Goal: Task Accomplishment & Management: Manage account settings

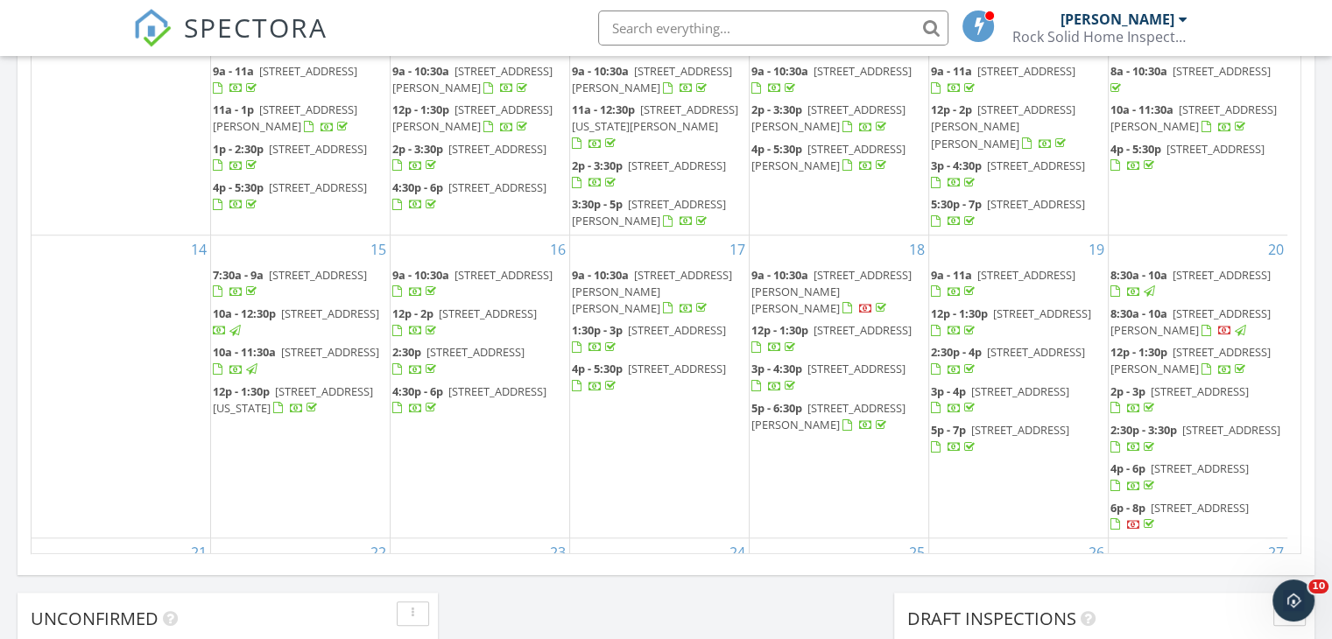
scroll to position [1621, 1359]
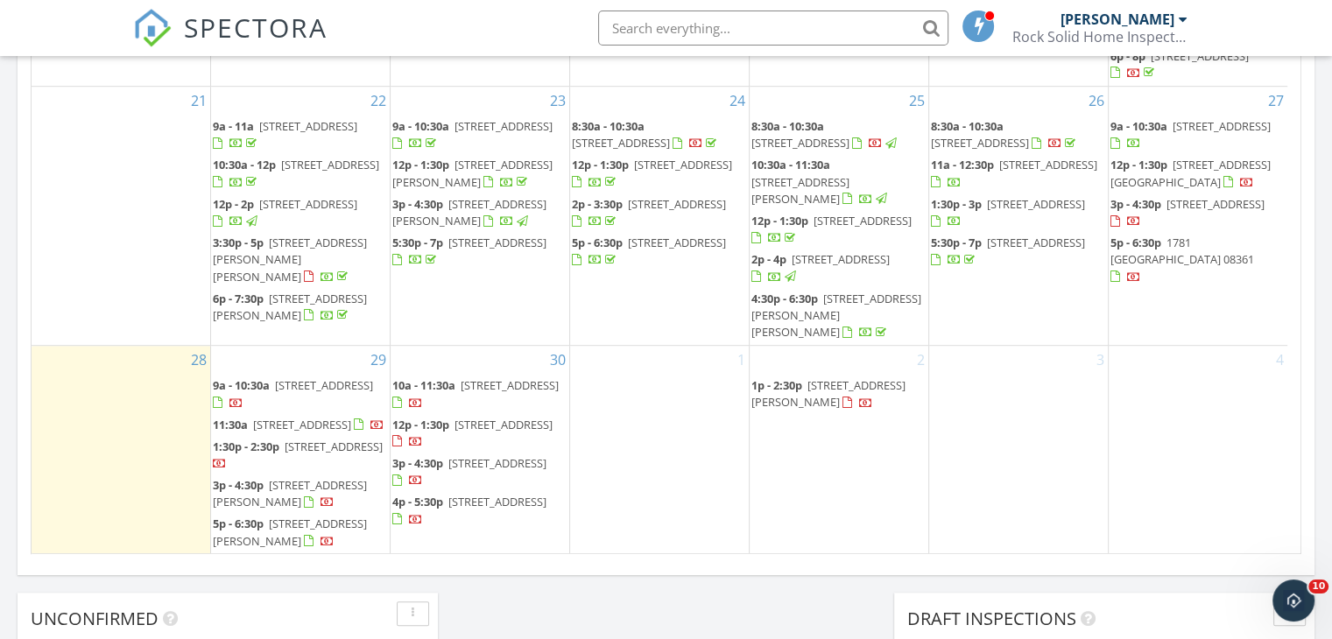
click at [1192, 204] on span "21 Bright Avenue, Pennsville Township 08070" at bounding box center [1215, 204] width 98 height 16
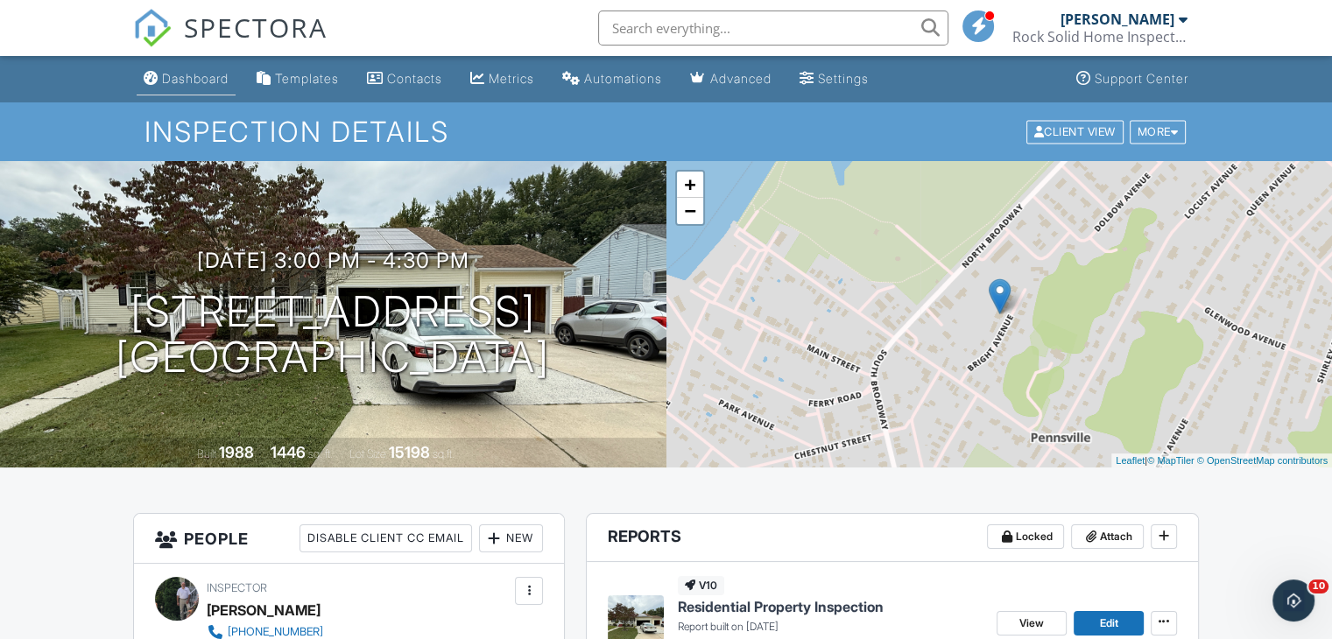
click at [236, 67] on link "Dashboard" at bounding box center [186, 79] width 99 height 32
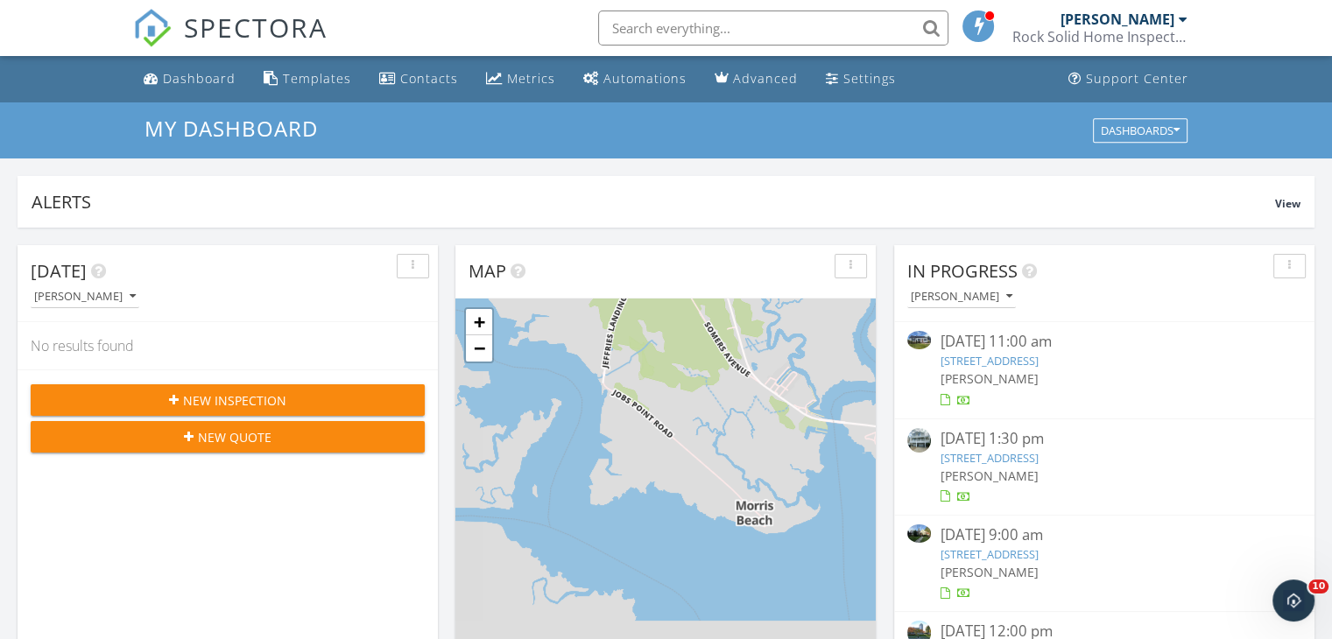
click at [248, 400] on span "New Inspection" at bounding box center [234, 400] width 103 height 18
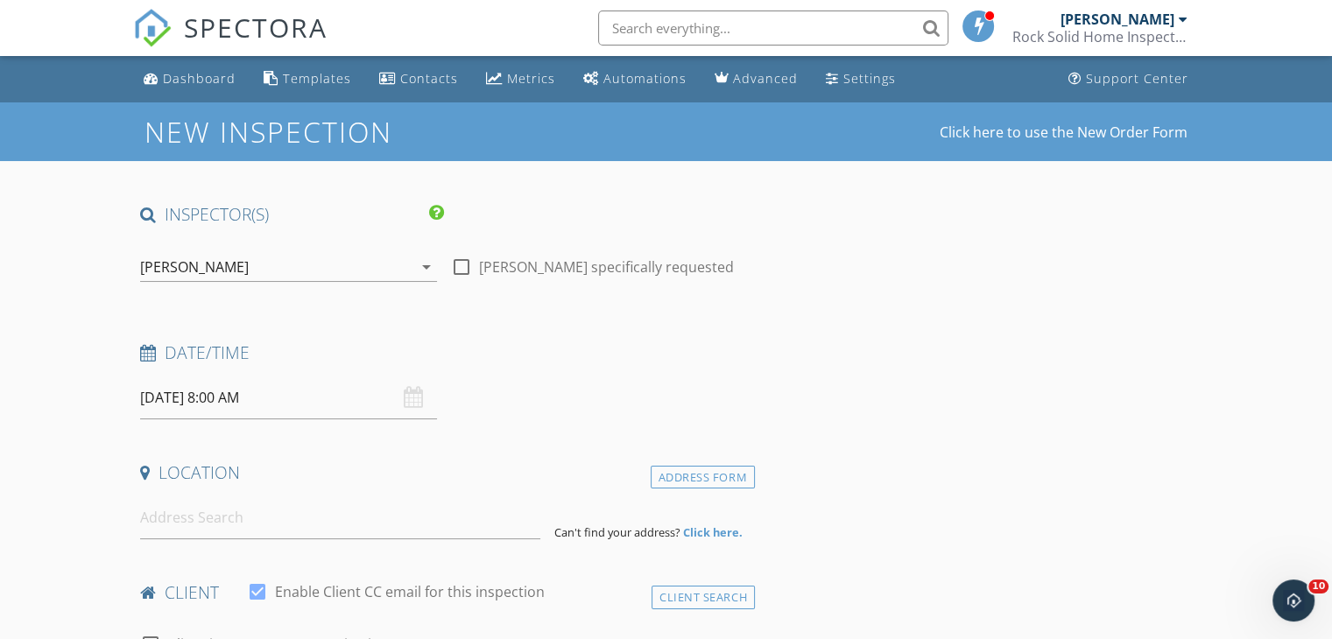
click at [313, 398] on input "09/29/2025 8:00 AM" at bounding box center [288, 398] width 297 height 43
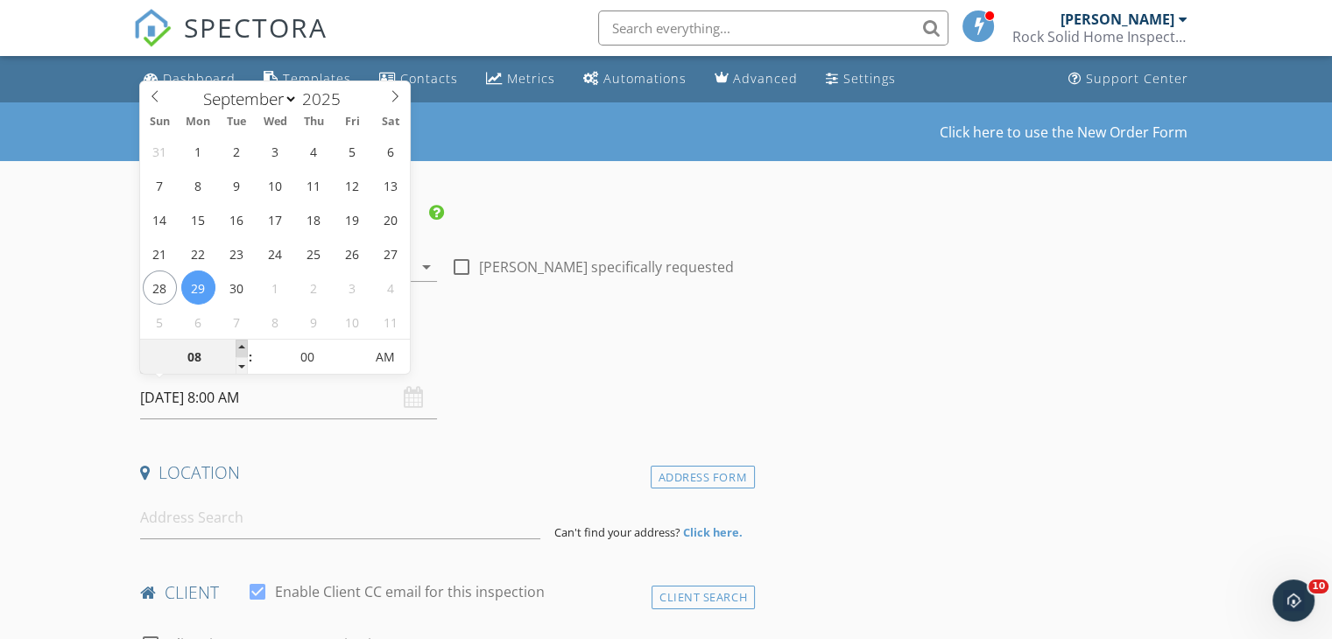
type input "09/29/2025 9:00 AM"
type input "09"
click at [236, 350] on span at bounding box center [242, 349] width 12 height 18
type input "09/29/2025 10:00 AM"
type input "10"
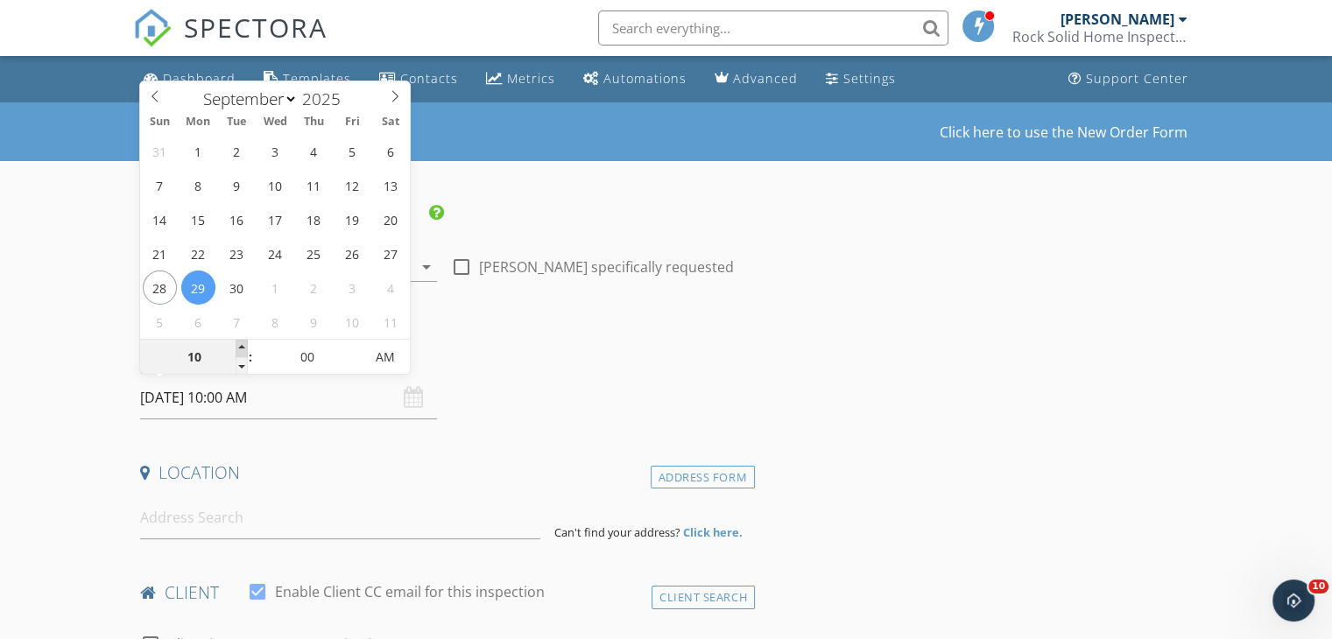
click at [236, 350] on span at bounding box center [242, 349] width 12 height 18
type input "09/29/2025 11:00 AM"
type input "11"
click at [236, 350] on span at bounding box center [242, 349] width 12 height 18
type input "09/29/2025 12:00 PM"
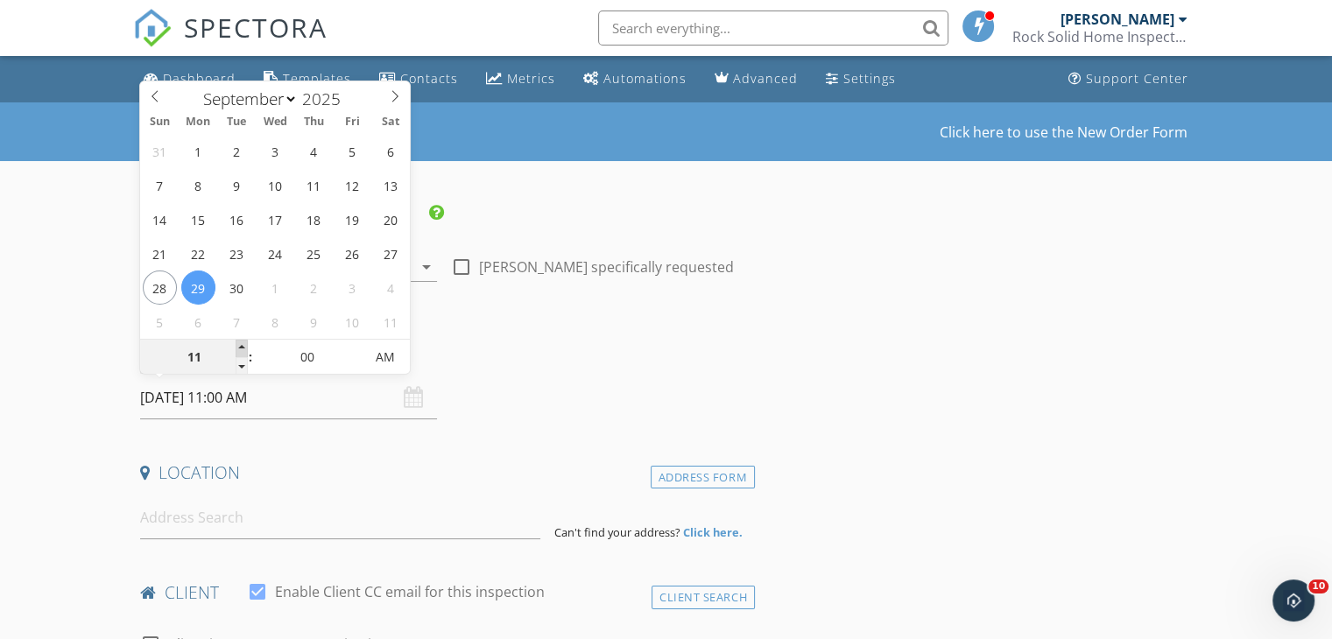
type input "12"
click at [236, 350] on span at bounding box center [242, 349] width 12 height 18
type input "09/29/2025 1:00 PM"
type input "01"
click at [236, 350] on span at bounding box center [242, 349] width 12 height 18
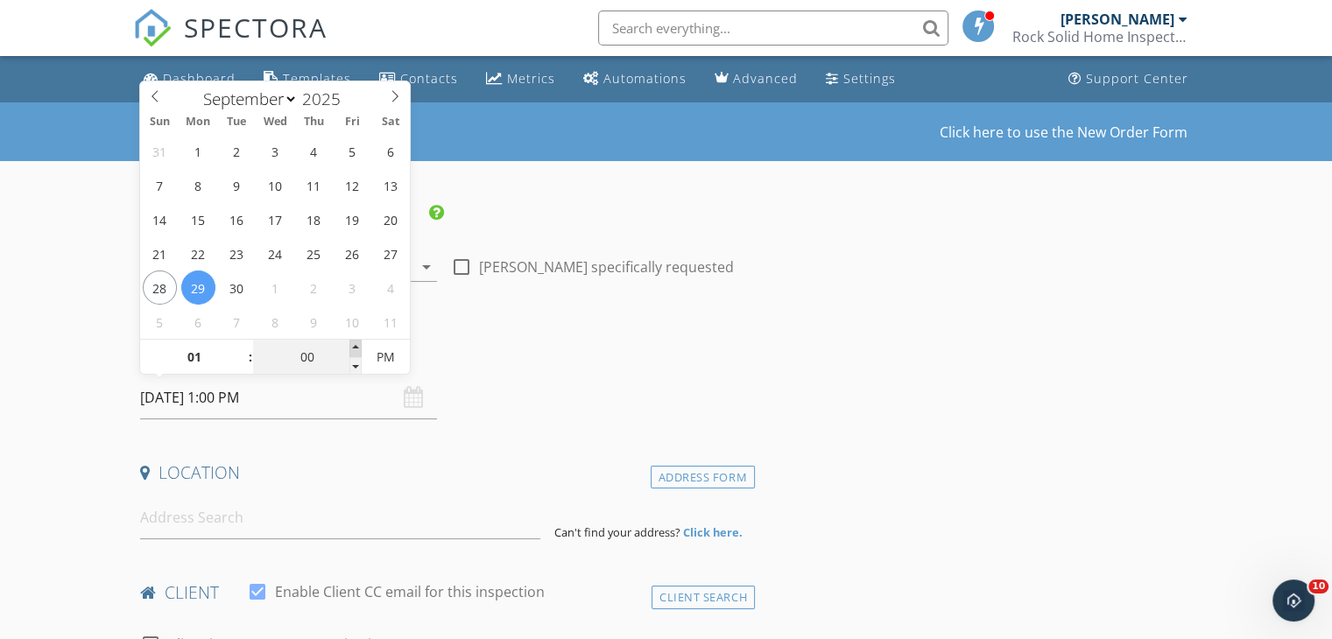
type input "09/29/2025 1:05 PM"
type input "05"
click at [355, 342] on span at bounding box center [355, 349] width 12 height 18
type input "09/29/2025 1:10 PM"
type input "10"
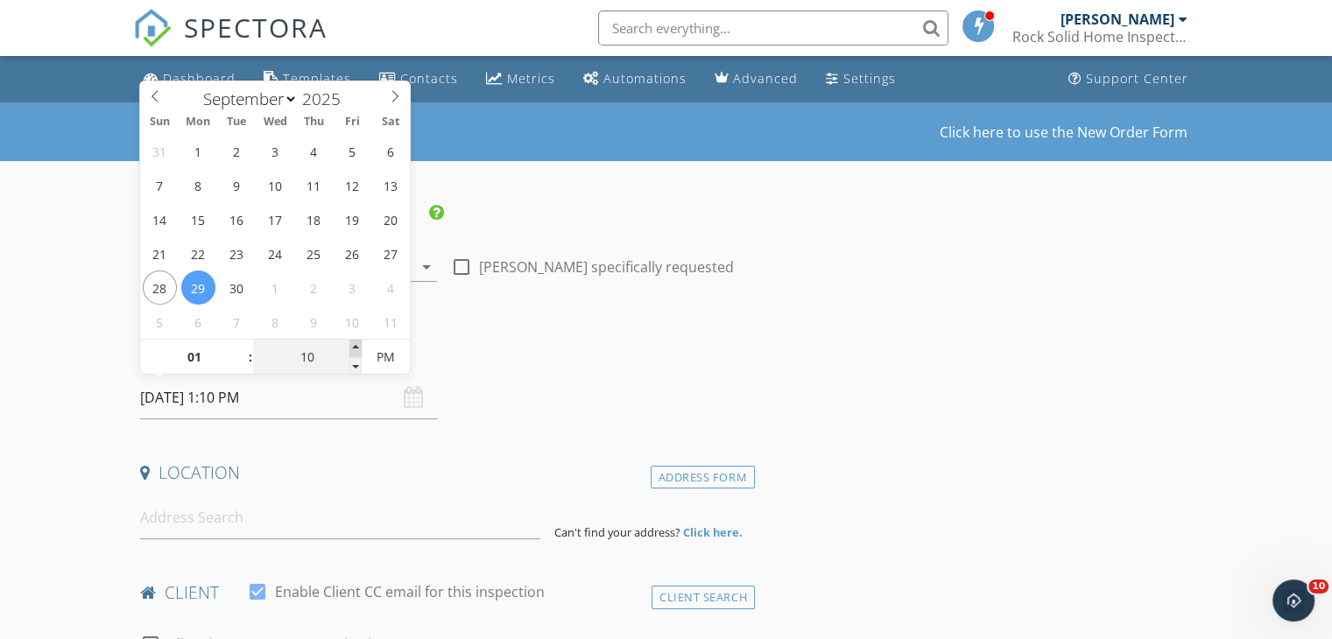
click at [355, 342] on span at bounding box center [355, 349] width 12 height 18
type input "09/29/2025 1:15 PM"
type input "15"
click at [355, 342] on span at bounding box center [355, 349] width 12 height 18
type input "09/29/2025 1:20 PM"
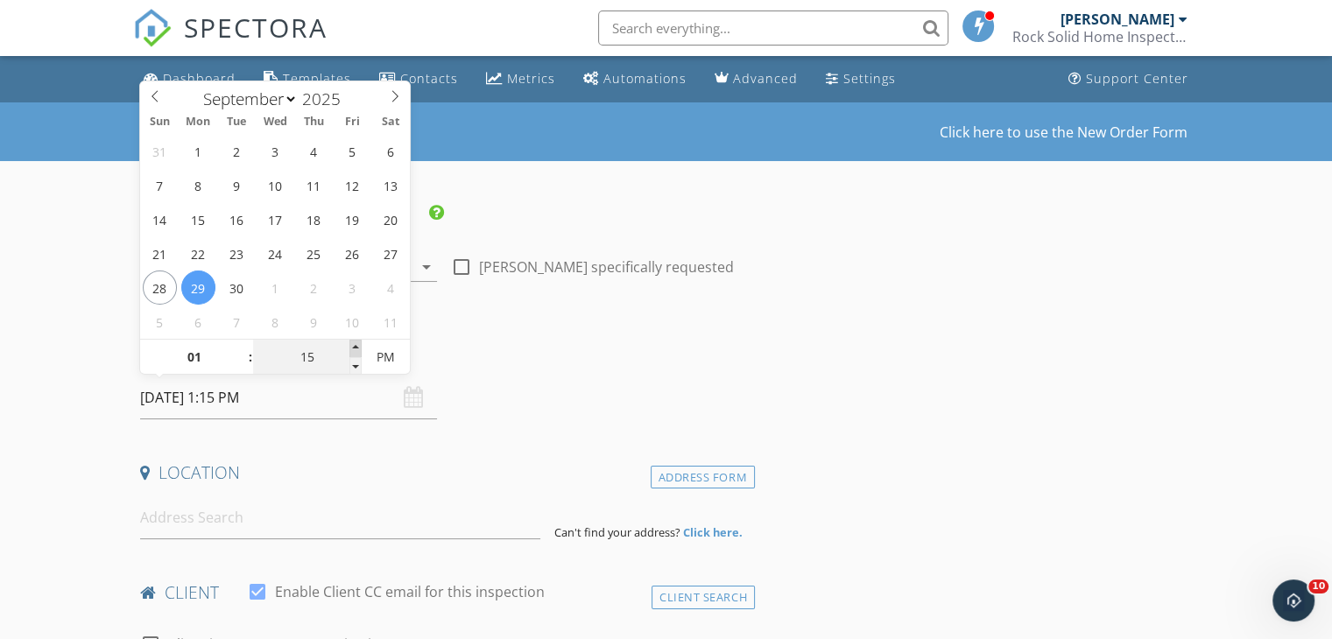
type input "20"
click at [355, 342] on span at bounding box center [355, 349] width 12 height 18
type input "09/29/2025 1:25 PM"
type input "25"
click at [355, 342] on span at bounding box center [355, 349] width 12 height 18
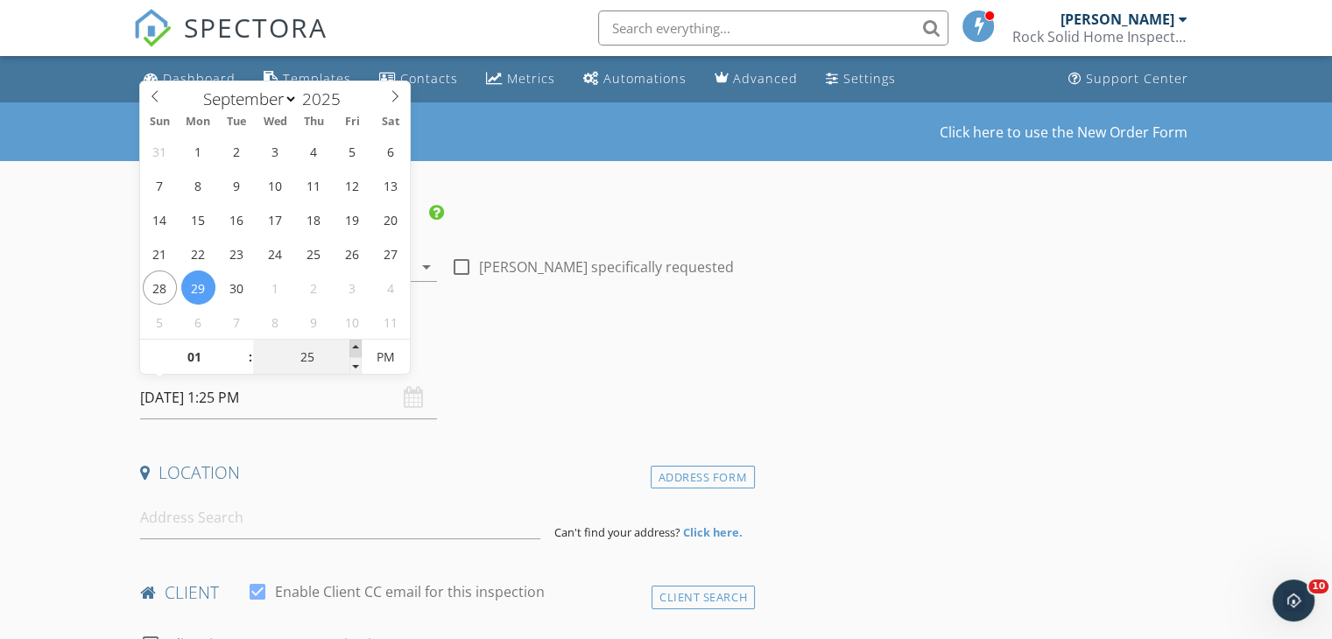
type input "09/29/2025 1:30 PM"
type input "30"
click at [355, 342] on span at bounding box center [355, 349] width 12 height 18
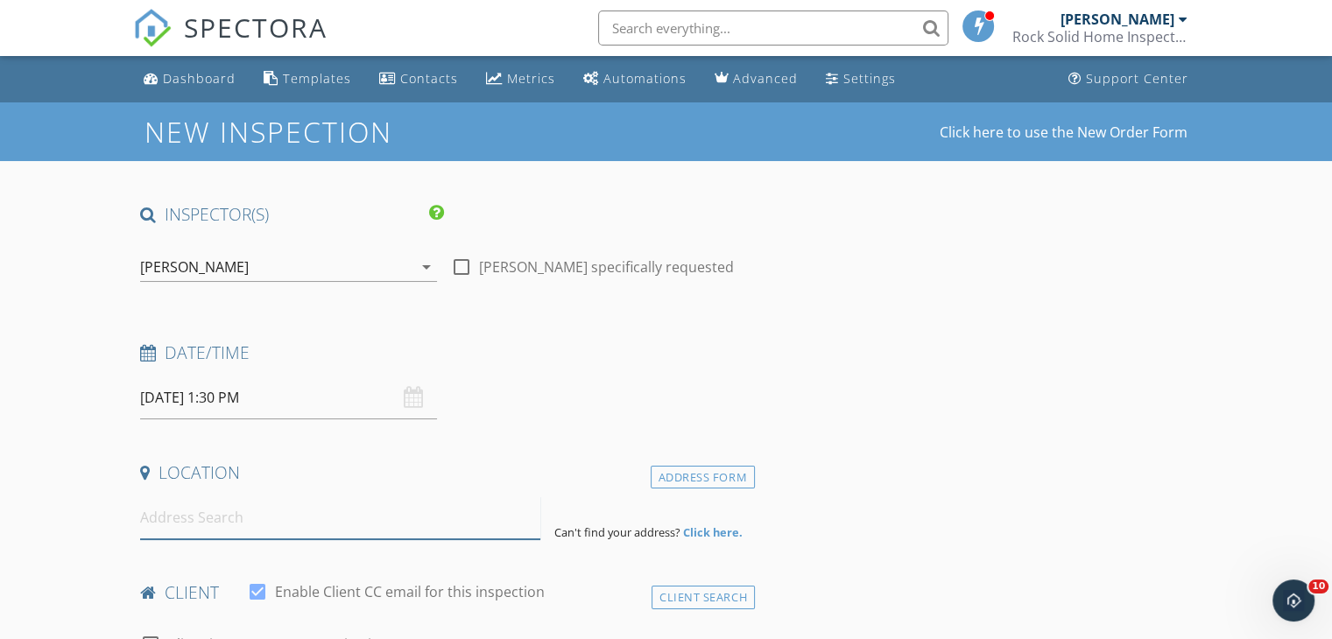
click at [218, 519] on input at bounding box center [340, 517] width 400 height 43
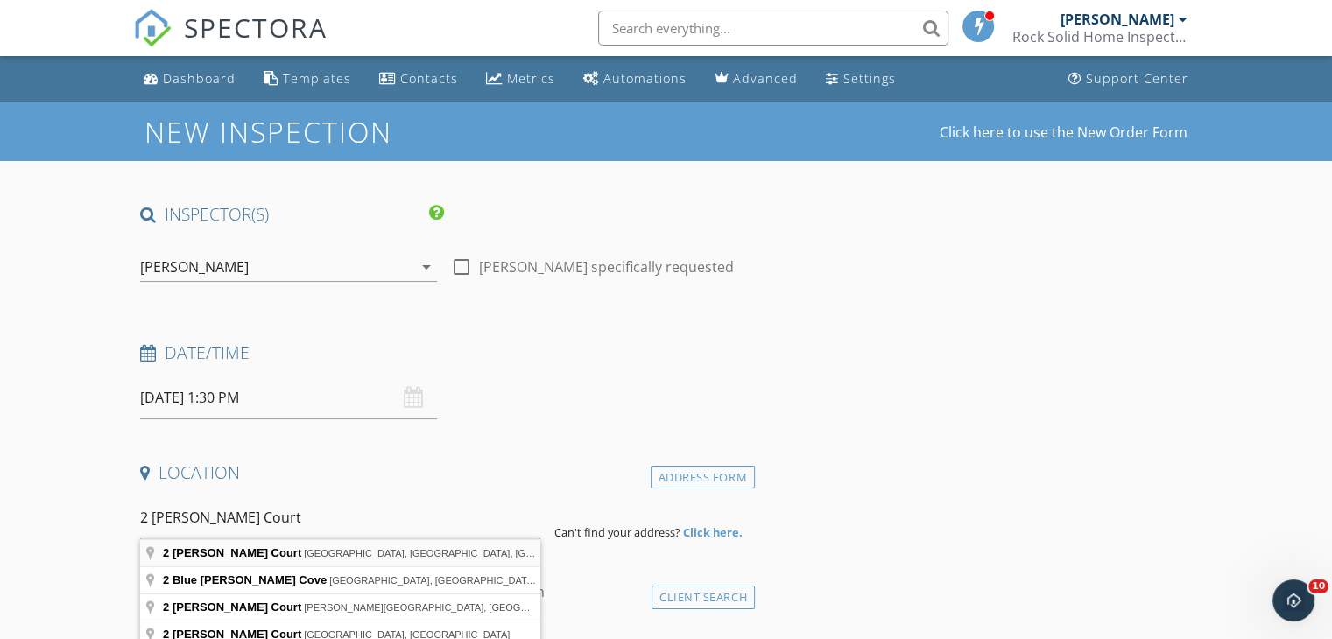
type input "2 Marlin Court, Ocean City, NJ, USA"
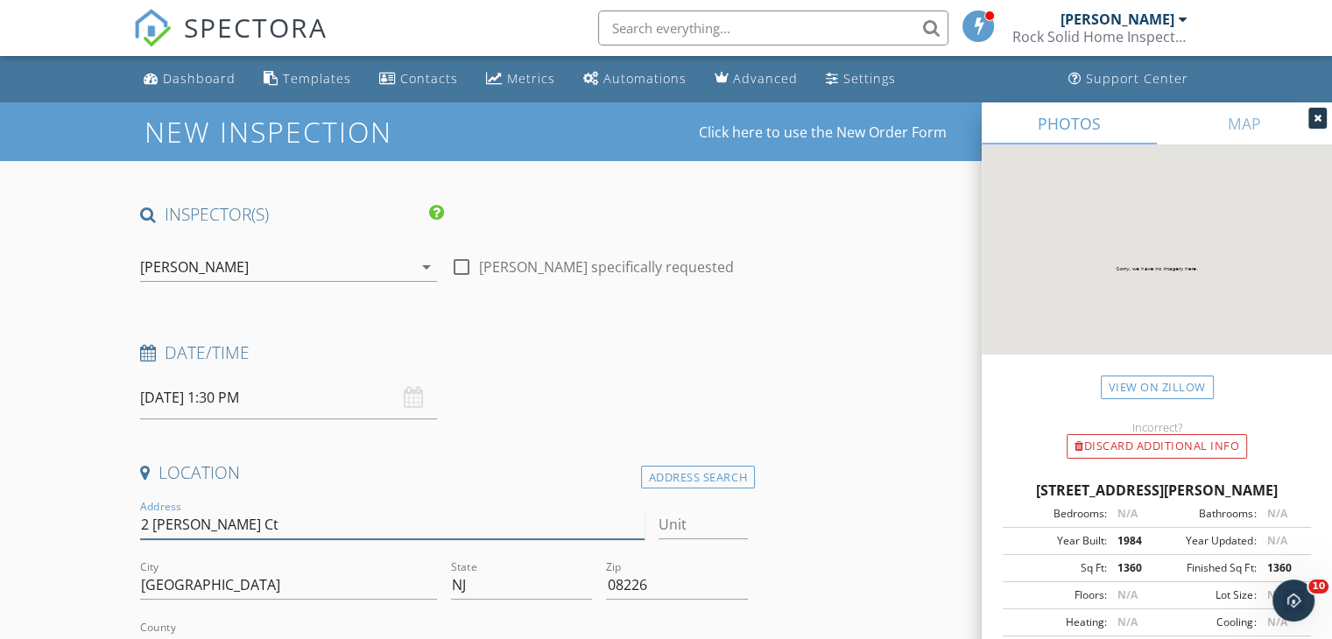
click at [209, 527] on input "2 Marlin Ct" at bounding box center [391, 525] width 503 height 29
type input "2 Marlin Court"
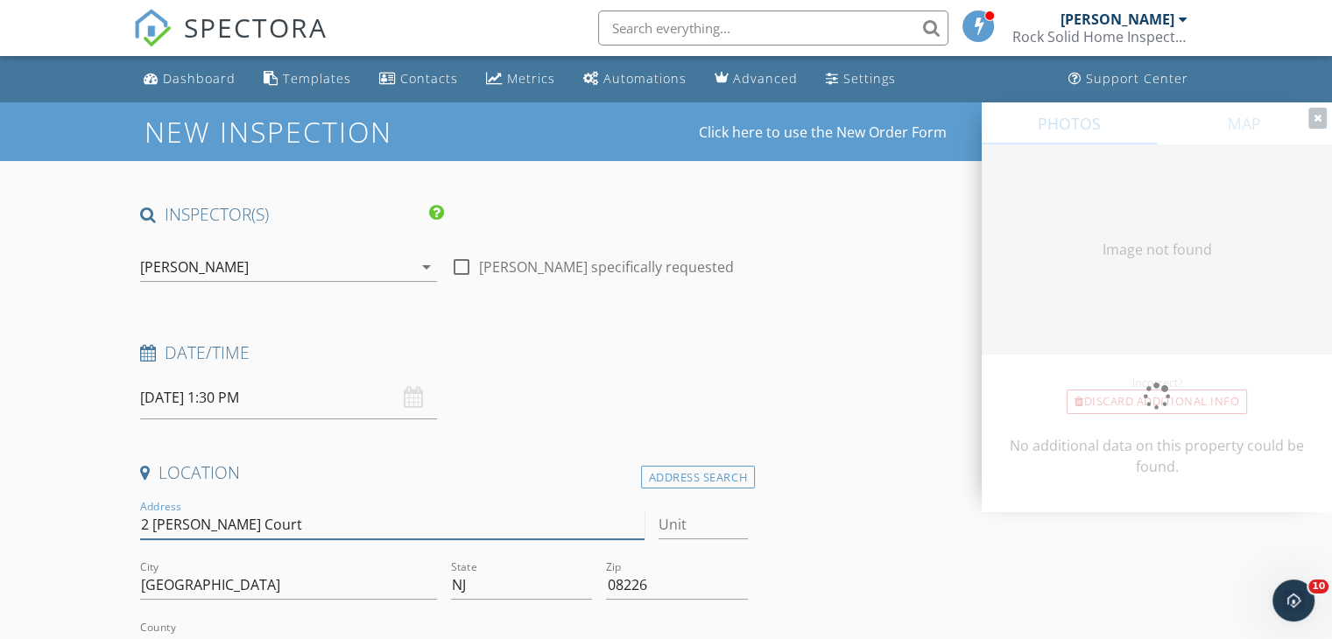
type input "1360"
type input "1984"
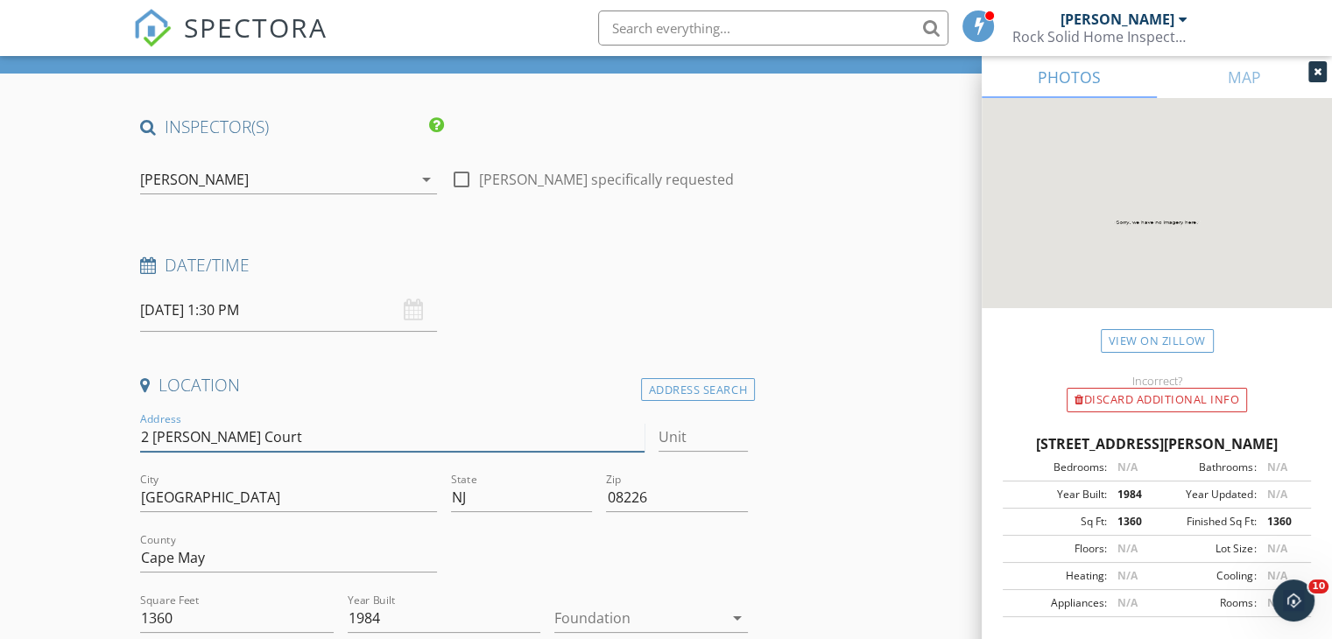
scroll to position [175, 0]
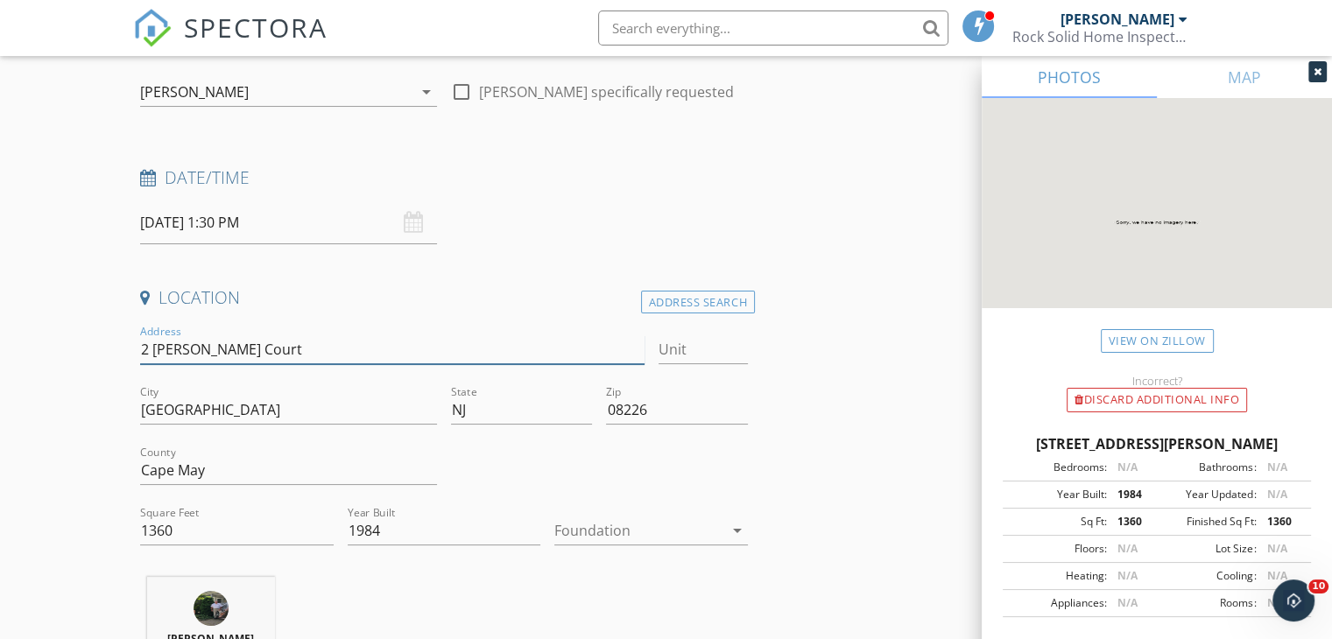
type input "2 Marlin Court"
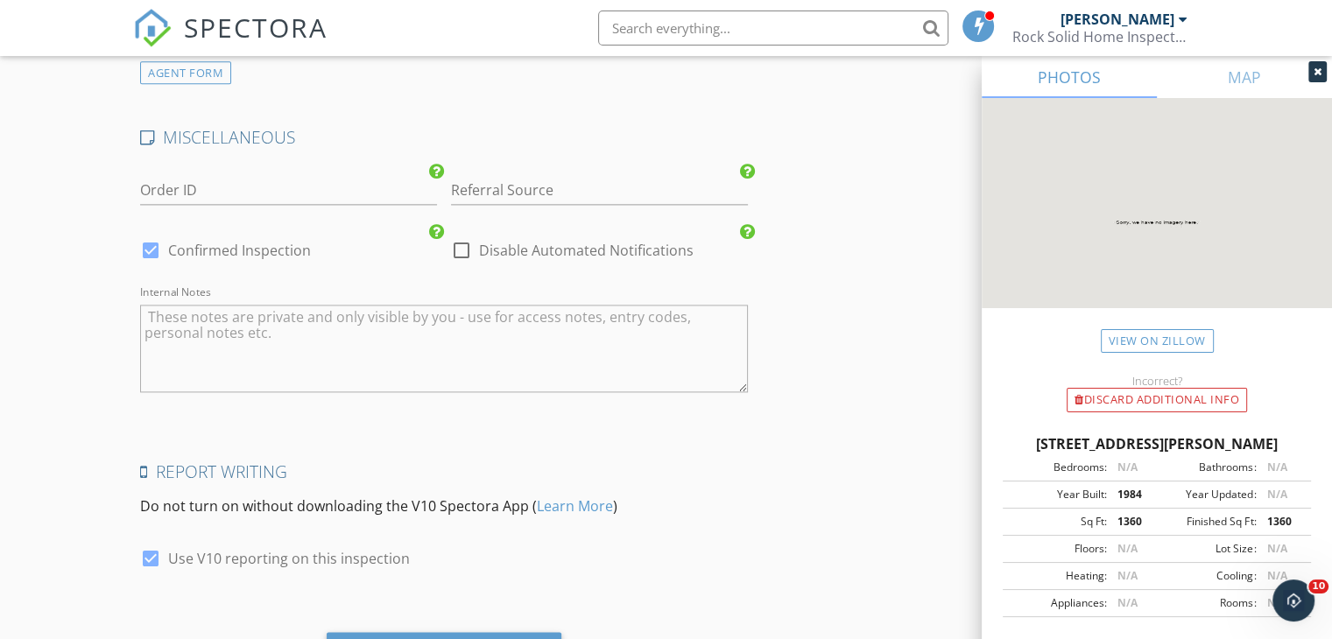
scroll to position [2384, 0]
click at [461, 240] on div at bounding box center [462, 248] width 30 height 30
checkbox input "true"
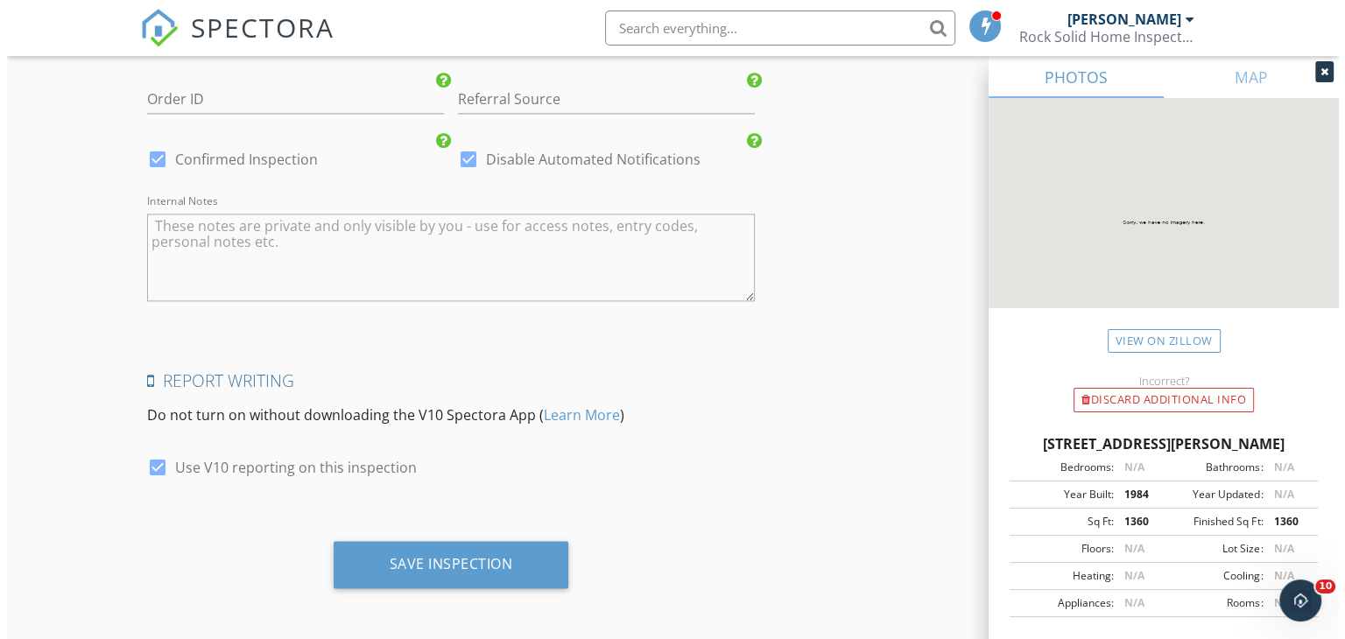
scroll to position [2468, 0]
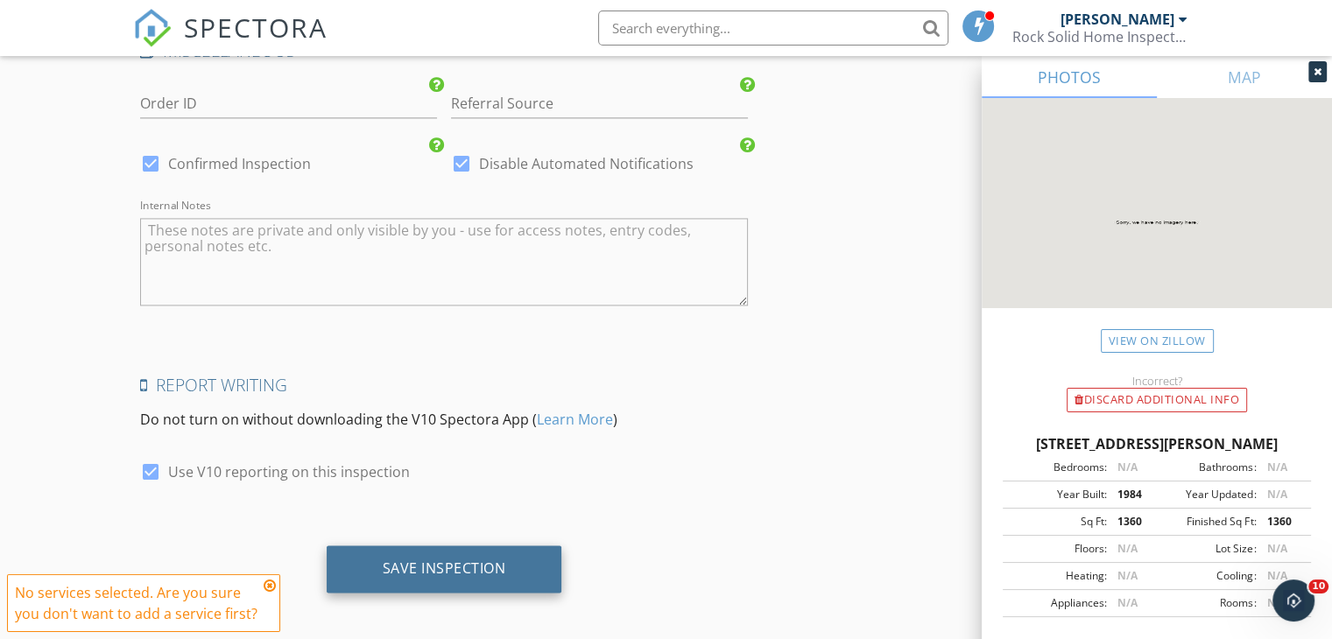
click at [436, 567] on div "Save Inspection" at bounding box center [444, 569] width 123 height 18
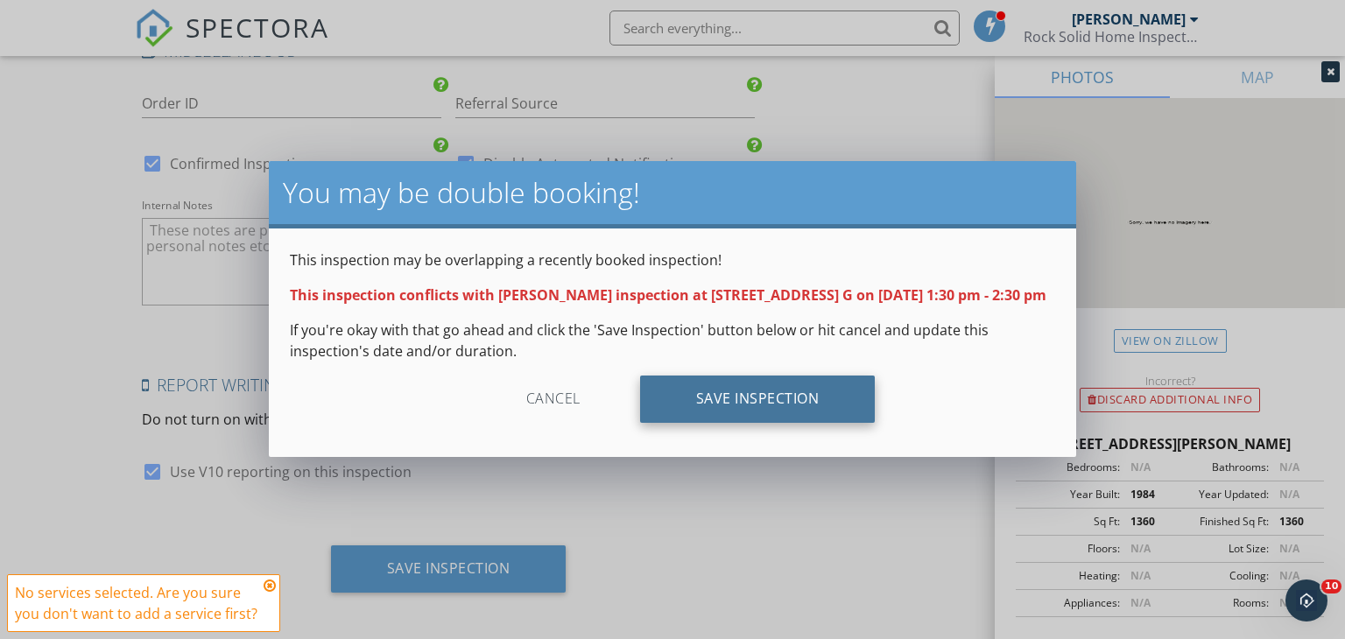
click at [698, 423] on div "Save Inspection" at bounding box center [758, 399] width 236 height 47
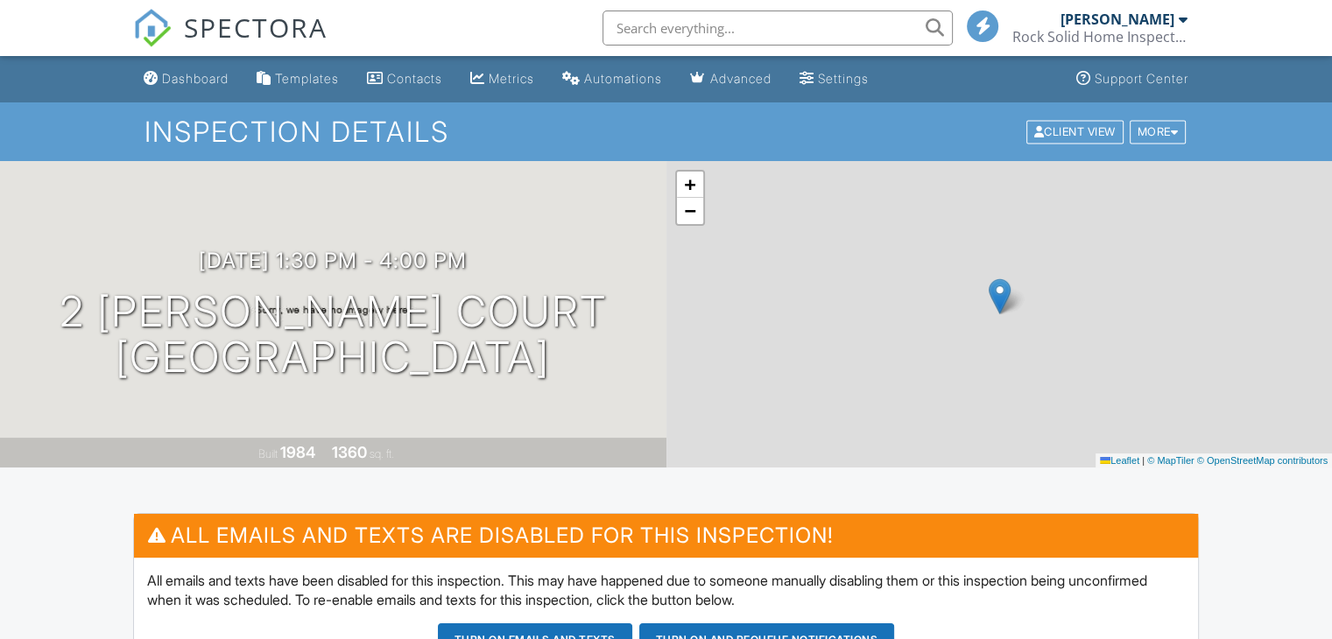
click at [729, 16] on input "text" at bounding box center [777, 28] width 350 height 35
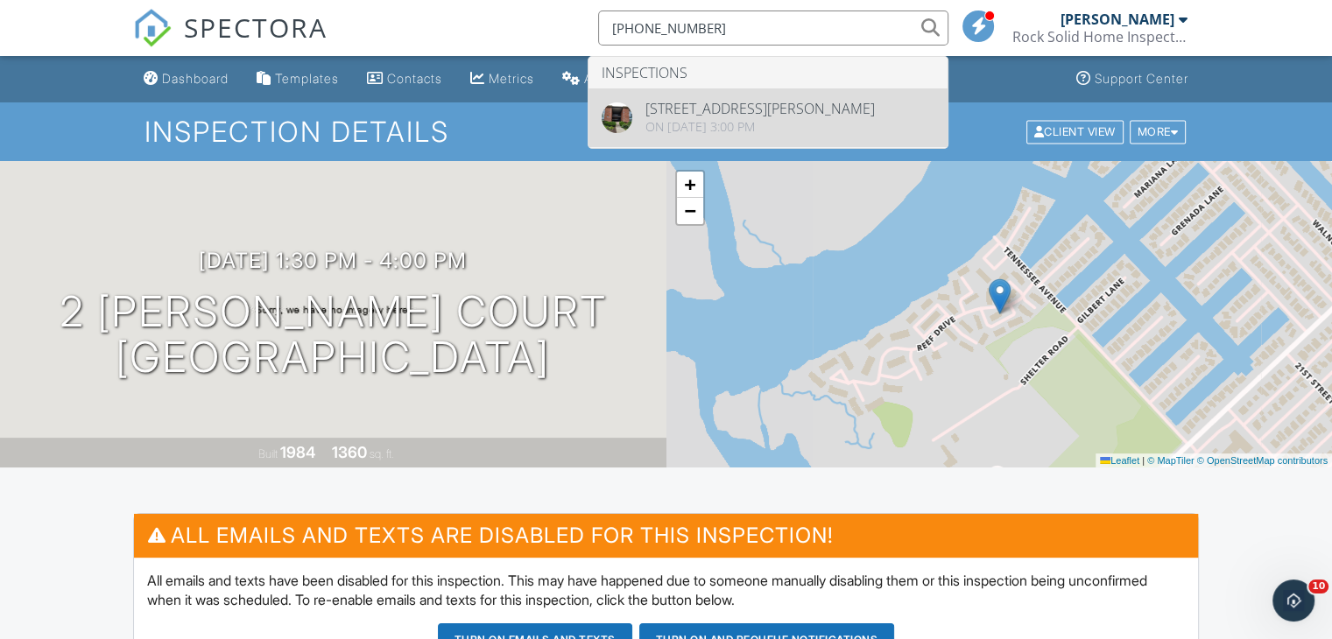
type input "[PHONE_NUMBER]"
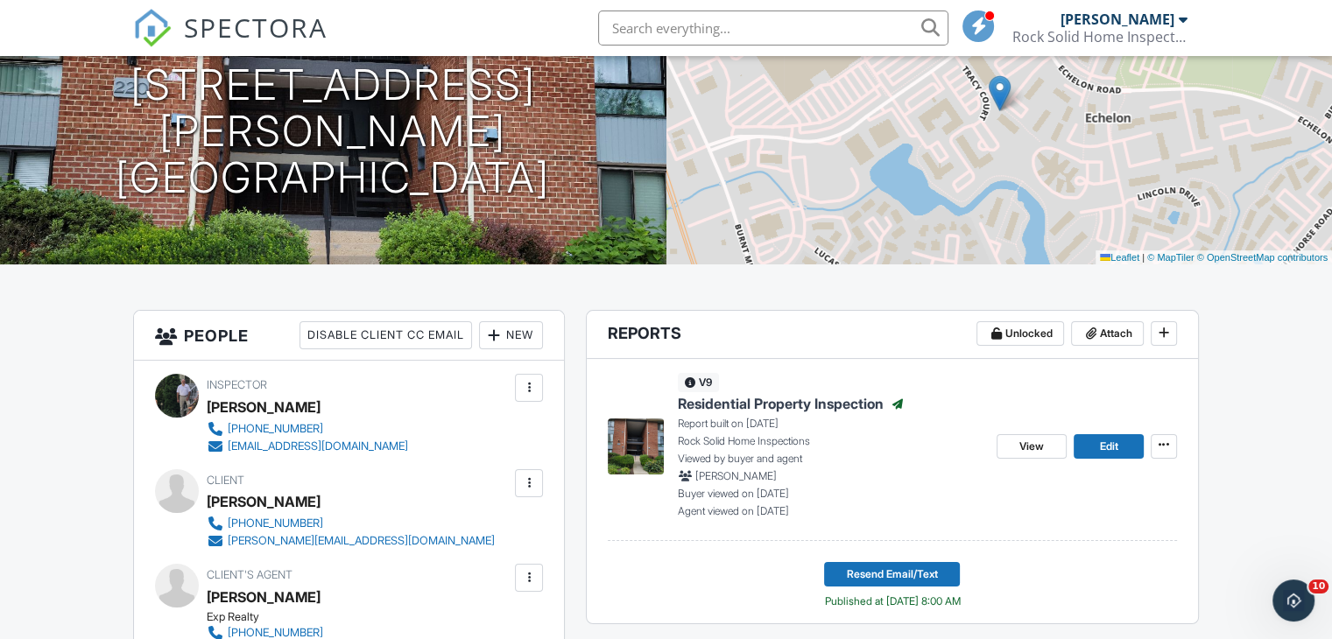
scroll to position [205, 0]
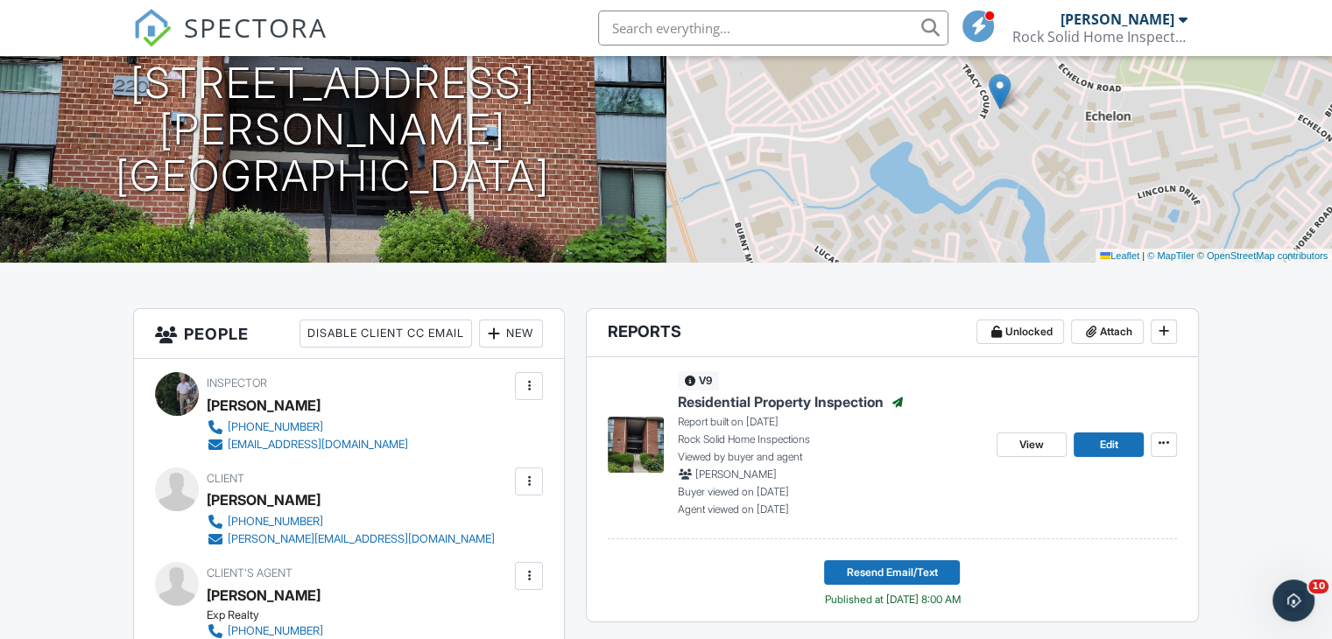
click at [778, 337] on header "Reports Unlocked Attach" at bounding box center [892, 333] width 611 height 48
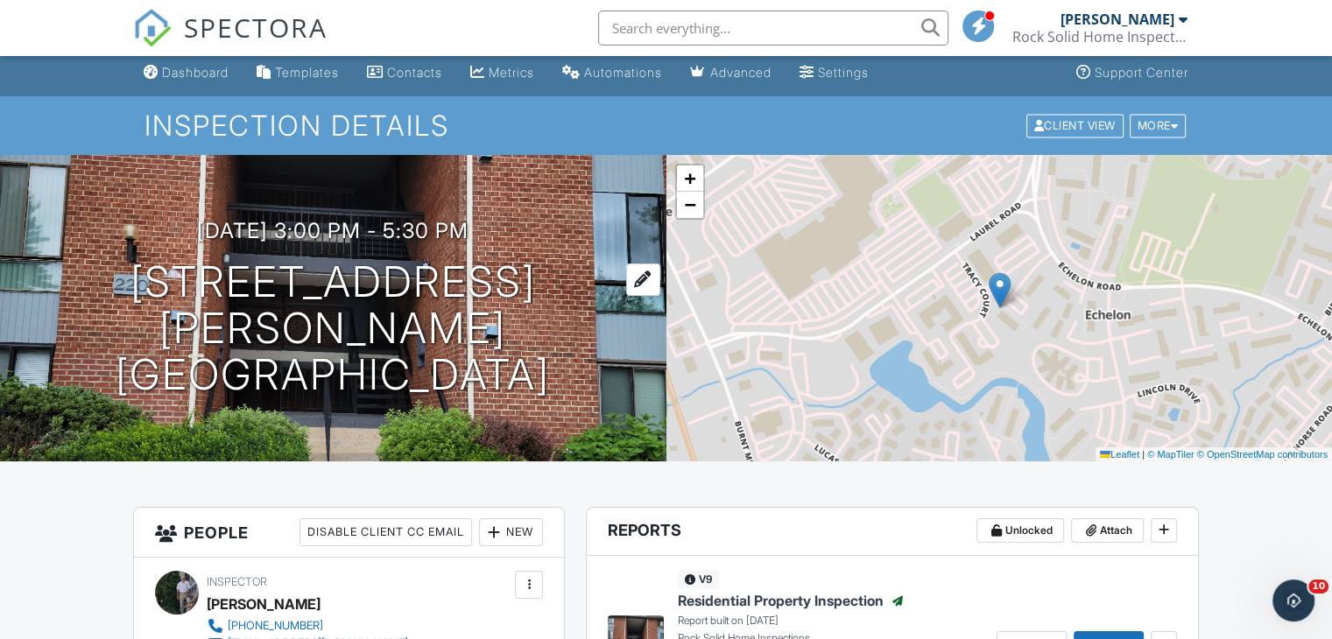
scroll to position [0, 0]
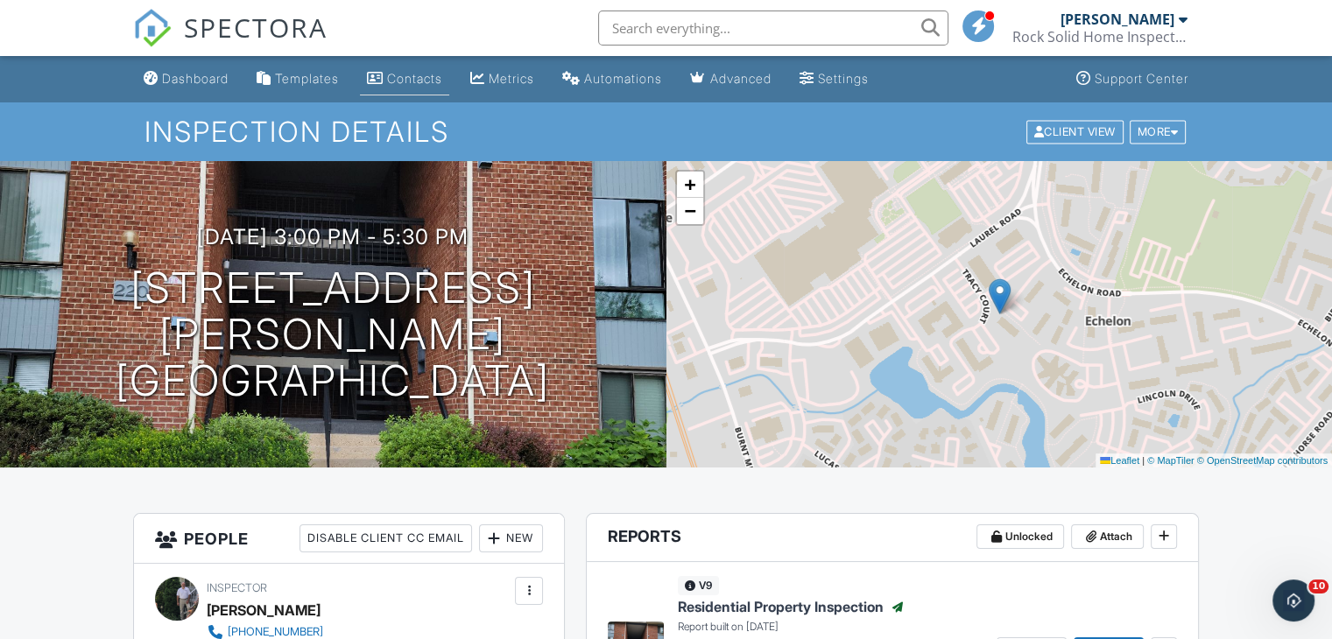
click at [417, 82] on div "Contacts" at bounding box center [414, 78] width 55 height 15
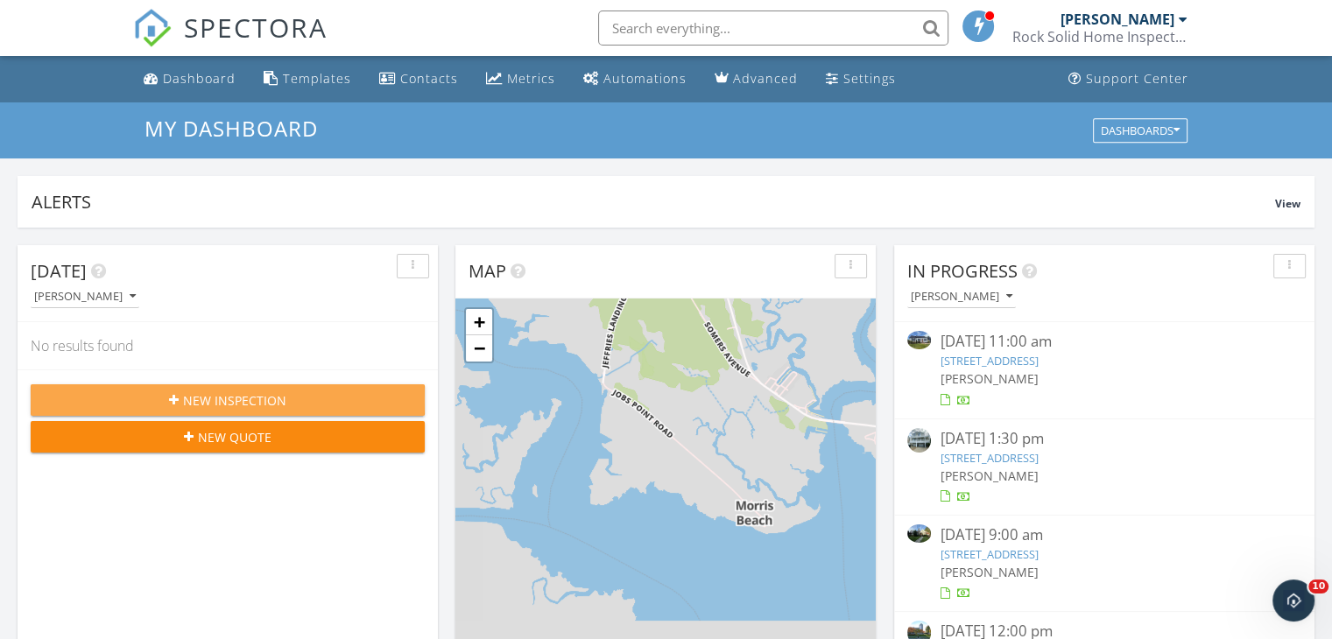
click at [176, 391] on div "New Inspection" at bounding box center [228, 400] width 366 height 18
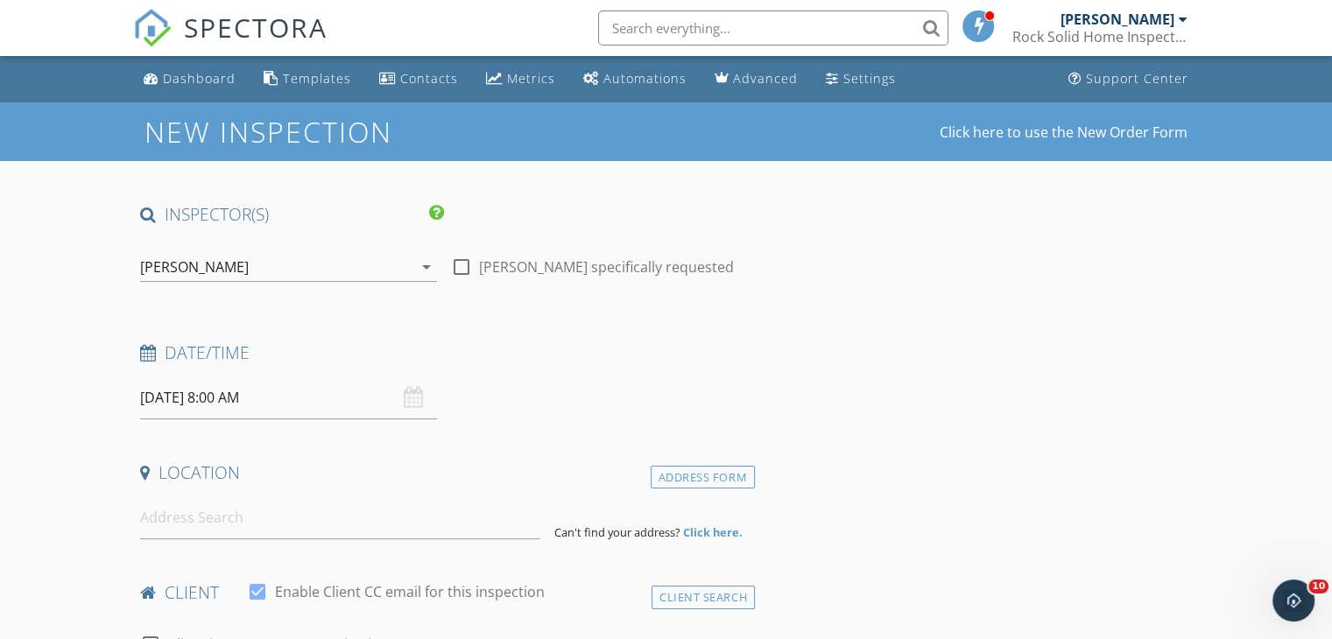
click at [326, 411] on input "[DATE] 8:00 AM" at bounding box center [288, 398] width 297 height 43
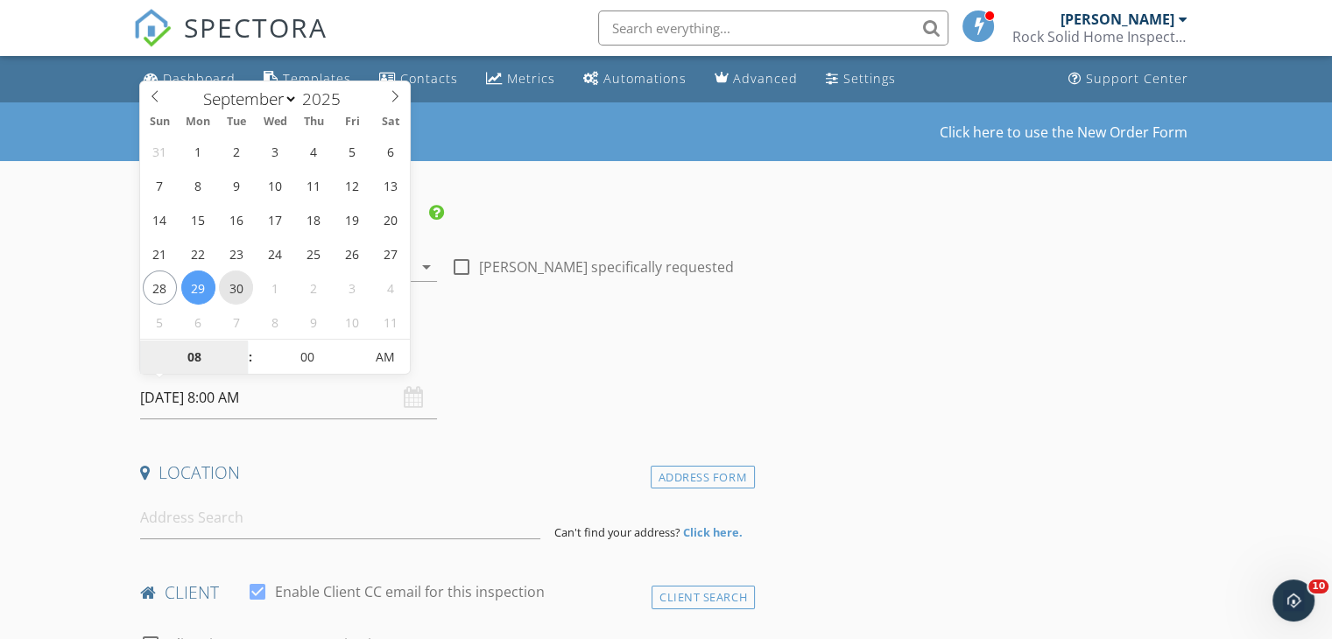
type input "[DATE] 8:00 AM"
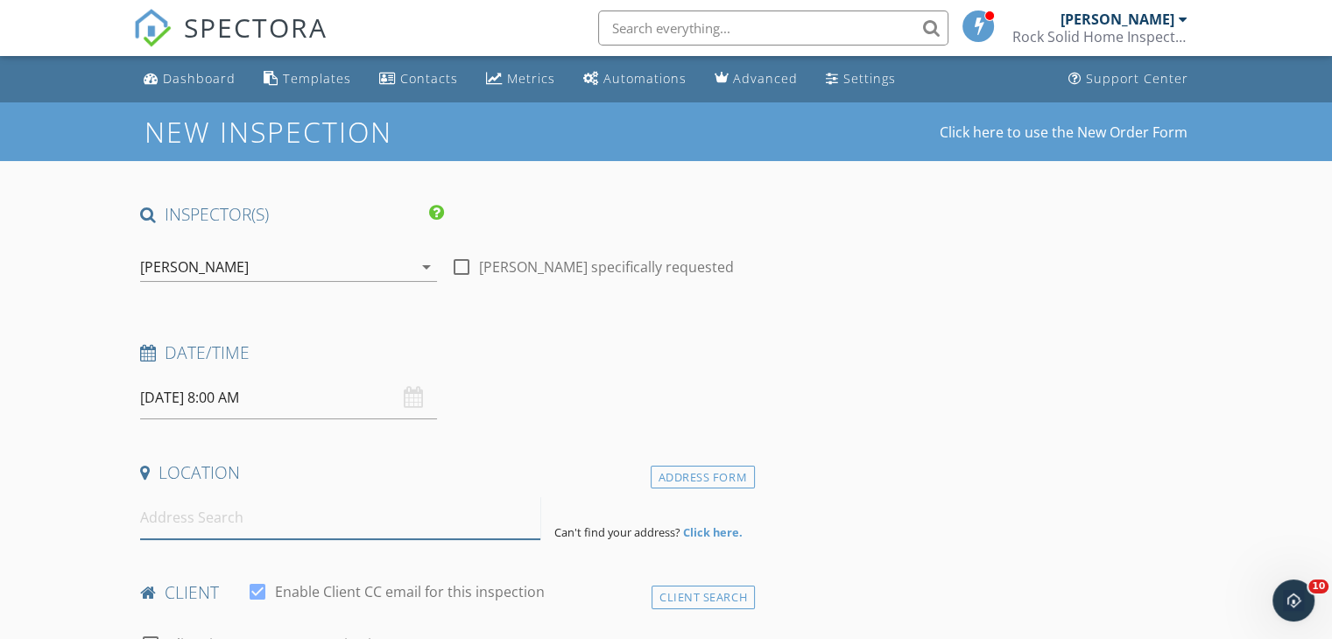
click at [236, 529] on input at bounding box center [340, 517] width 400 height 43
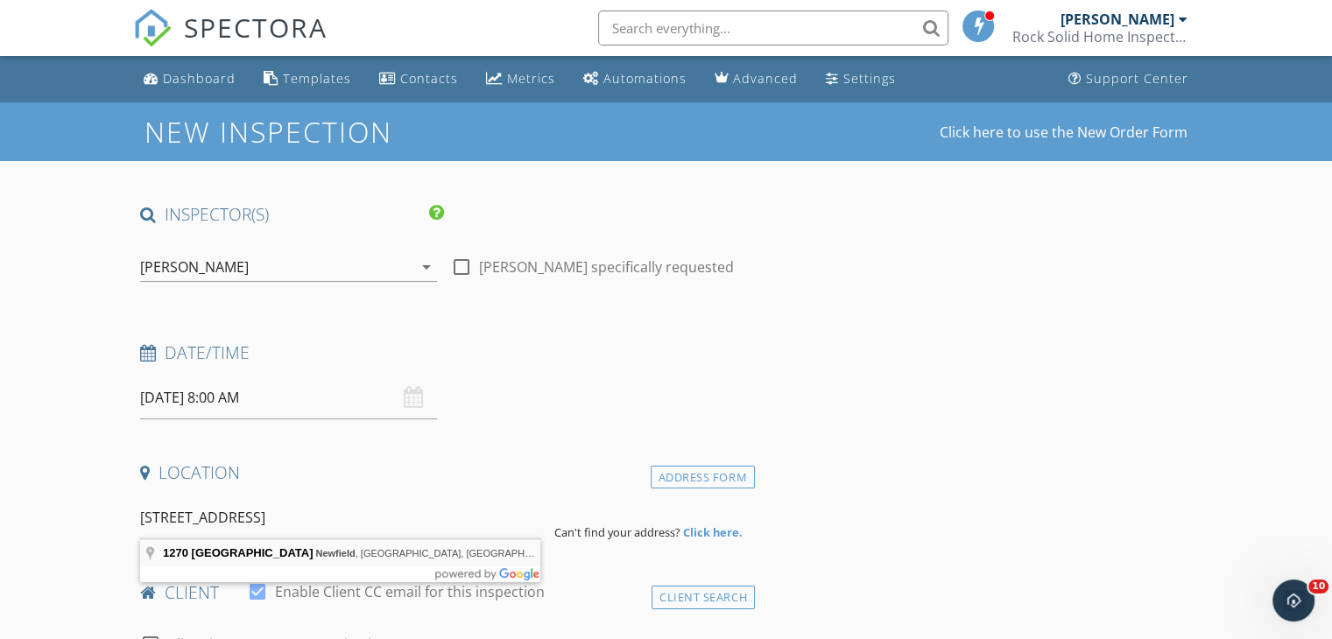
type input "1270 Old Lake Road, Newfield, NJ, USA"
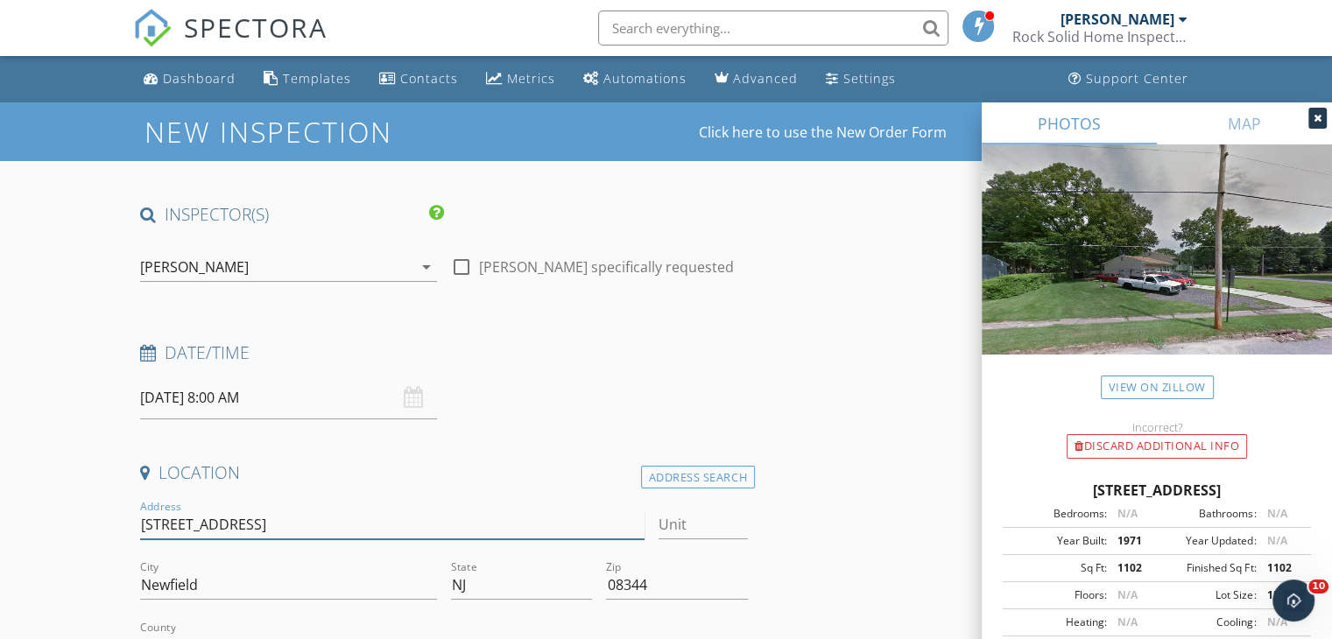
click at [249, 525] on input "1270 Old Lake Rd" at bounding box center [391, 525] width 503 height 29
type input "1270 Old Lake Rod"
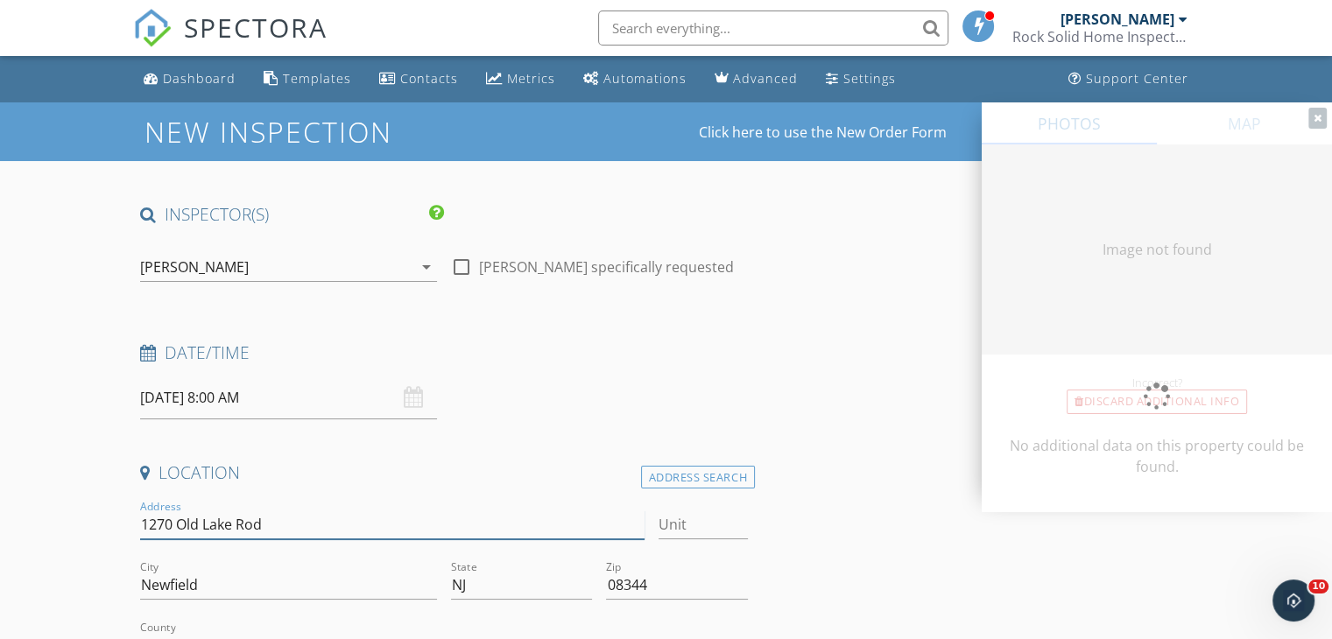
type input "[STREET_ADDRESS]"
type input "1102"
type input "1971"
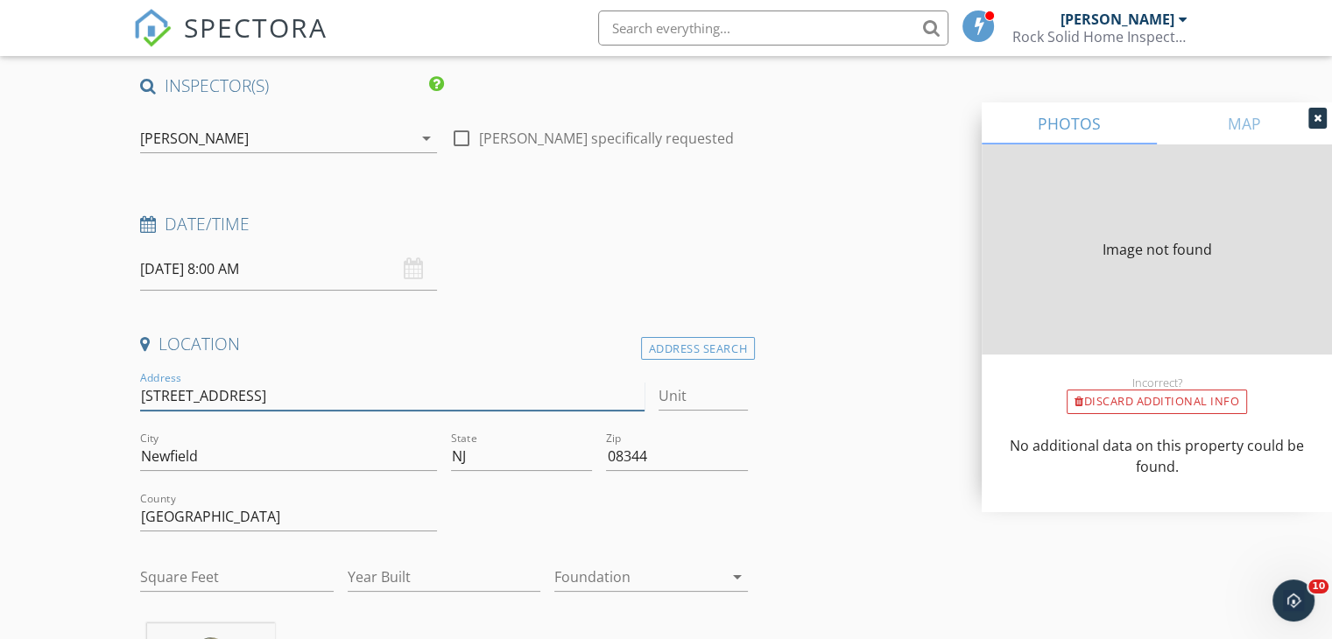
type input "1102"
type input "1971"
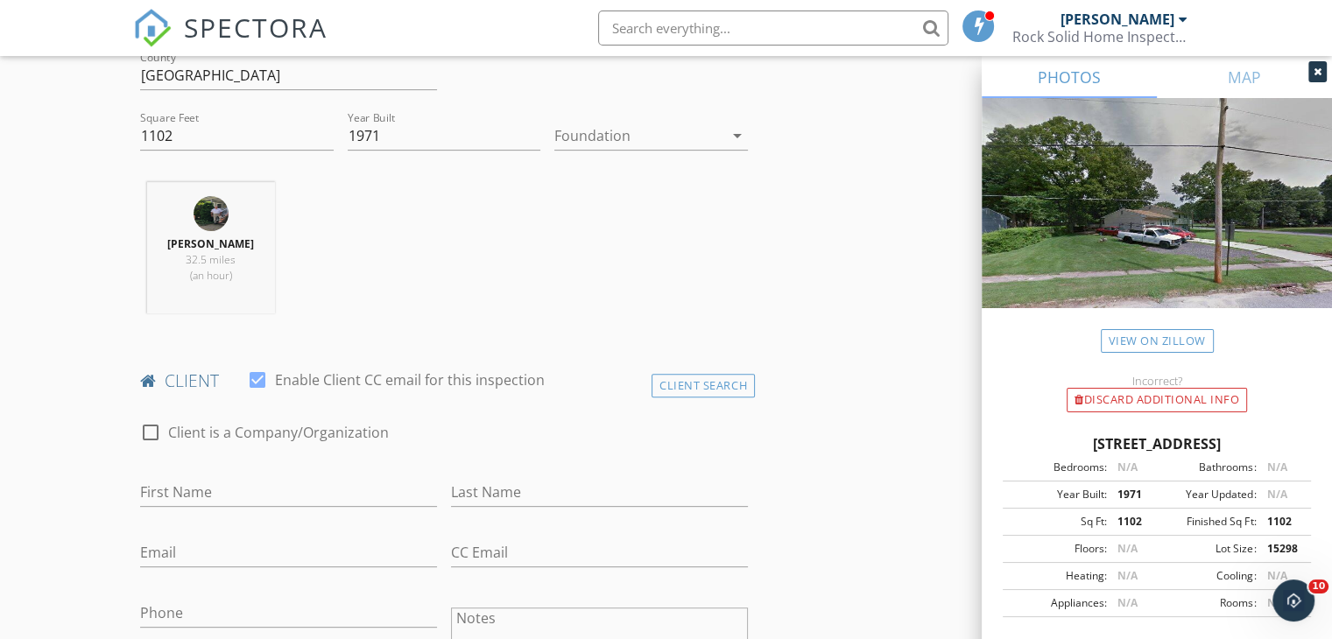
scroll to position [571, 0]
type input "[STREET_ADDRESS]"
click at [672, 384] on div "Client Search" at bounding box center [702, 385] width 103 height 24
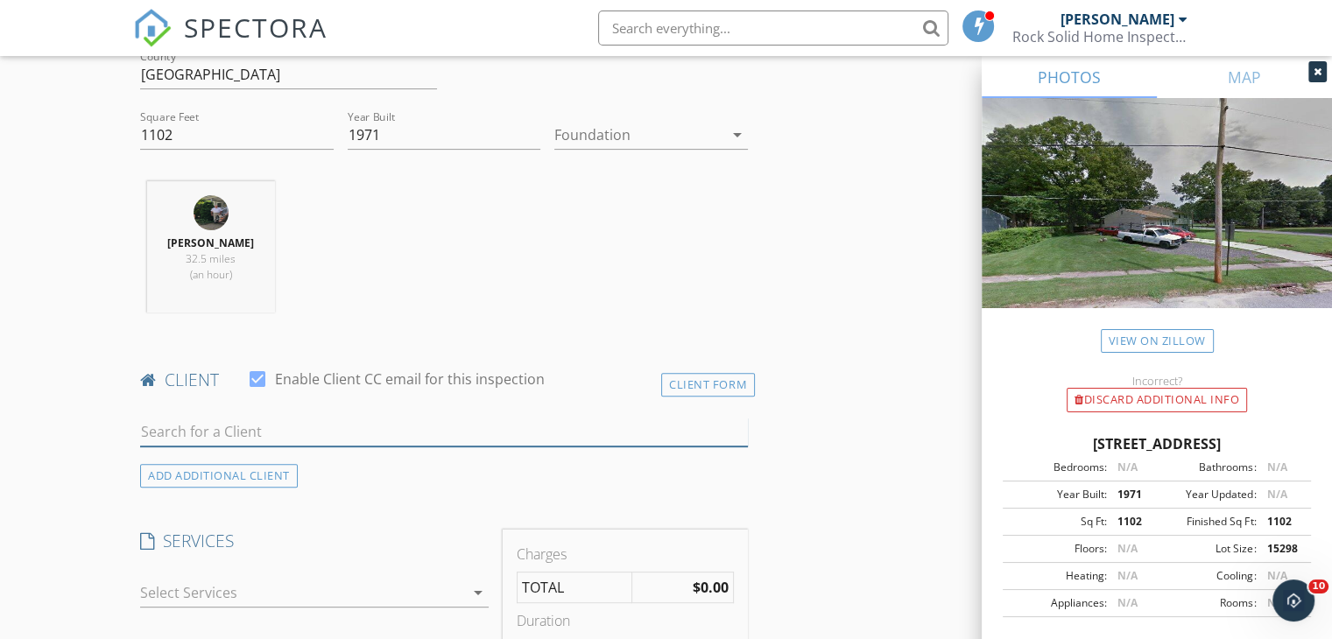
click at [309, 440] on input "text" at bounding box center [444, 432] width 608 height 29
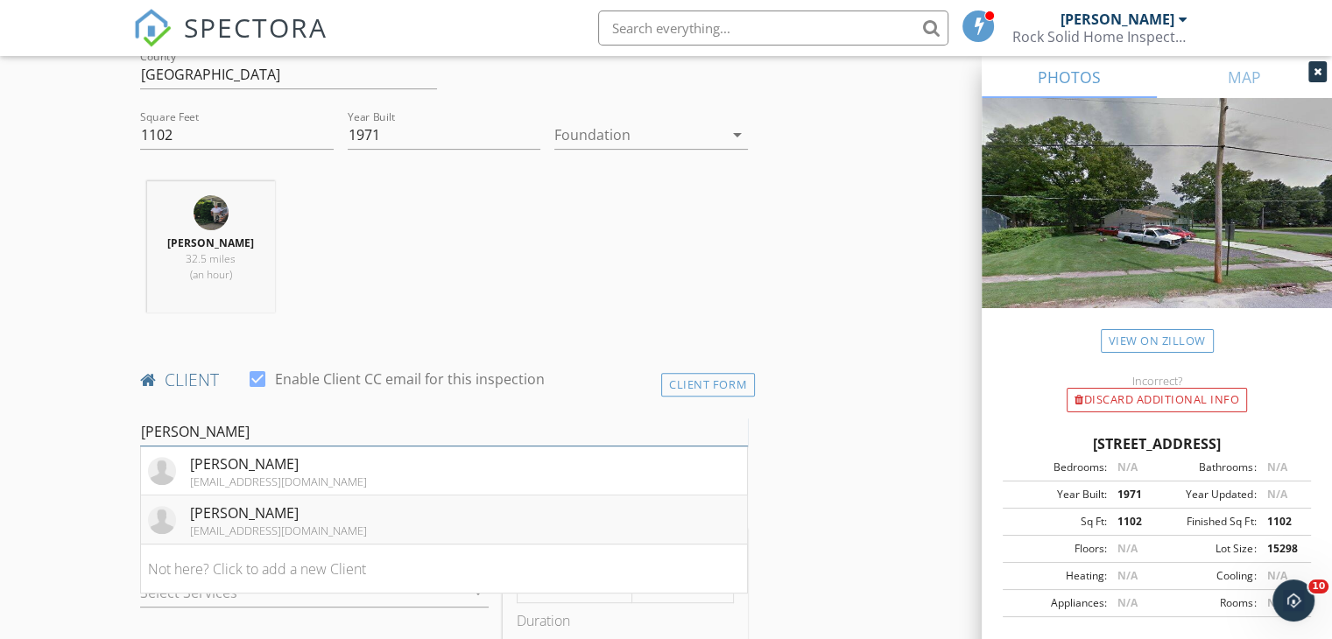
type input "kerry"
click at [311, 516] on li "Kerry Tracey jimstracey@yahoo.com" at bounding box center [444, 520] width 606 height 49
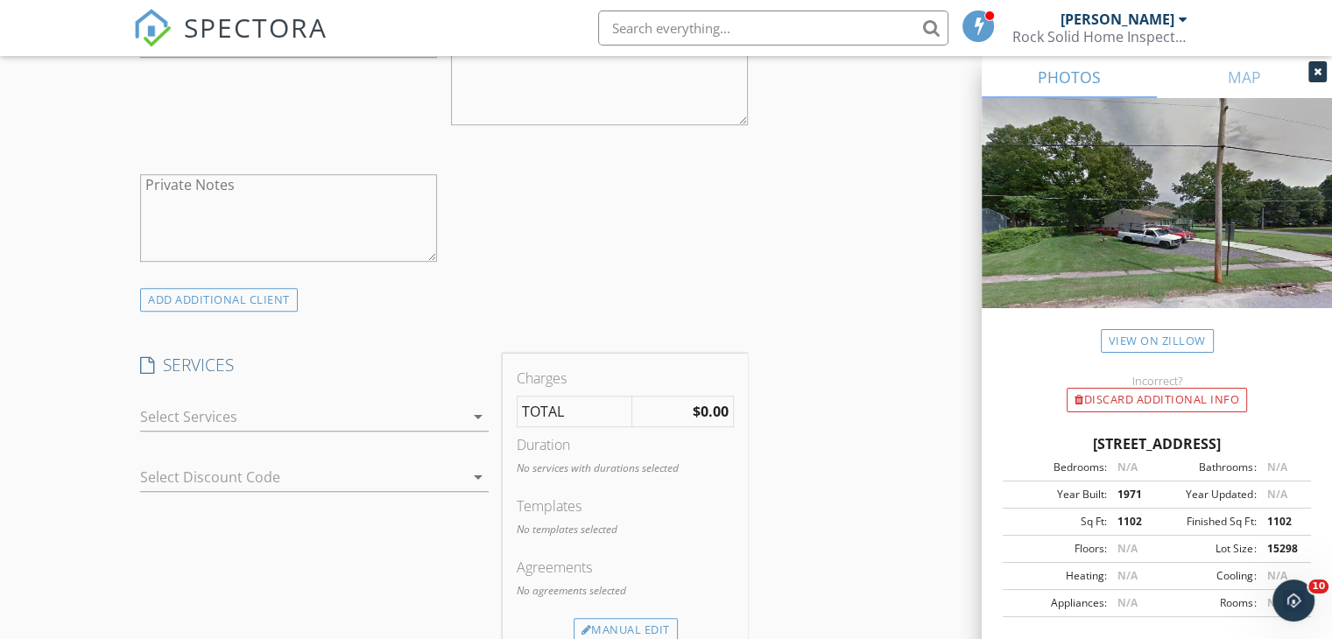
scroll to position [1210, 0]
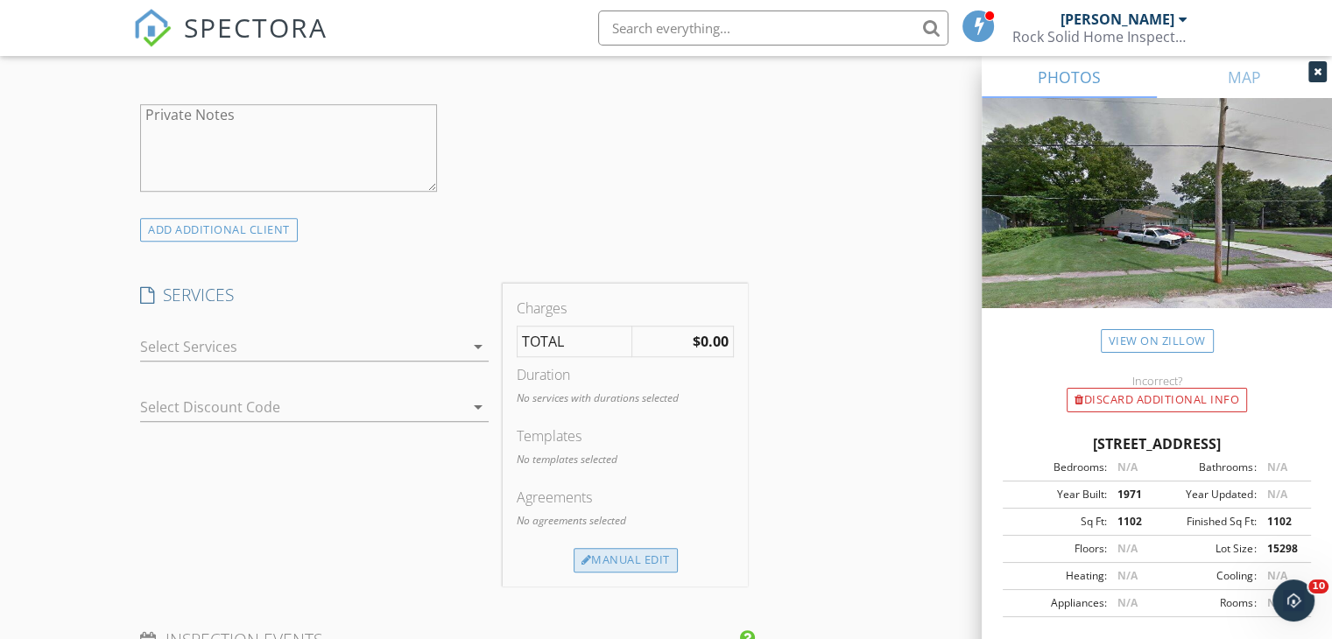
click at [616, 553] on div "Manual Edit" at bounding box center [626, 560] width 104 height 25
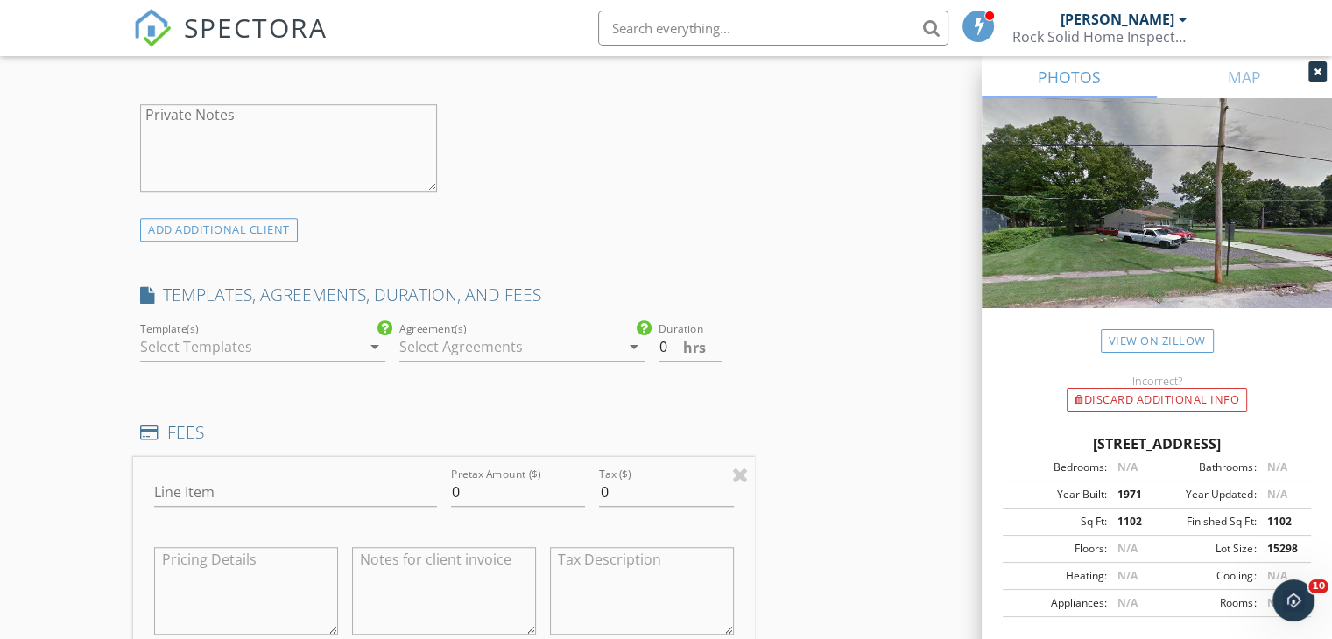
click at [373, 345] on icon "arrow_drop_down" at bounding box center [374, 346] width 21 height 21
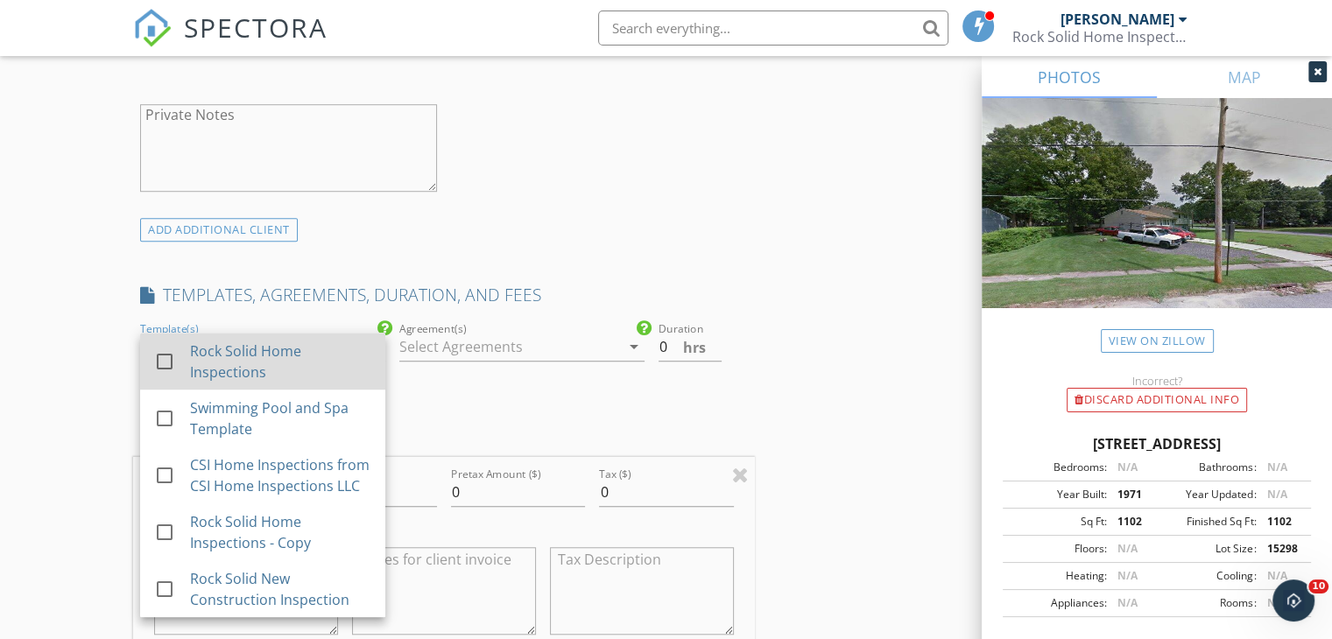
click at [165, 361] on div at bounding box center [165, 362] width 30 height 30
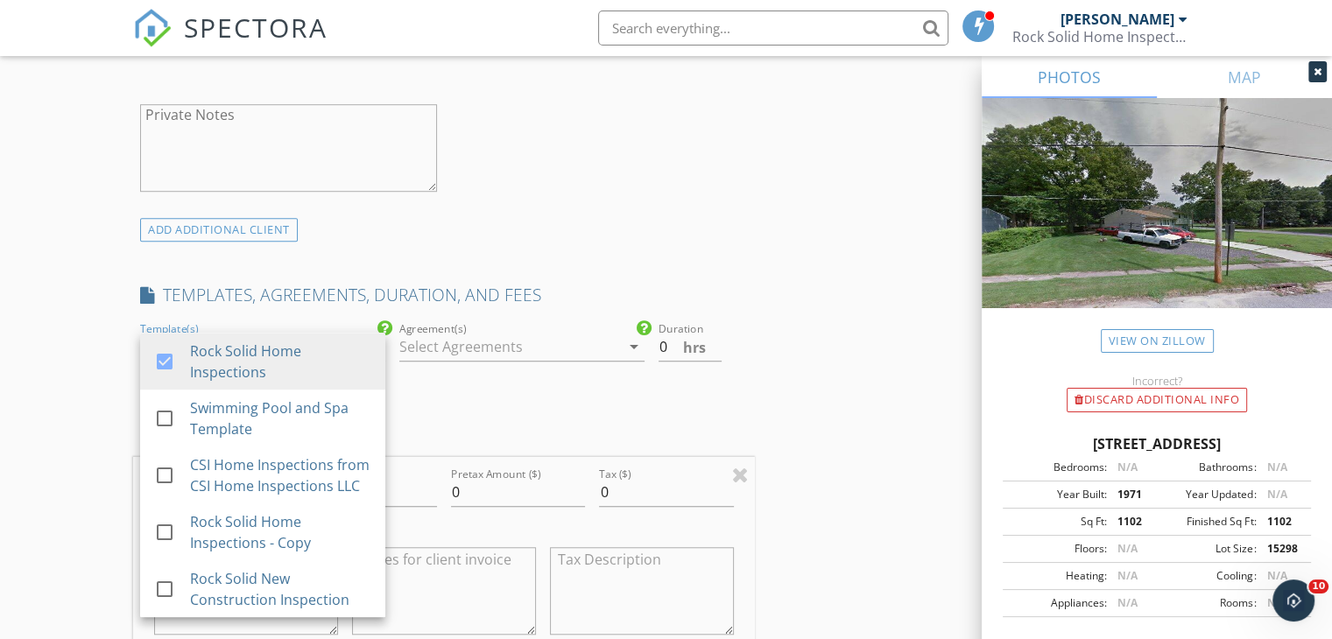
click at [634, 341] on icon "arrow_drop_down" at bounding box center [633, 346] width 21 height 21
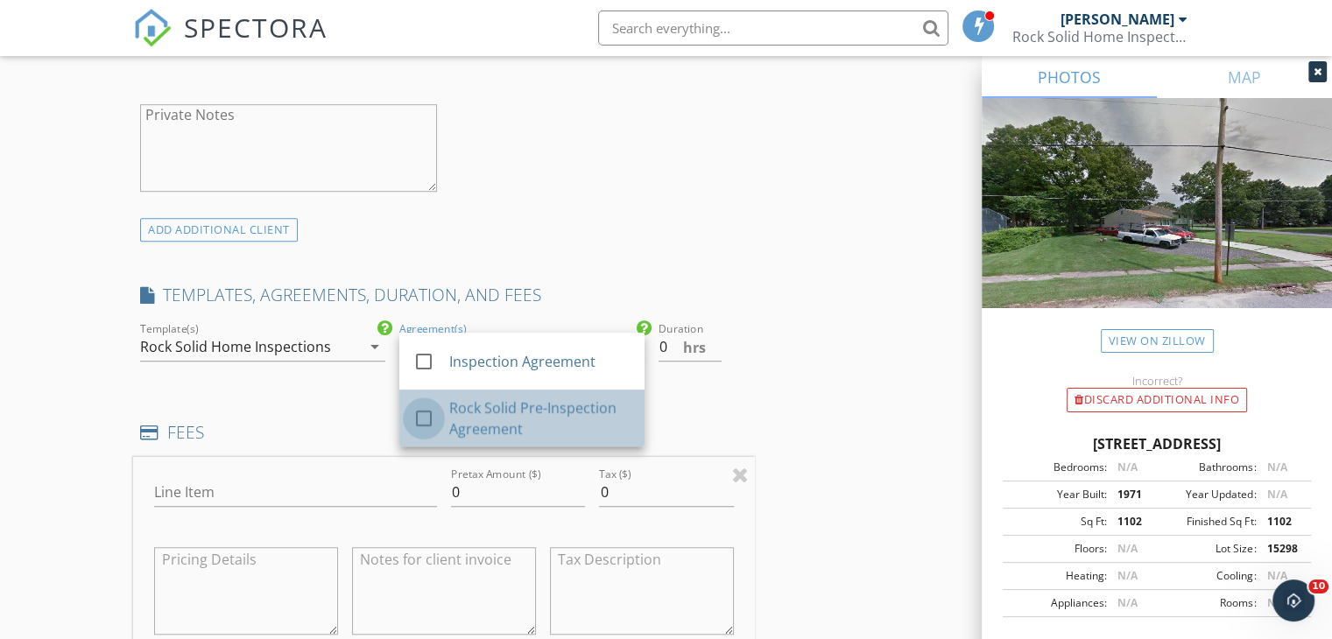
click at [420, 421] on div at bounding box center [424, 419] width 30 height 30
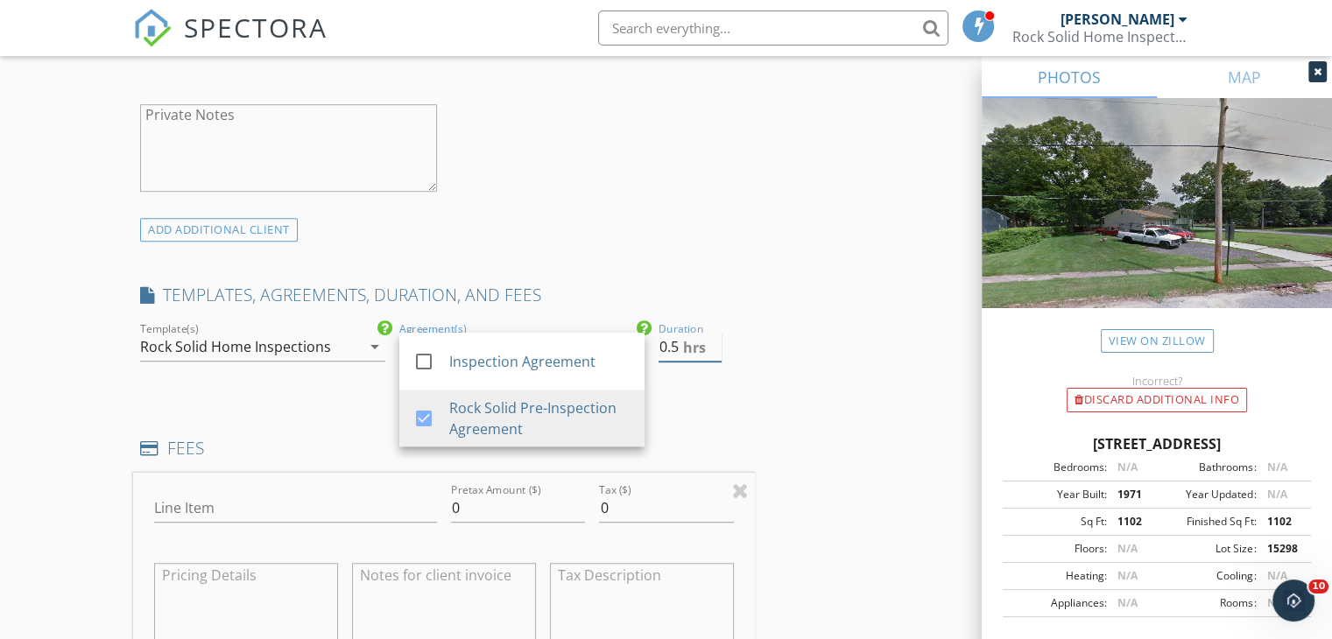
click at [715, 342] on input "0.5" at bounding box center [689, 347] width 63 height 29
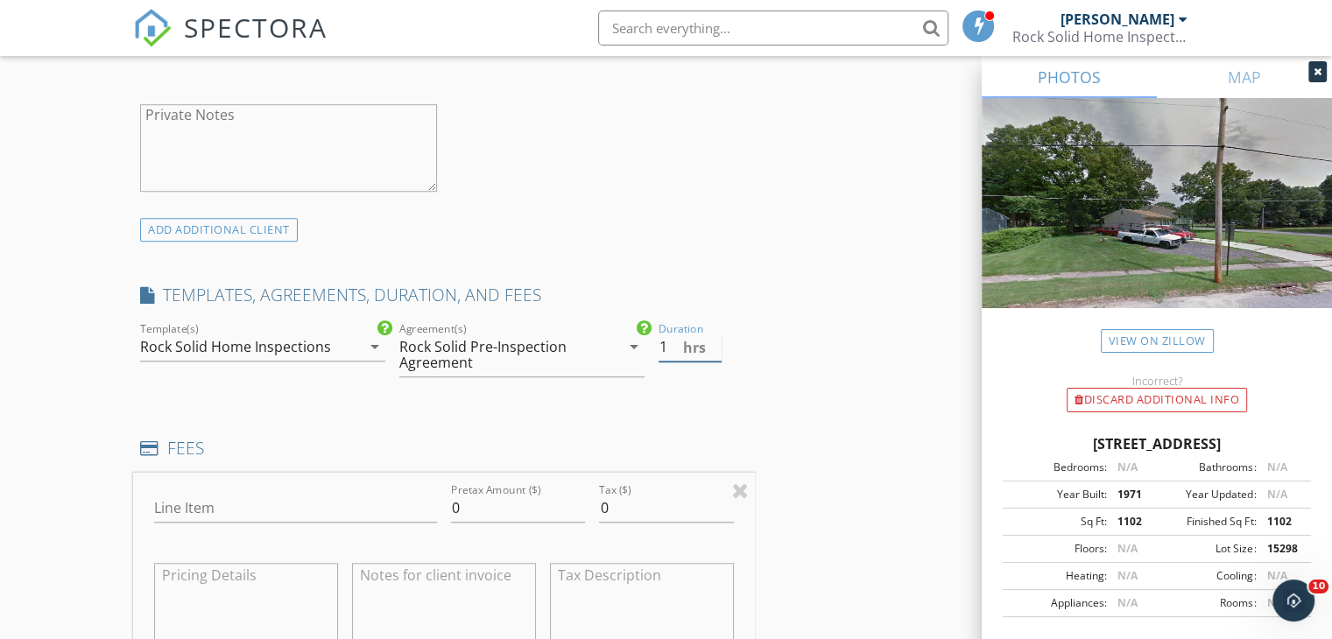
click at [714, 344] on input "1" at bounding box center [689, 347] width 63 height 29
type input "1.5"
click at [716, 340] on input "1.5" at bounding box center [689, 347] width 63 height 29
click at [230, 509] on input "Line Item" at bounding box center [295, 508] width 283 height 29
type input "Home Inspection"
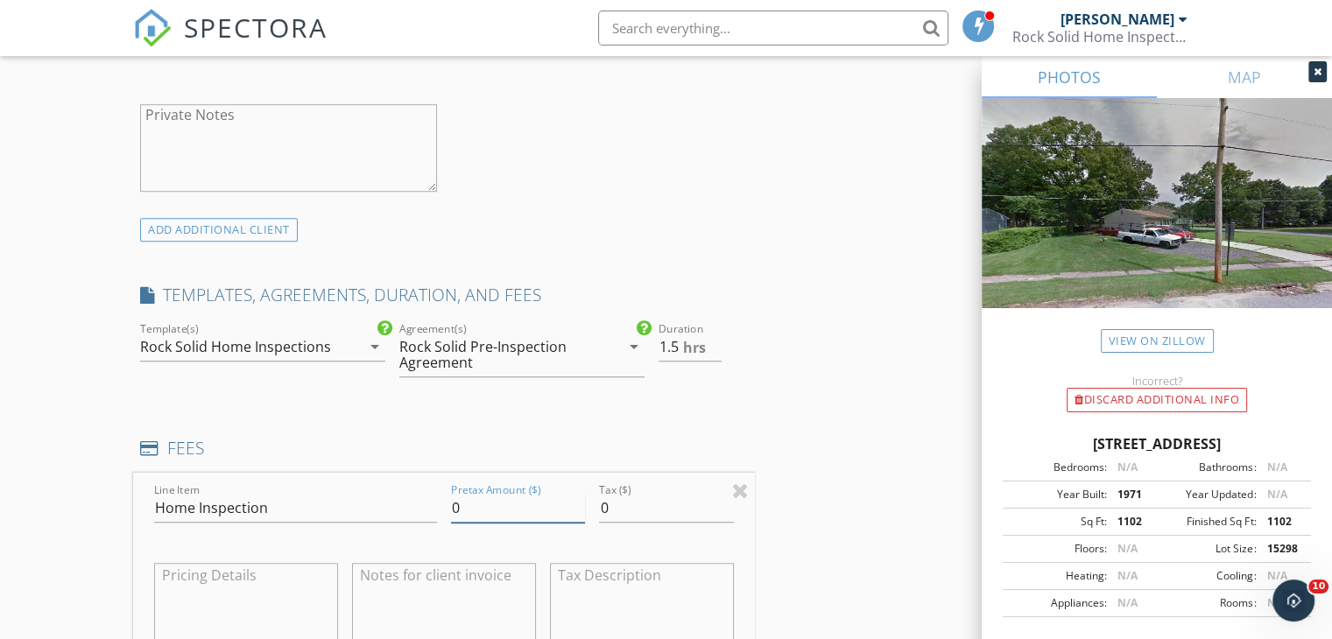
click at [461, 511] on input "0" at bounding box center [518, 508] width 134 height 29
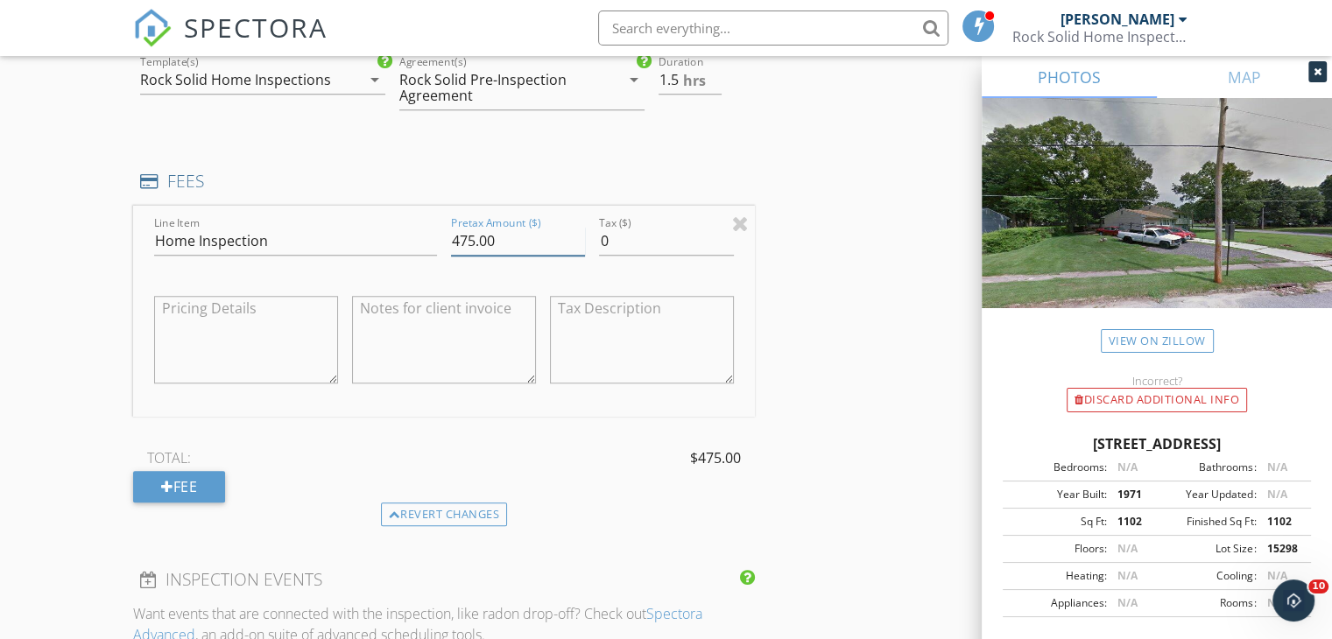
scroll to position [1478, 0]
type input "475.00"
click at [208, 484] on div "Fee" at bounding box center [179, 486] width 92 height 32
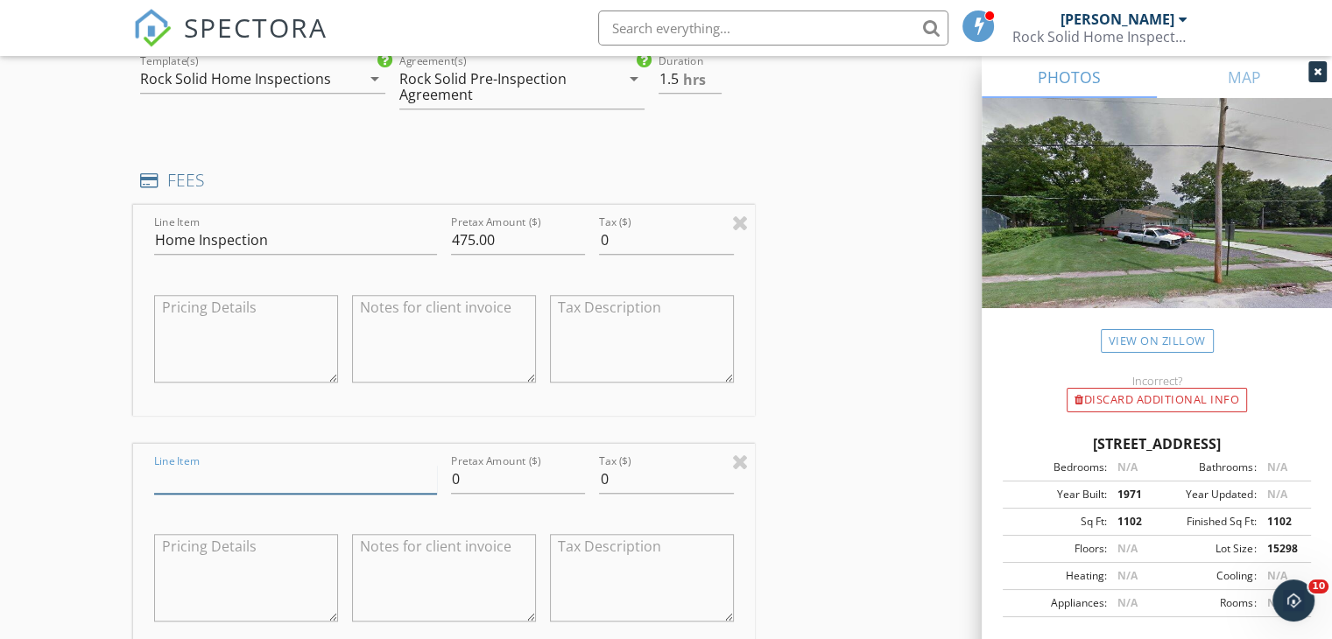
click at [209, 478] on input "Line Item" at bounding box center [295, 479] width 283 height 29
type input "Termite"
click at [466, 475] on input "0" at bounding box center [518, 479] width 134 height 29
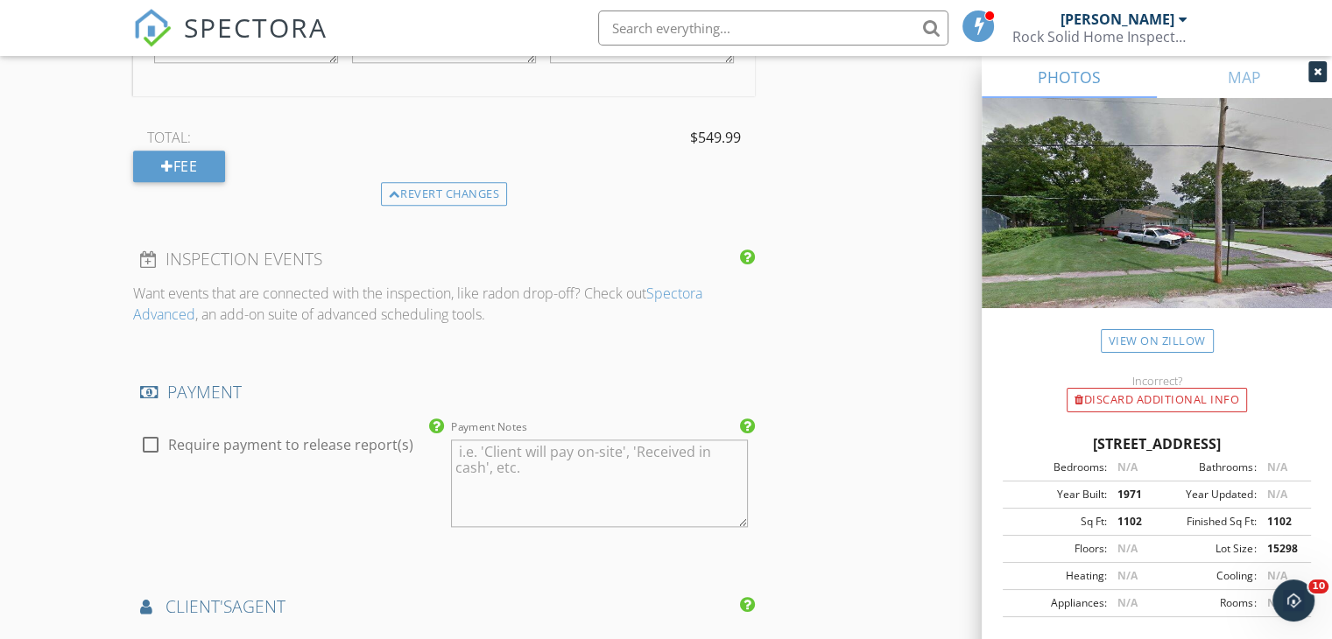
scroll to position [2250, 0]
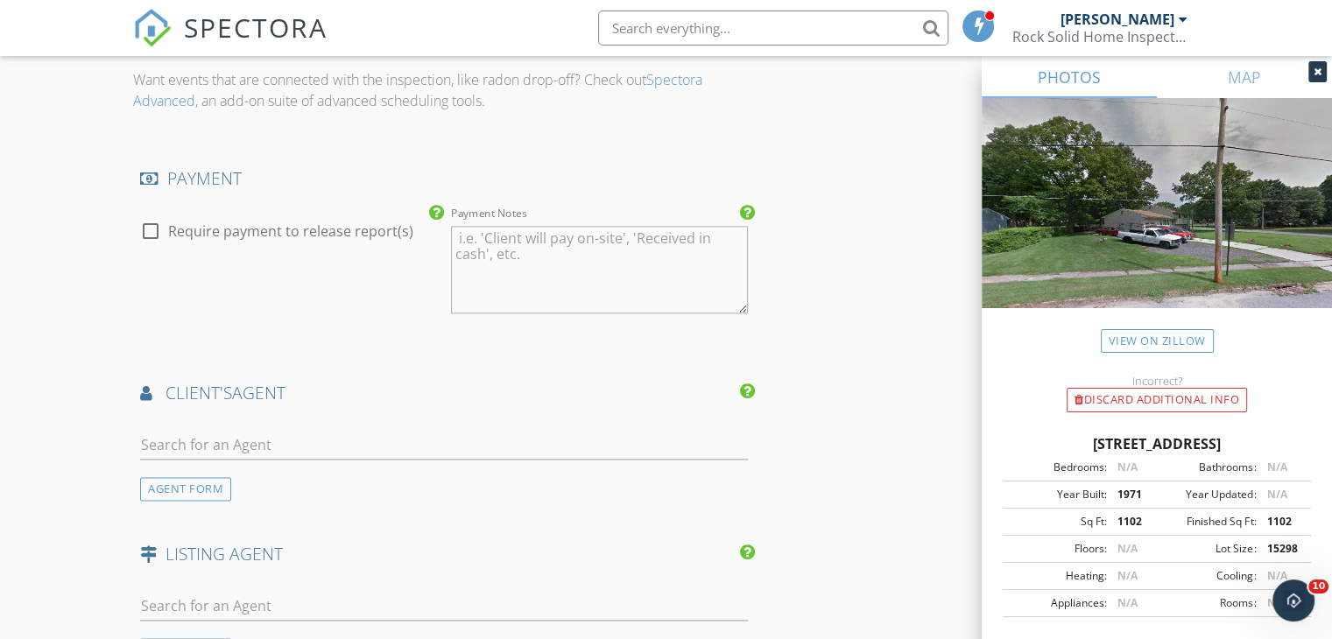
type input "74.99"
click at [279, 446] on input "text" at bounding box center [444, 445] width 608 height 29
type input "856-506-4734"
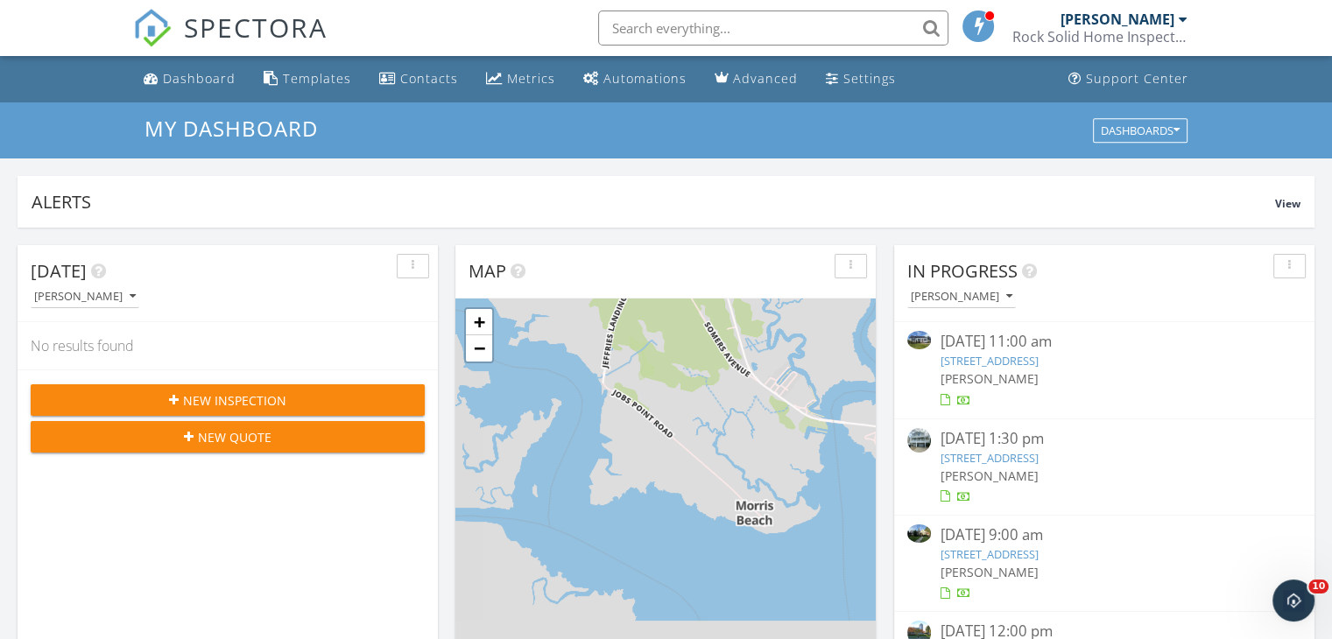
click at [305, 398] on div "New Inspection" at bounding box center [228, 400] width 366 height 18
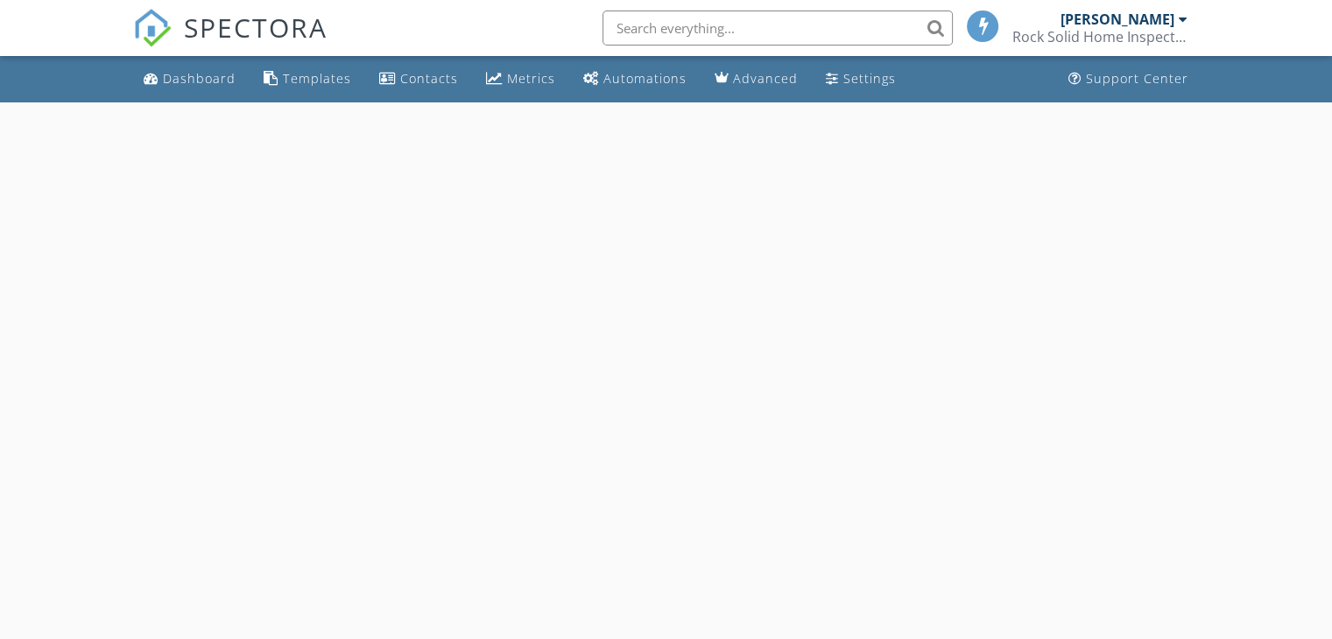
select select "8"
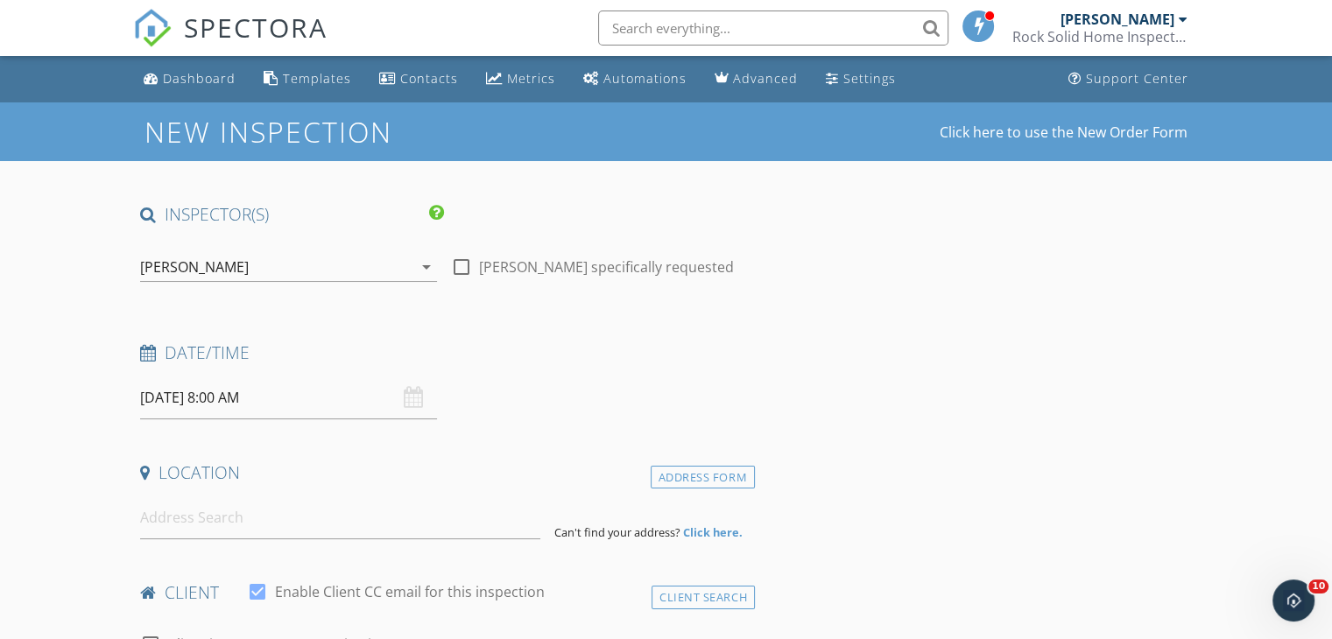
click at [305, 398] on input "[DATE] 8:00 AM" at bounding box center [288, 398] width 297 height 43
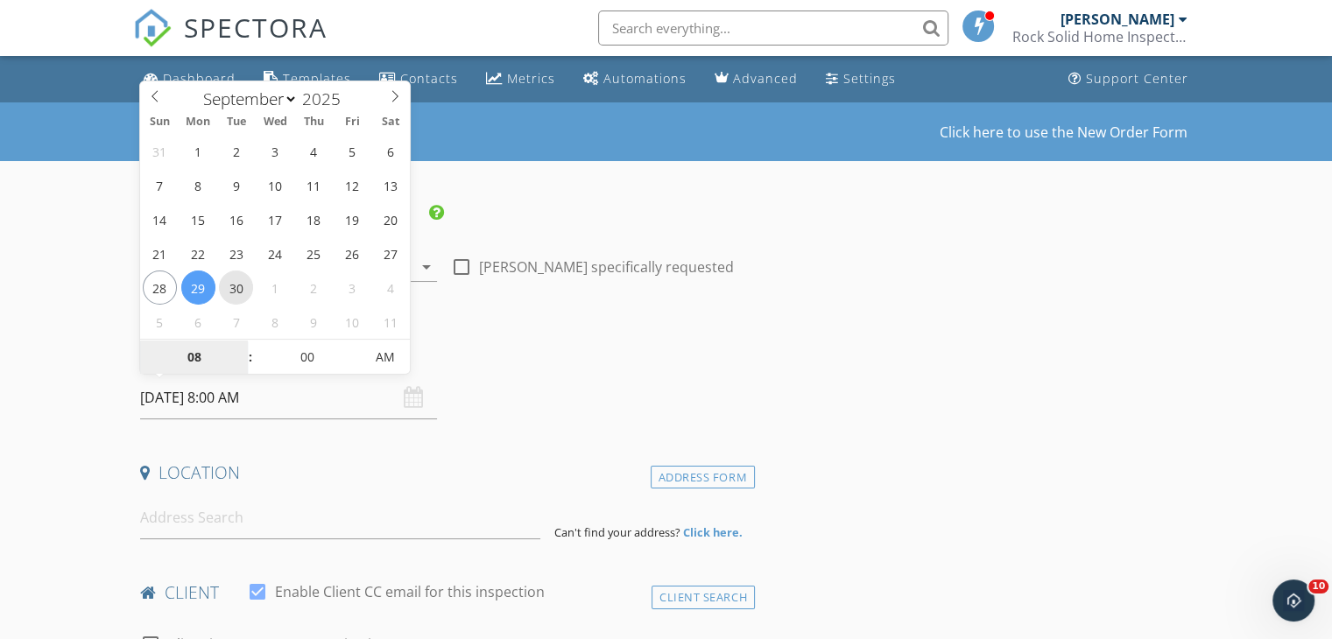
type input "[DATE] 8:00 AM"
click at [203, 523] on input at bounding box center [340, 517] width 400 height 43
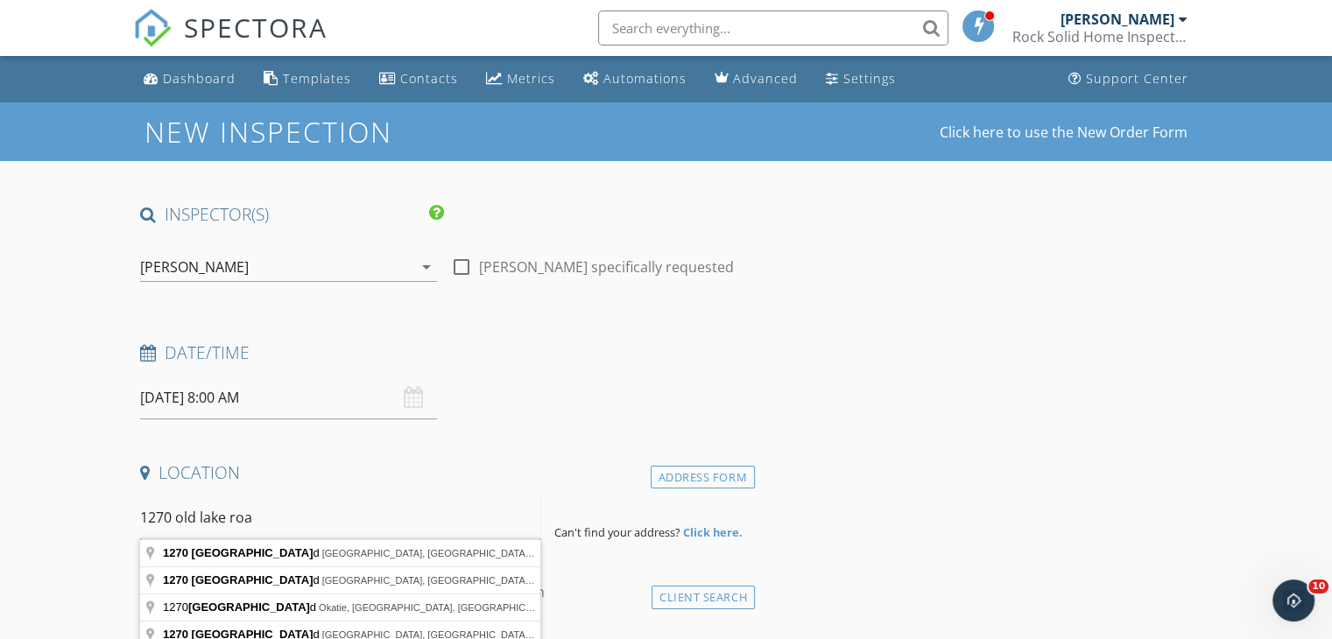
type input "1270 old lake road"
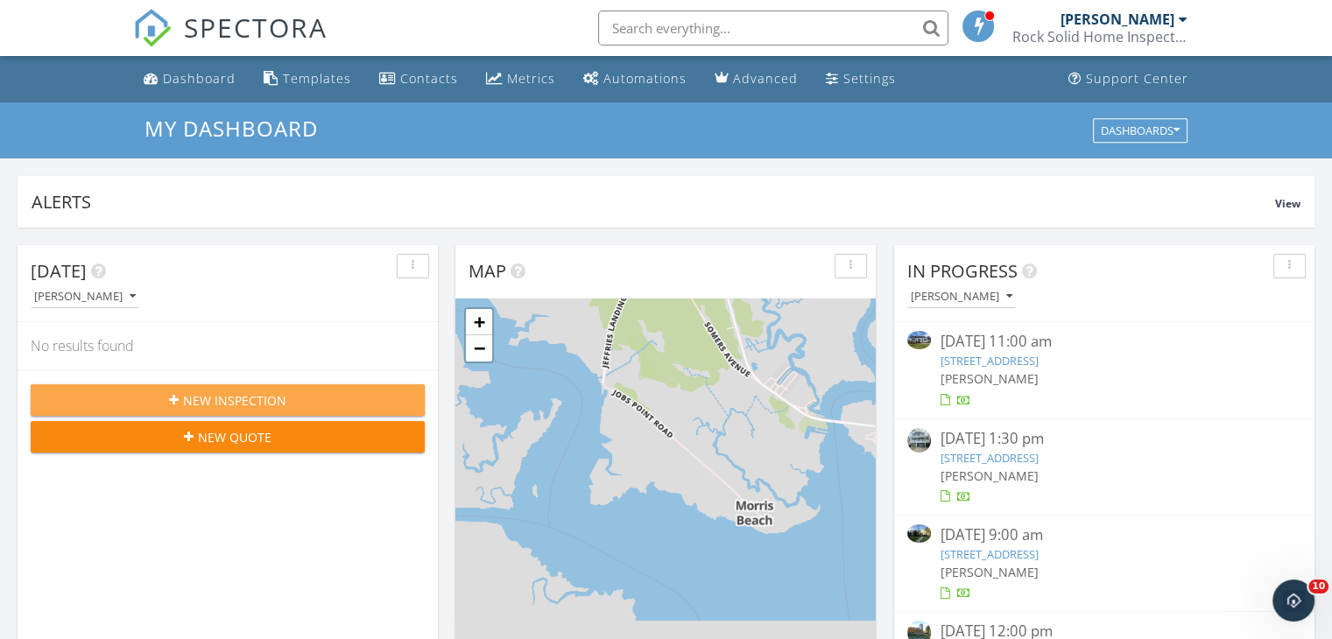
click at [221, 404] on span "New Inspection" at bounding box center [234, 400] width 103 height 18
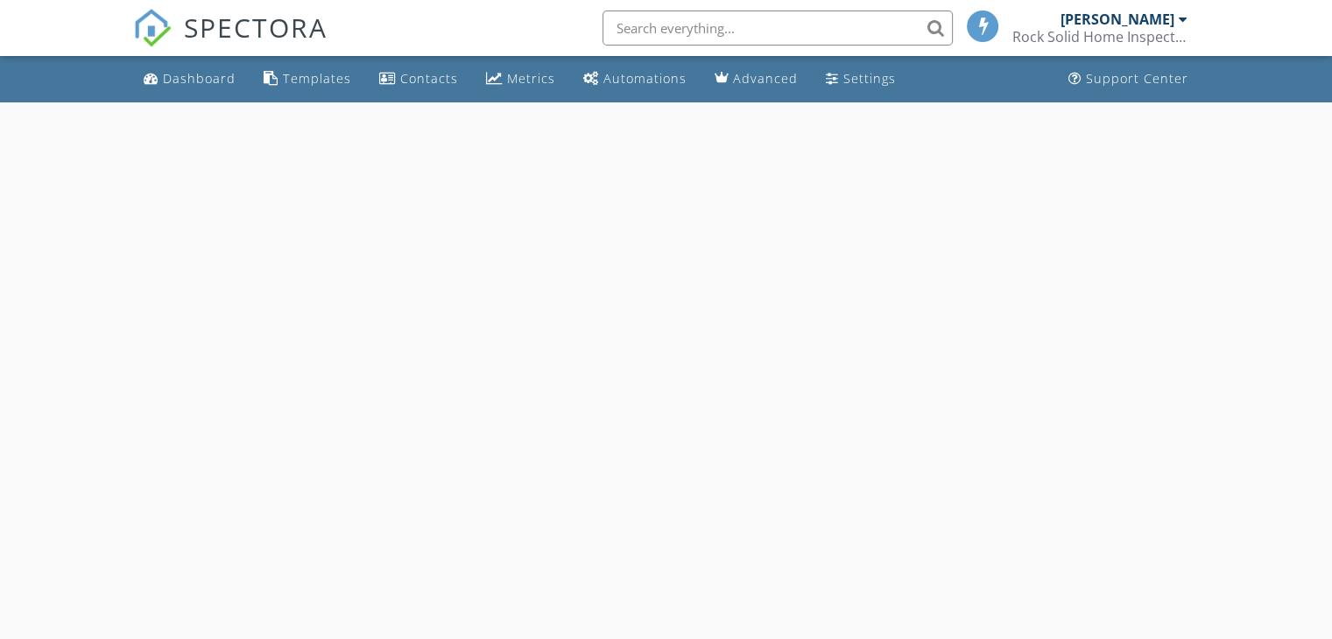
select select "8"
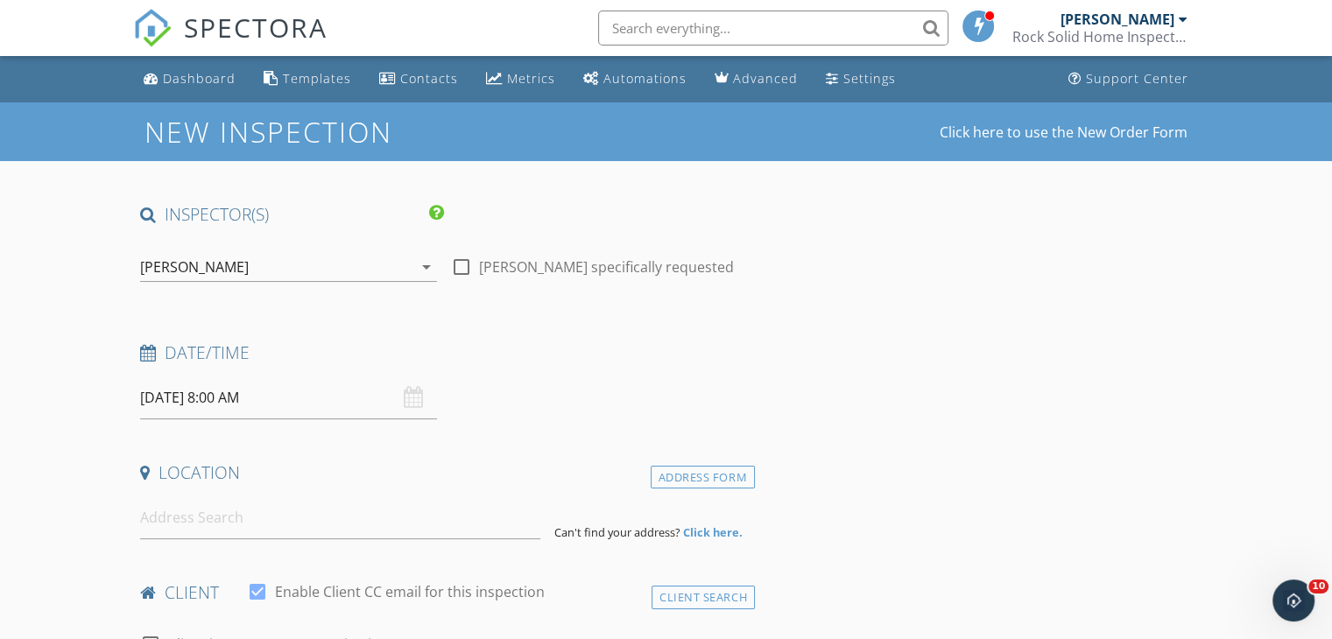
click at [297, 397] on input "[DATE] 8:00 AM" at bounding box center [288, 398] width 297 height 43
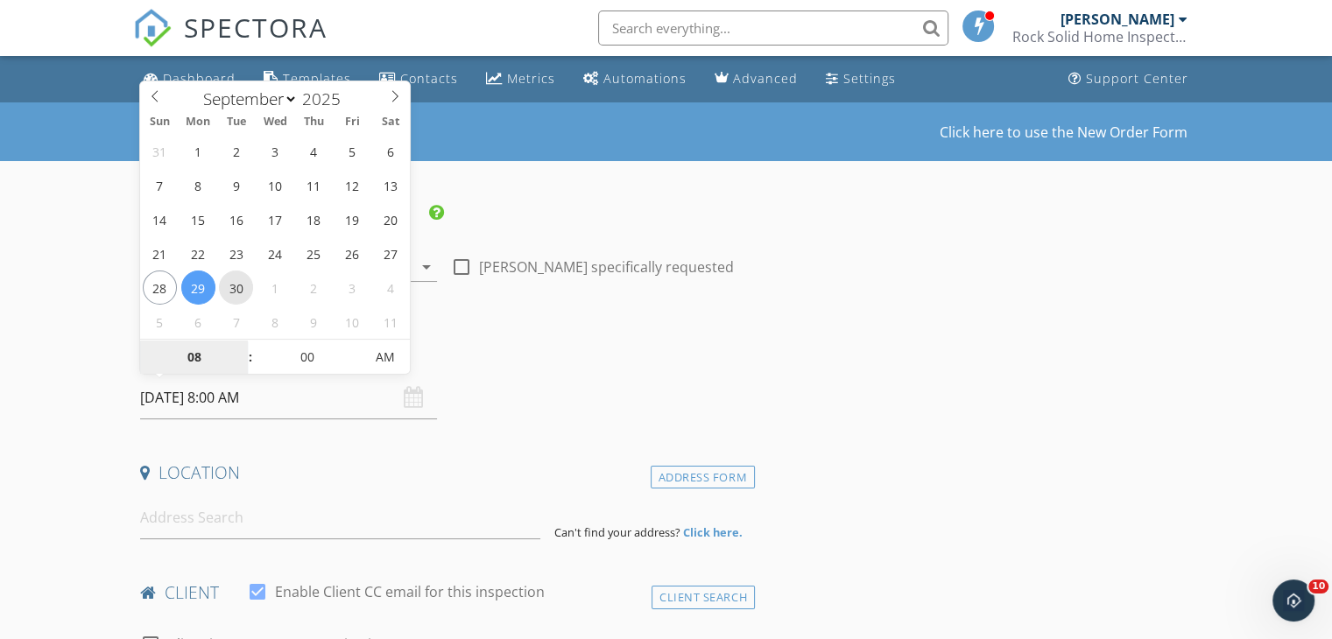
type input "[DATE] 8:00 AM"
click at [229, 524] on input at bounding box center [340, 517] width 400 height 43
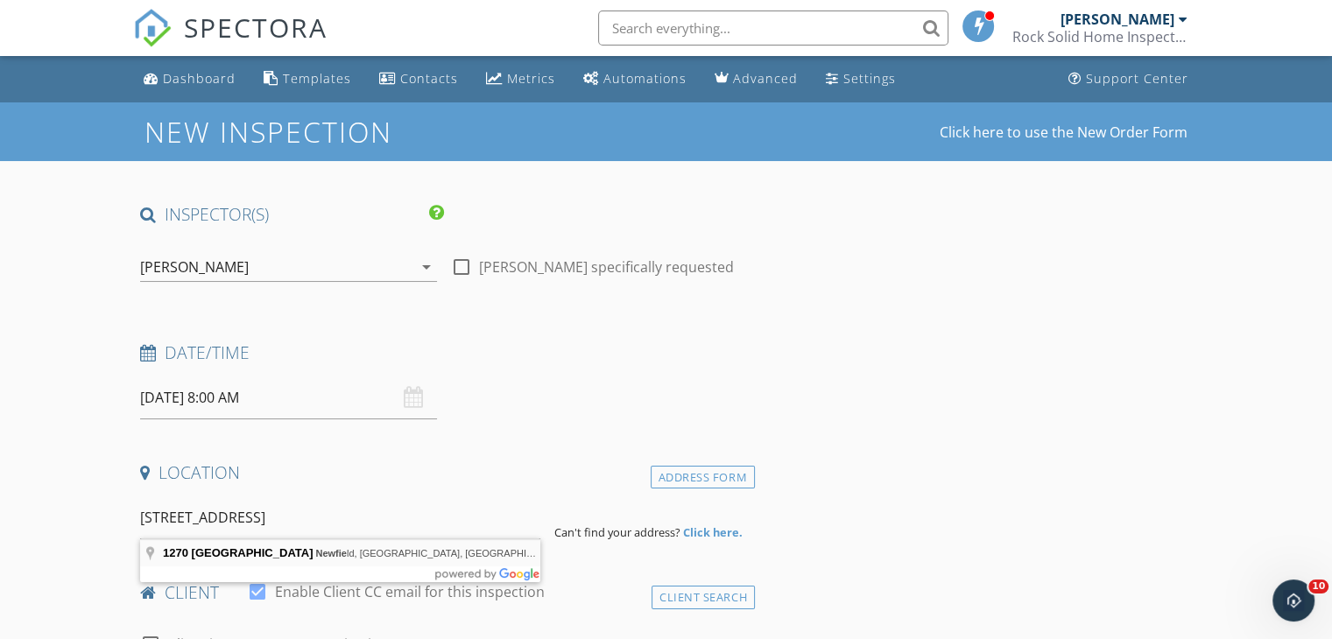
type input "[STREET_ADDRESS]"
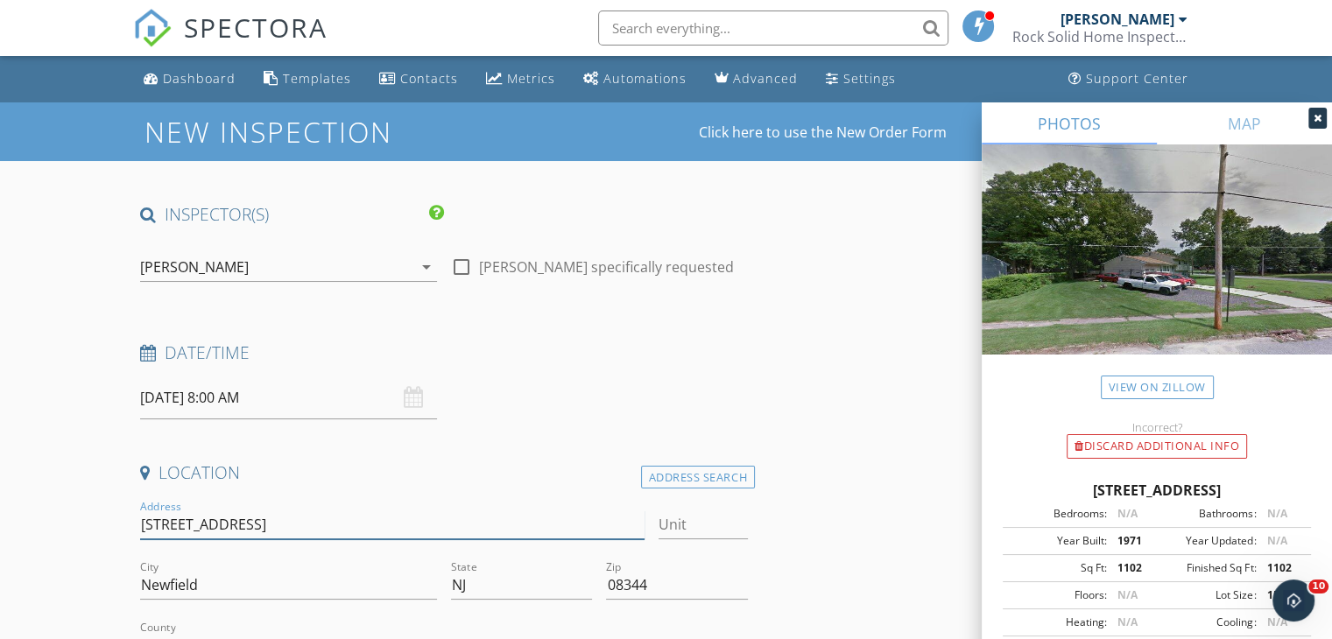
click at [247, 525] on input "1270 Old Lake Rd" at bounding box center [391, 525] width 503 height 29
type input "[STREET_ADDRESS]"
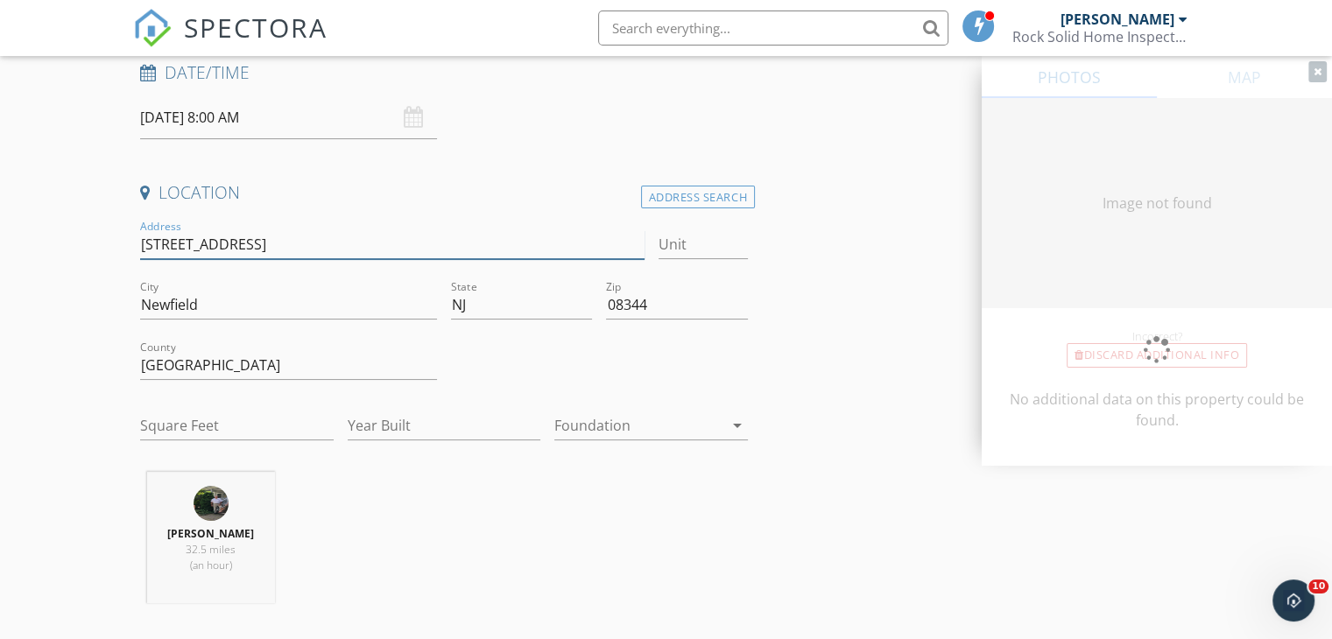
type input "1102"
type input "1971"
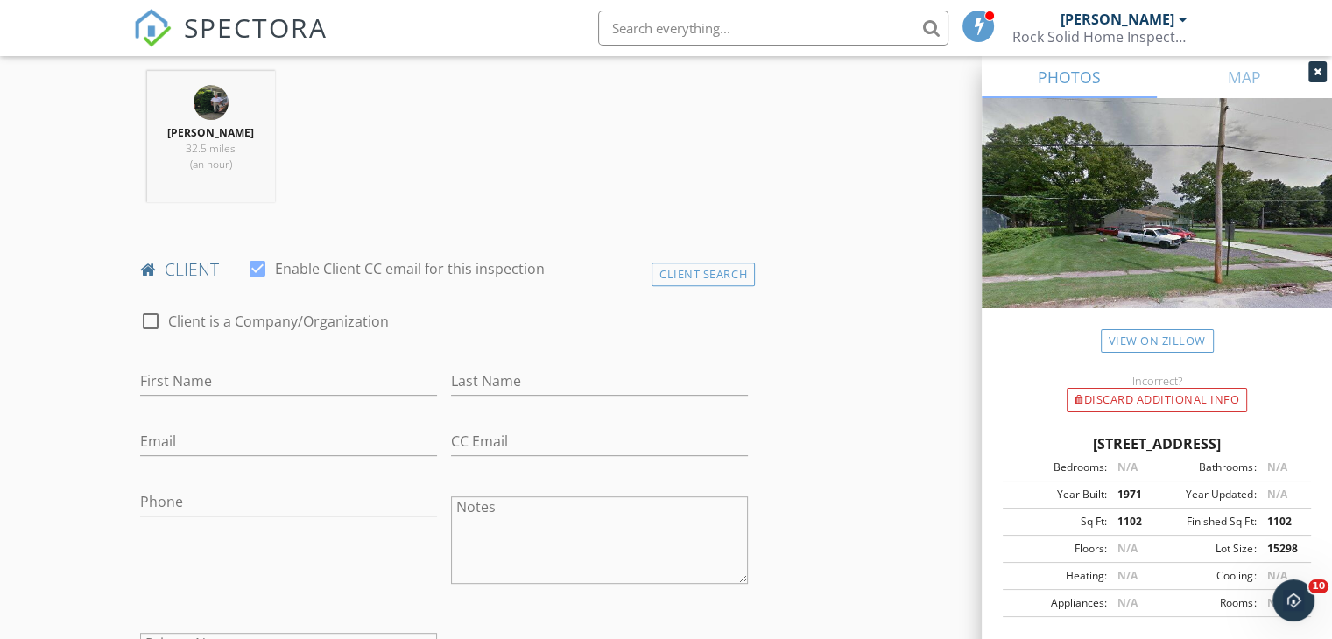
scroll to position [689, 0]
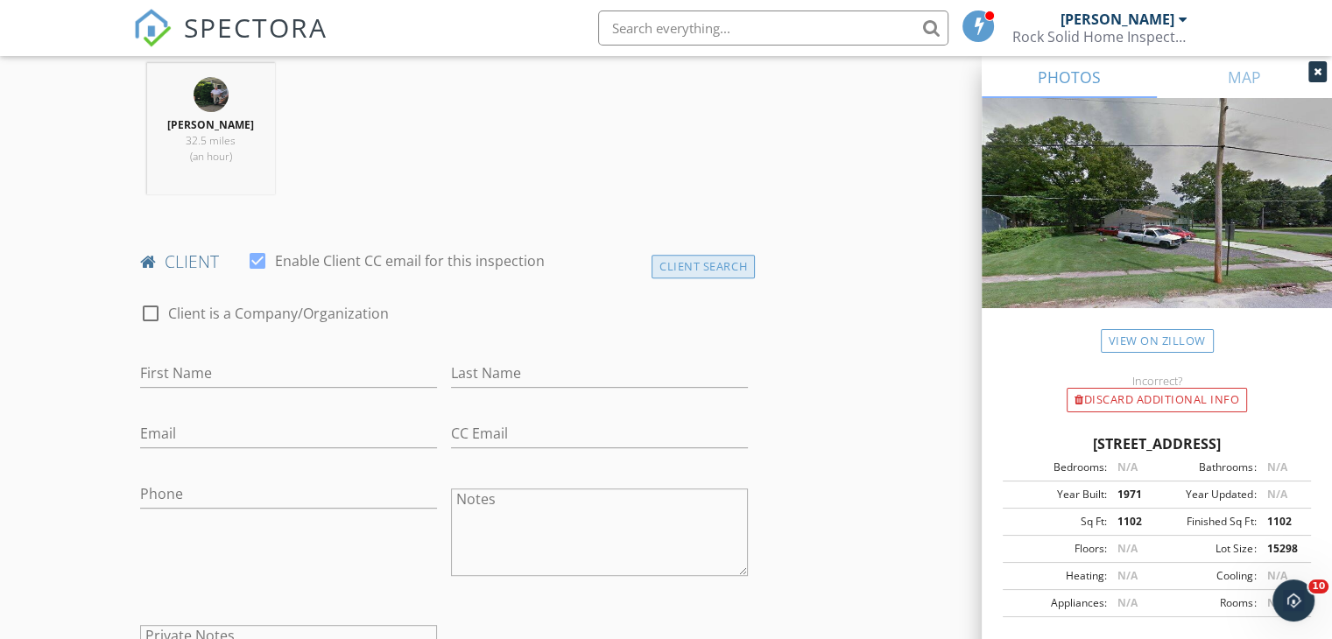
type input "[STREET_ADDRESS]"
click at [693, 266] on div "Client Search" at bounding box center [702, 267] width 103 height 24
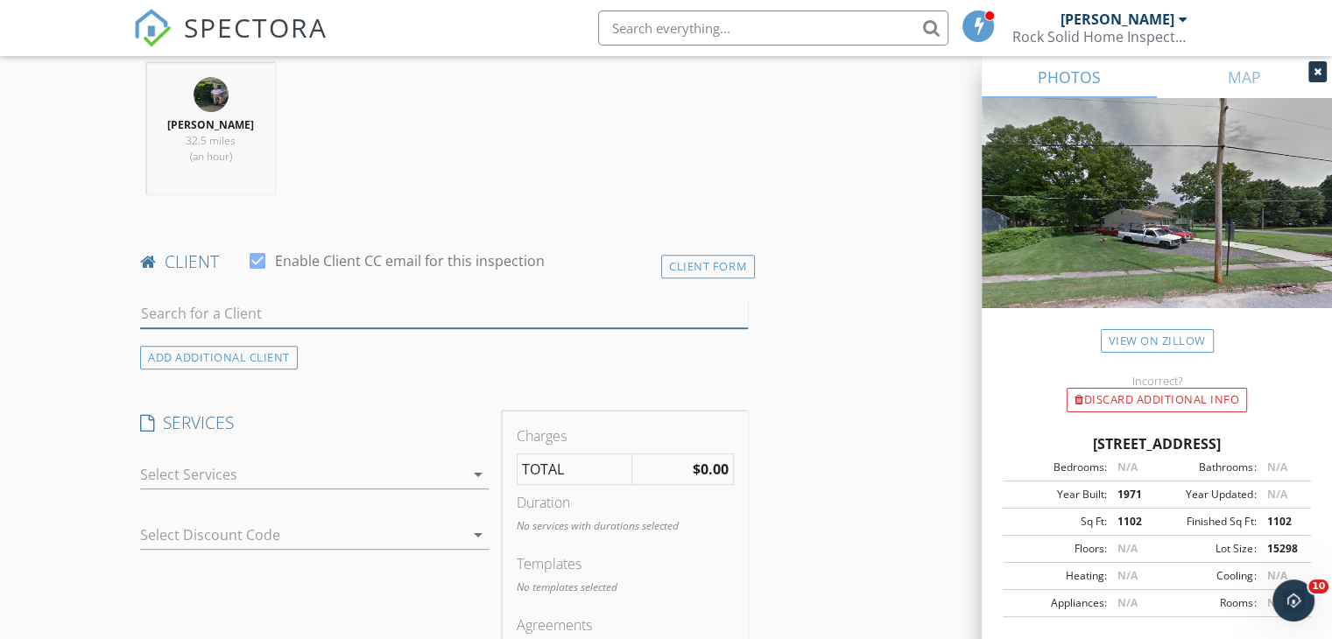
click at [313, 314] on input "text" at bounding box center [444, 313] width 608 height 29
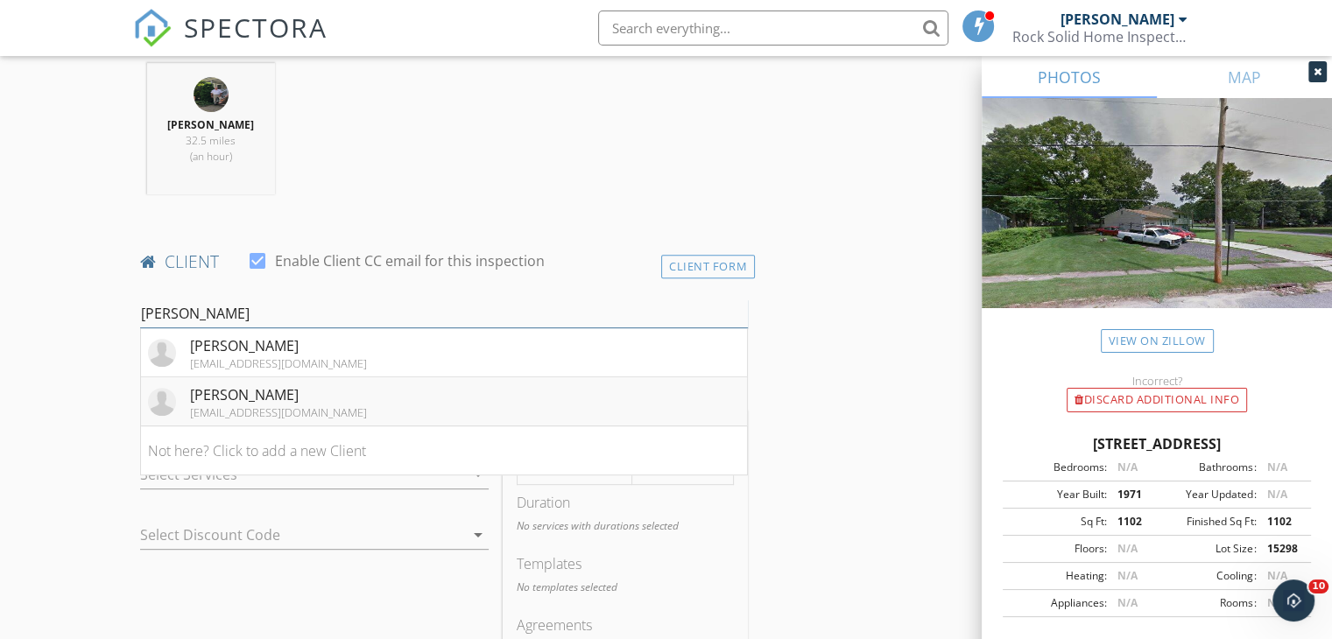
type input "kerry"
click at [267, 405] on div "jimstracey@yahoo.com" at bounding box center [278, 412] width 177 height 14
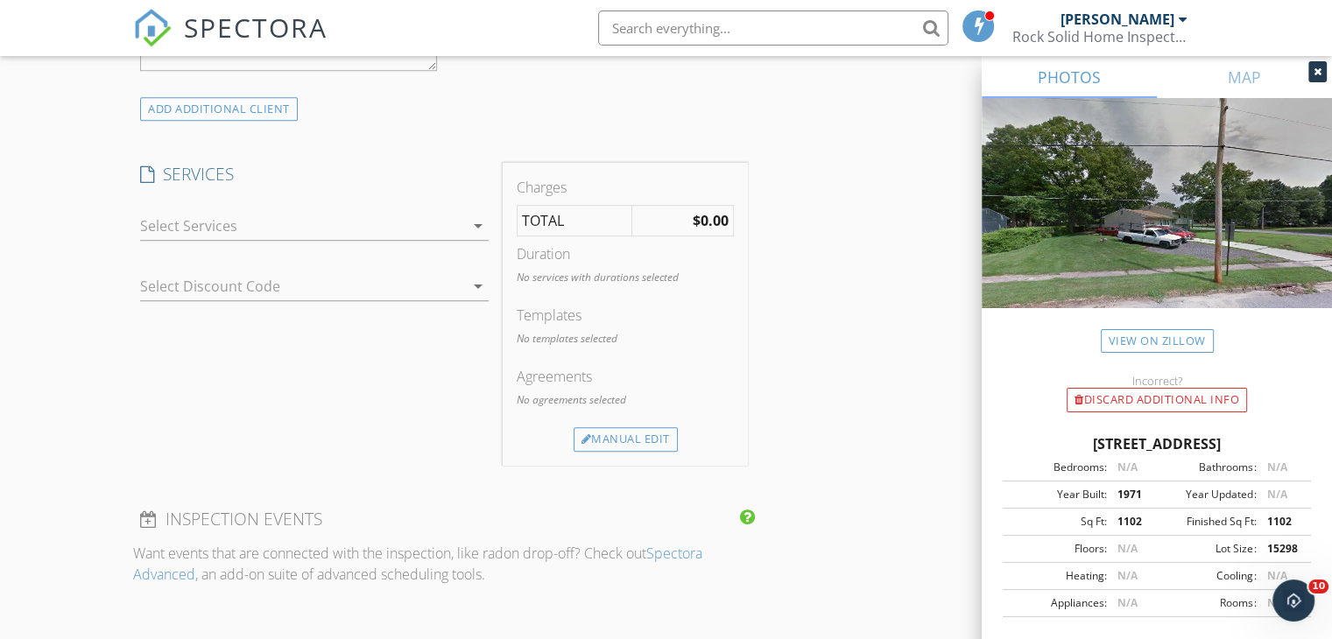
scroll to position [1333, 0]
click at [607, 427] on div "Manual Edit" at bounding box center [626, 438] width 104 height 25
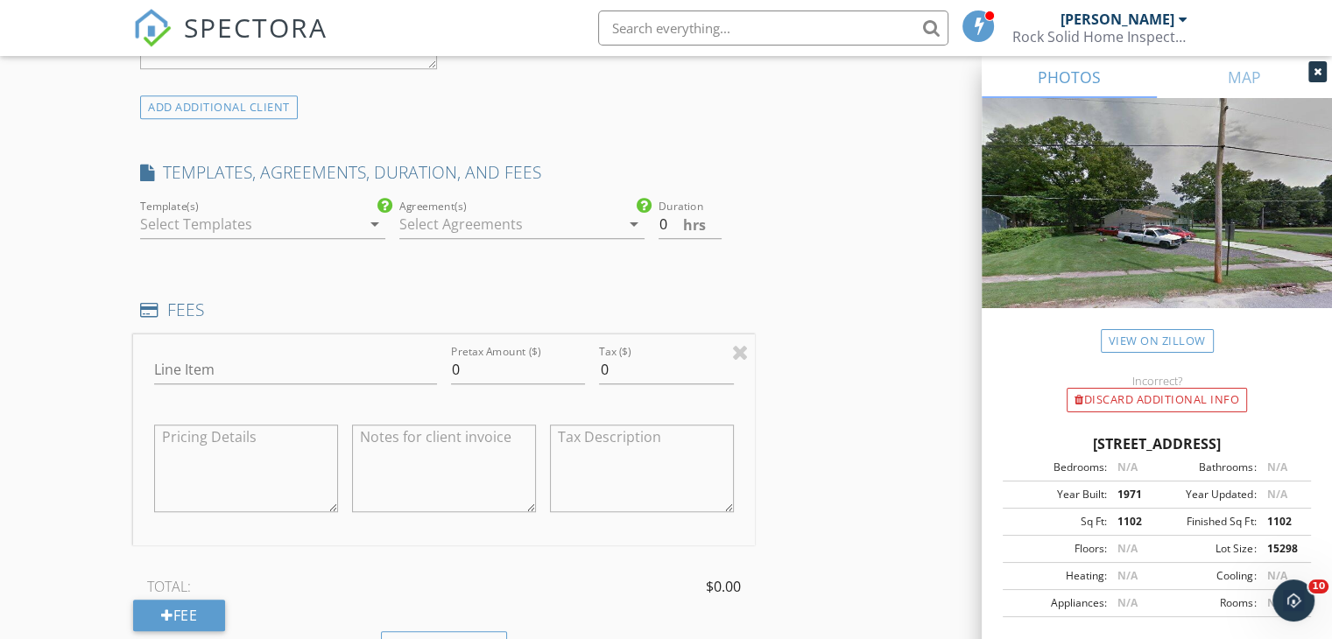
click at [375, 222] on icon "arrow_drop_down" at bounding box center [374, 224] width 21 height 21
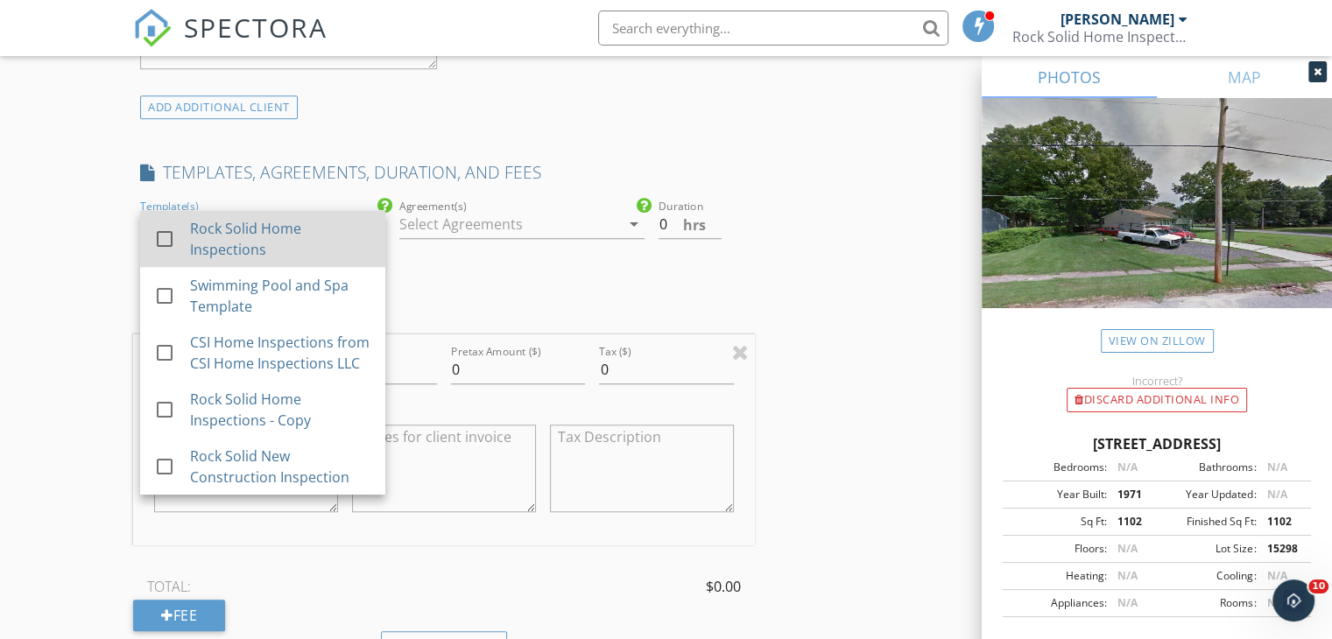
click at [159, 238] on div at bounding box center [165, 239] width 30 height 30
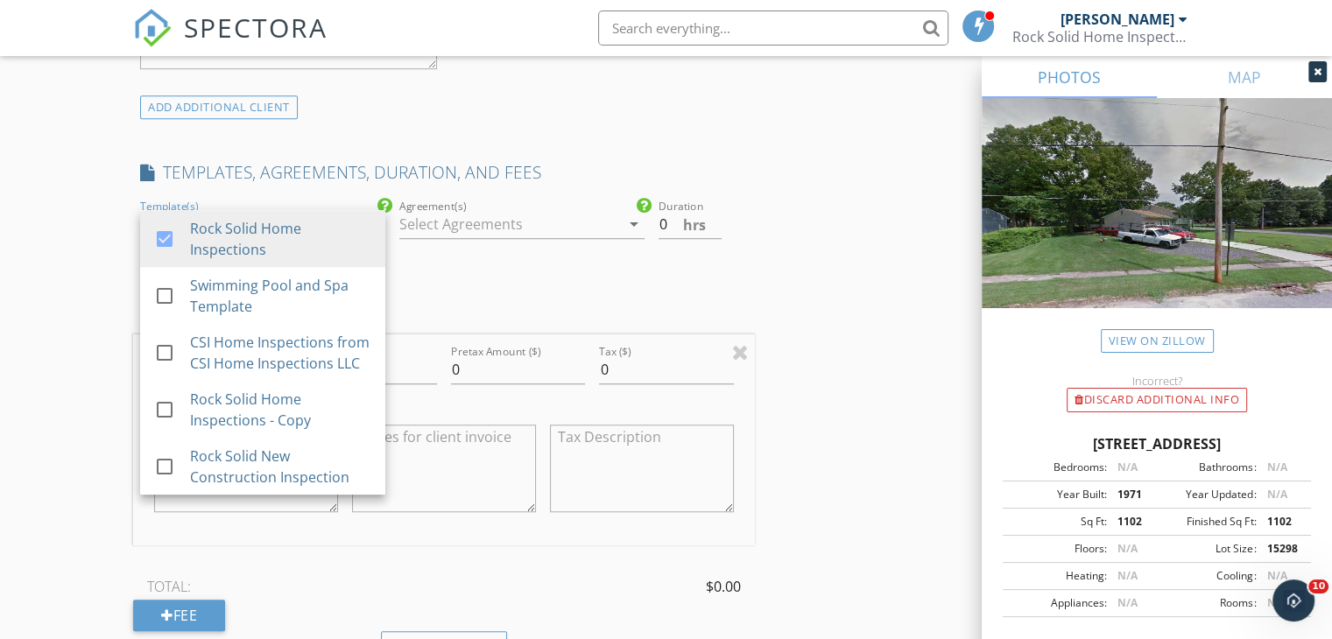
click at [634, 221] on icon "arrow_drop_down" at bounding box center [633, 224] width 21 height 21
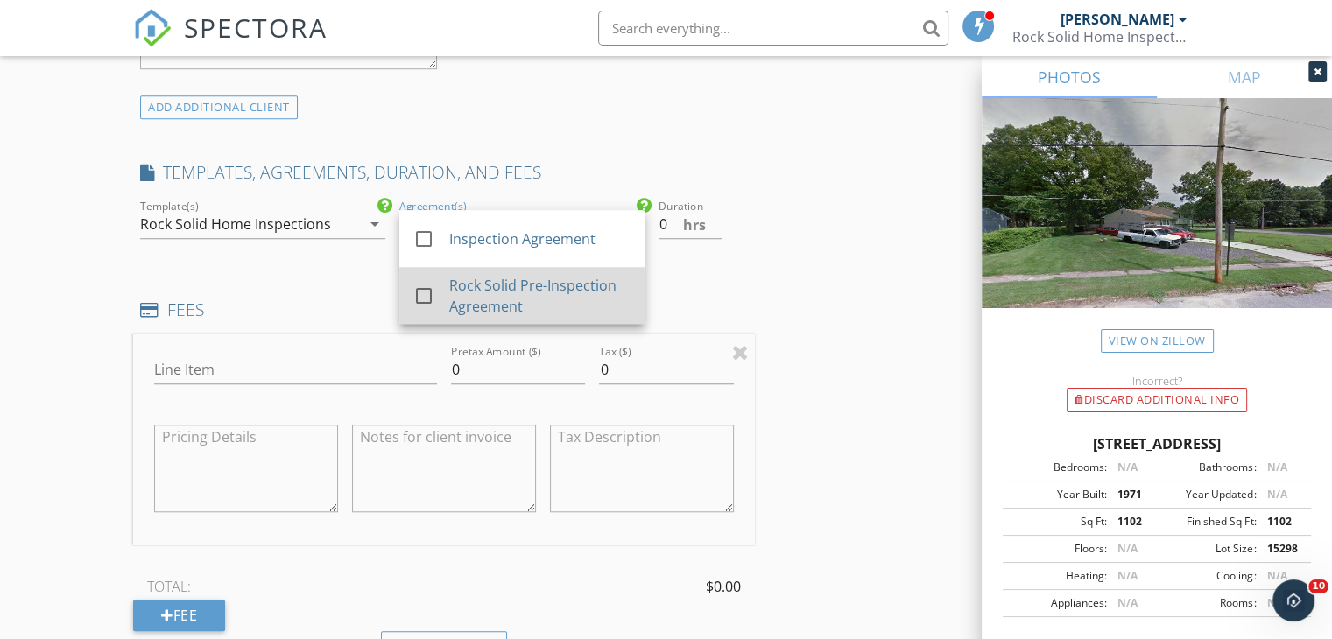
click at [423, 292] on div at bounding box center [424, 296] width 30 height 30
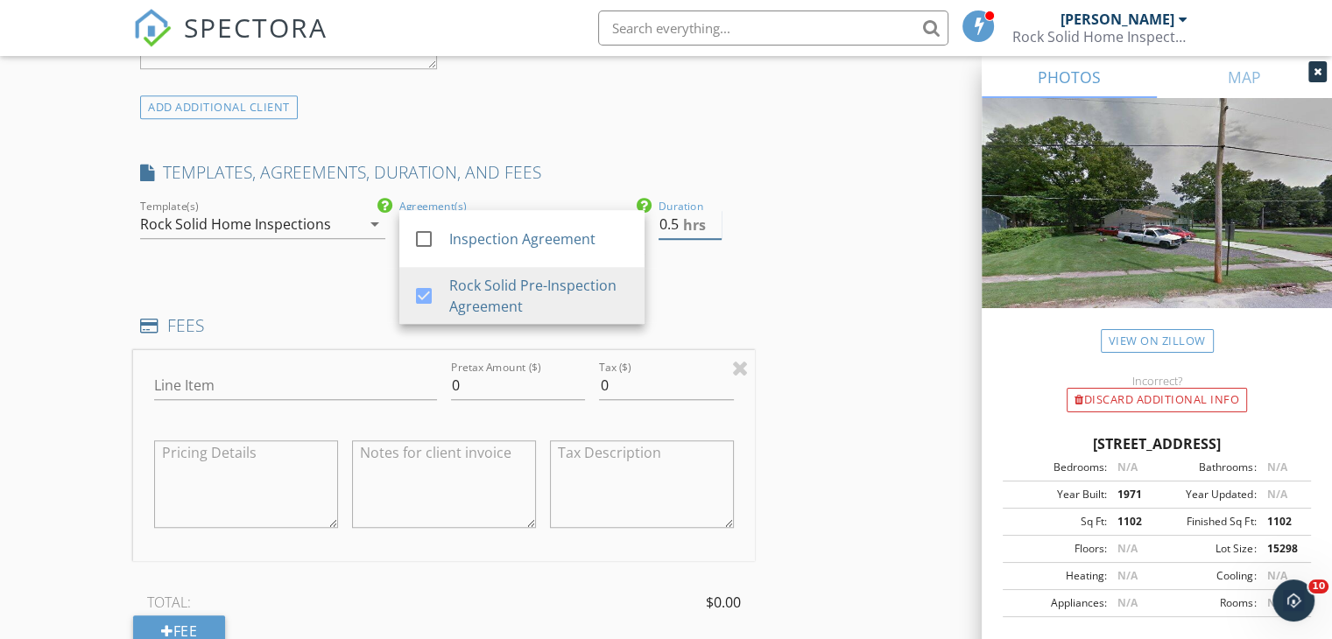
click at [716, 215] on input "0.5" at bounding box center [689, 224] width 63 height 29
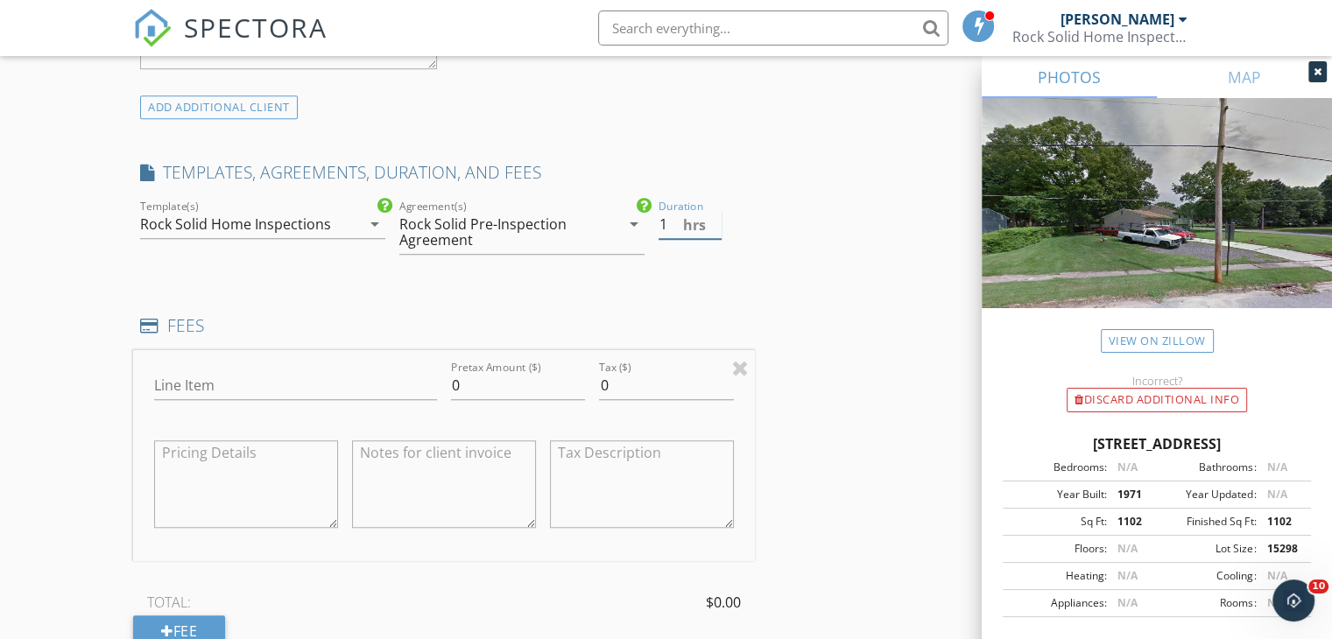
click at [716, 215] on input "1" at bounding box center [689, 224] width 63 height 29
type input "1.5"
click at [716, 215] on input "1.5" at bounding box center [689, 224] width 63 height 29
click at [207, 384] on input "Line Item" at bounding box center [295, 385] width 283 height 29
type input "Home Inspection"
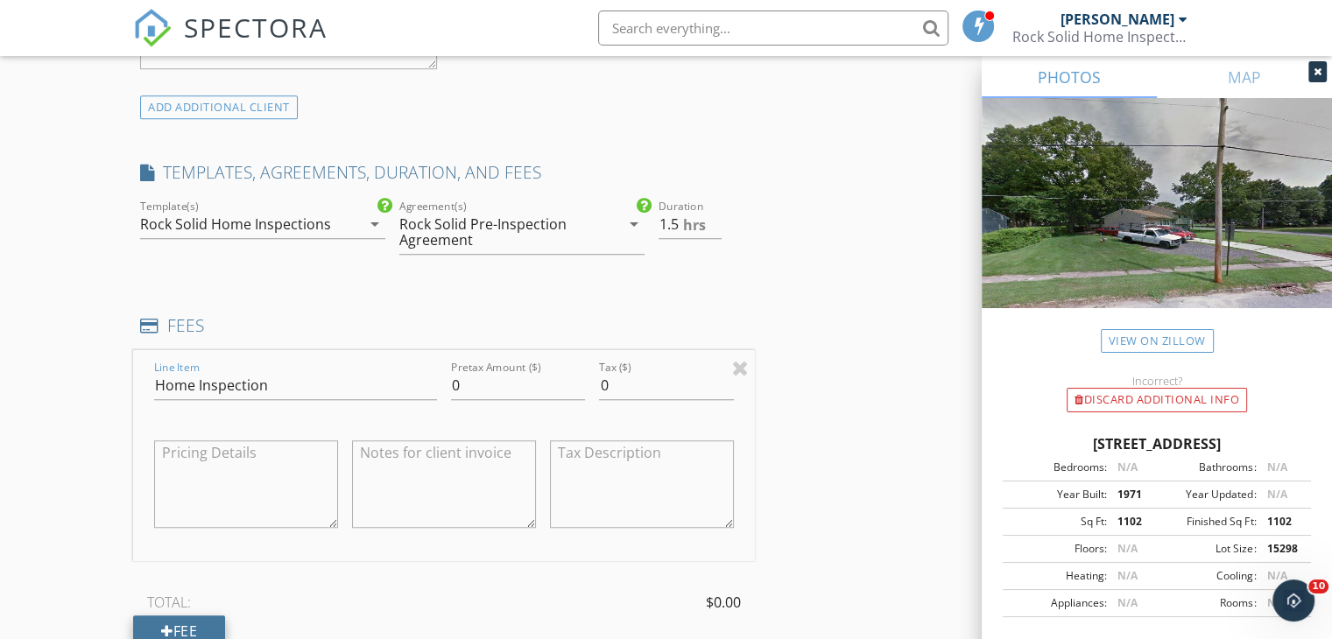
click at [187, 622] on div "Fee" at bounding box center [179, 632] width 92 height 32
click at [468, 384] on input "0" at bounding box center [518, 385] width 134 height 29
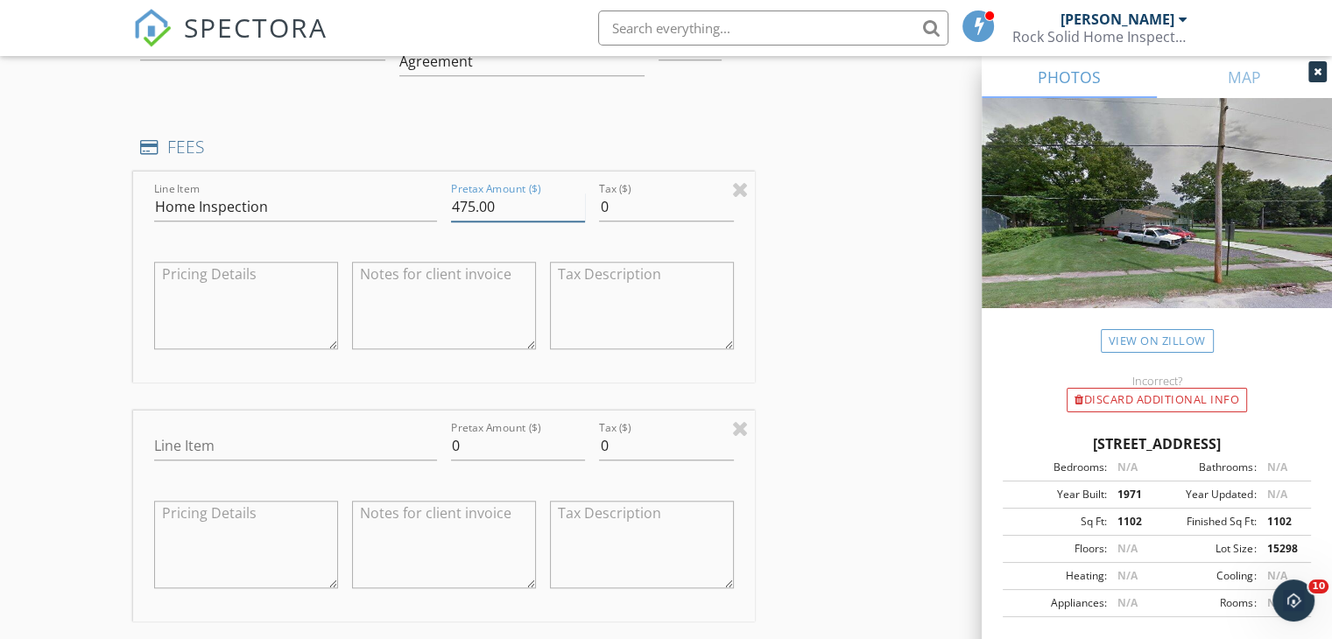
scroll to position [1512, 0]
type input "475.00"
click at [262, 435] on input "Line Item" at bounding box center [295, 445] width 283 height 29
type input "Termite"
click at [466, 447] on input "0" at bounding box center [518, 445] width 134 height 29
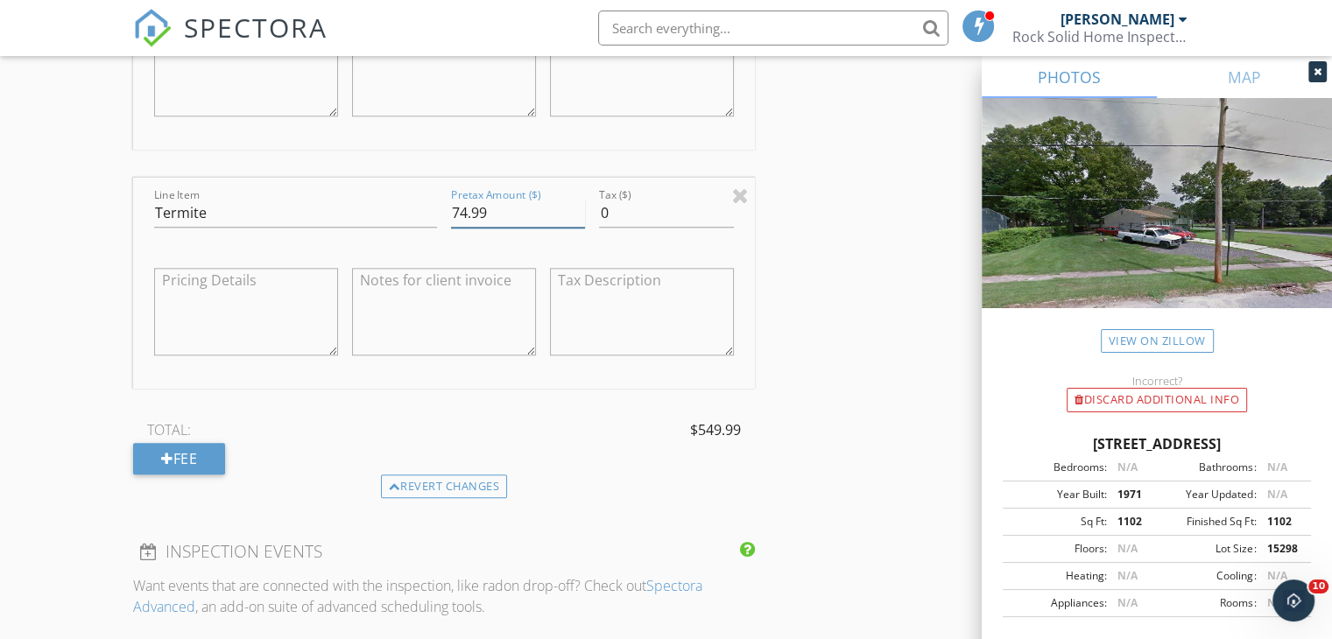
scroll to position [1772, 0]
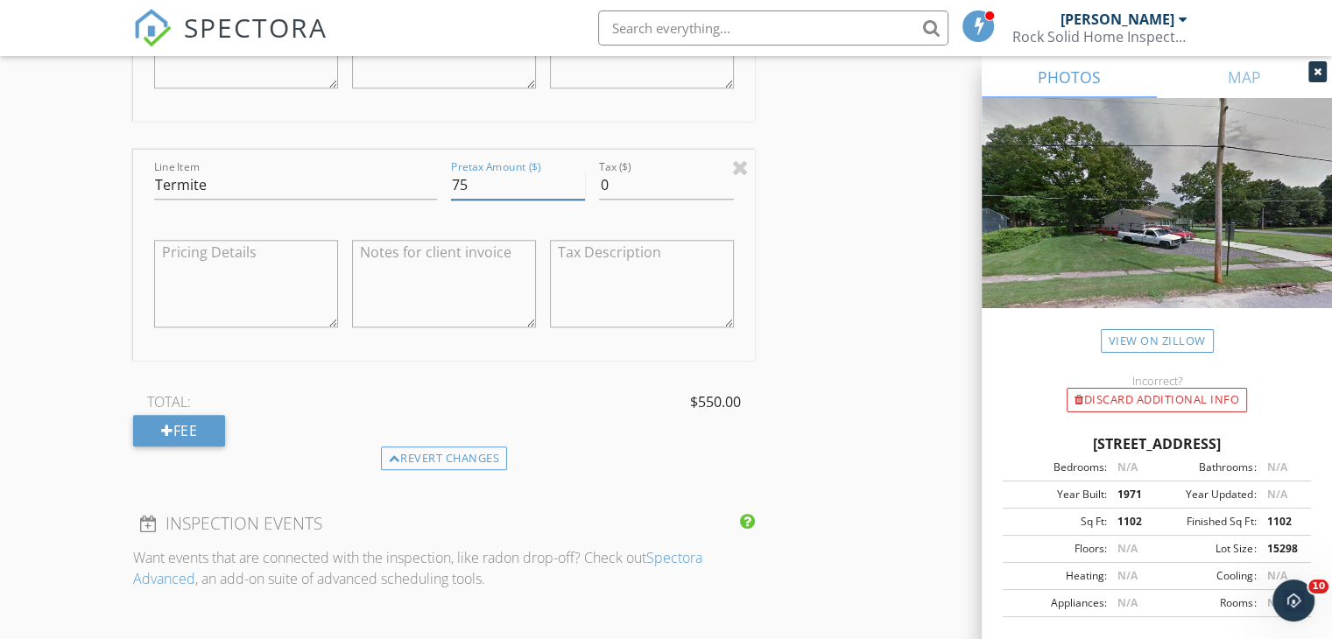
click at [580, 178] on input "75" at bounding box center [518, 185] width 134 height 29
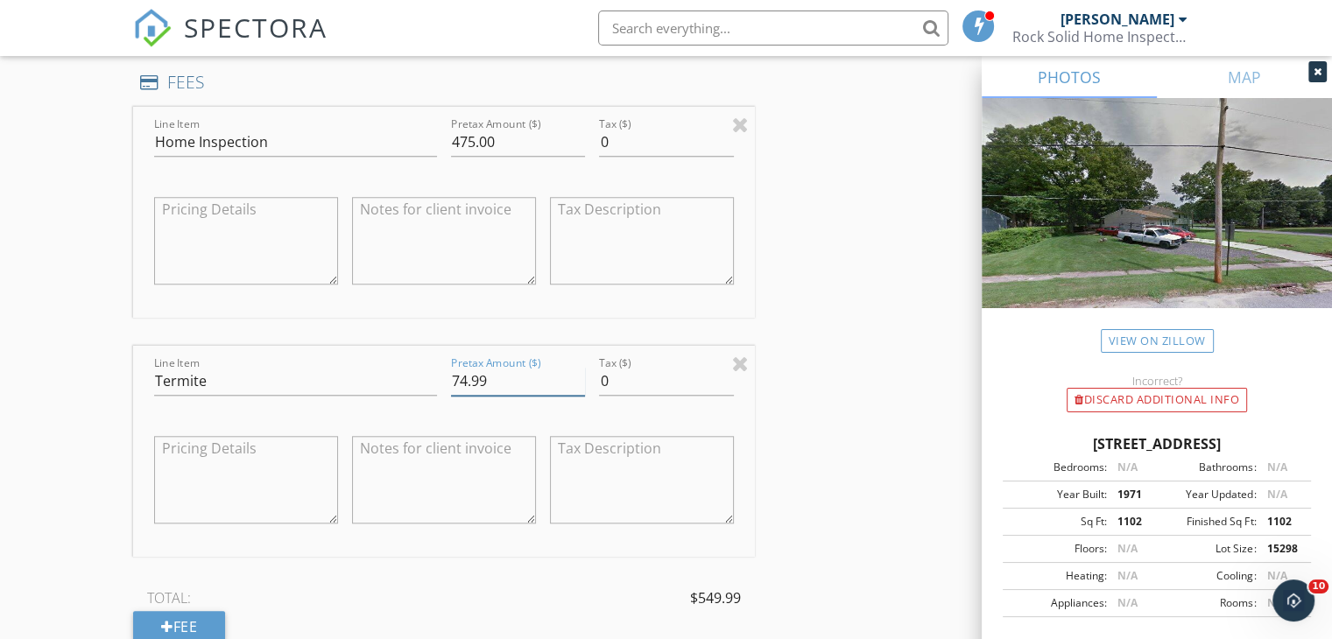
scroll to position [1576, 0]
click at [581, 370] on input "75" at bounding box center [518, 381] width 134 height 29
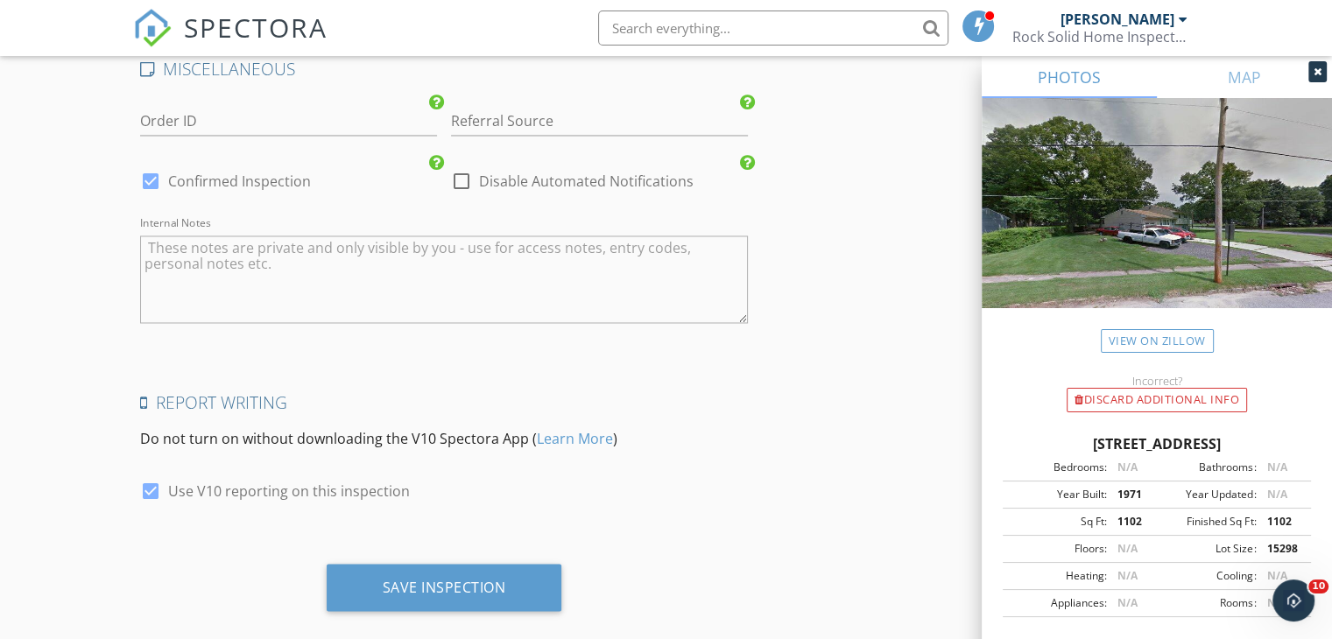
scroll to position [2919, 0]
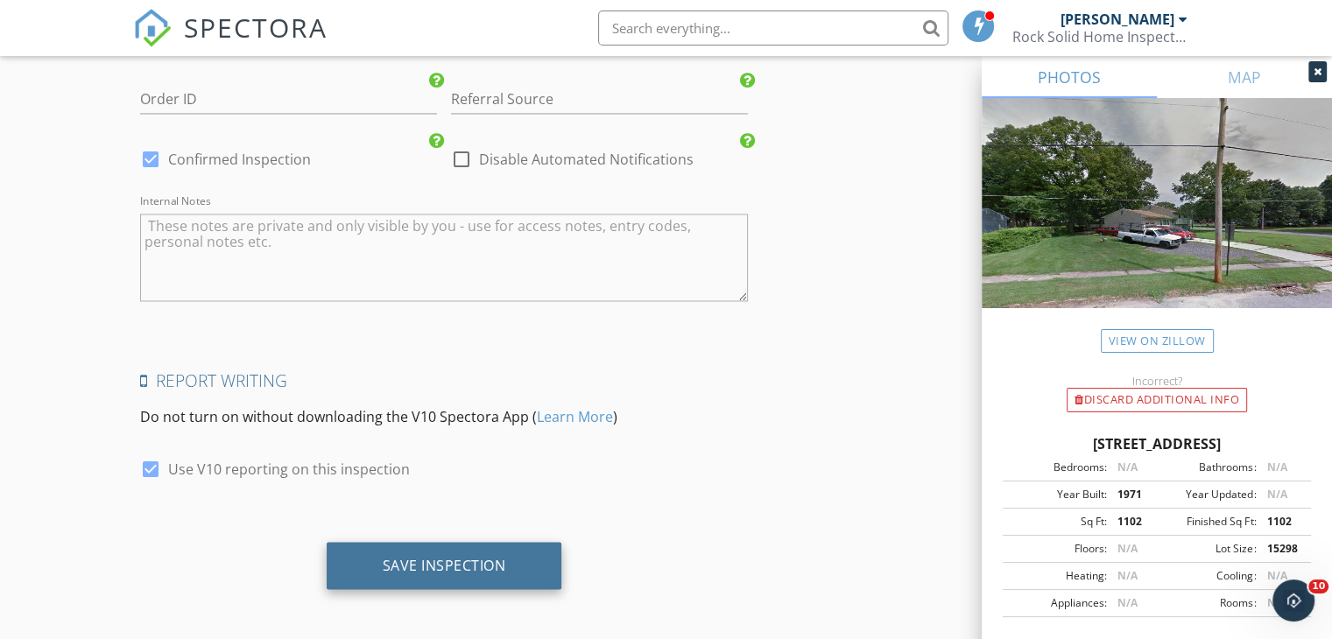
type input "75.00"
click at [418, 556] on div "Save Inspection" at bounding box center [444, 565] width 123 height 18
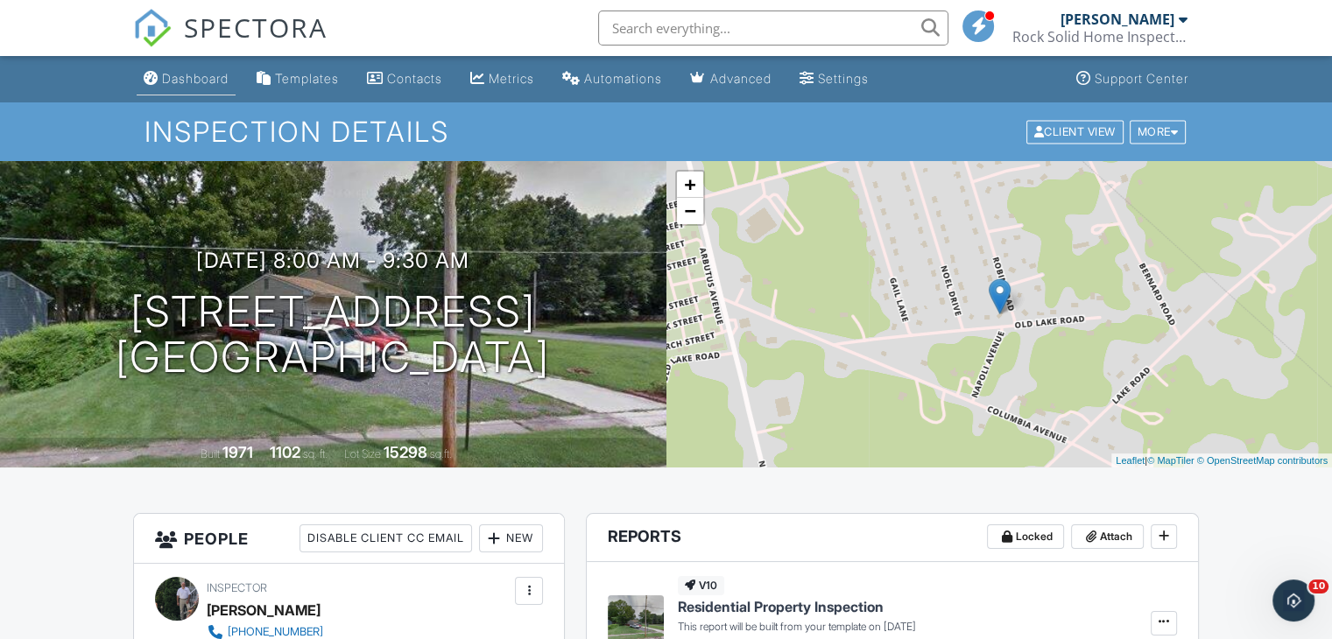
click at [197, 71] on div "Dashboard" at bounding box center [195, 78] width 67 height 15
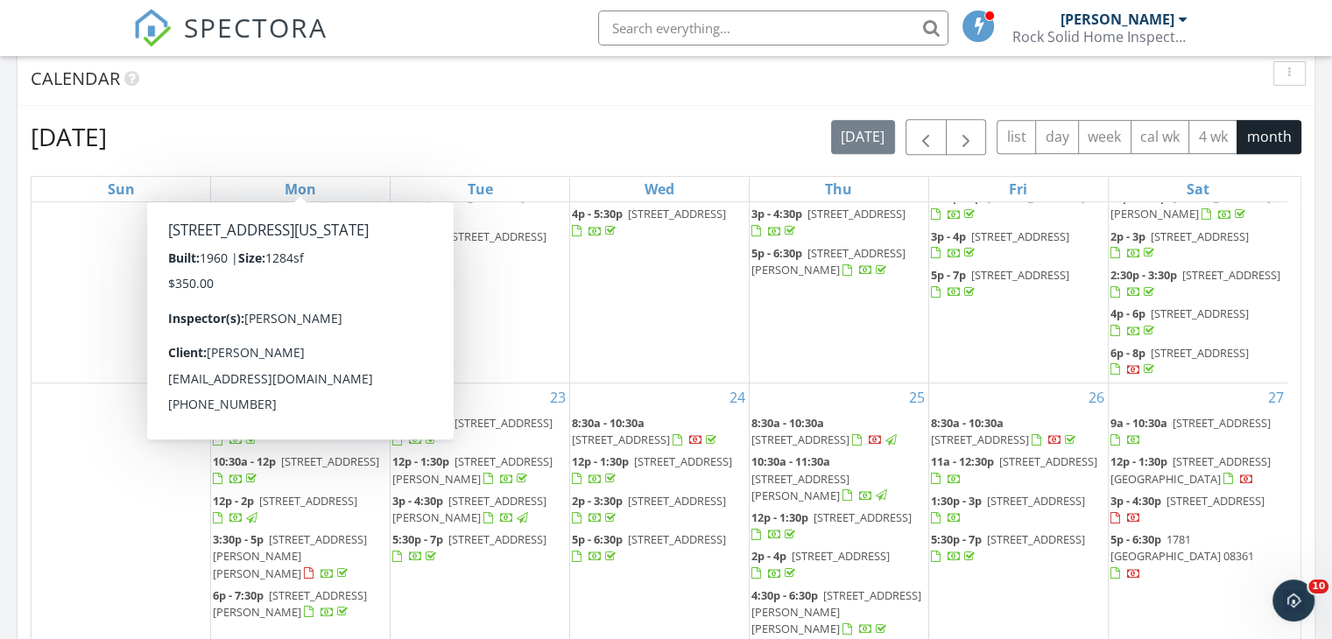
scroll to position [718, 0]
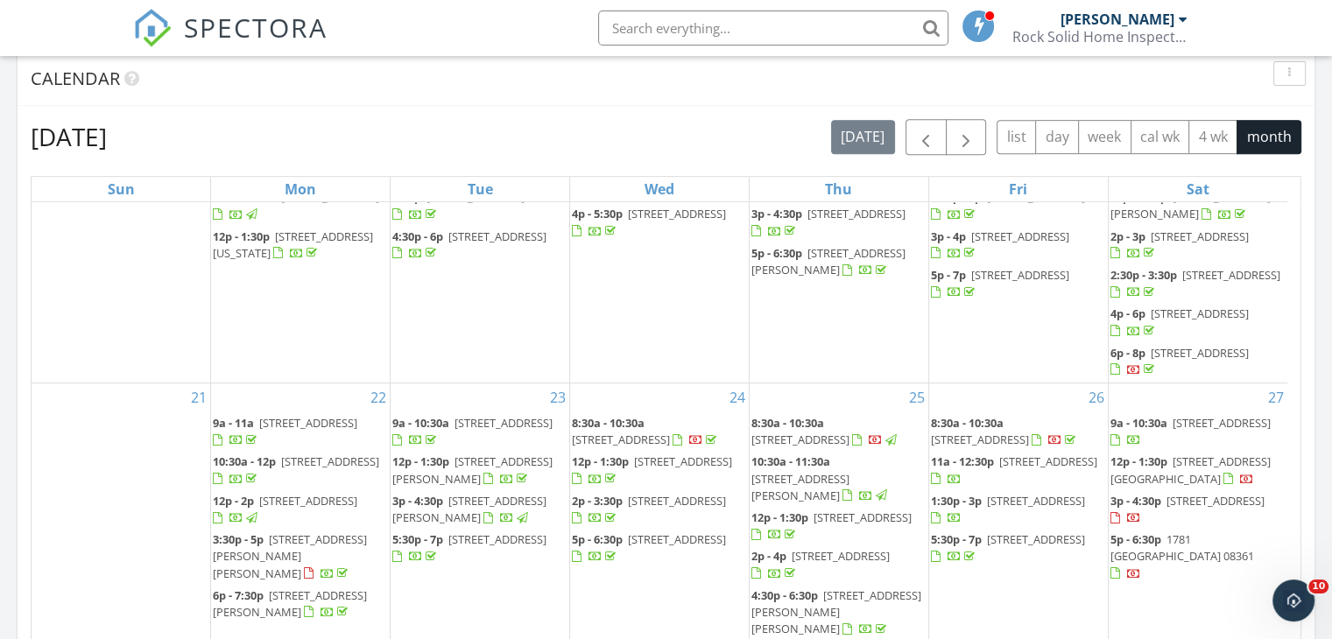
click at [1153, 495] on span "3p - 4:30p" at bounding box center [1135, 501] width 51 height 16
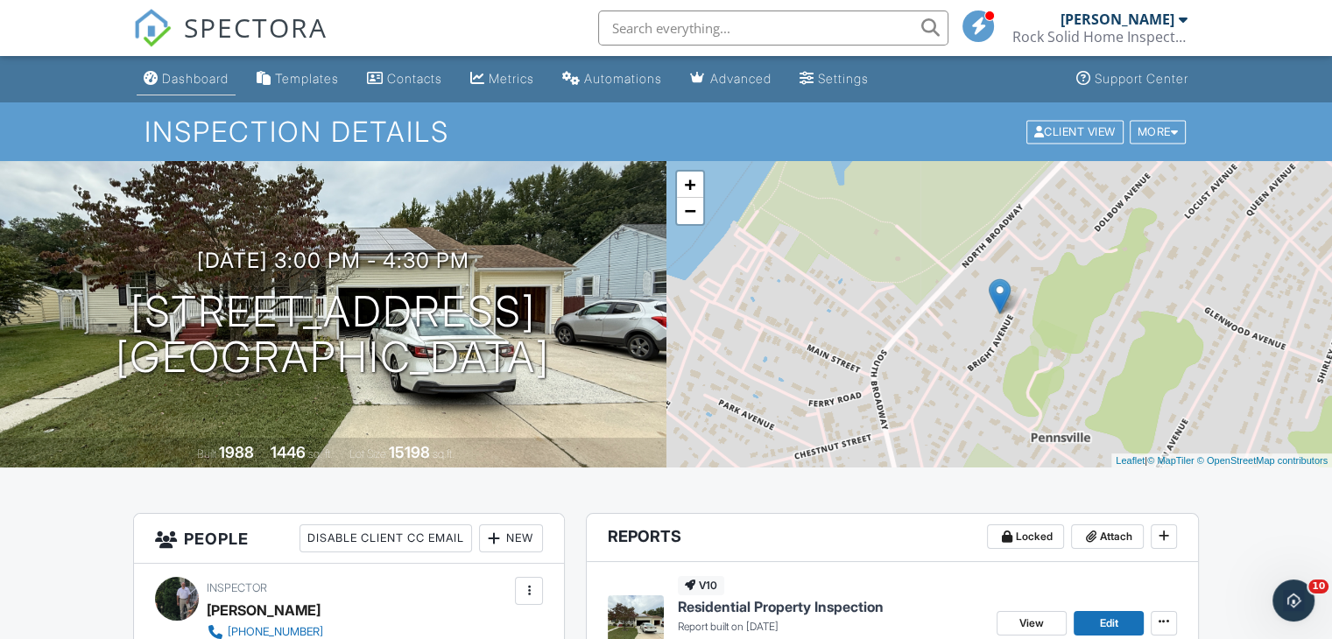
click at [201, 77] on div "Dashboard" at bounding box center [195, 78] width 67 height 15
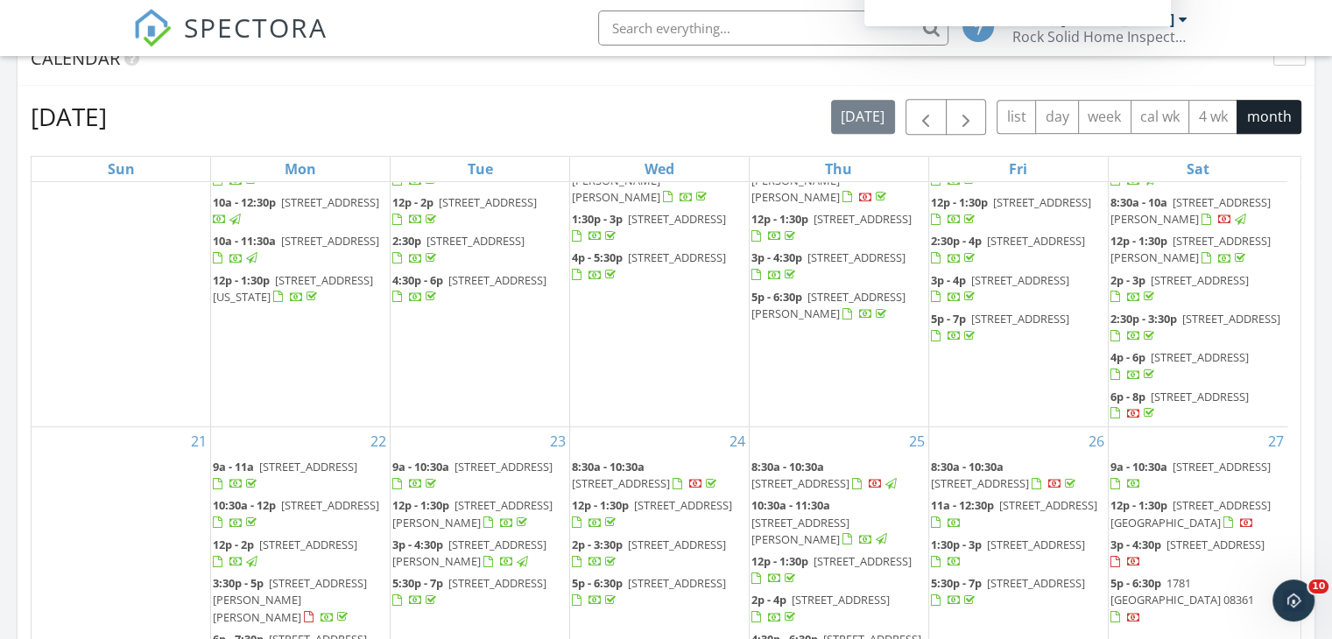
scroll to position [598, 0]
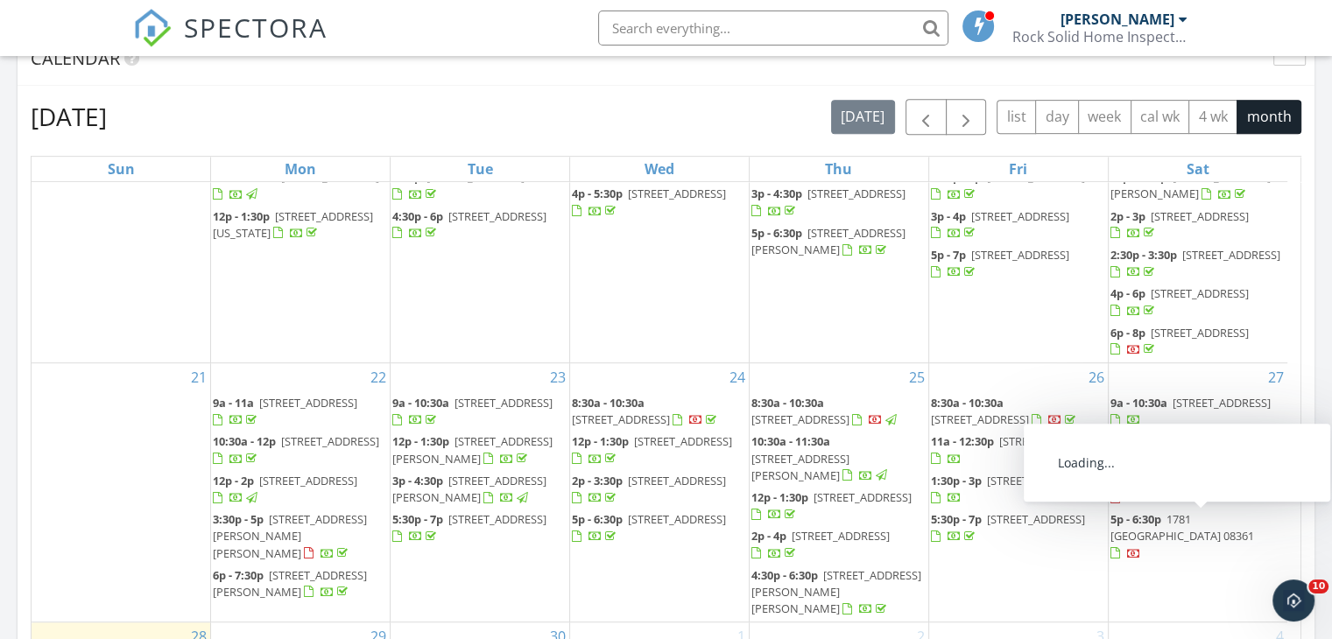
click at [1208, 518] on span "1781 [GEOGRAPHIC_DATA] 08361" at bounding box center [1182, 527] width 144 height 32
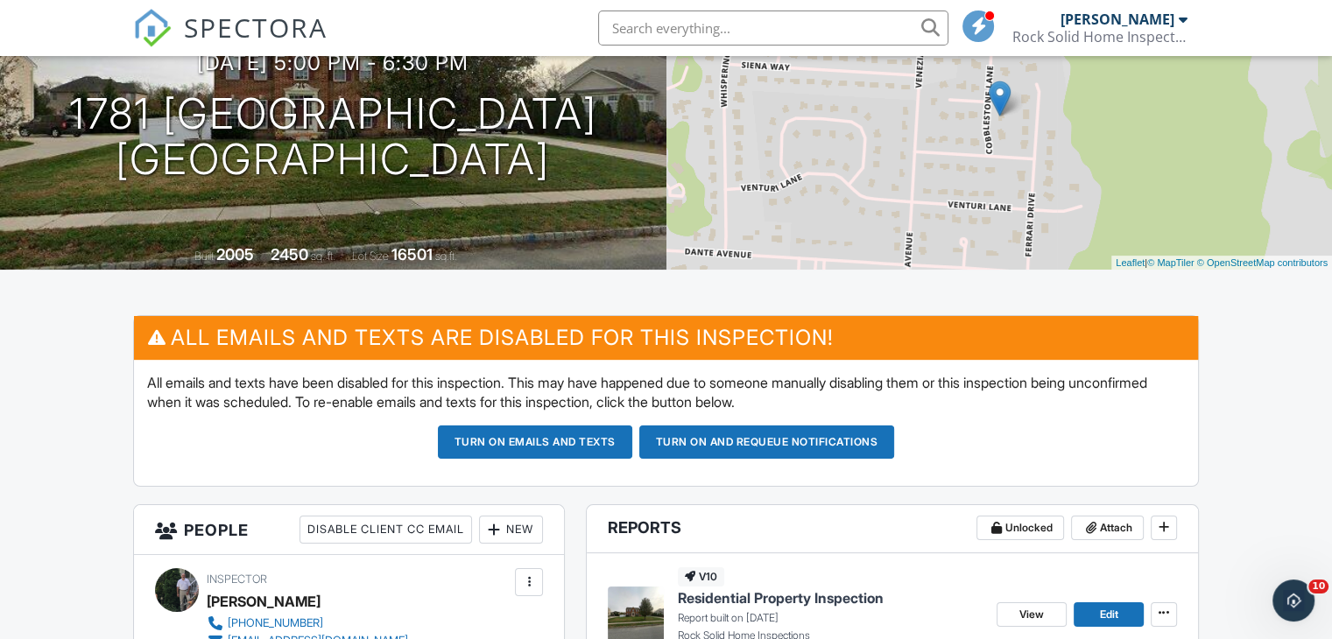
scroll to position [196, 0]
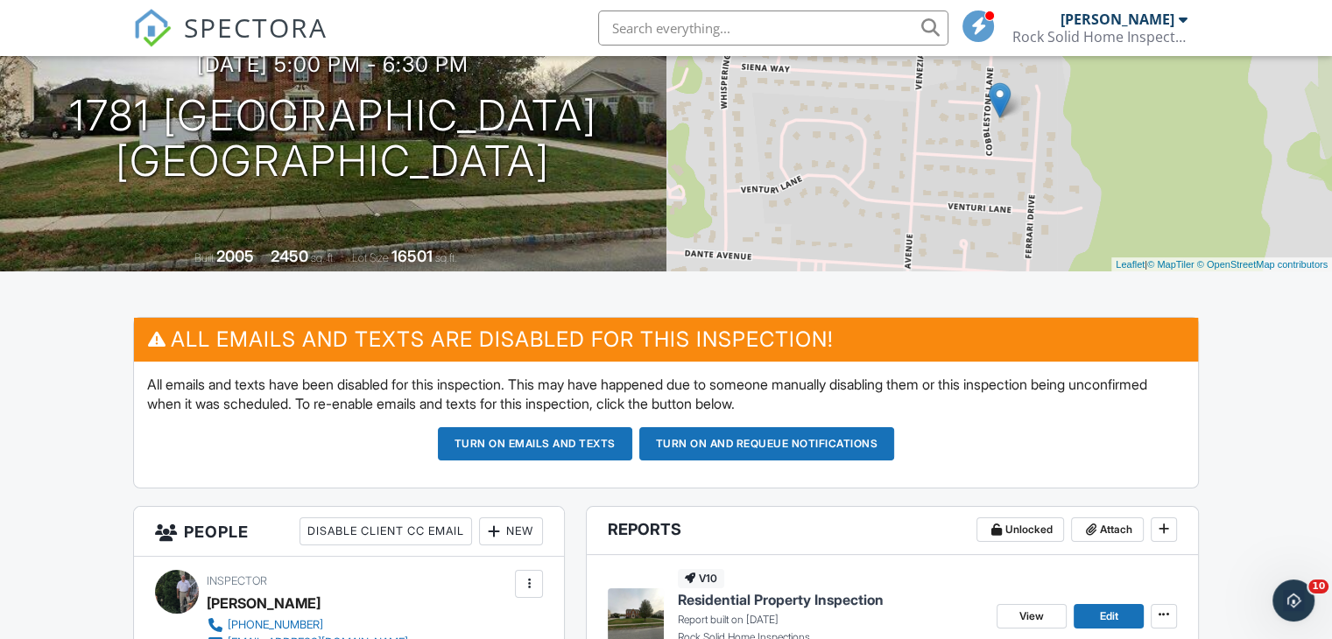
click at [562, 436] on button "Turn on emails and texts" at bounding box center [535, 443] width 194 height 33
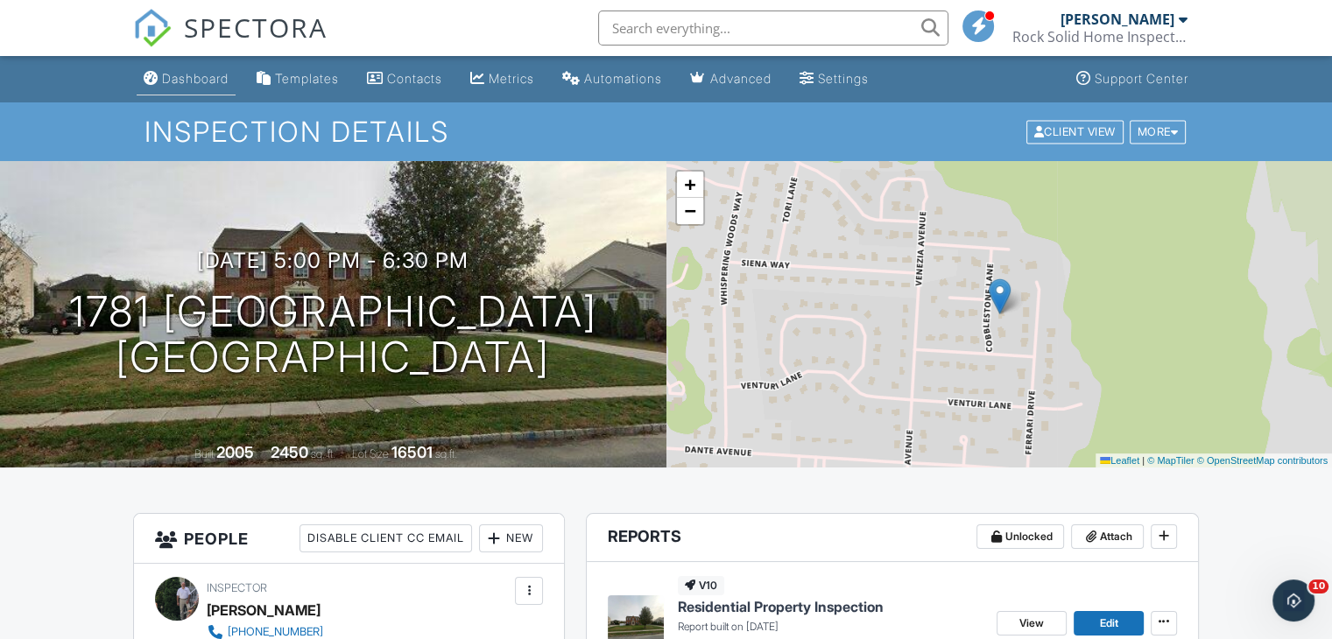
click at [223, 74] on div "Dashboard" at bounding box center [195, 78] width 67 height 15
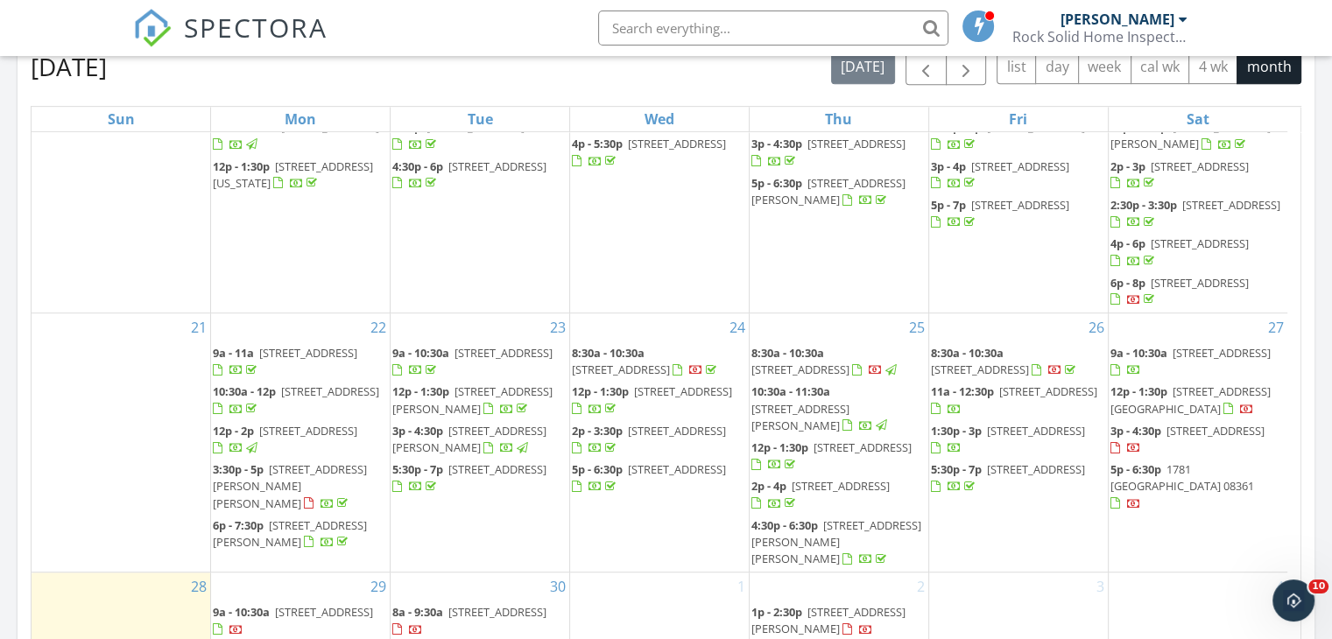
scroll to position [1051, 0]
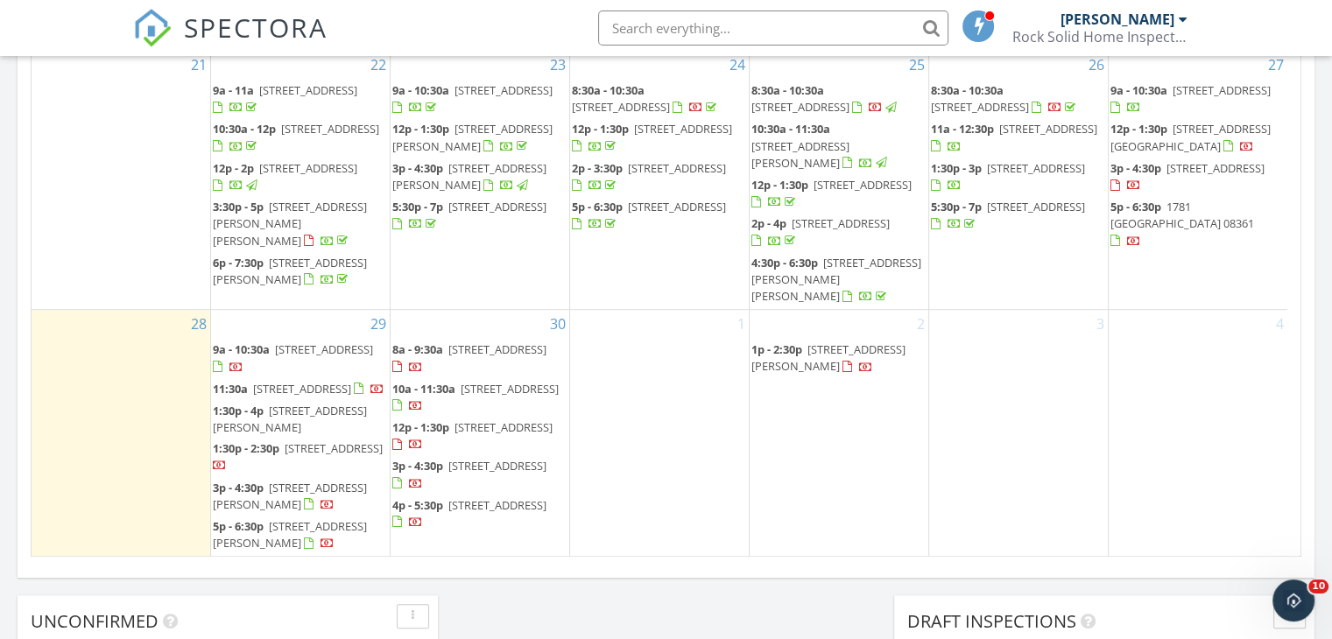
click at [826, 342] on span "222 E Spencer Avenue B, Wildwood 08260" at bounding box center [828, 358] width 154 height 32
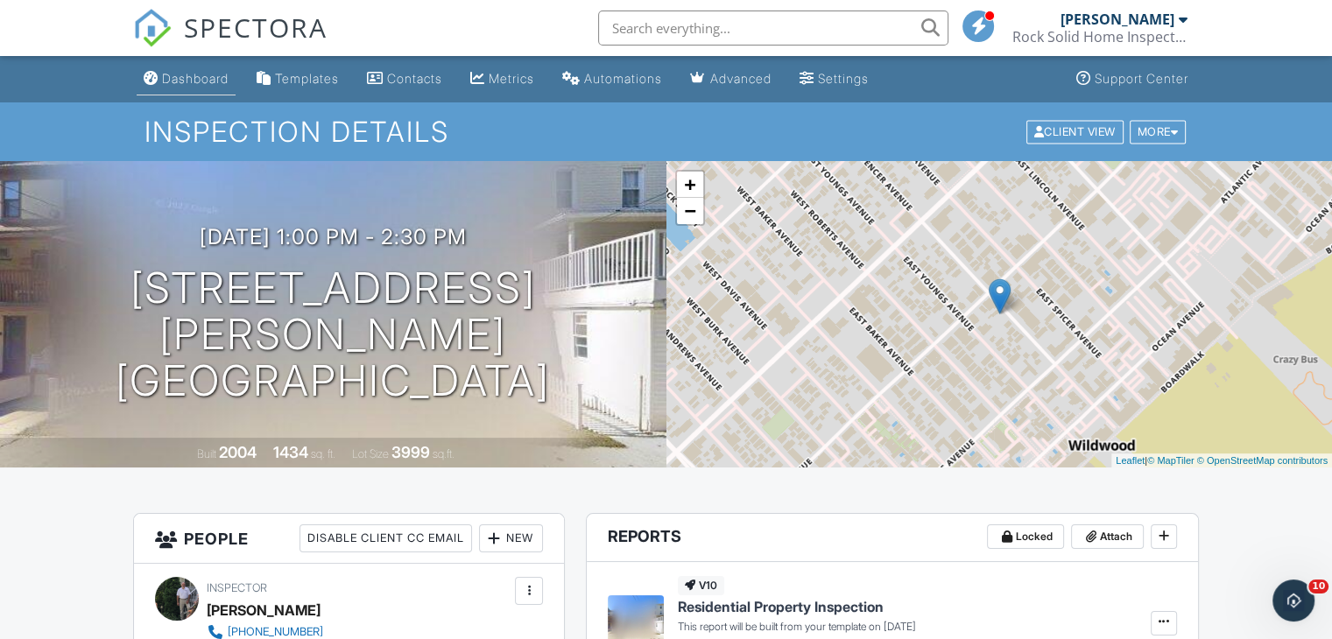
click at [196, 78] on div "Dashboard" at bounding box center [195, 78] width 67 height 15
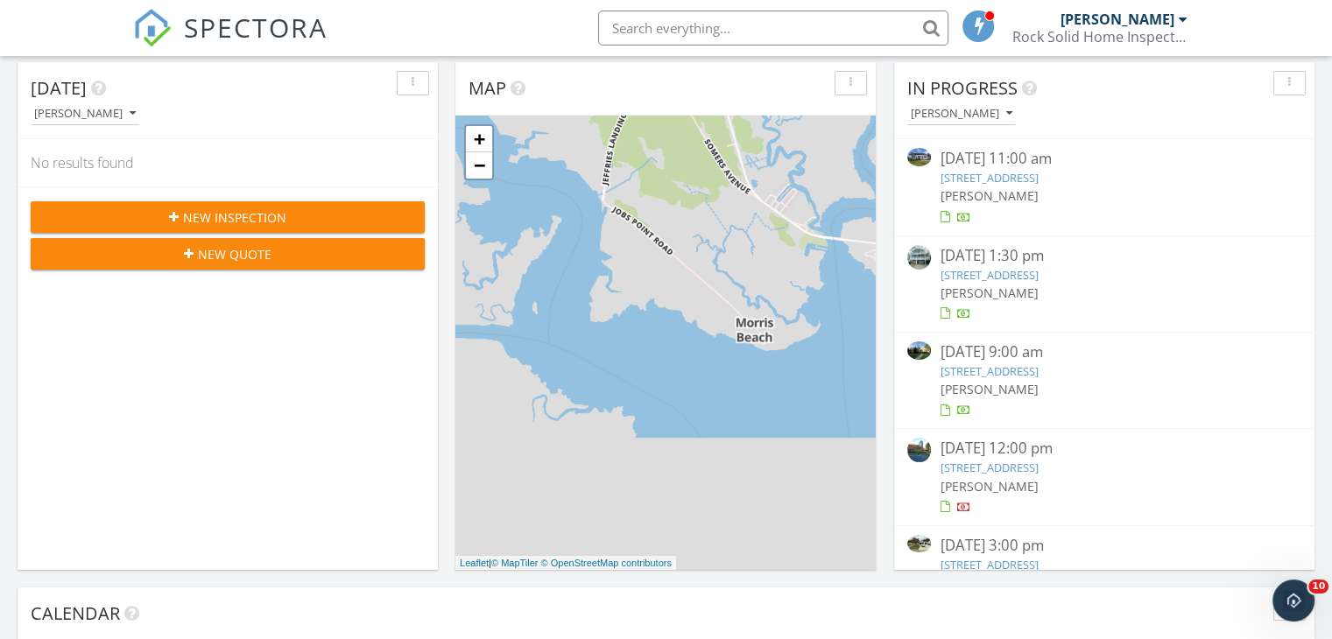
scroll to position [175, 0]
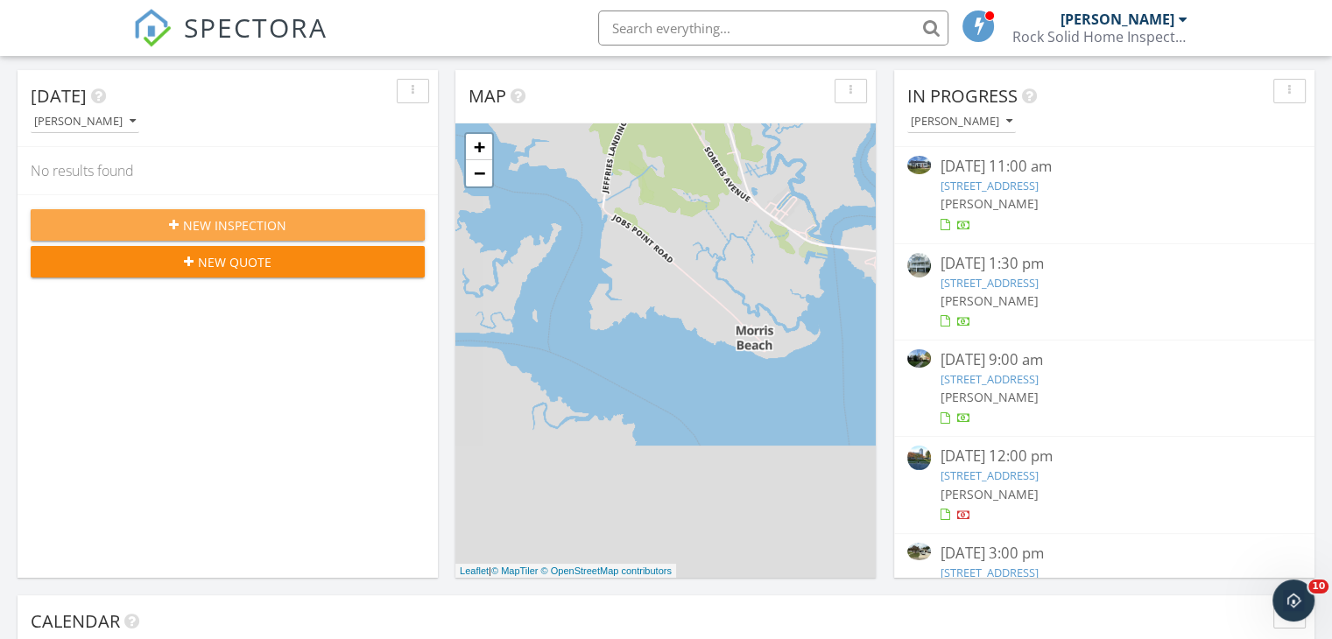
drag, startPoint x: 270, startPoint y: 222, endPoint x: 278, endPoint y: 220, distance: 9.1
click at [278, 220] on span "New Inspection" at bounding box center [234, 225] width 103 height 18
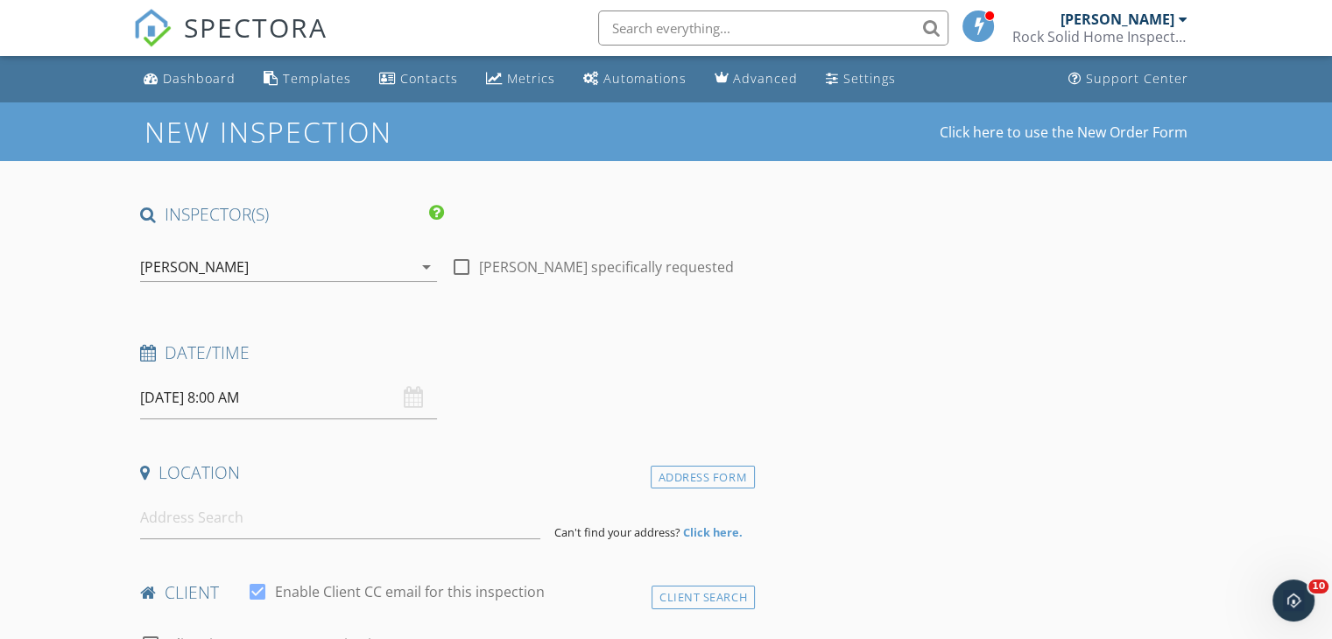
click at [309, 411] on input "[DATE] 8:00 AM" at bounding box center [288, 398] width 297 height 43
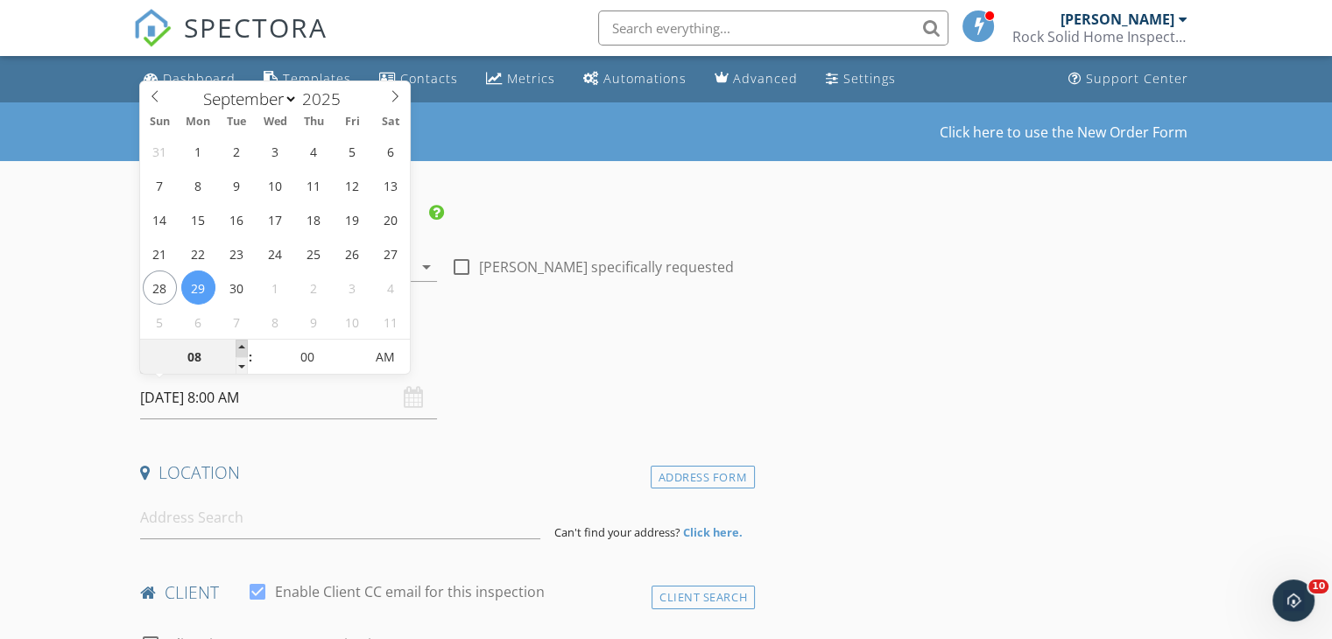
type input "09"
type input "[DATE] 9:00 AM"
click at [244, 347] on span at bounding box center [242, 349] width 12 height 18
type input "10"
type input "[DATE] 10:00 AM"
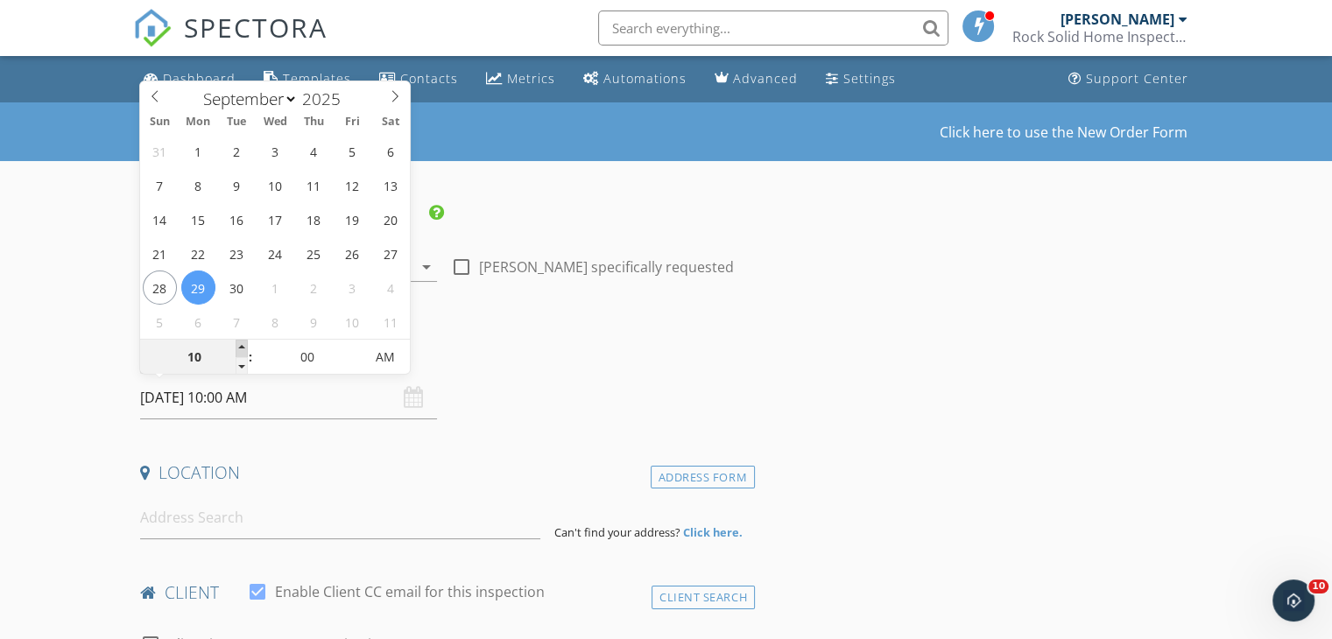
click at [245, 347] on span at bounding box center [242, 349] width 12 height 18
type input "11"
type input "09/29/2025 11:00 AM"
click at [245, 347] on span at bounding box center [242, 349] width 12 height 18
type input "12"
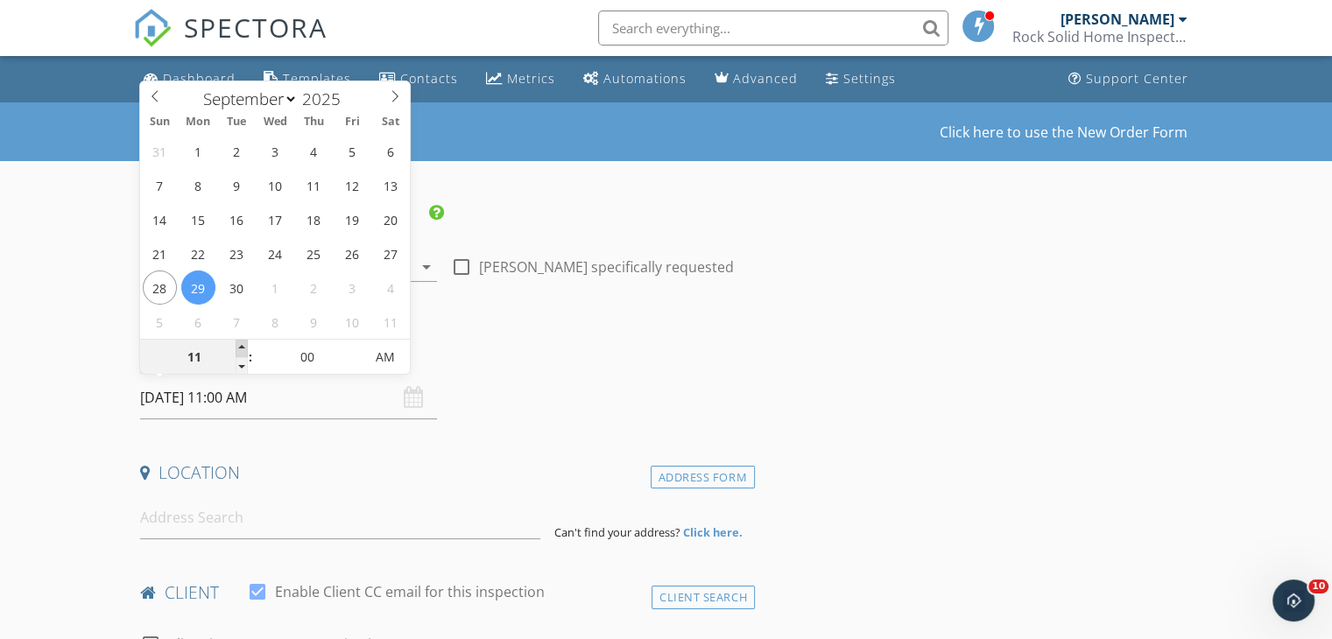
type input "09/29/2025 12:00 PM"
click at [245, 347] on span at bounding box center [242, 349] width 12 height 18
type input "01"
type input "09/29/2025 1:00 PM"
click at [245, 347] on span at bounding box center [242, 349] width 12 height 18
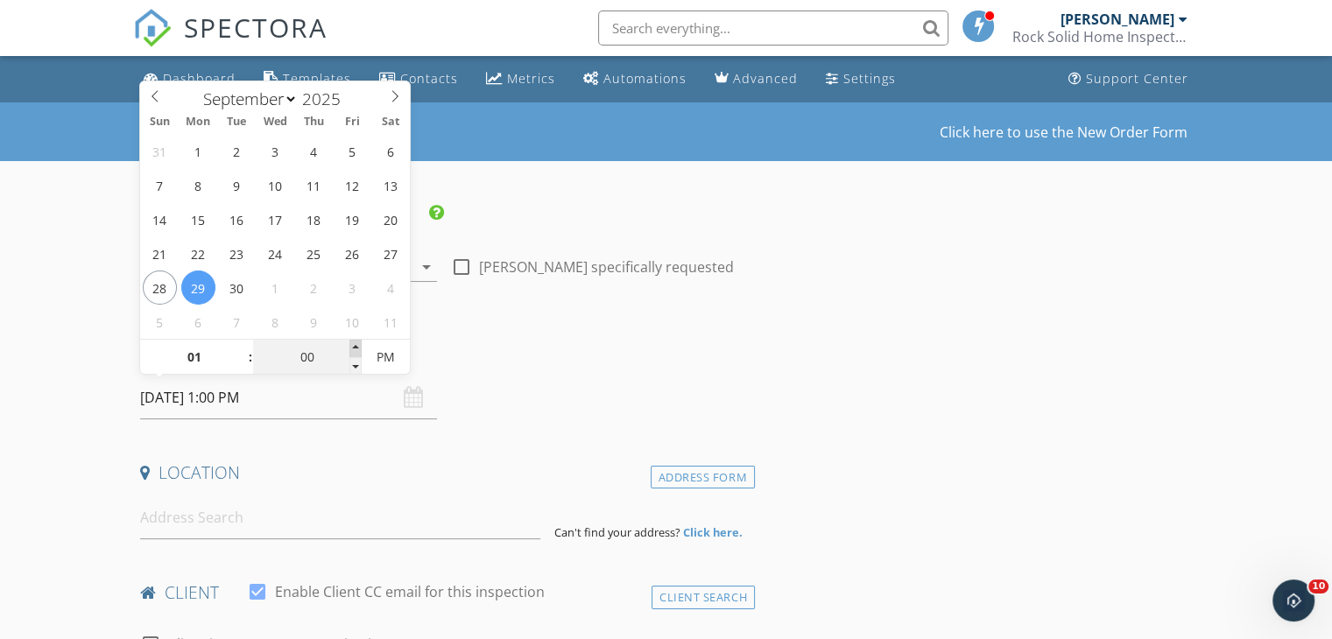
type input "05"
type input "09/29/2025 1:05 PM"
click at [356, 348] on span at bounding box center [355, 349] width 12 height 18
type input "10"
type input "09/29/2025 1:10 PM"
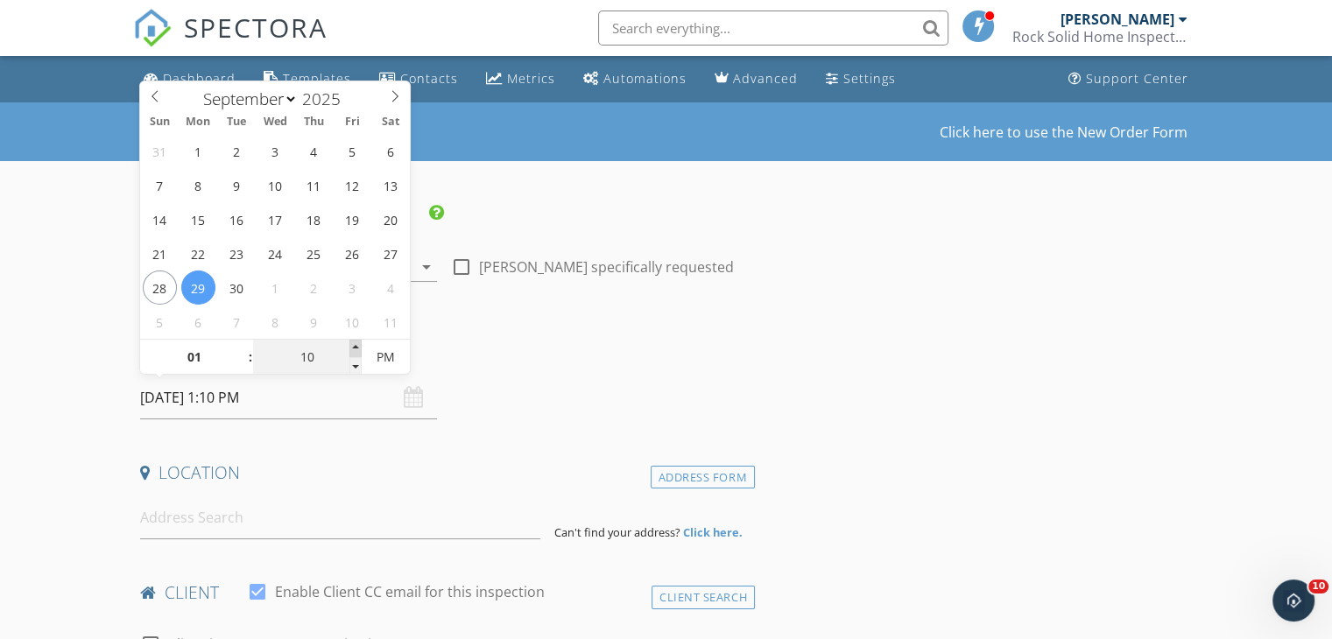
click at [356, 348] on span at bounding box center [355, 349] width 12 height 18
type input "15"
type input "09/29/2025 1:15 PM"
click at [356, 348] on span at bounding box center [355, 349] width 12 height 18
type input "20"
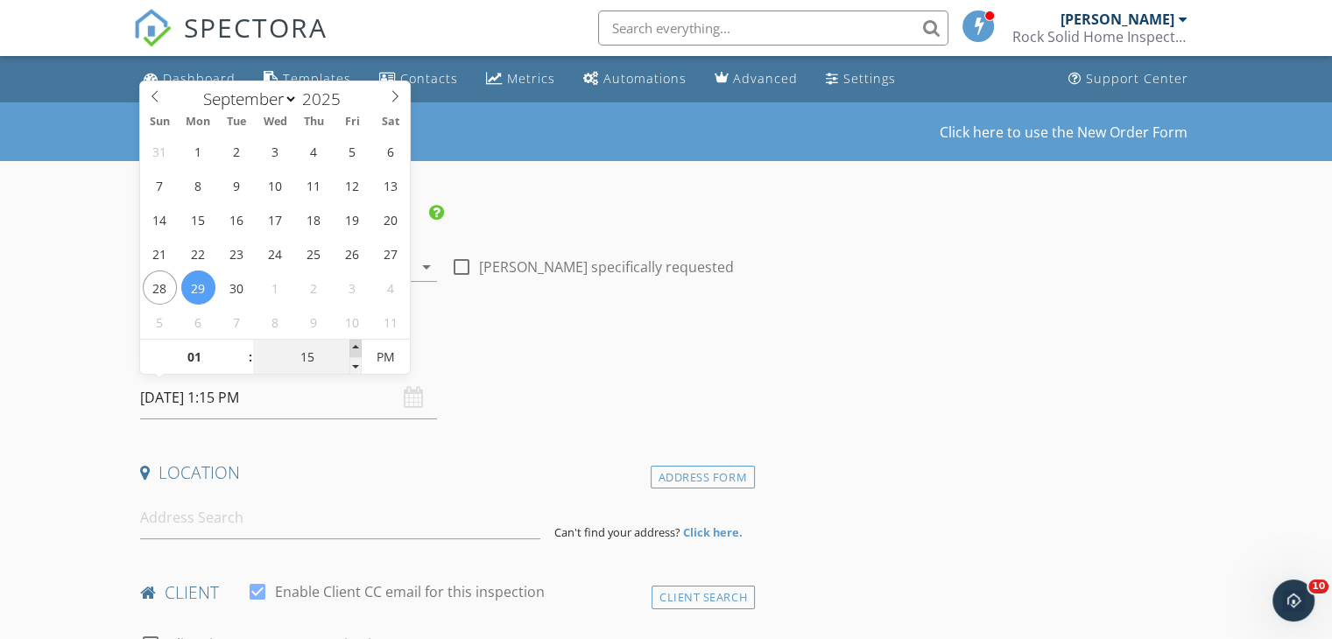
type input "09/29/2025 1:20 PM"
click at [356, 348] on span at bounding box center [355, 349] width 12 height 18
type input "25"
type input "09/29/2025 1:25 PM"
click at [356, 348] on span at bounding box center [355, 349] width 12 height 18
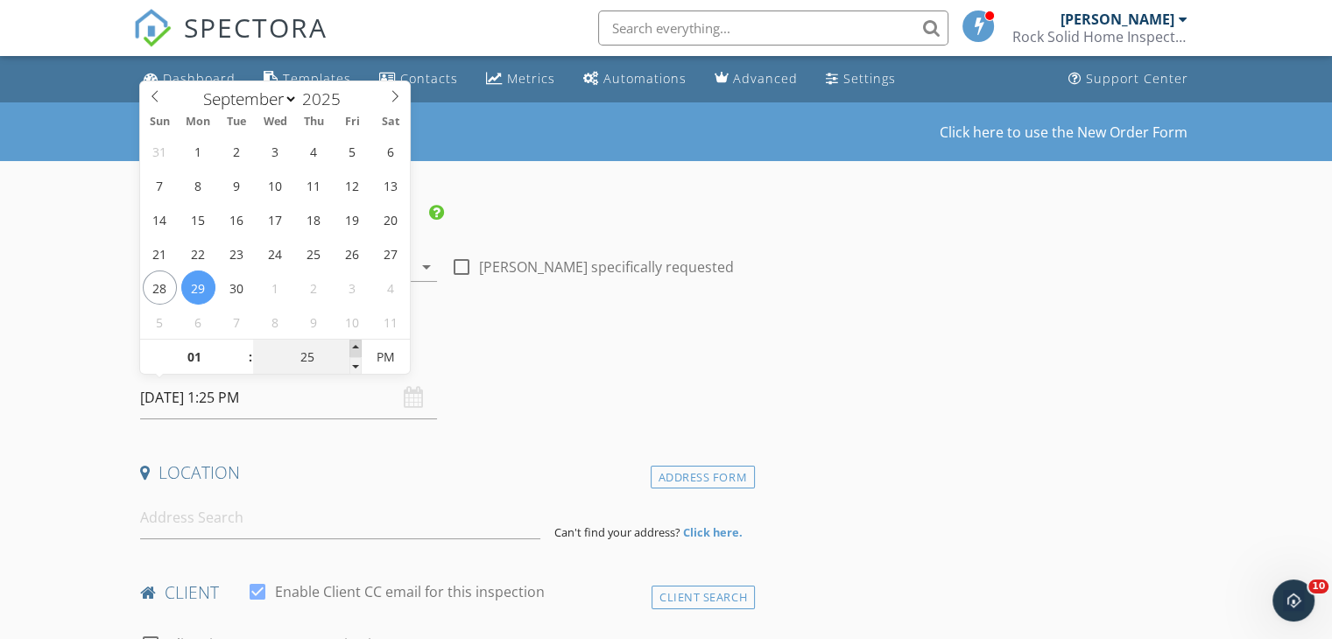
type input "30"
type input "[DATE] 1:30 PM"
click at [356, 348] on span at bounding box center [355, 349] width 12 height 18
click at [177, 527] on input at bounding box center [340, 517] width 400 height 43
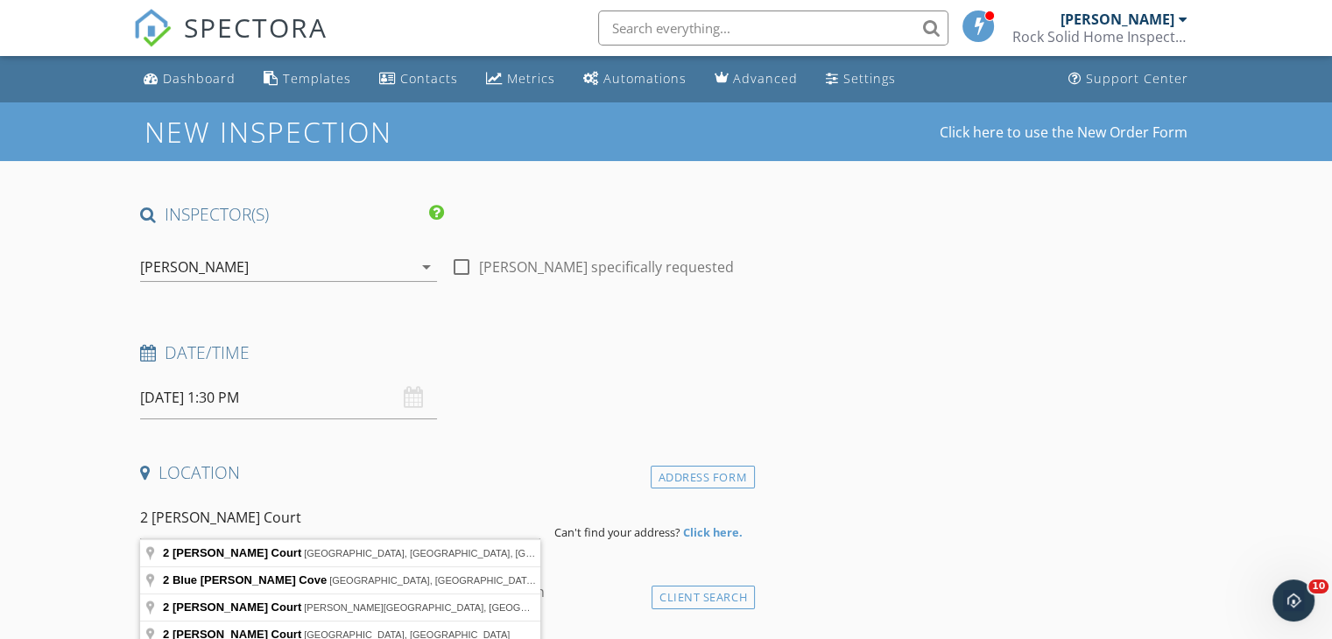
type input "2 Marlin Court, Ocean City, NJ, USA"
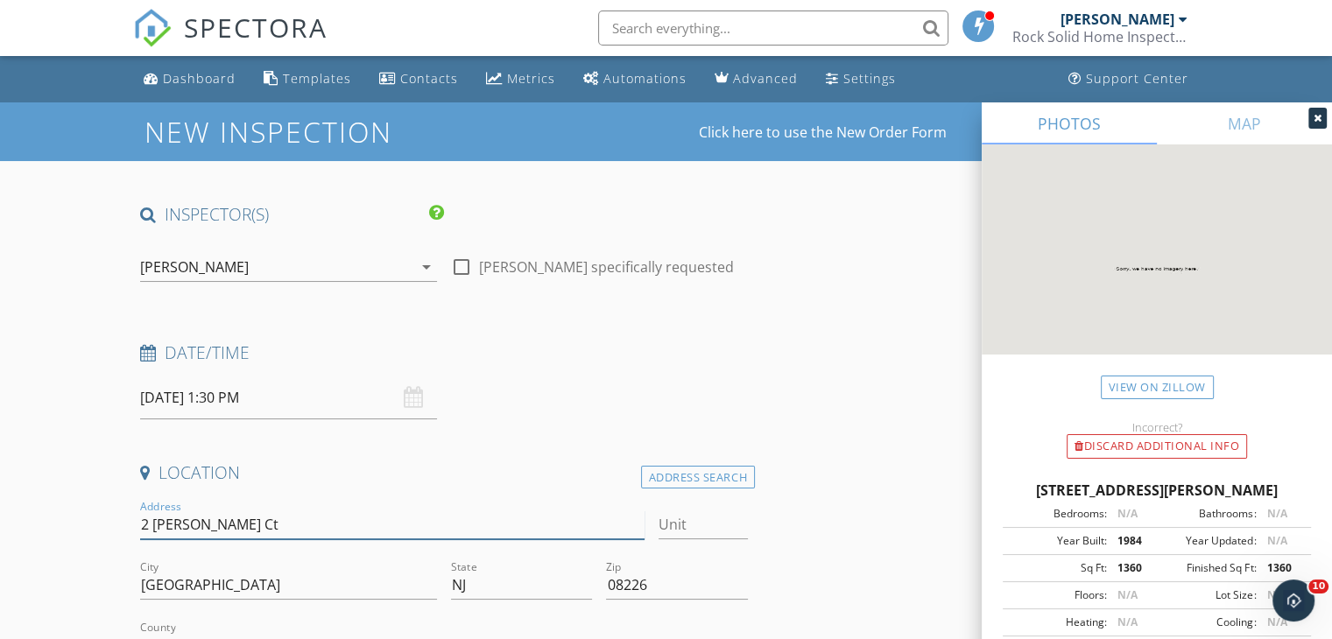
click at [206, 527] on input "2 Marlin Ct" at bounding box center [391, 525] width 503 height 29
type input "2 [PERSON_NAME] Court"
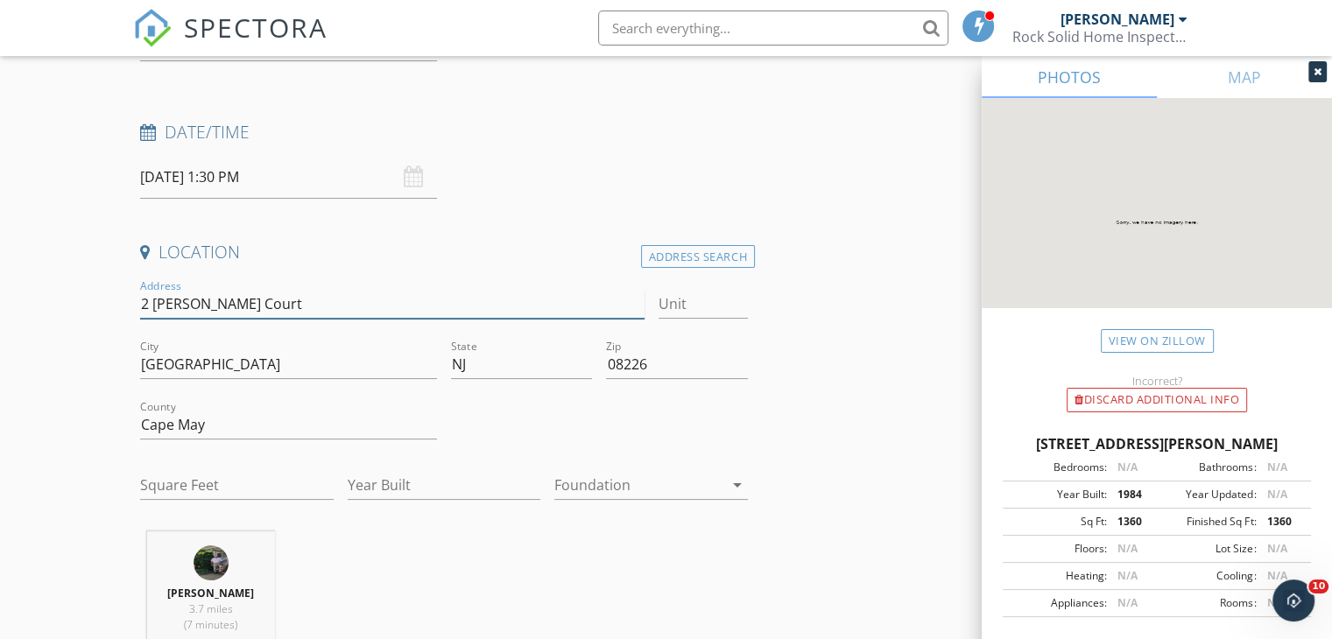
scroll to position [221, 0]
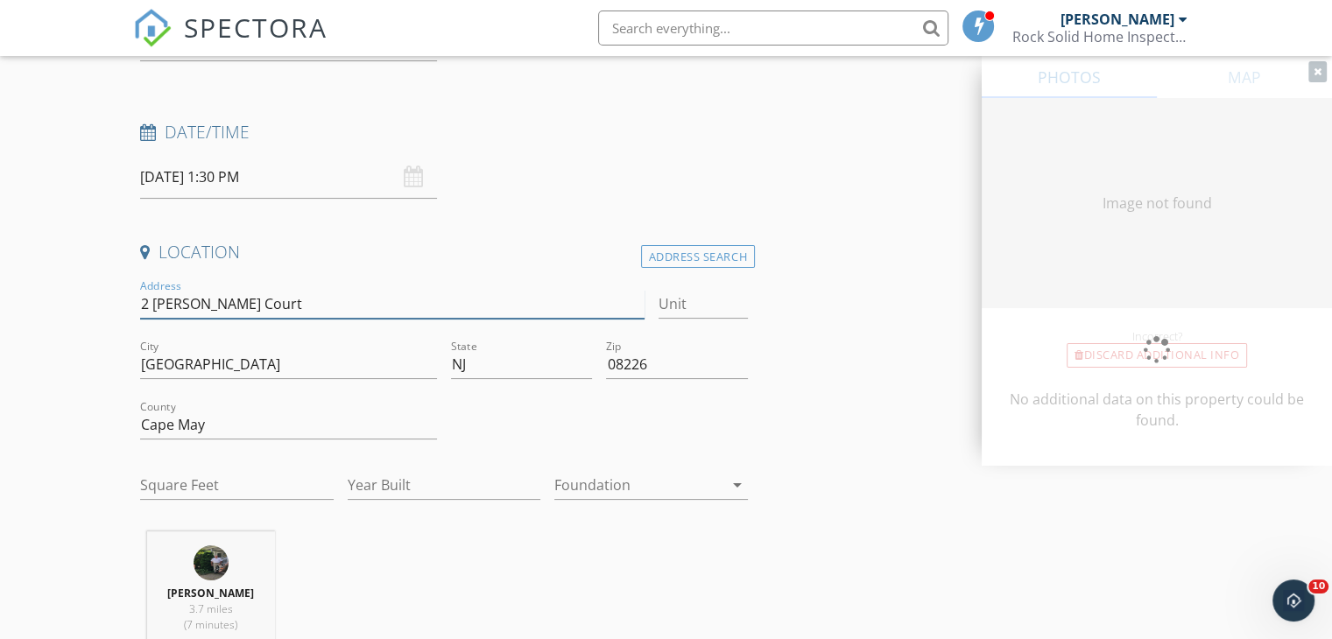
type input "1360"
type input "1984"
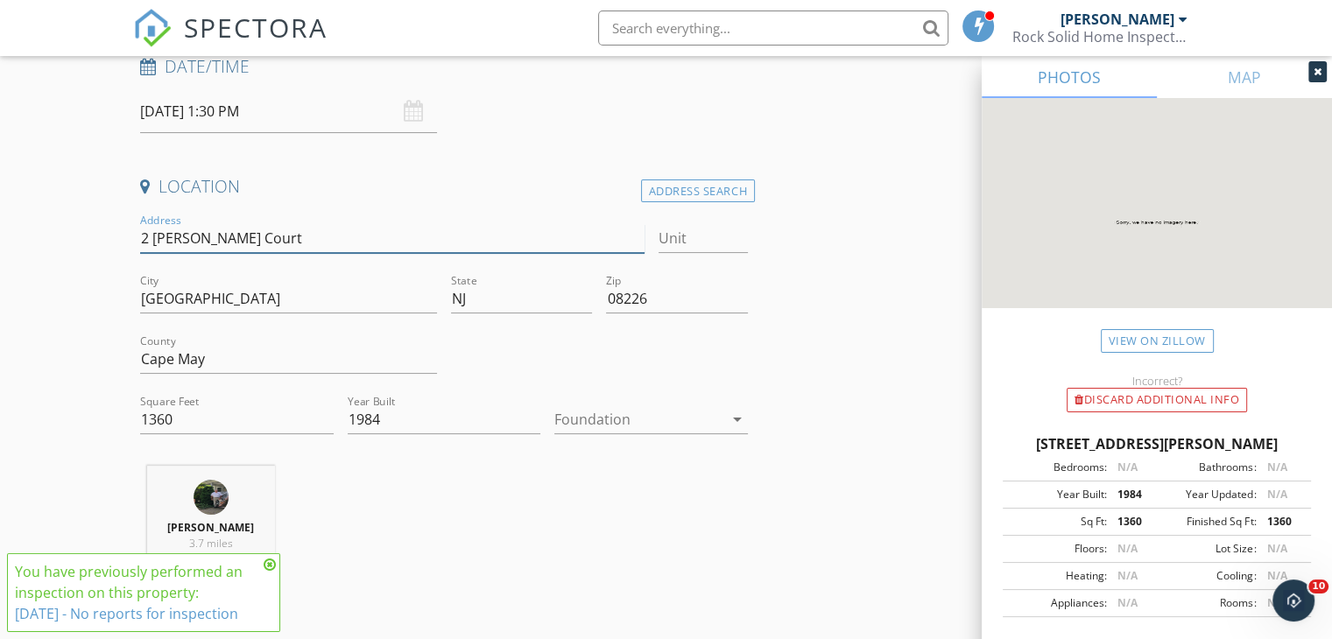
scroll to position [287, 0]
type input "2 Marlin Court"
click at [271, 563] on icon at bounding box center [270, 565] width 12 height 14
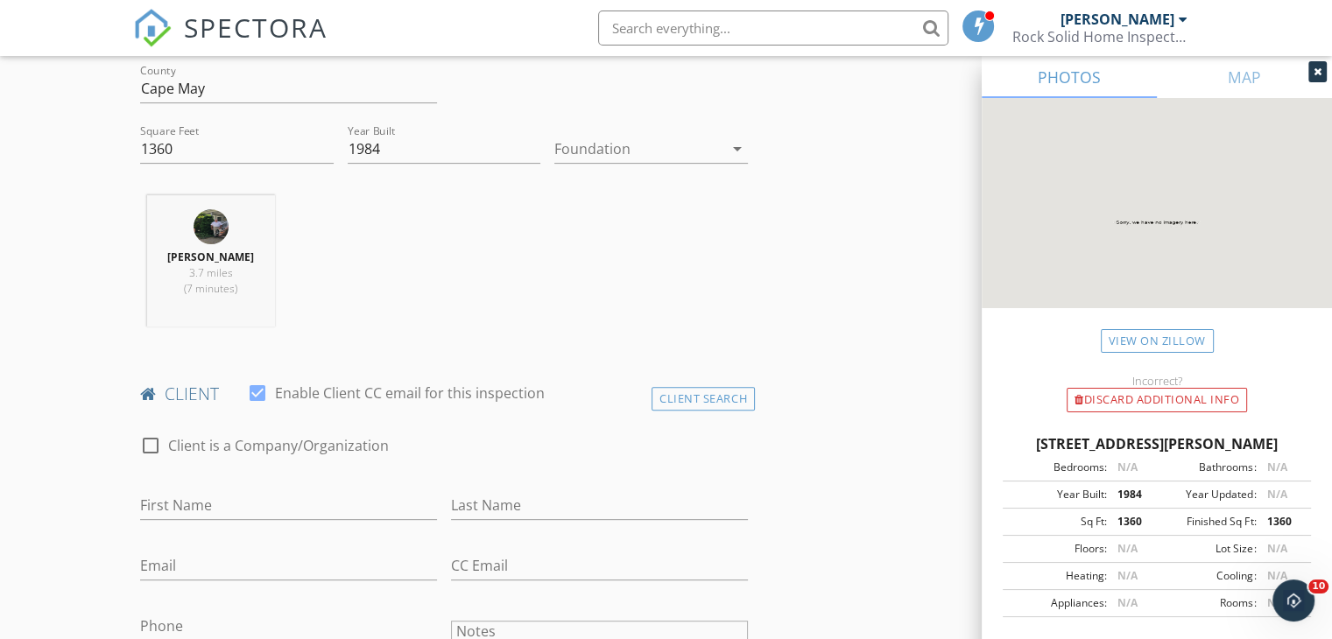
scroll to position [559, 0]
click at [339, 505] on input "First Name" at bounding box center [288, 503] width 297 height 29
type input "Mellisa"
click at [506, 511] on input "Last Name" at bounding box center [599, 503] width 297 height 29
type input "Sundstrom"
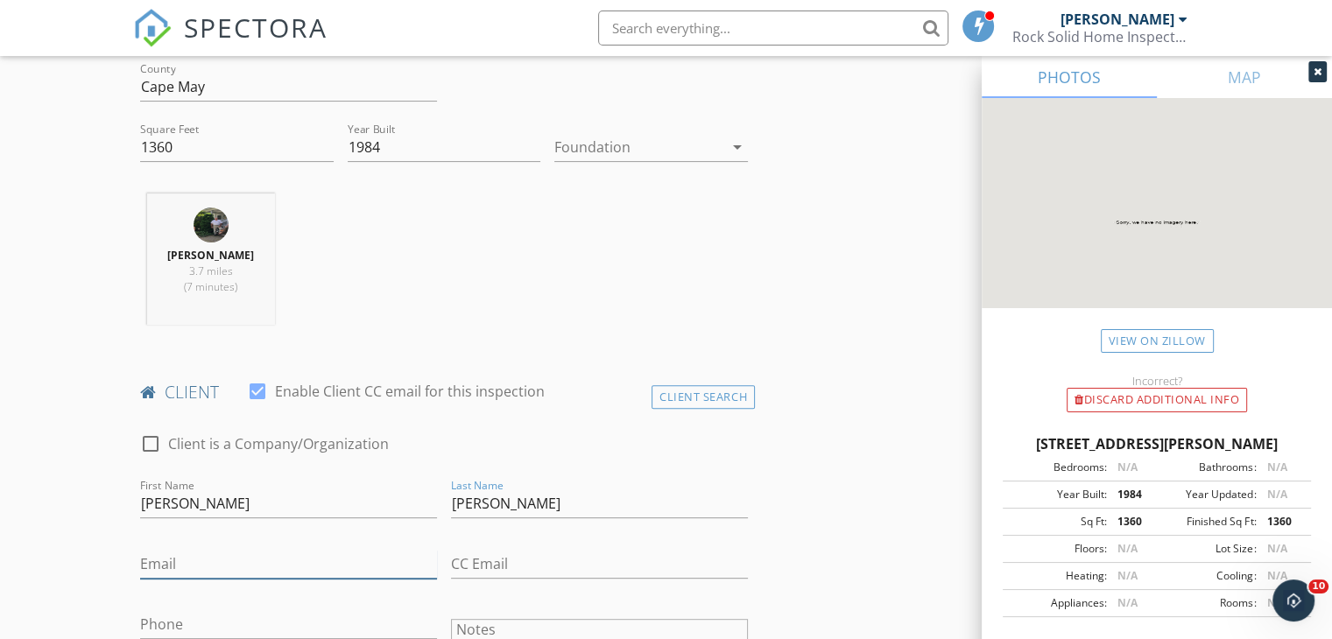
click at [203, 561] on input "Email" at bounding box center [288, 564] width 297 height 29
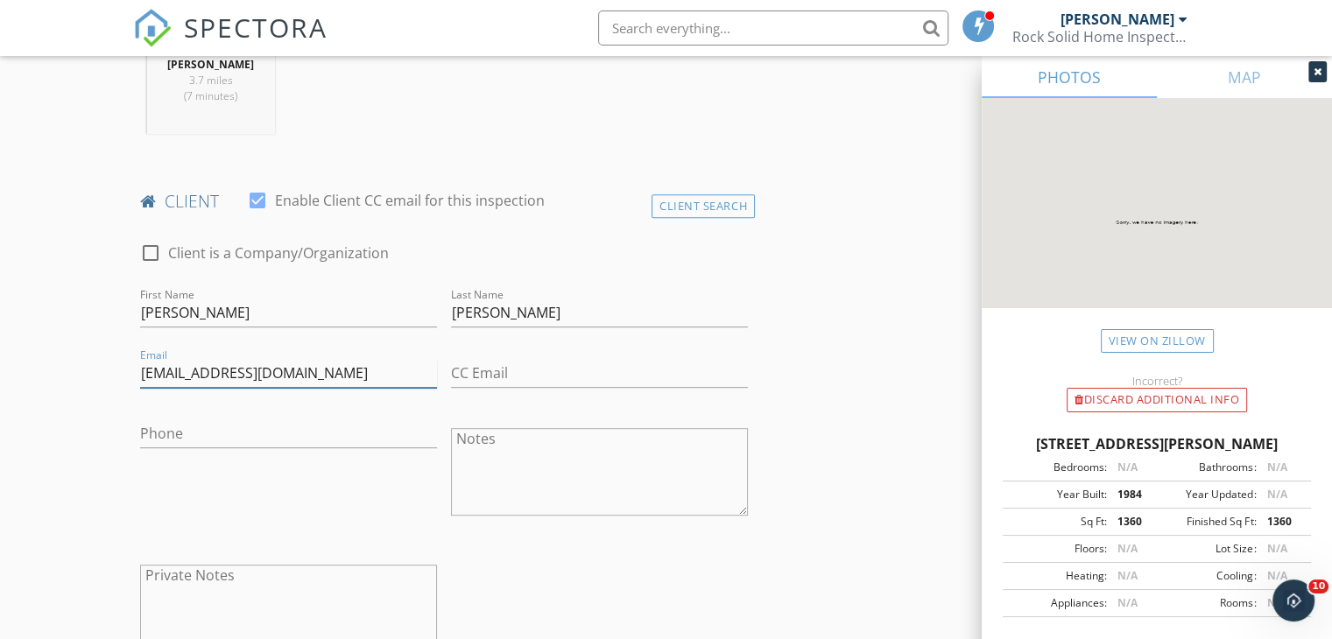
scroll to position [759, 0]
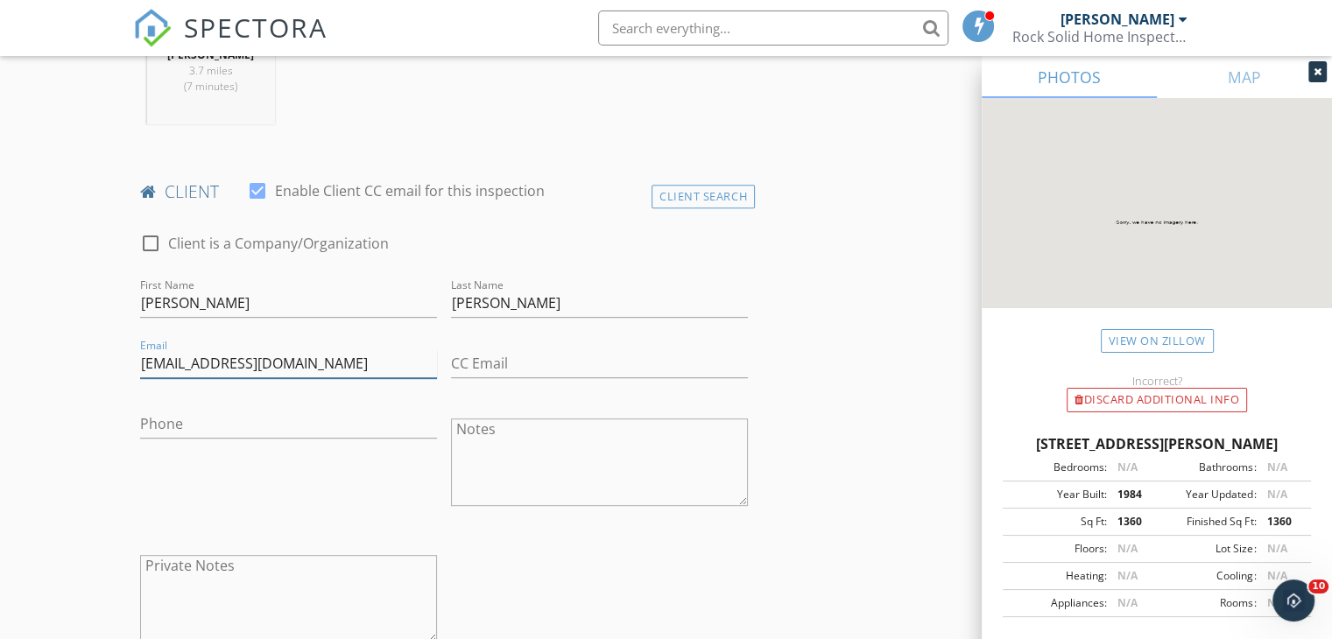
type input "msund8@gmail.com"
click at [383, 421] on input "Phone" at bounding box center [288, 424] width 297 height 29
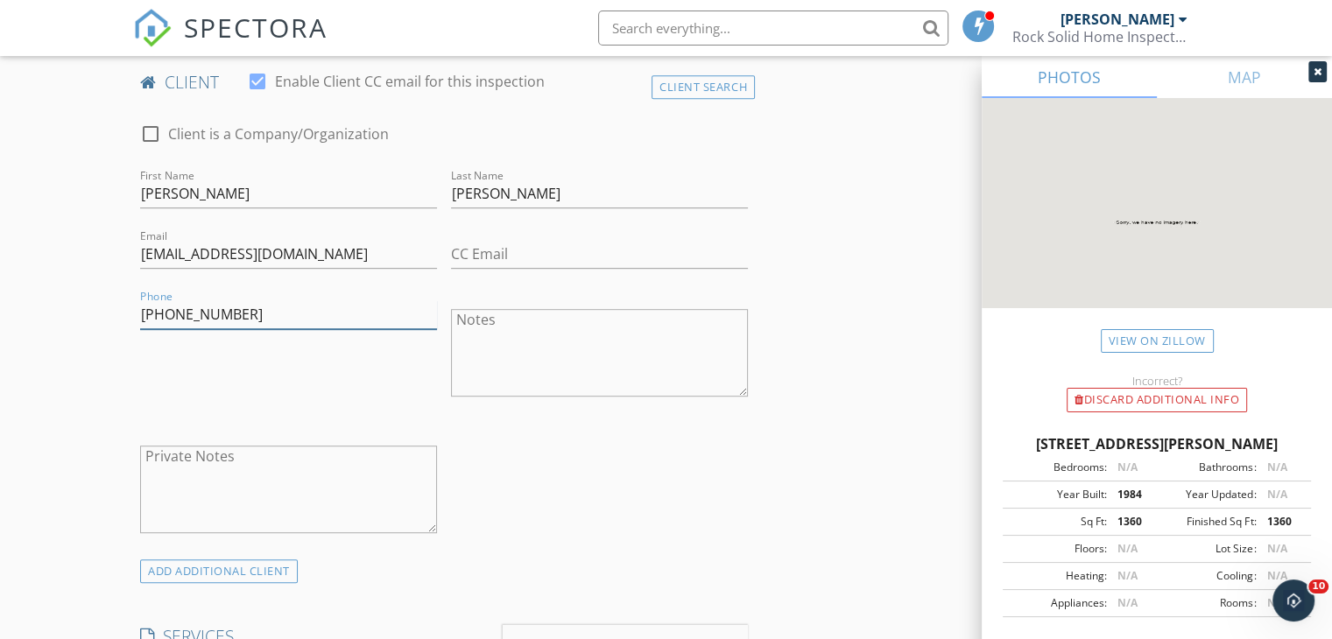
scroll to position [870, 0]
type input "610-416-8161"
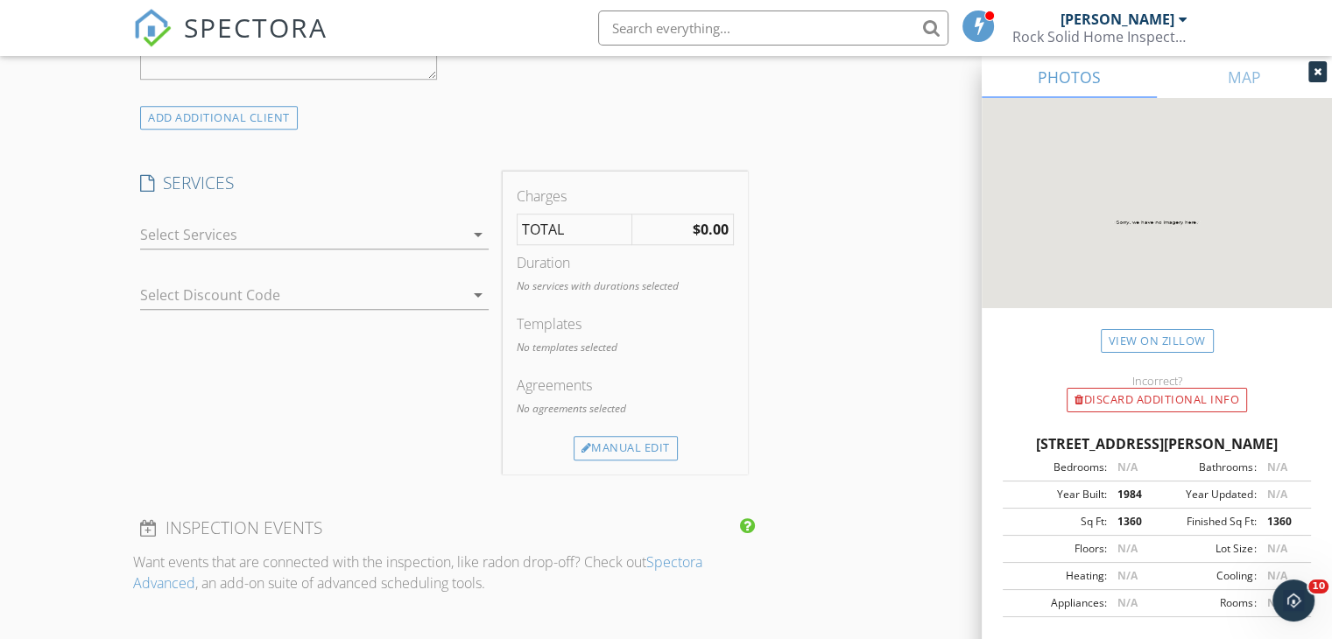
scroll to position [1333, 0]
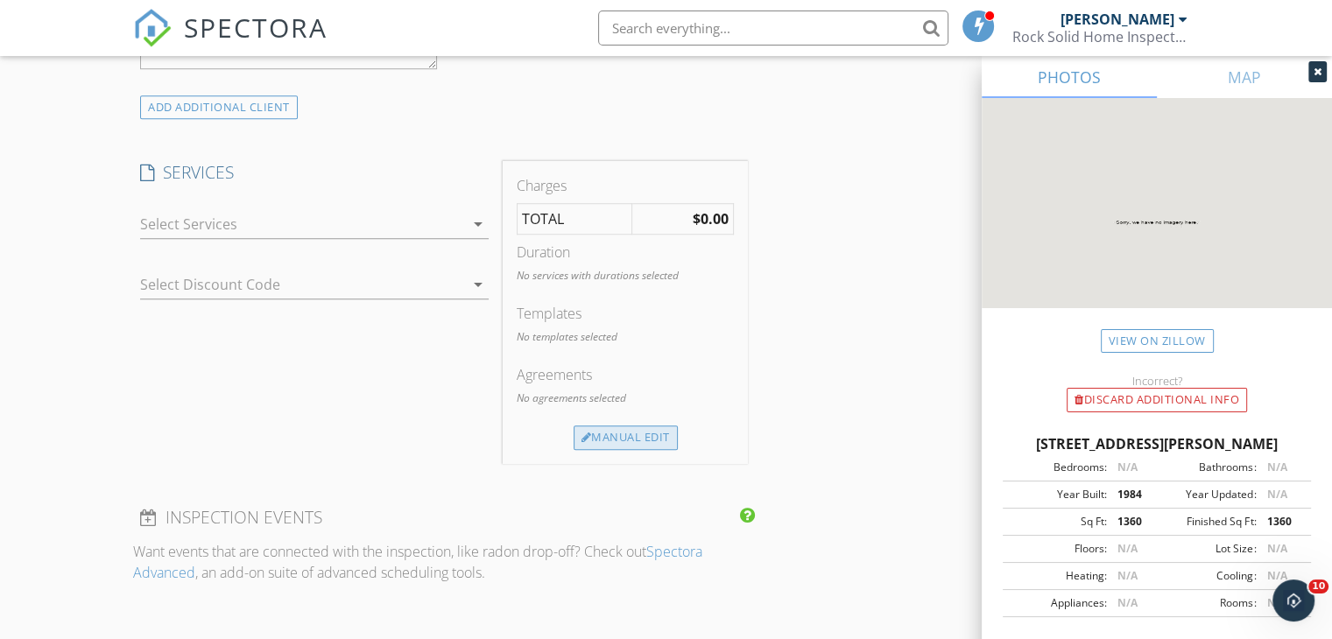
click at [658, 426] on div "Manual Edit" at bounding box center [626, 438] width 104 height 25
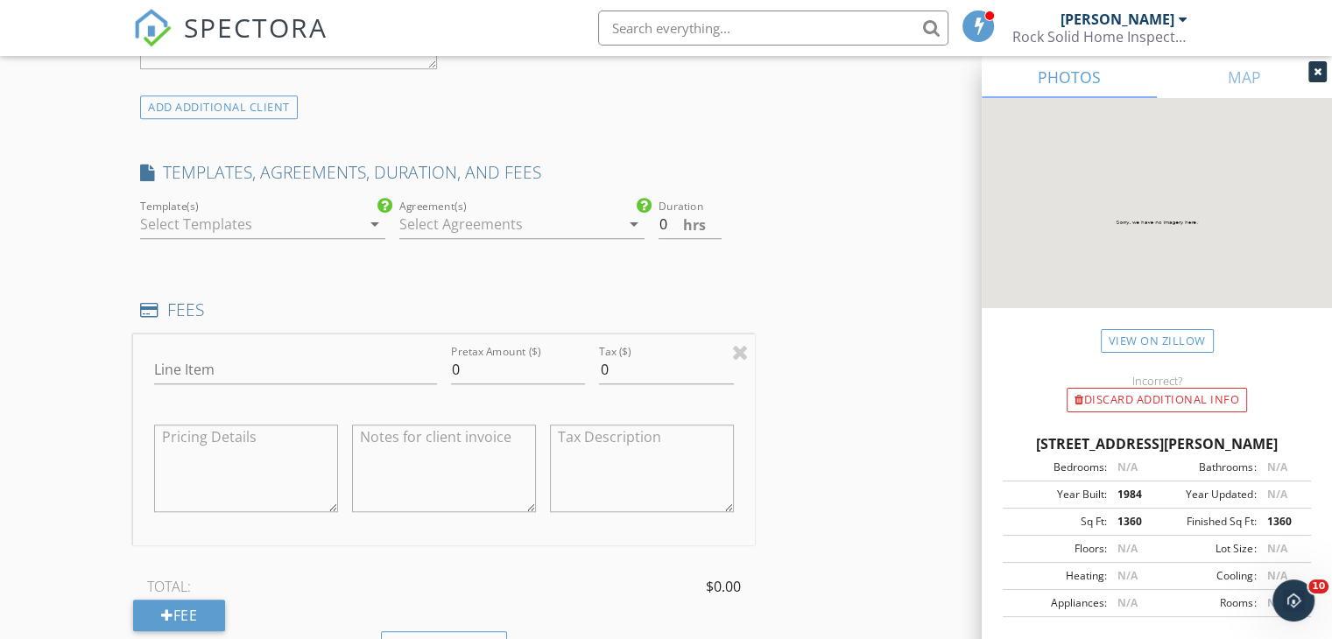
click at [372, 222] on icon "arrow_drop_down" at bounding box center [374, 224] width 21 height 21
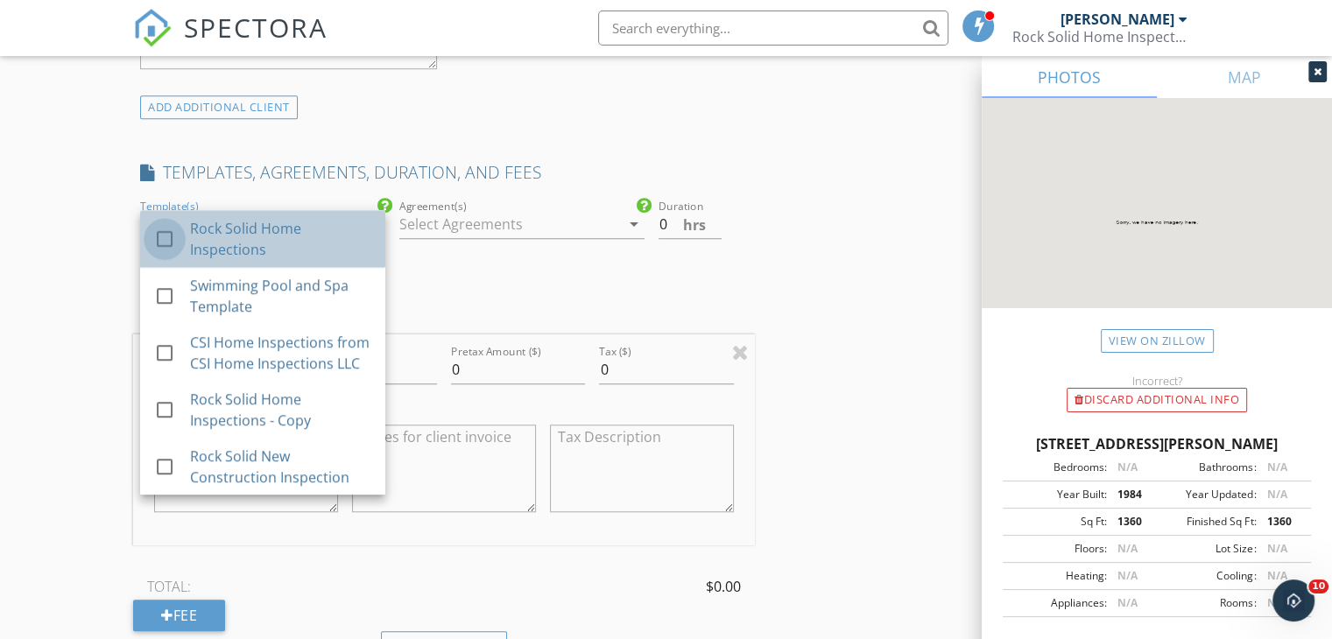
click at [168, 236] on div at bounding box center [165, 239] width 30 height 30
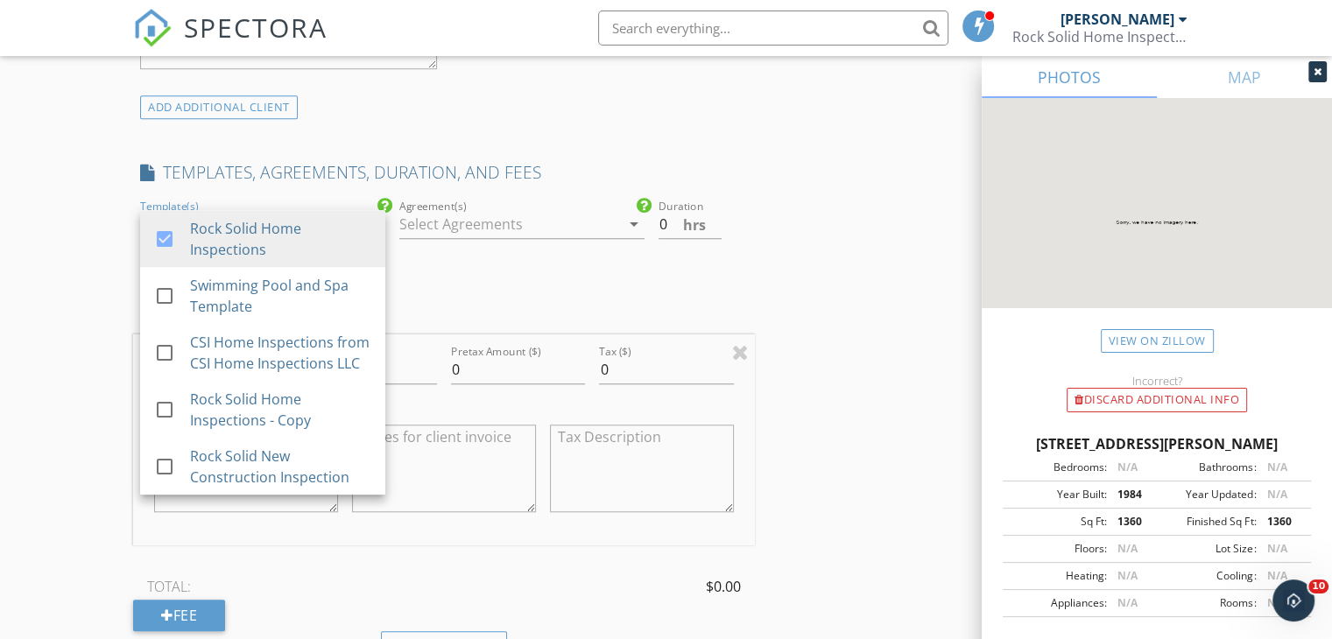
click at [635, 220] on icon "arrow_drop_down" at bounding box center [633, 224] width 21 height 21
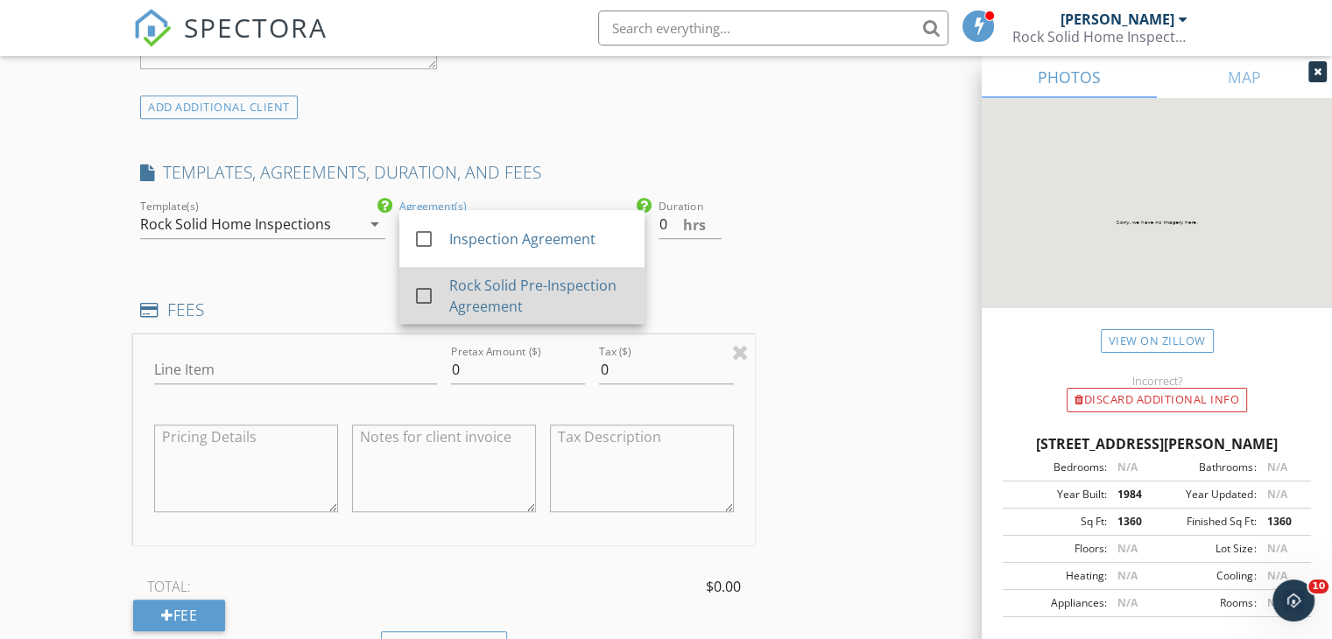
click at [426, 296] on div at bounding box center [424, 296] width 30 height 30
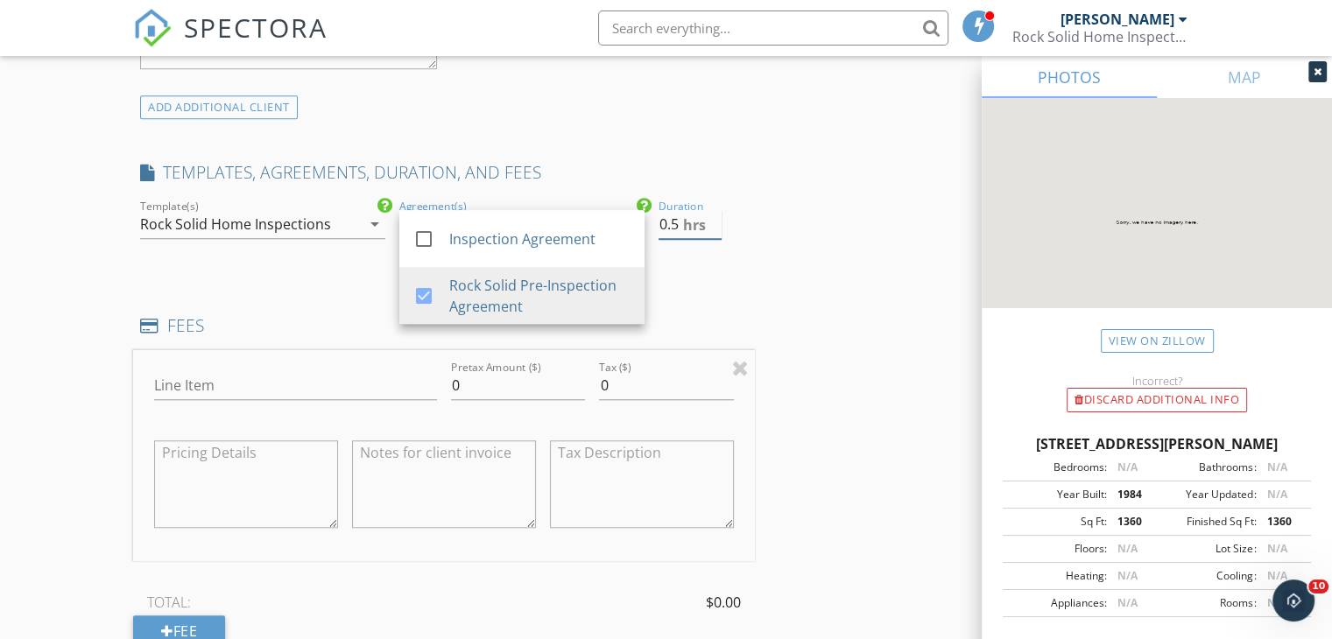
click at [714, 217] on input "0.5" at bounding box center [689, 224] width 63 height 29
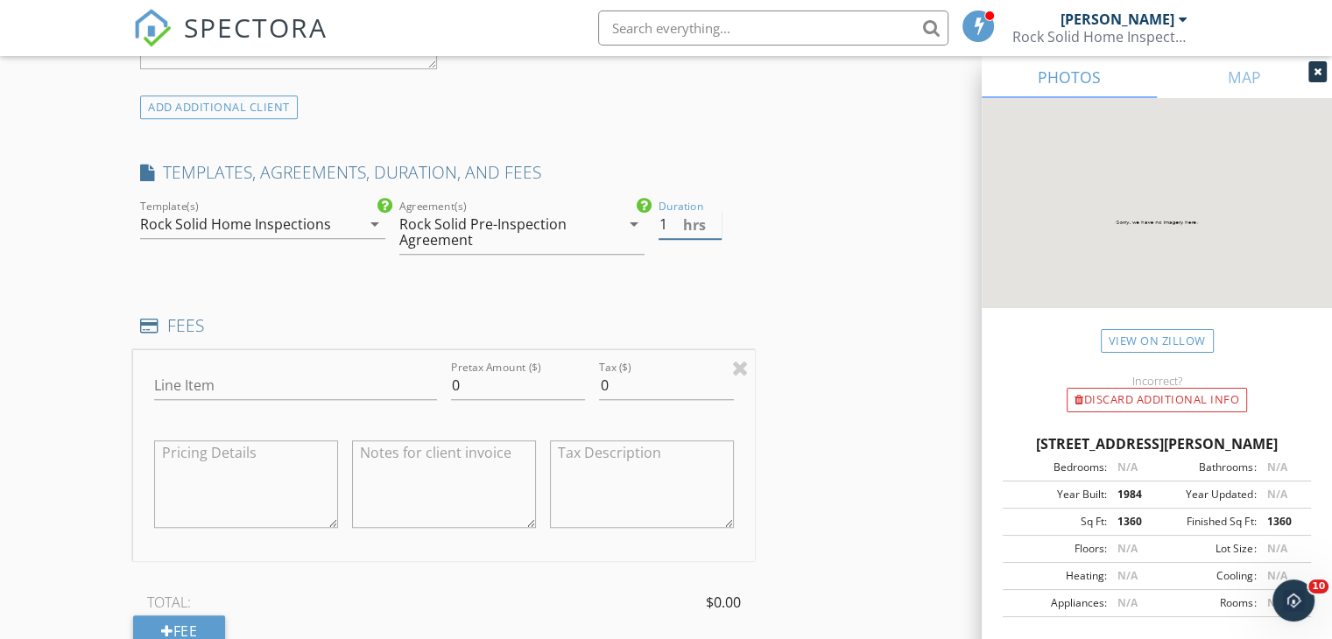
click at [714, 218] on input "1" at bounding box center [689, 224] width 63 height 29
type input "1.5"
click at [714, 218] on input "1.5" at bounding box center [689, 224] width 63 height 29
click at [252, 383] on input "Line Item" at bounding box center [295, 385] width 283 height 29
type input "Home Inspection"
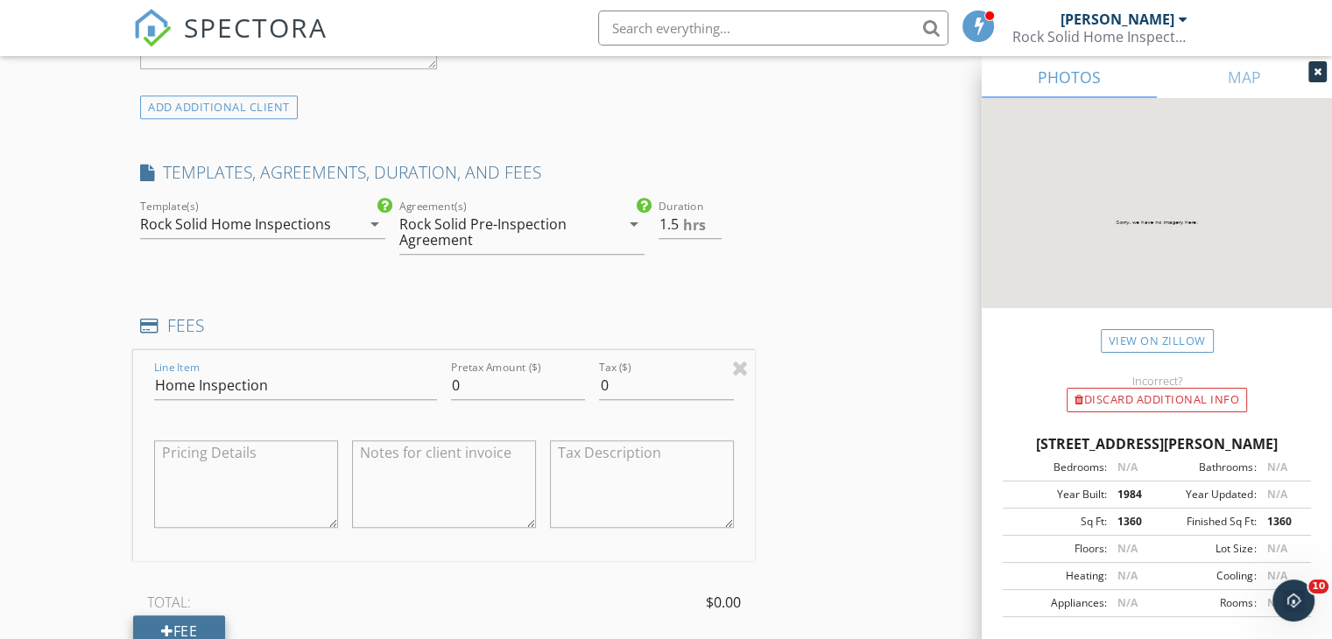
click at [193, 619] on div "Fee" at bounding box center [179, 632] width 92 height 32
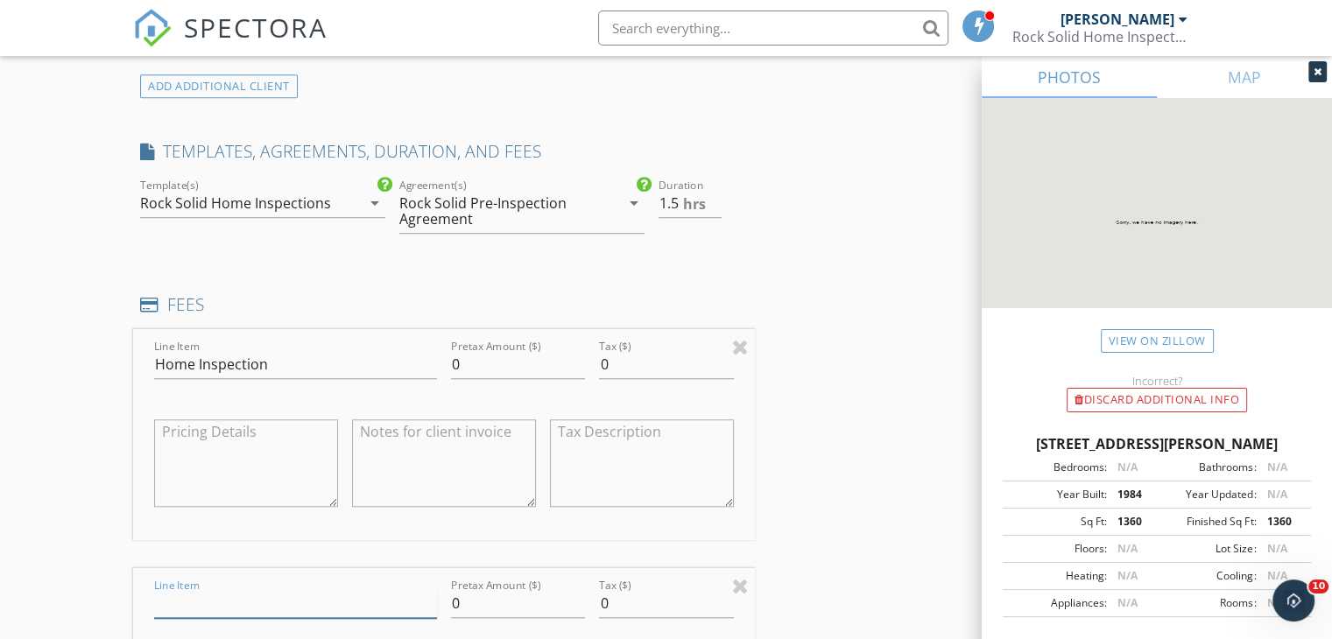
click at [192, 602] on input "Line Item" at bounding box center [295, 603] width 283 height 29
click at [462, 358] on input "0" at bounding box center [518, 364] width 134 height 29
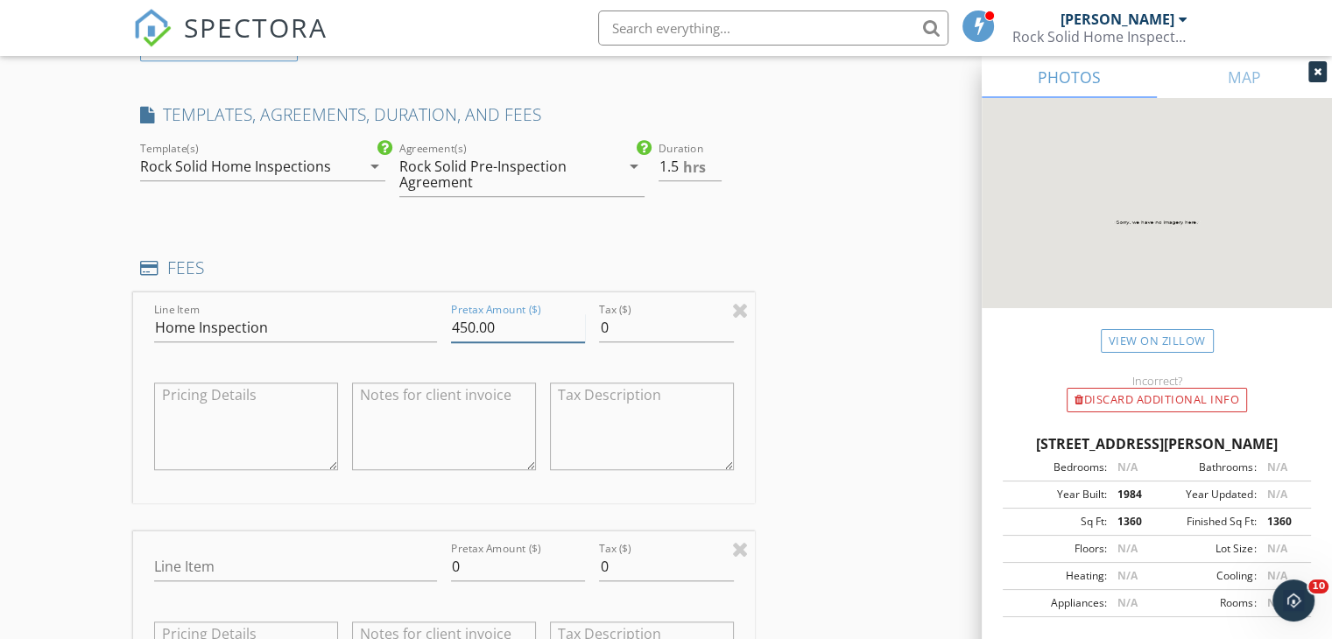
scroll to position [1391, 0]
type input "450.00"
click at [845, 348] on div "INSPECTOR(S) check_box Joseph Craddock PRIMARY Joseph Craddock arrow_drop_down …" at bounding box center [666, 471] width 1066 height 3317
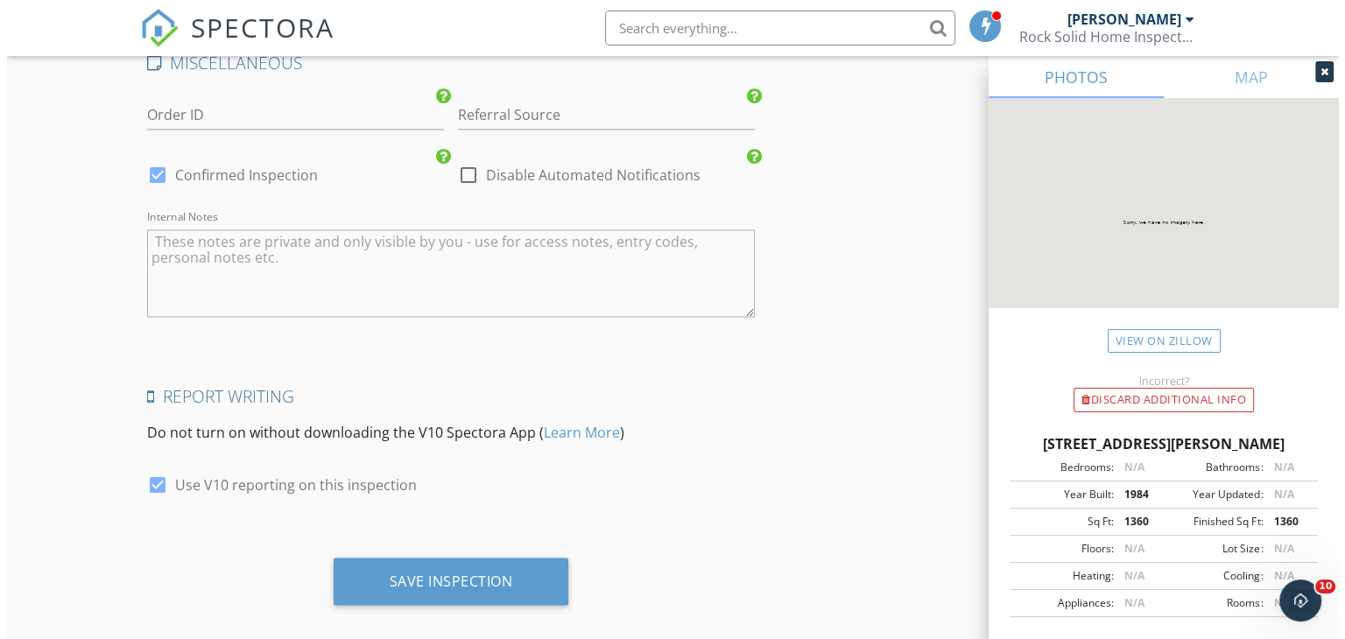
scroll to position [2919, 0]
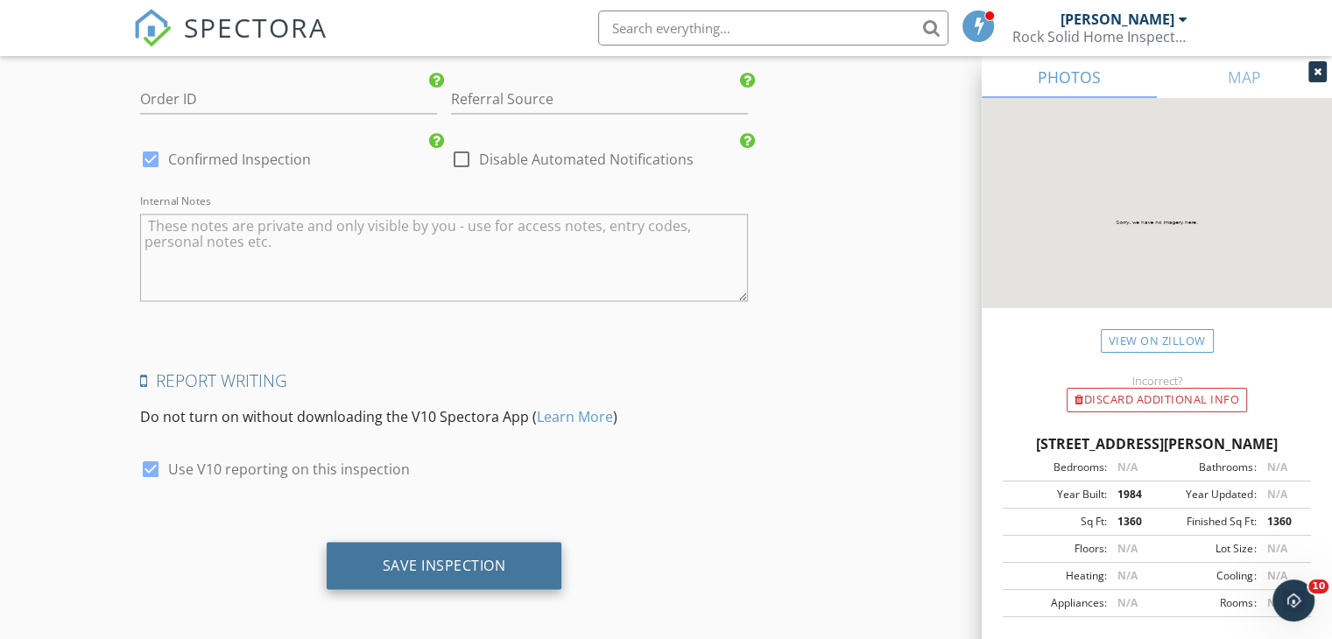
click at [417, 556] on div "Save Inspection" at bounding box center [444, 565] width 123 height 18
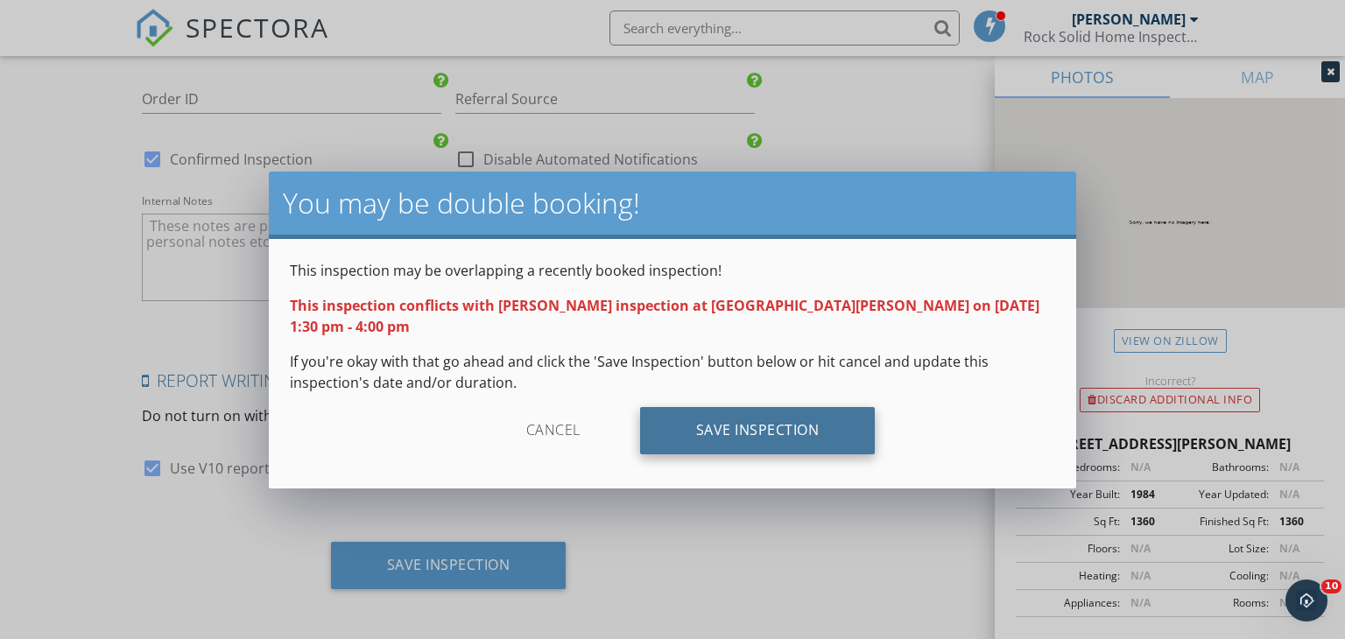
click at [750, 407] on div "Save Inspection" at bounding box center [758, 430] width 236 height 47
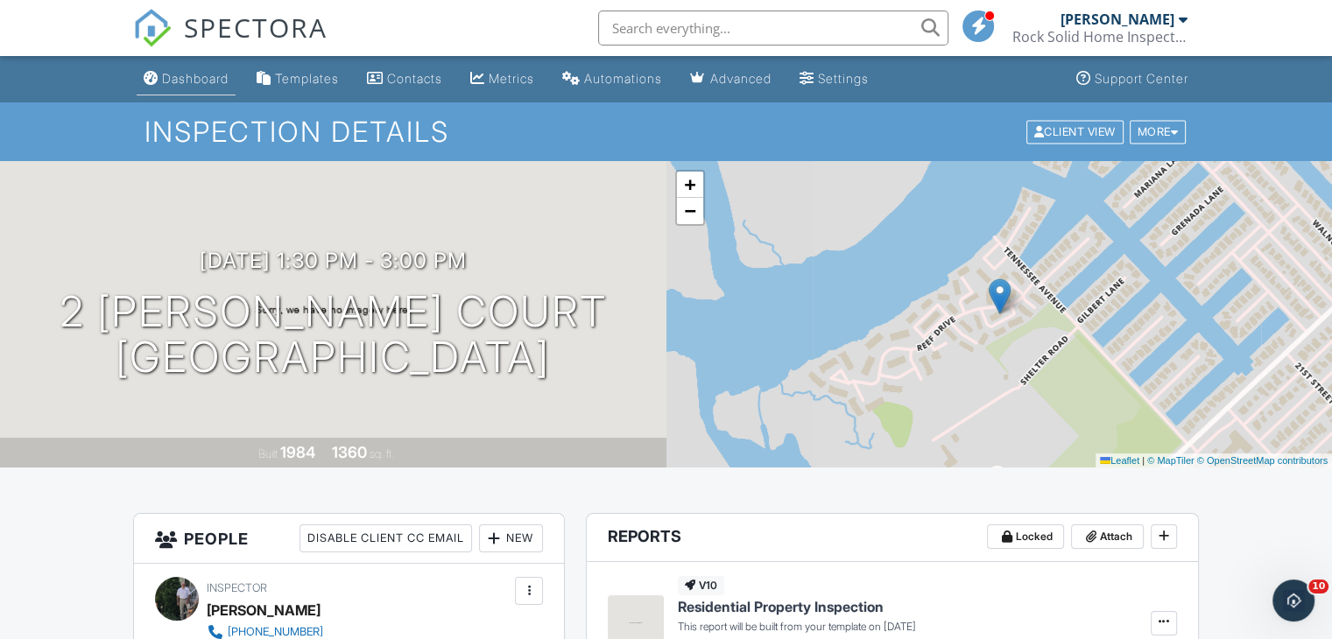
click at [208, 79] on div "Dashboard" at bounding box center [195, 78] width 67 height 15
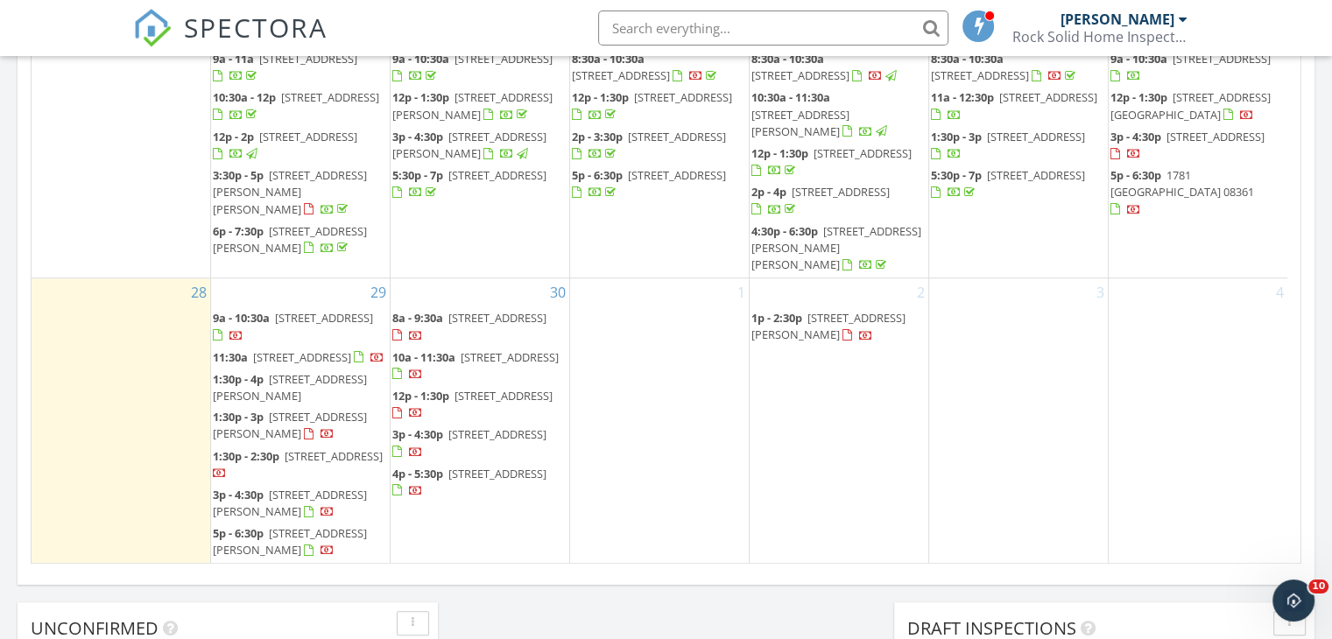
scroll to position [1043, 0]
click at [296, 376] on span "2 Marlin Court, Ocean City 08226" at bounding box center [290, 388] width 154 height 32
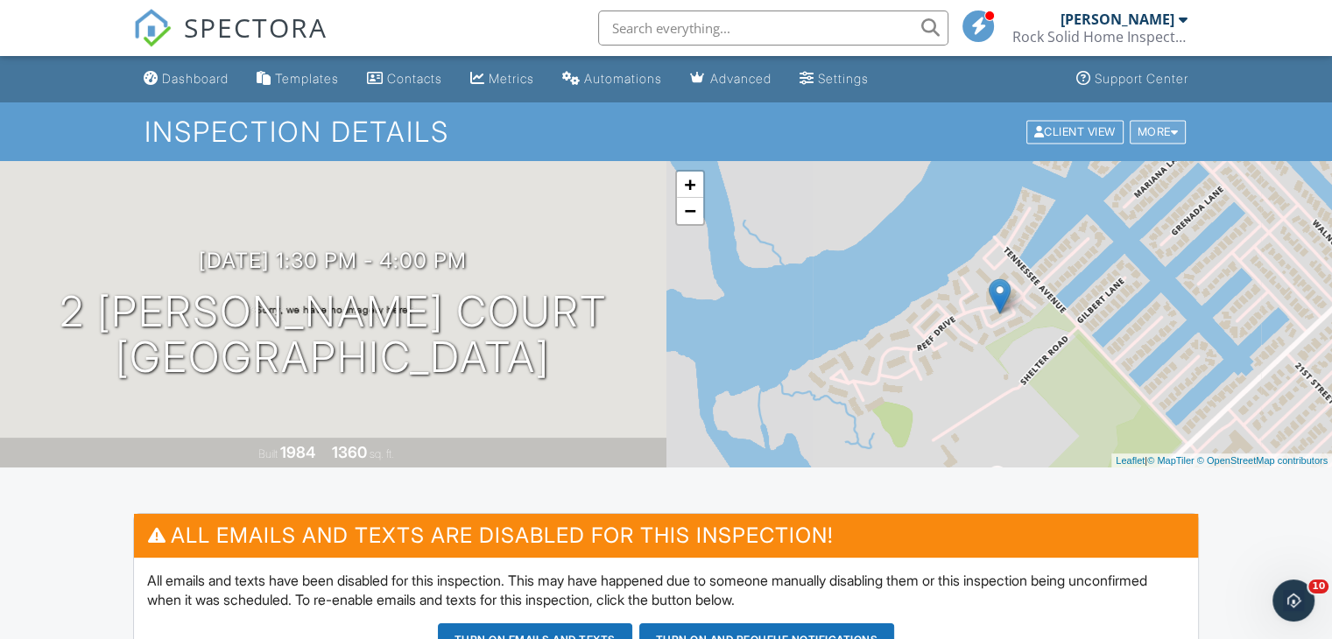
click at [1167, 133] on div "More" at bounding box center [1158, 132] width 57 height 24
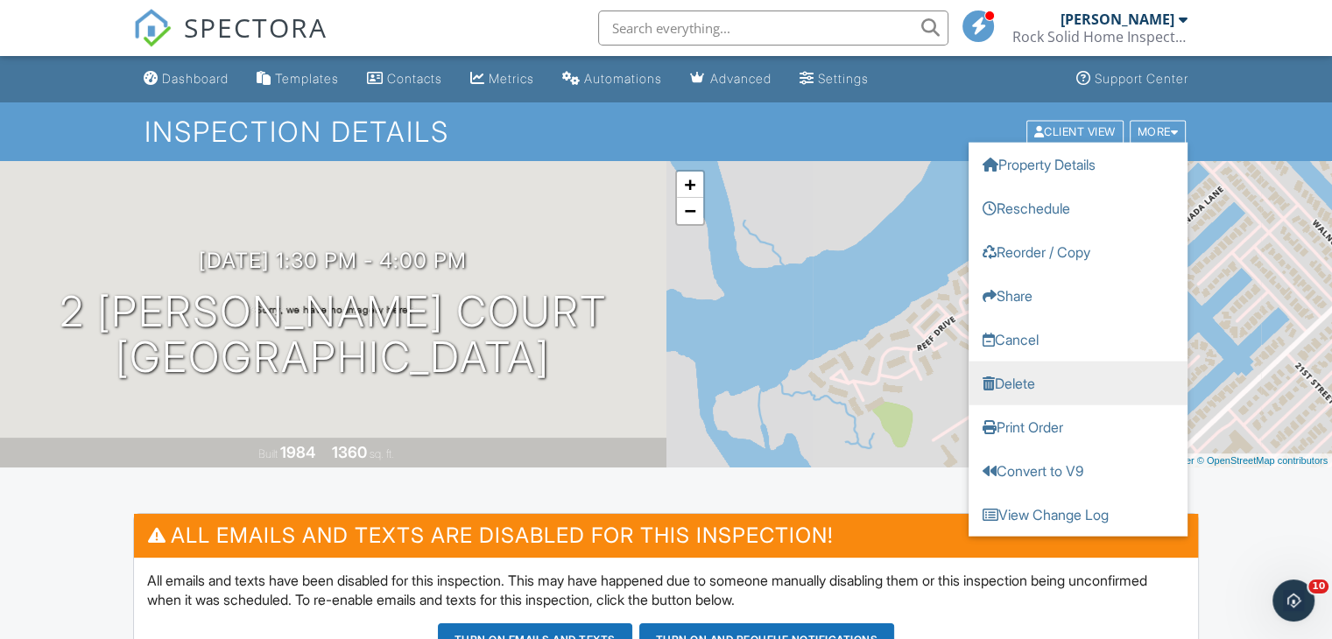
click at [1012, 370] on link "Delete" at bounding box center [1077, 383] width 219 height 44
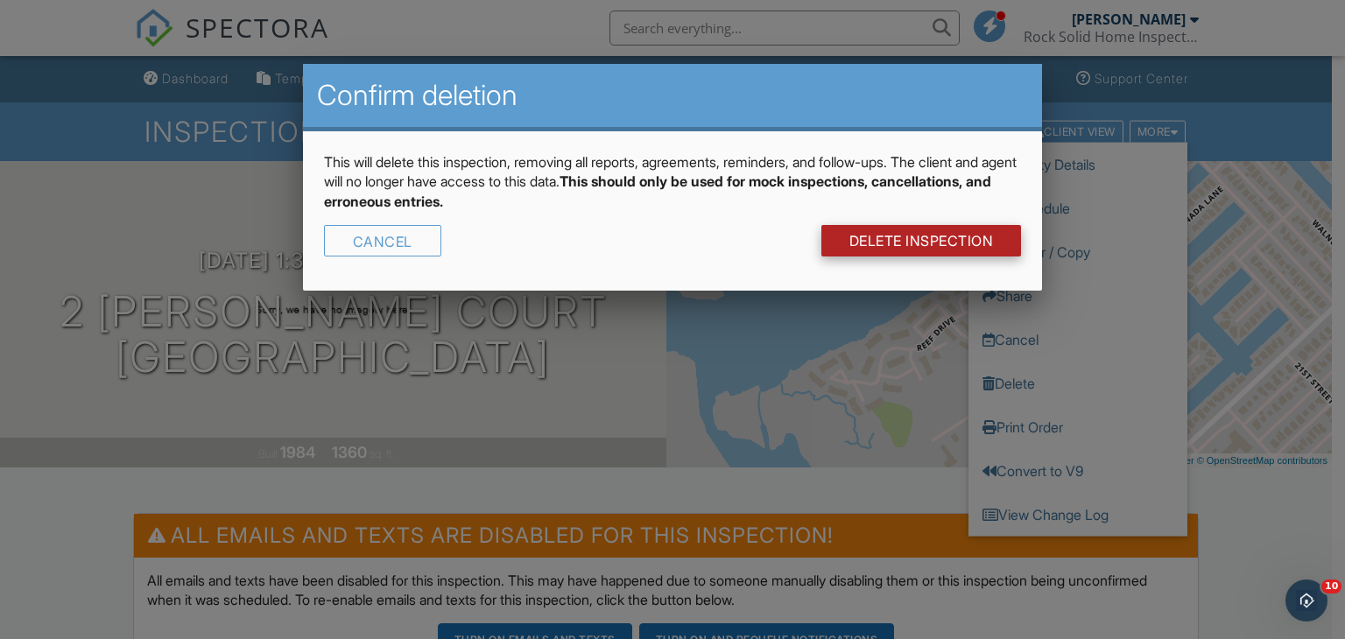
click at [969, 243] on link "DELETE Inspection" at bounding box center [921, 241] width 201 height 32
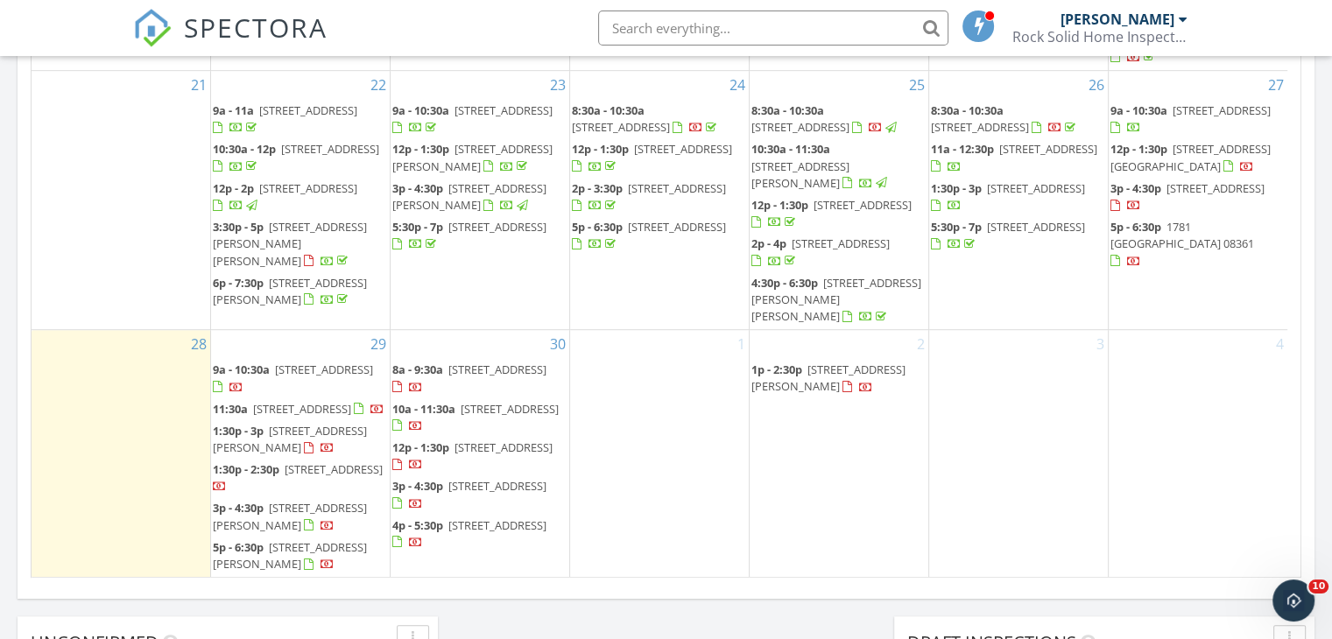
scroll to position [1030, 0]
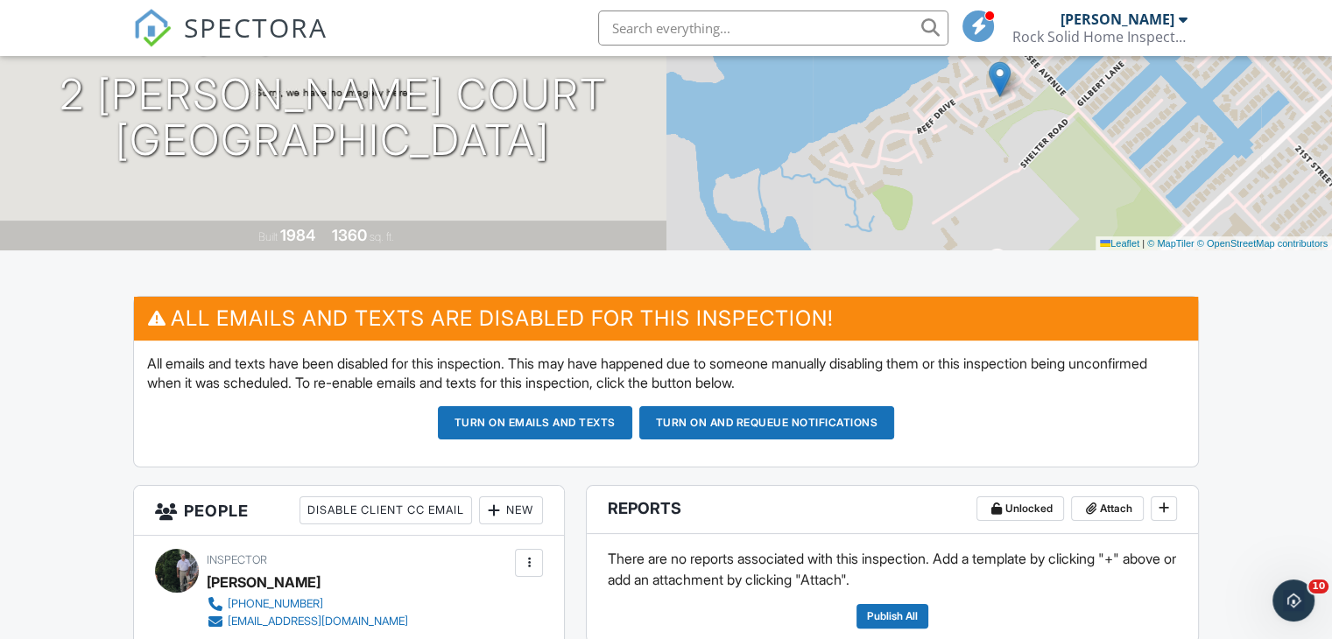
scroll to position [217, 0]
click at [531, 421] on button "Turn on emails and texts" at bounding box center [535, 422] width 194 height 33
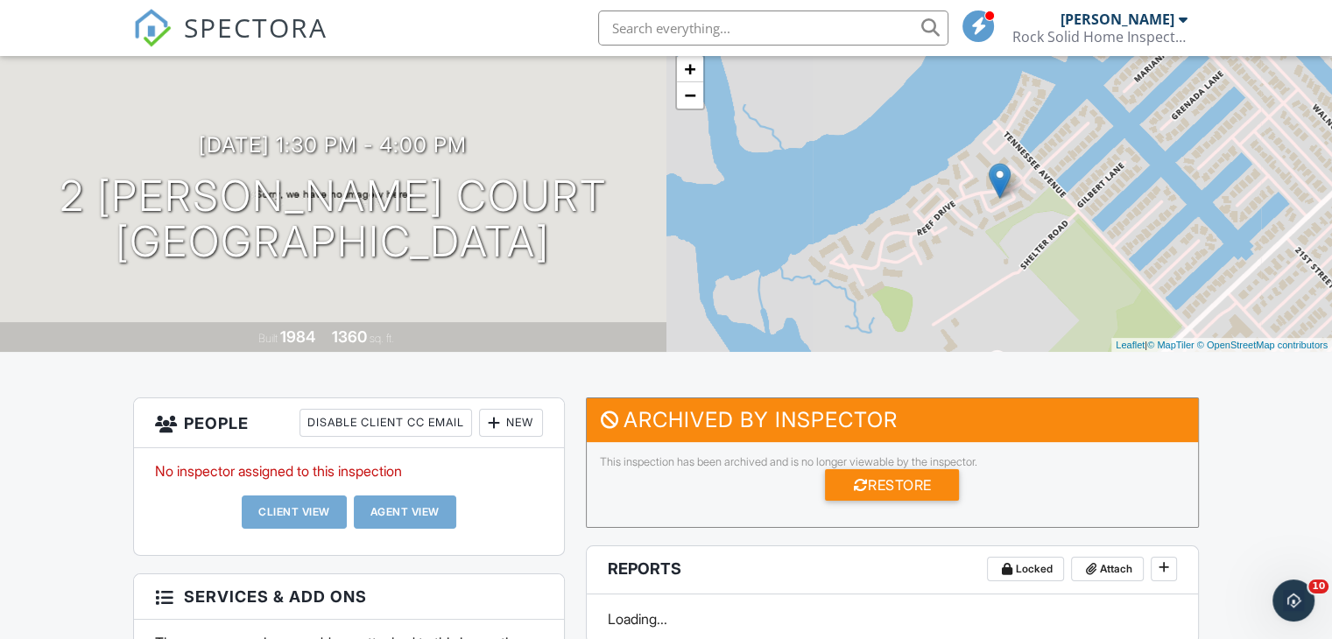
click at [531, 421] on div "New" at bounding box center [511, 423] width 64 height 28
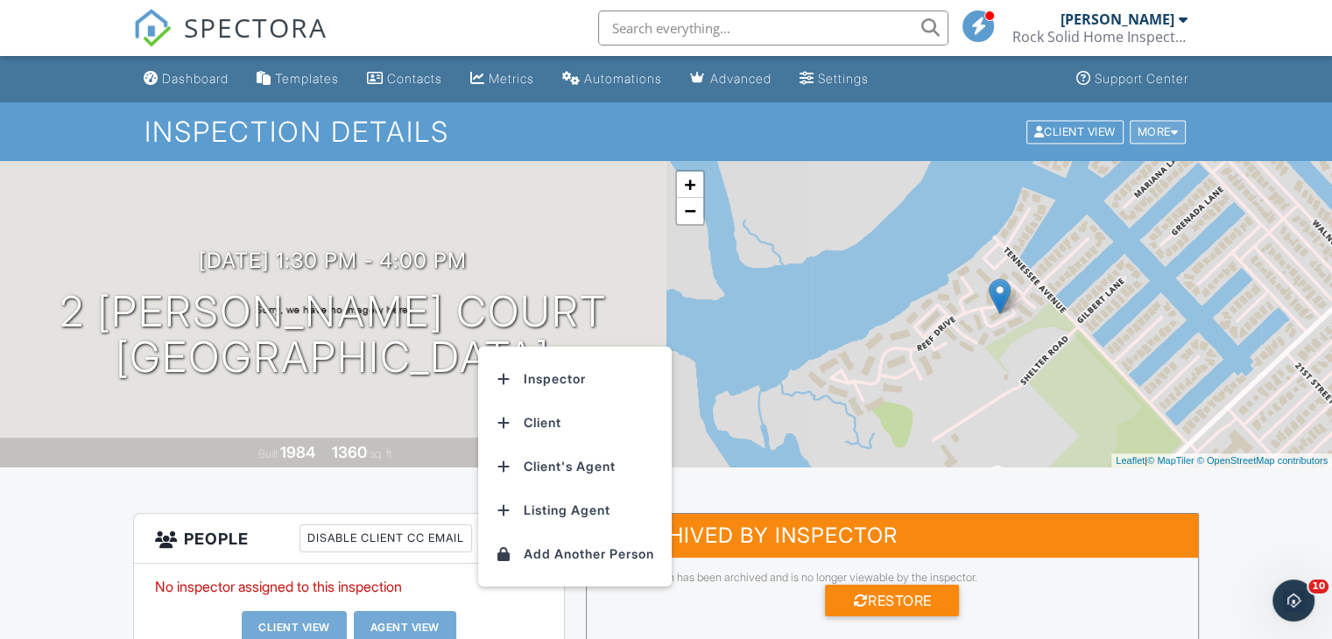
click at [1157, 134] on div "More" at bounding box center [1158, 132] width 57 height 24
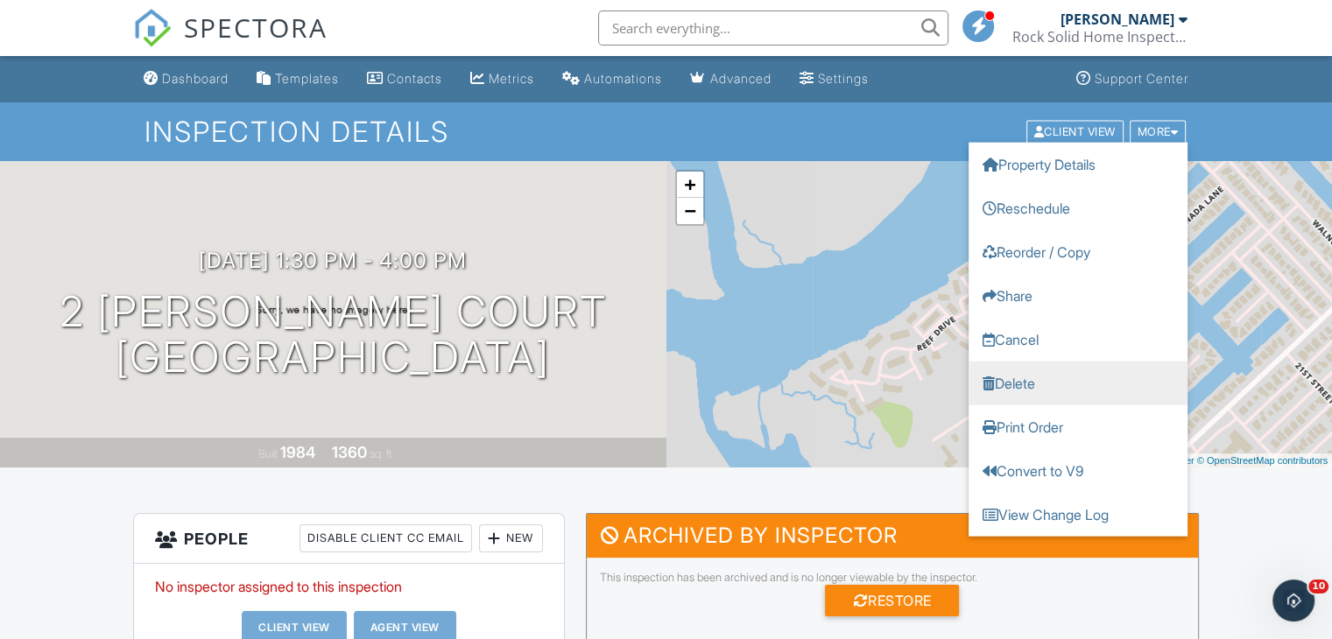
click at [1006, 377] on link "Delete" at bounding box center [1077, 383] width 219 height 44
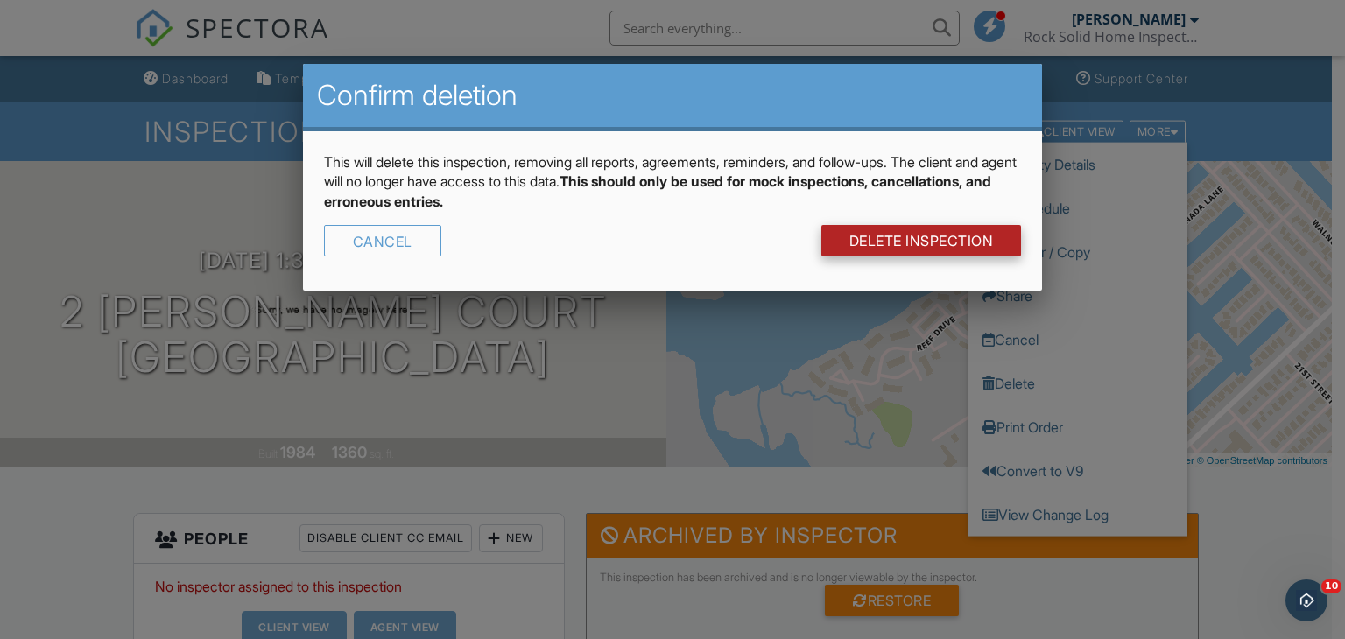
click at [928, 237] on link "DELETE Inspection" at bounding box center [921, 241] width 201 height 32
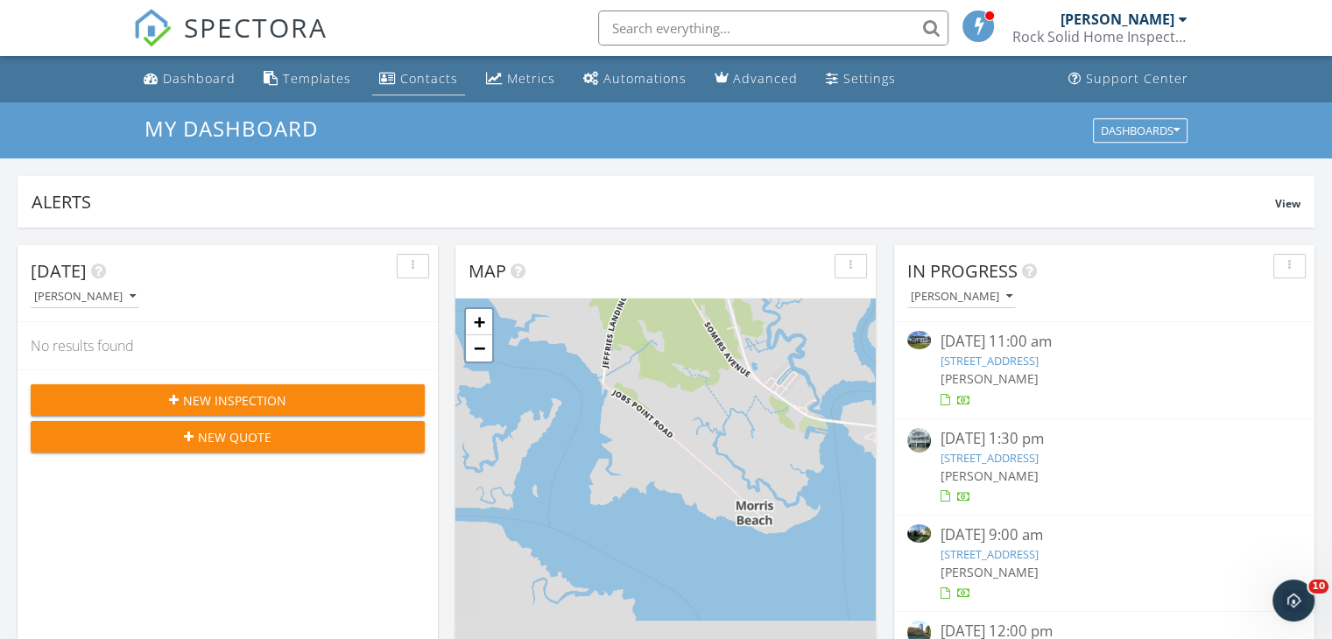
click at [441, 74] on div "Contacts" at bounding box center [429, 78] width 58 height 17
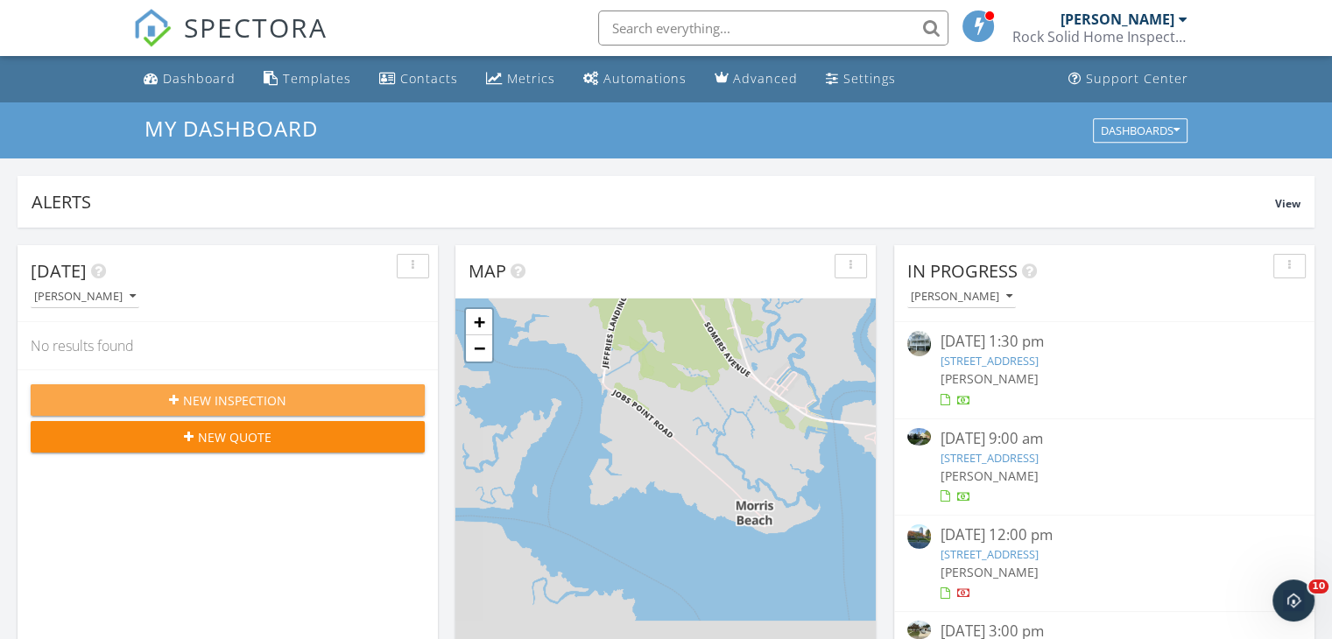
click at [278, 394] on span "New Inspection" at bounding box center [234, 400] width 103 height 18
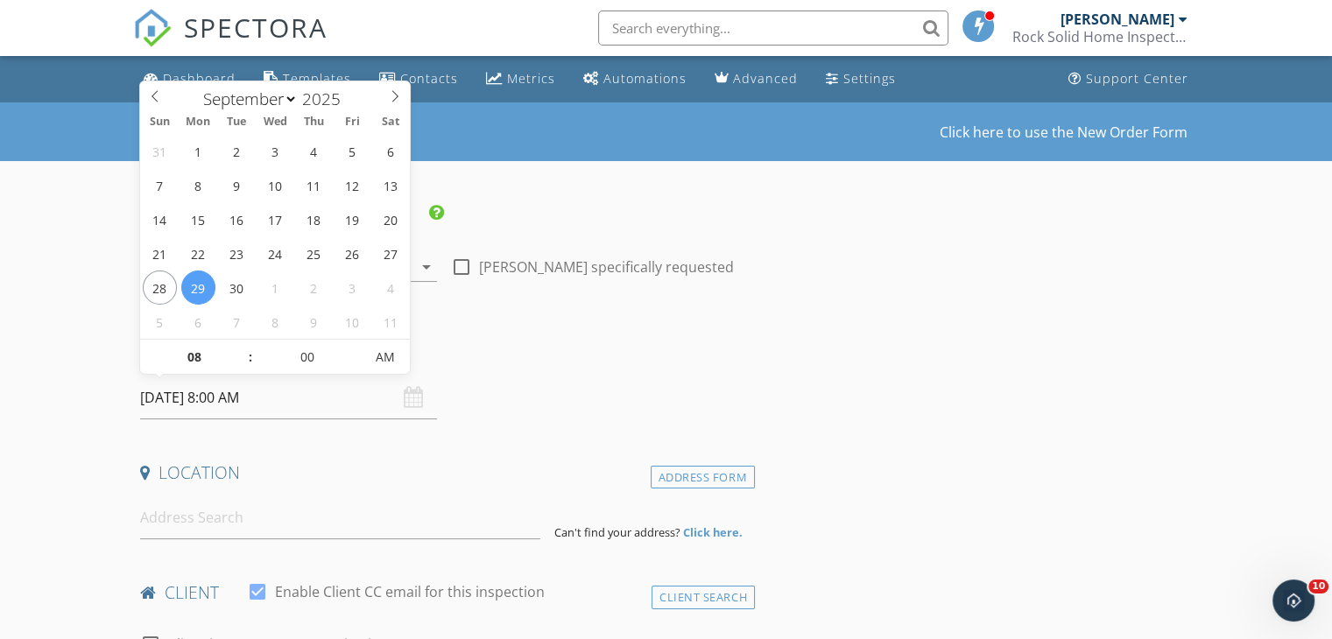
click at [309, 398] on input "09/29/2025 8:00 AM" at bounding box center [288, 398] width 297 height 43
select select "9"
click at [387, 97] on span at bounding box center [395, 93] width 30 height 25
type input "10/01/2025 8:00 AM"
type input "09"
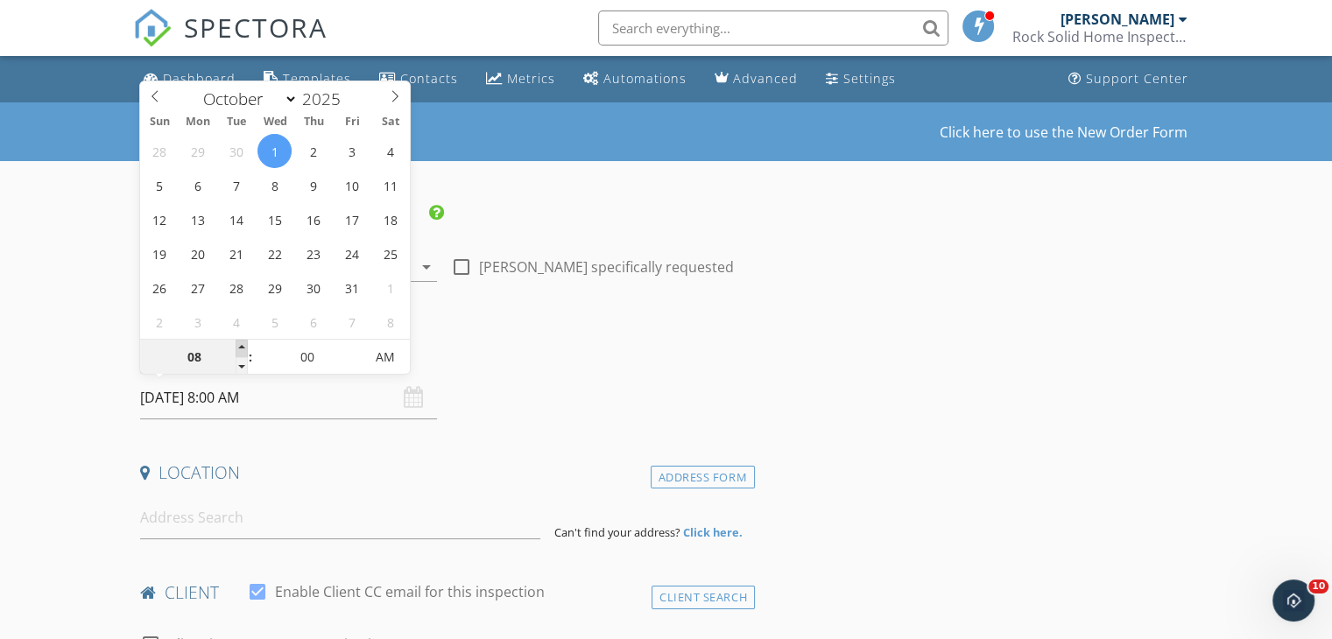
type input "10/01/2025 9:00 AM"
click at [240, 347] on span at bounding box center [242, 349] width 12 height 18
type input "10"
type input "10/01/2025 10:00 AM"
click at [240, 347] on span at bounding box center [242, 349] width 12 height 18
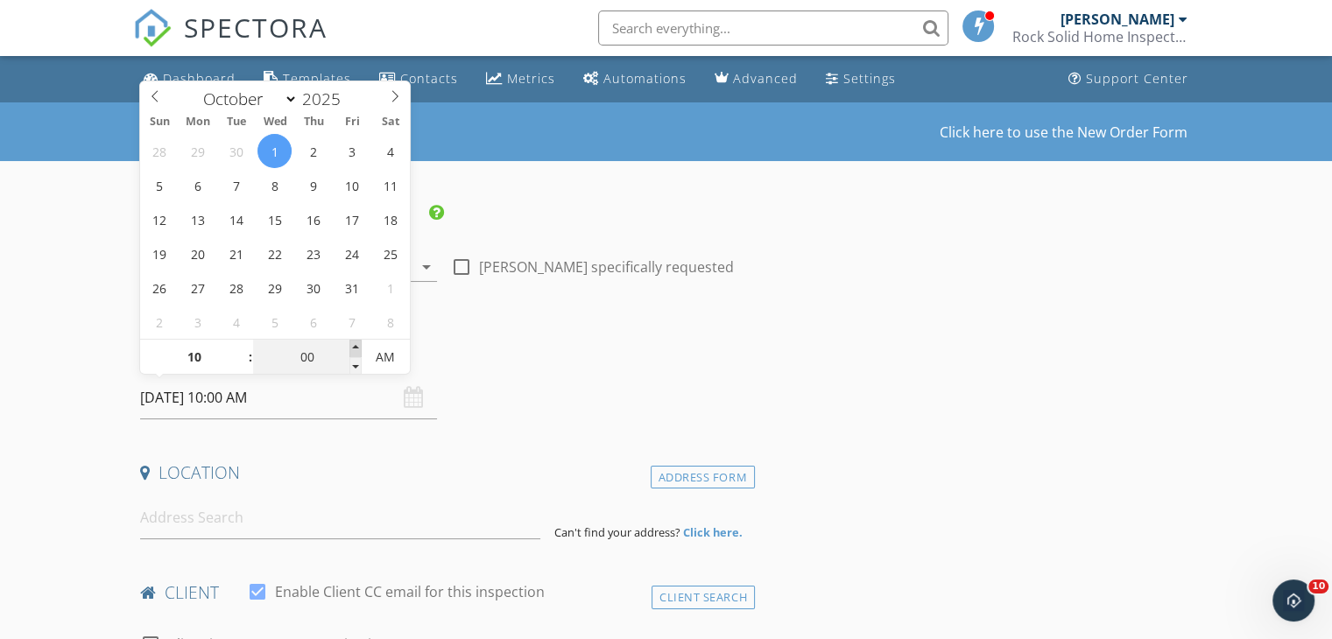
type input "05"
type input "10/01/2025 10:05 AM"
click at [352, 342] on span at bounding box center [355, 349] width 12 height 18
type input "10"
type input "10/01/2025 10:10 AM"
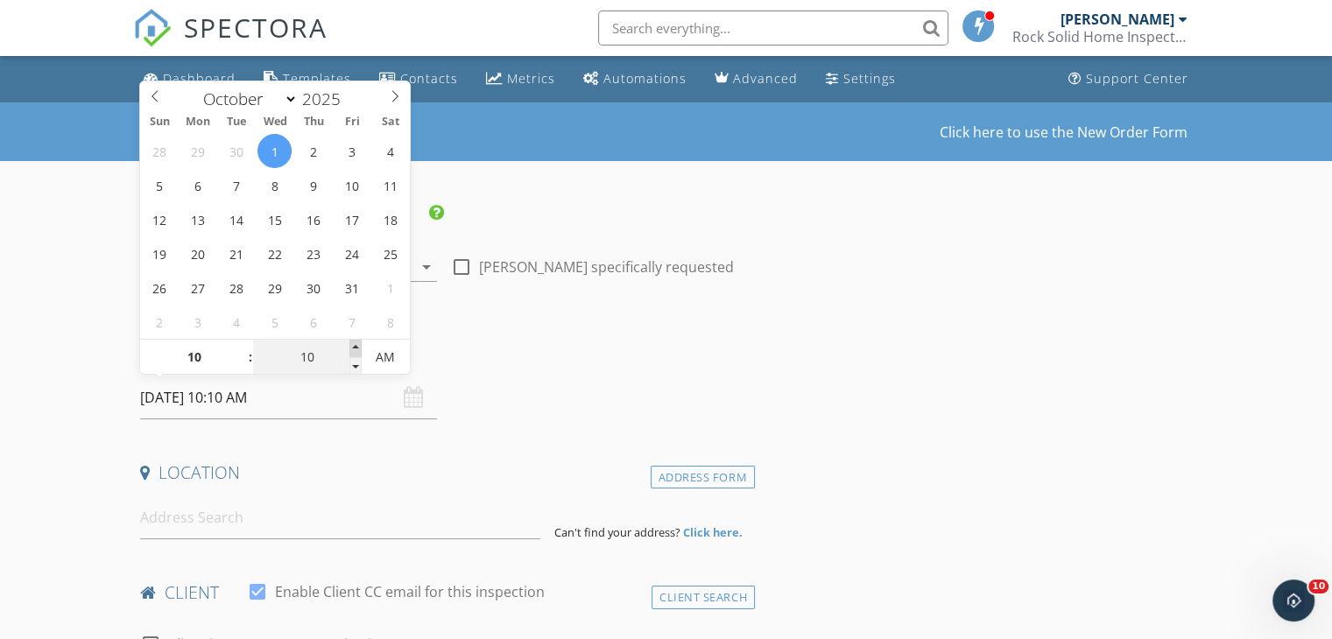
click at [352, 342] on span at bounding box center [355, 349] width 12 height 18
type input "15"
type input "10/01/2025 10:15 AM"
click at [352, 342] on span at bounding box center [355, 349] width 12 height 18
type input "20"
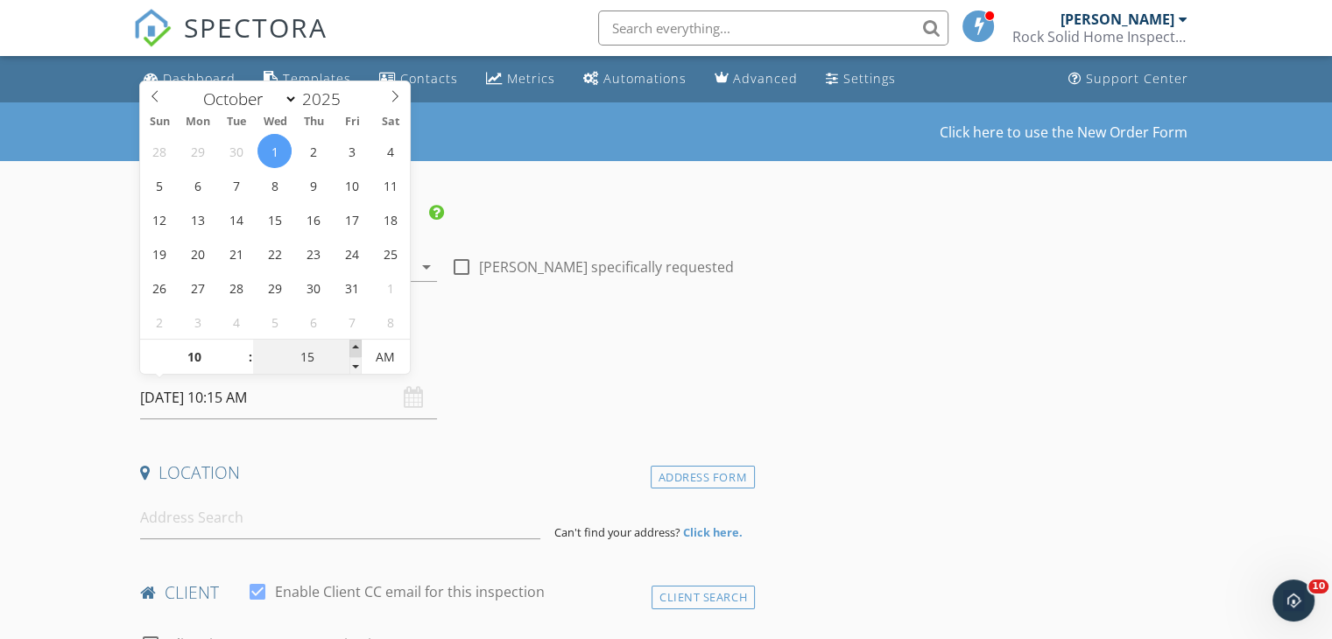
type input "10/01/2025 10:20 AM"
click at [352, 342] on span at bounding box center [355, 349] width 12 height 18
type input "25"
type input "10/01/2025 10:25 AM"
click at [352, 342] on span at bounding box center [355, 349] width 12 height 18
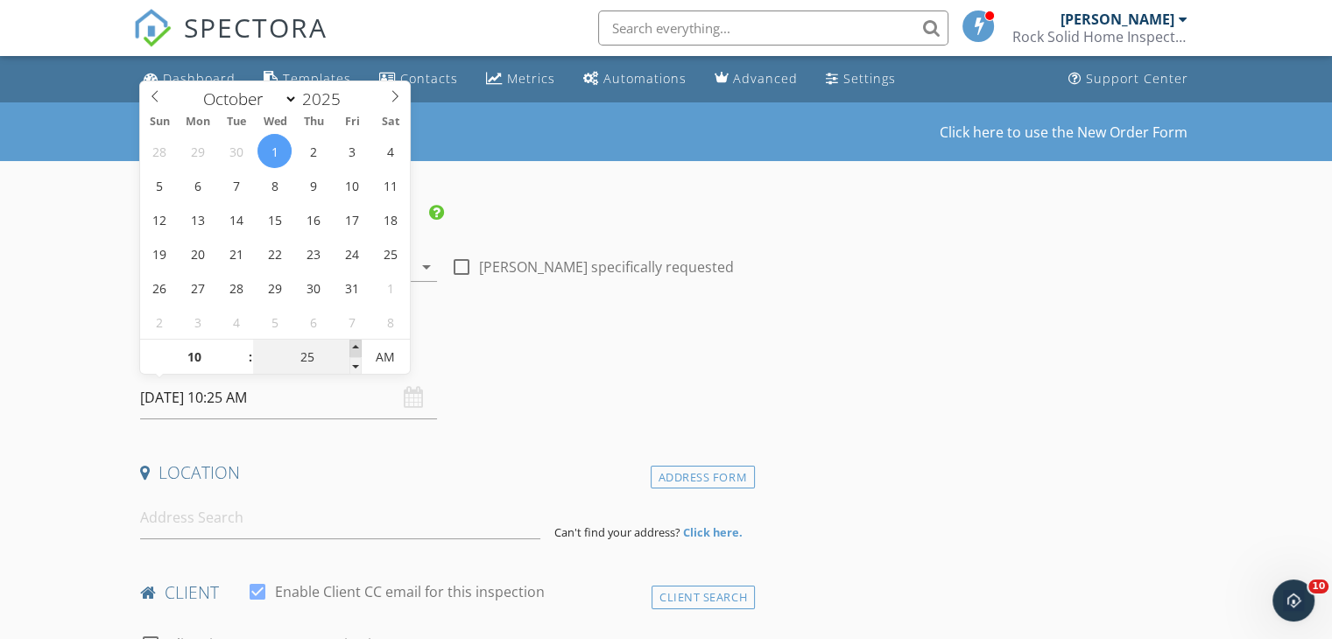
type input "30"
type input "[DATE] 10:30 AM"
click at [352, 342] on span at bounding box center [355, 349] width 12 height 18
click at [206, 524] on input at bounding box center [340, 517] width 400 height 43
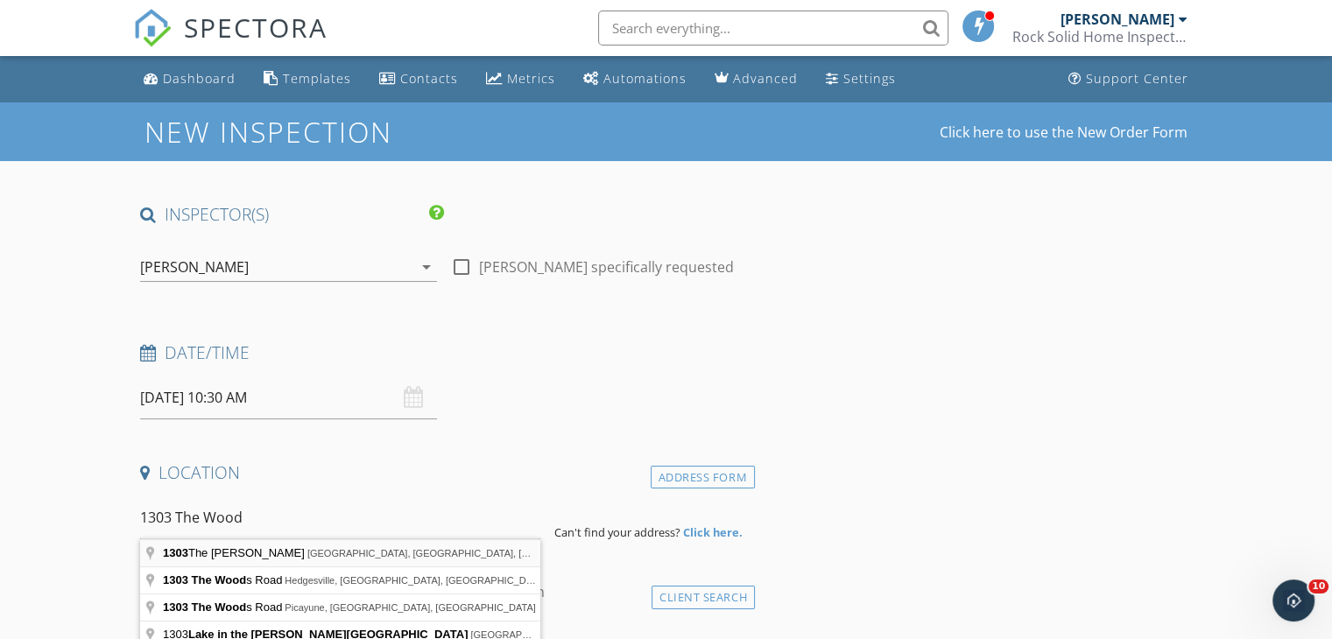
type input "1303 The Woods, Cherry Hill Township, NJ, USA"
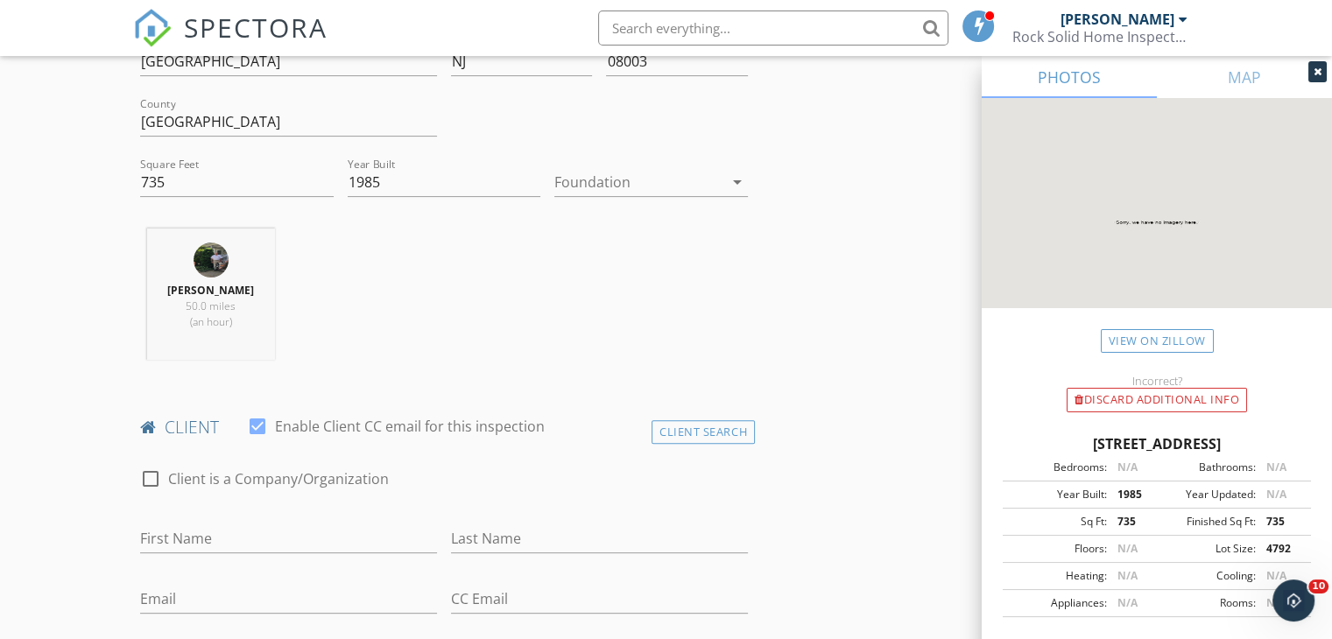
scroll to position [613, 0]
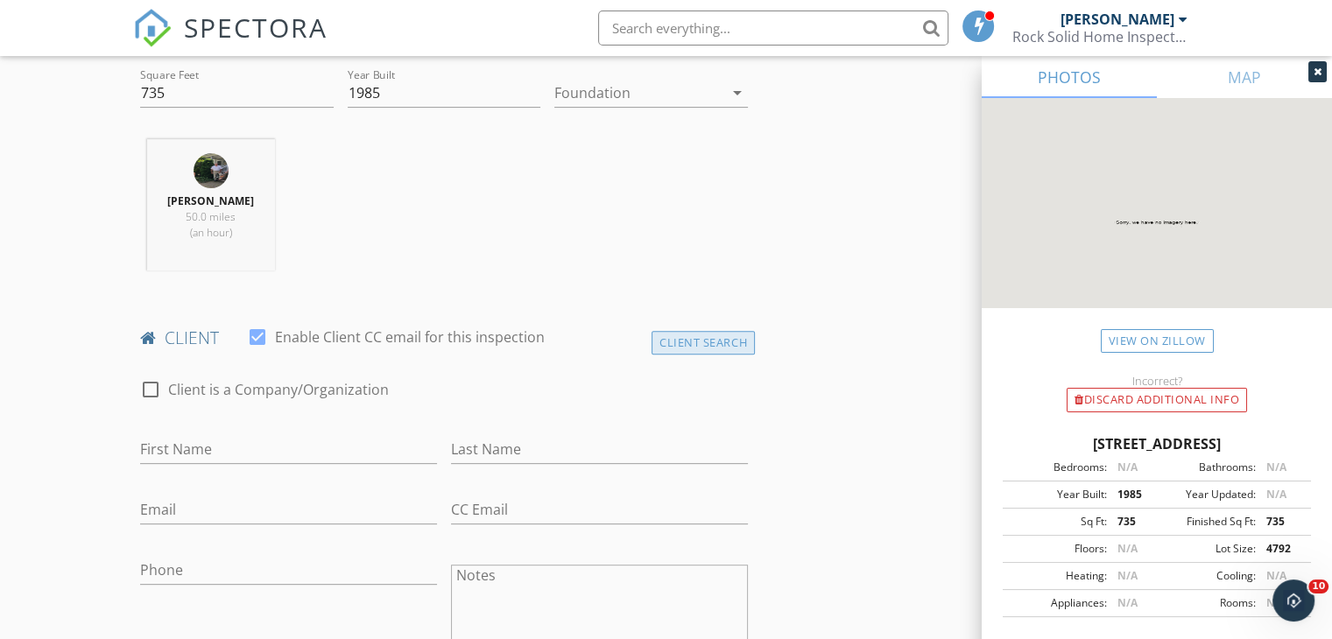
click at [699, 338] on div "Client Search" at bounding box center [702, 343] width 103 height 24
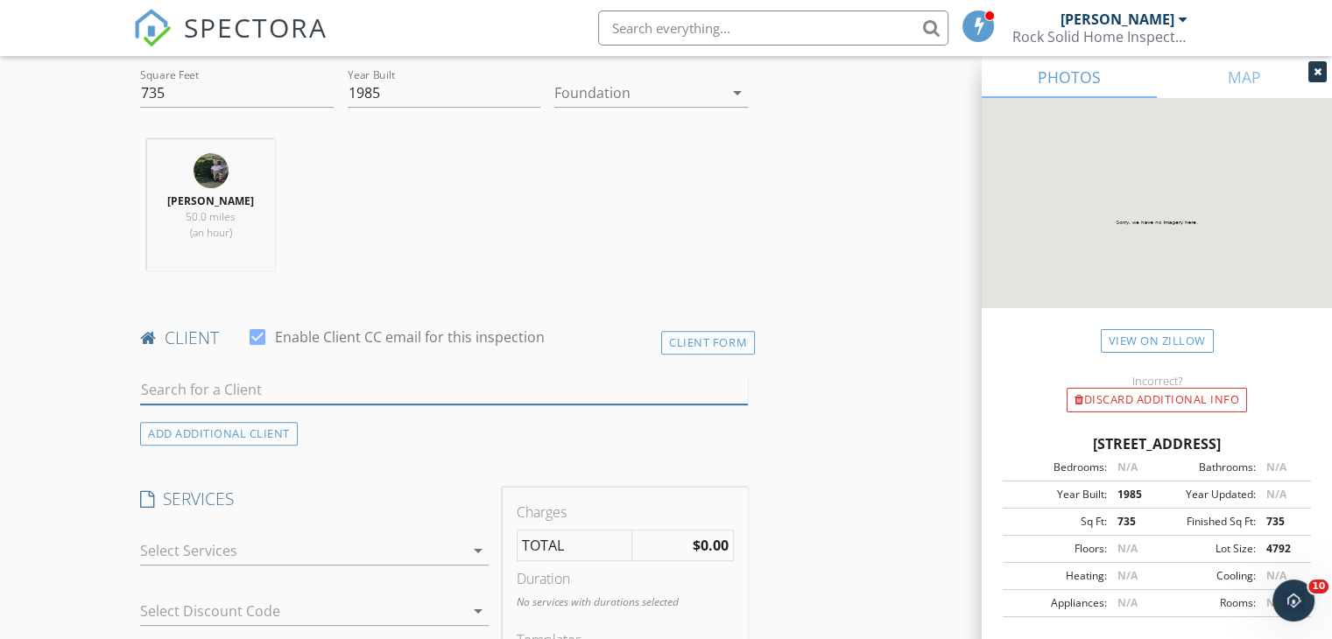
click at [393, 383] on input "text" at bounding box center [444, 390] width 608 height 29
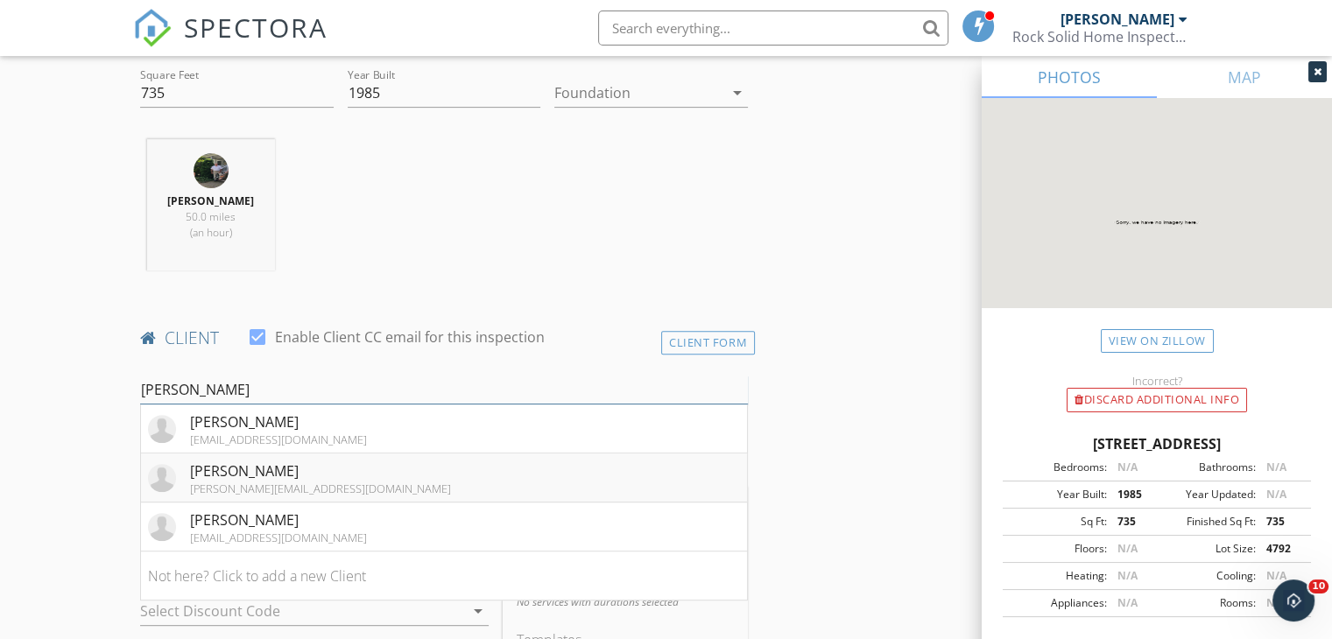
type input "Joseph De"
click at [247, 477] on div "Joseph DeValla" at bounding box center [320, 471] width 261 height 21
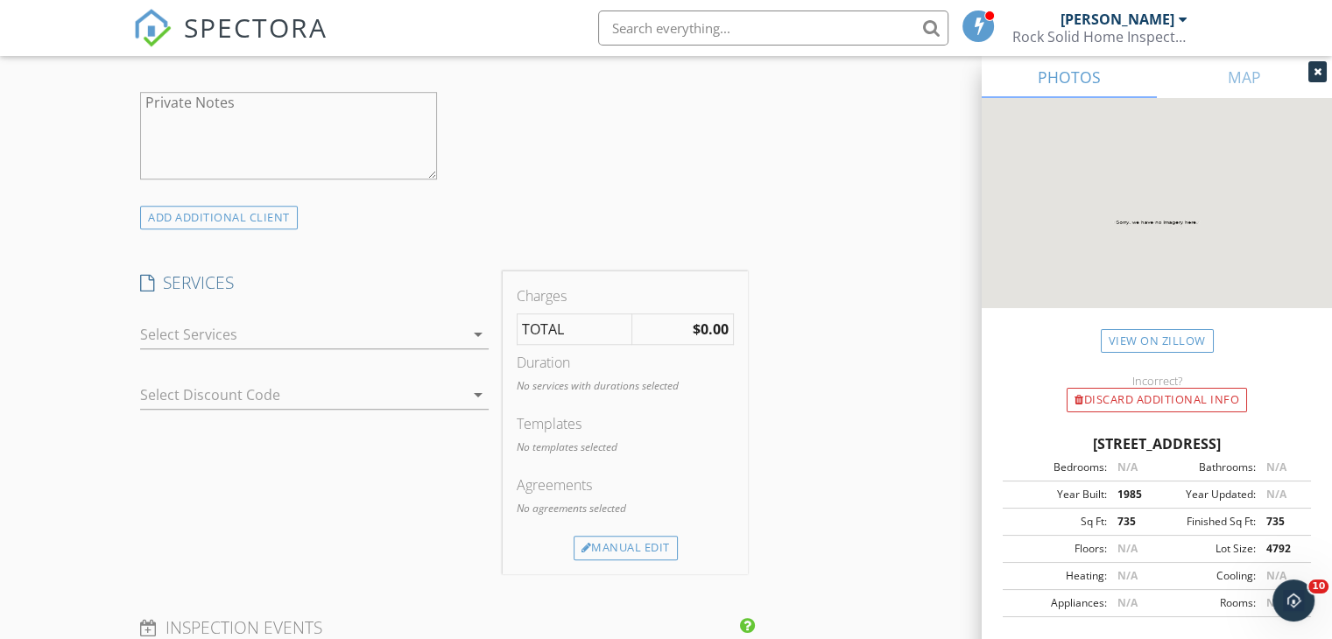
scroll to position [1226, 0]
click at [649, 540] on div "Manual Edit" at bounding box center [626, 544] width 104 height 25
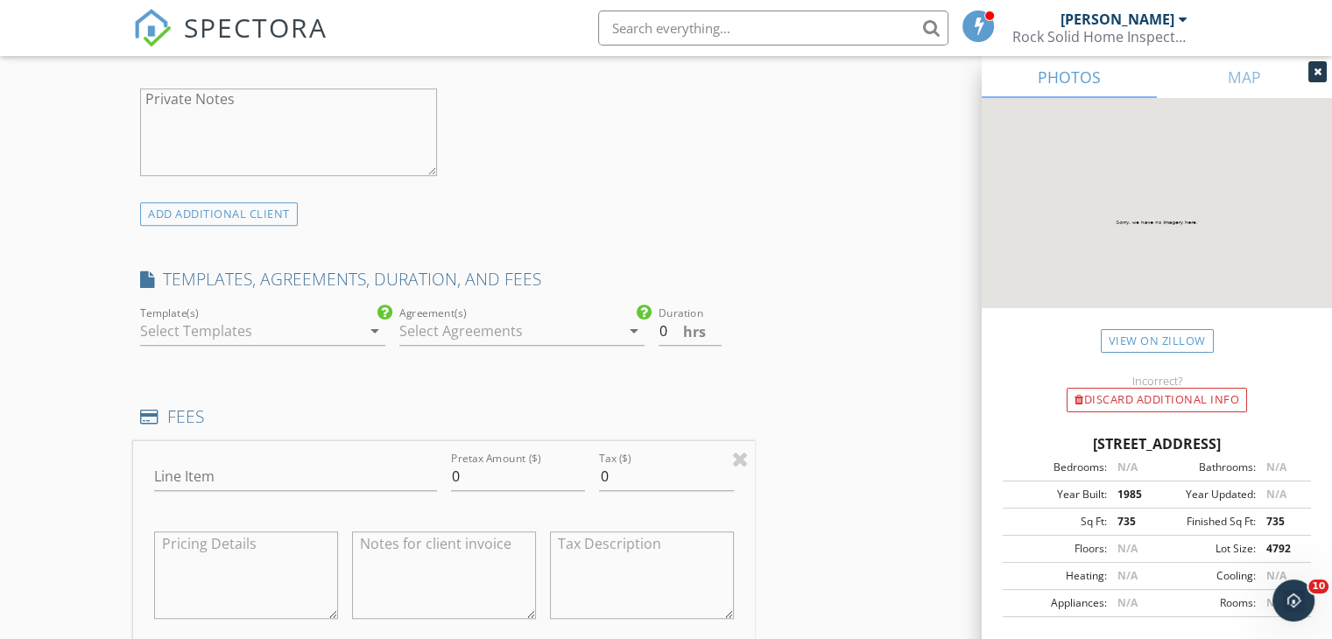
click at [377, 333] on icon "arrow_drop_down" at bounding box center [374, 330] width 21 height 21
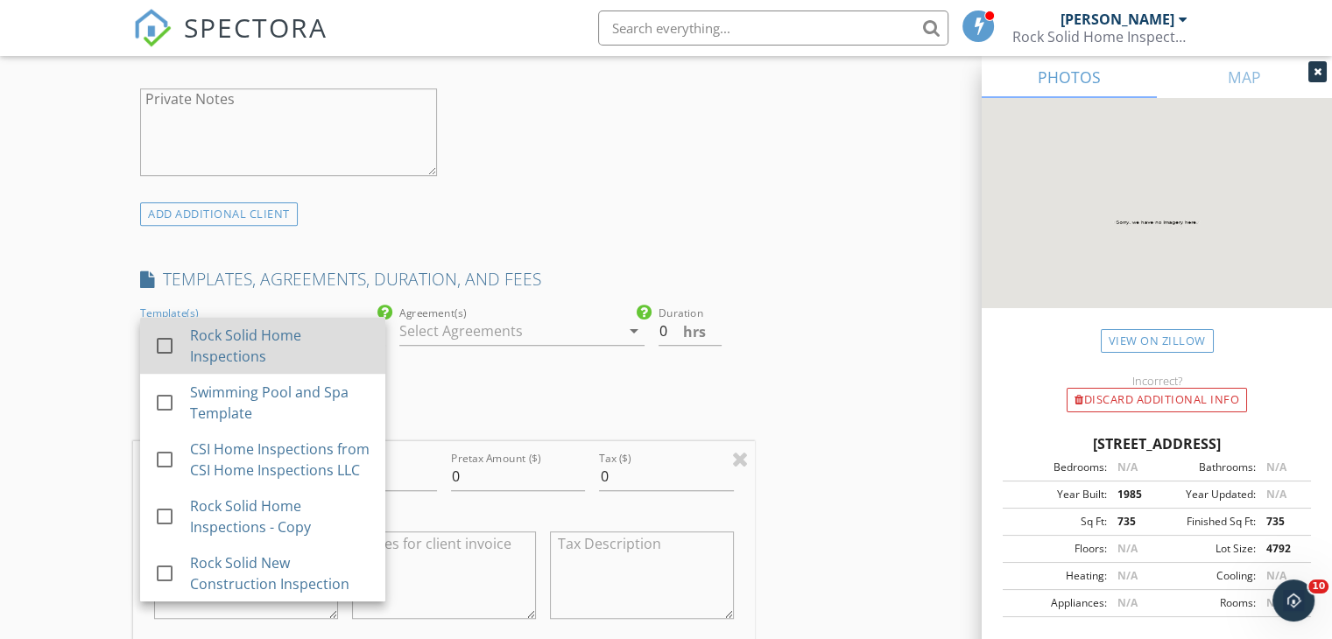
click at [158, 344] on div at bounding box center [165, 346] width 30 height 30
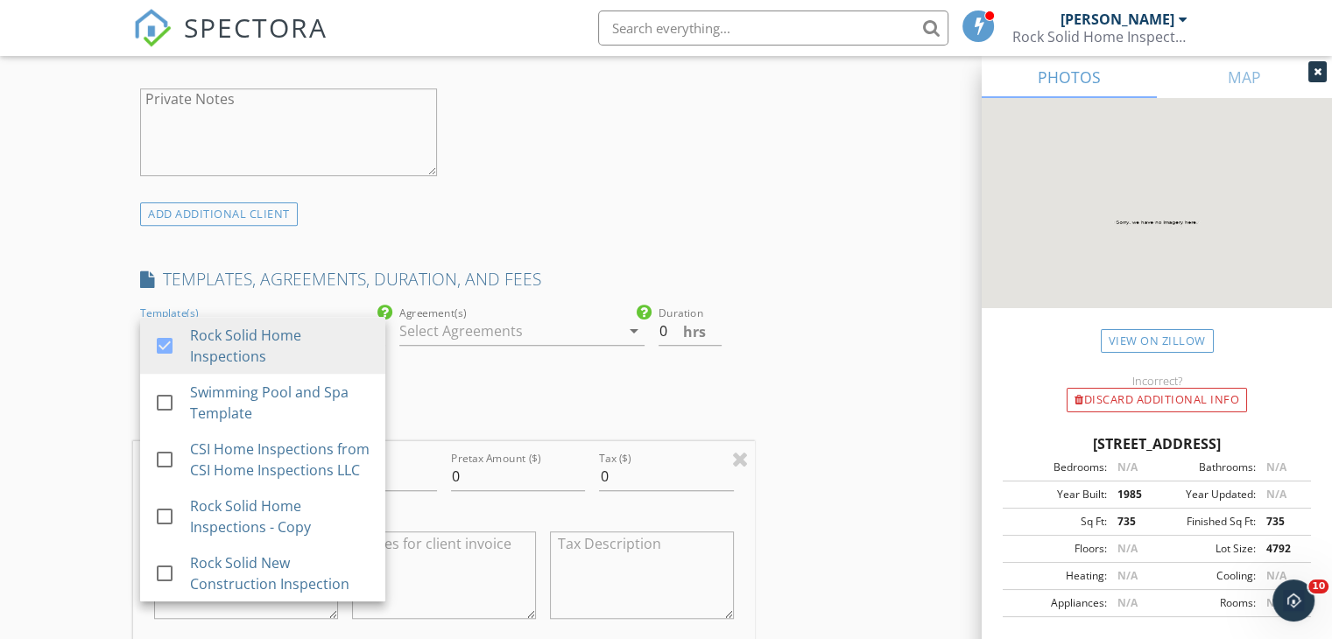
click at [633, 330] on icon "arrow_drop_down" at bounding box center [633, 330] width 21 height 21
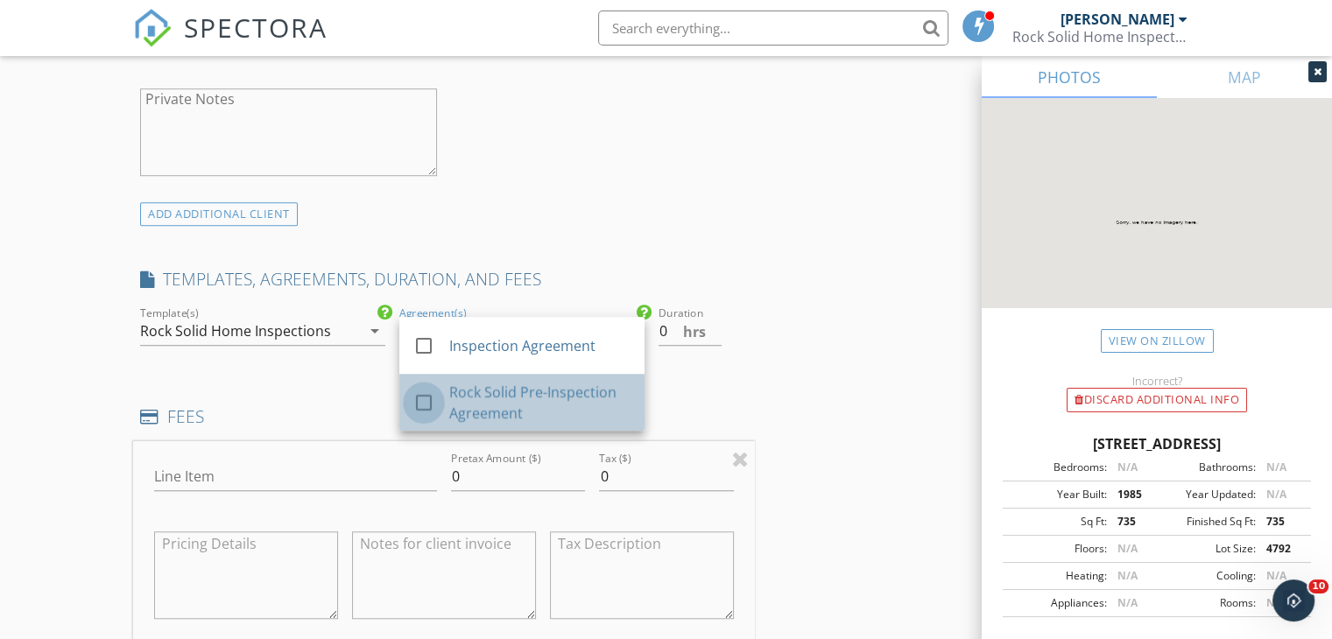
click at [420, 404] on div at bounding box center [424, 403] width 30 height 30
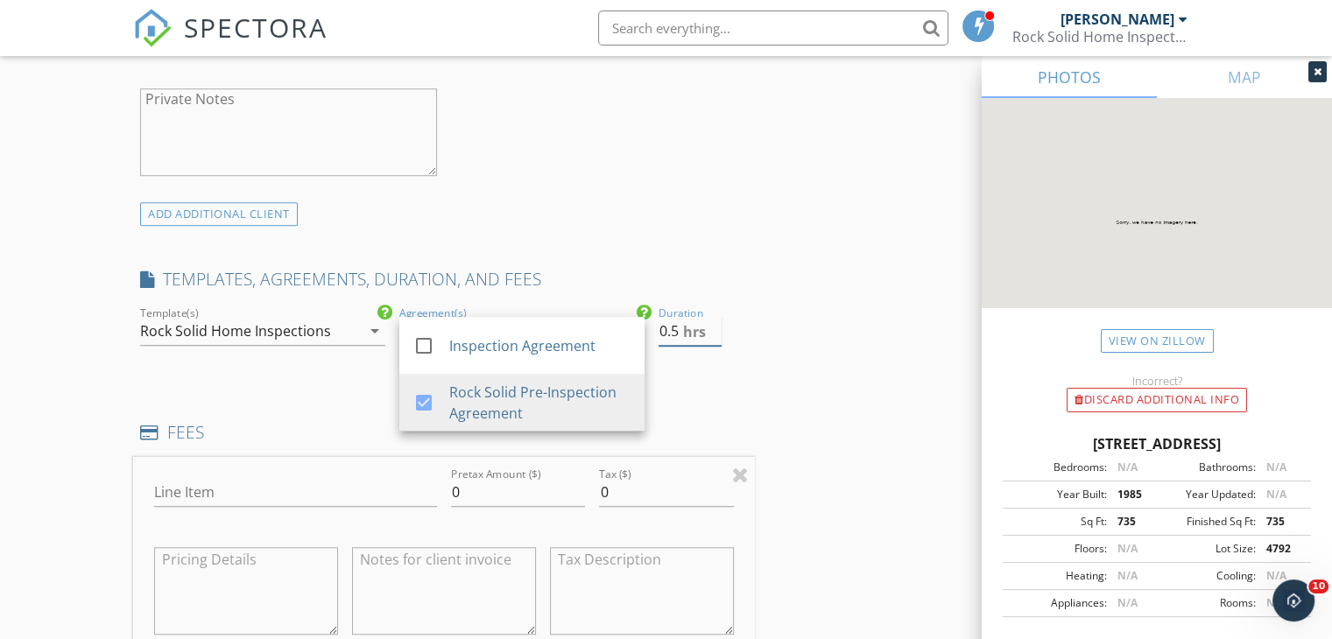
click at [713, 327] on input "0.5" at bounding box center [689, 331] width 63 height 29
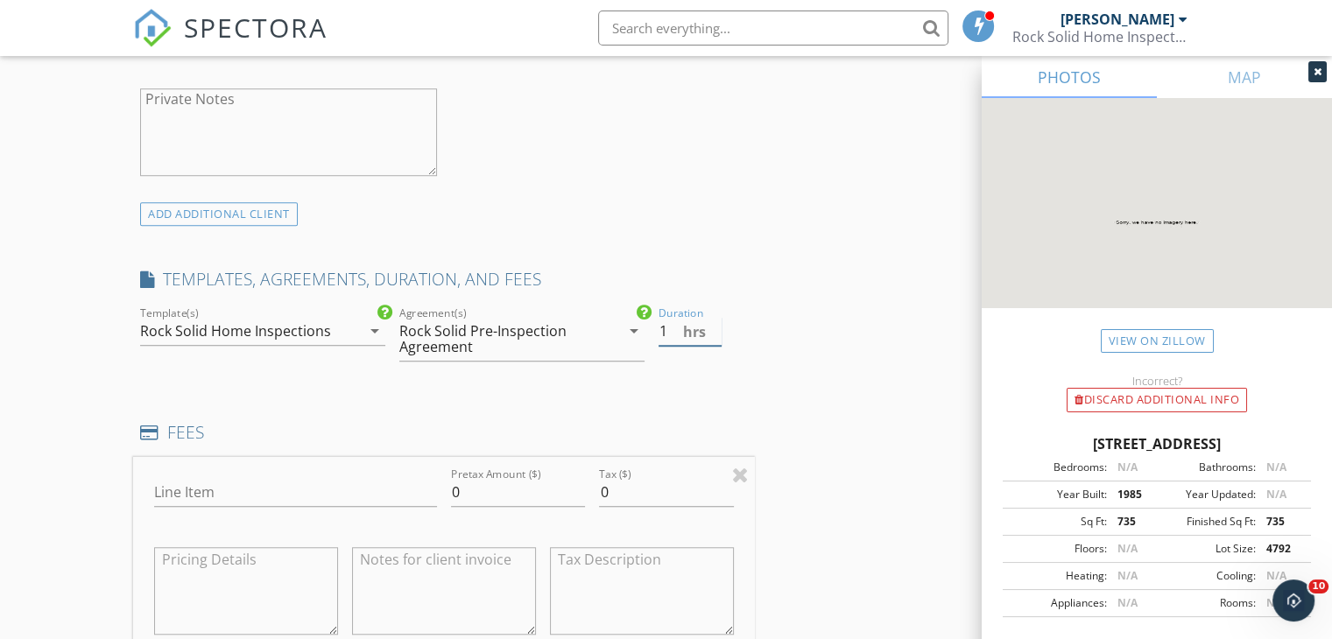
click at [713, 327] on input "1" at bounding box center [689, 331] width 63 height 29
type input "1.5"
click at [713, 327] on input "1.5" at bounding box center [689, 331] width 63 height 29
click at [283, 488] on input "Line Item" at bounding box center [295, 492] width 283 height 29
type input "Home Inspection"
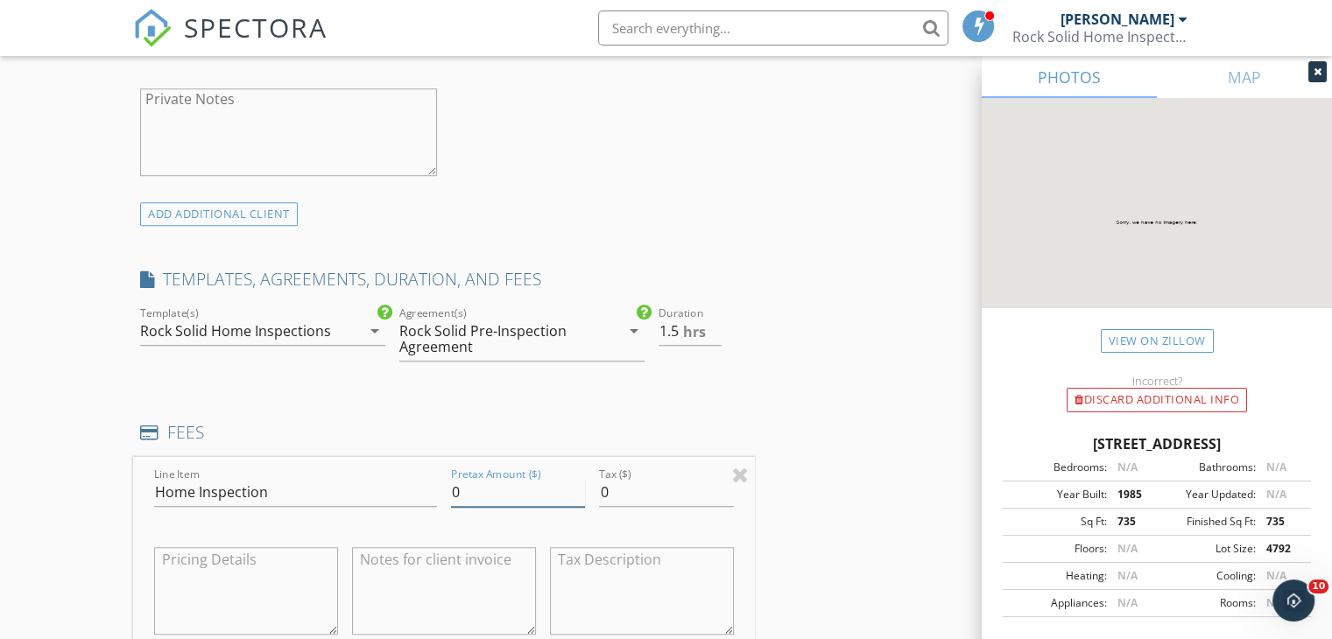
click at [468, 493] on input "0" at bounding box center [518, 492] width 134 height 29
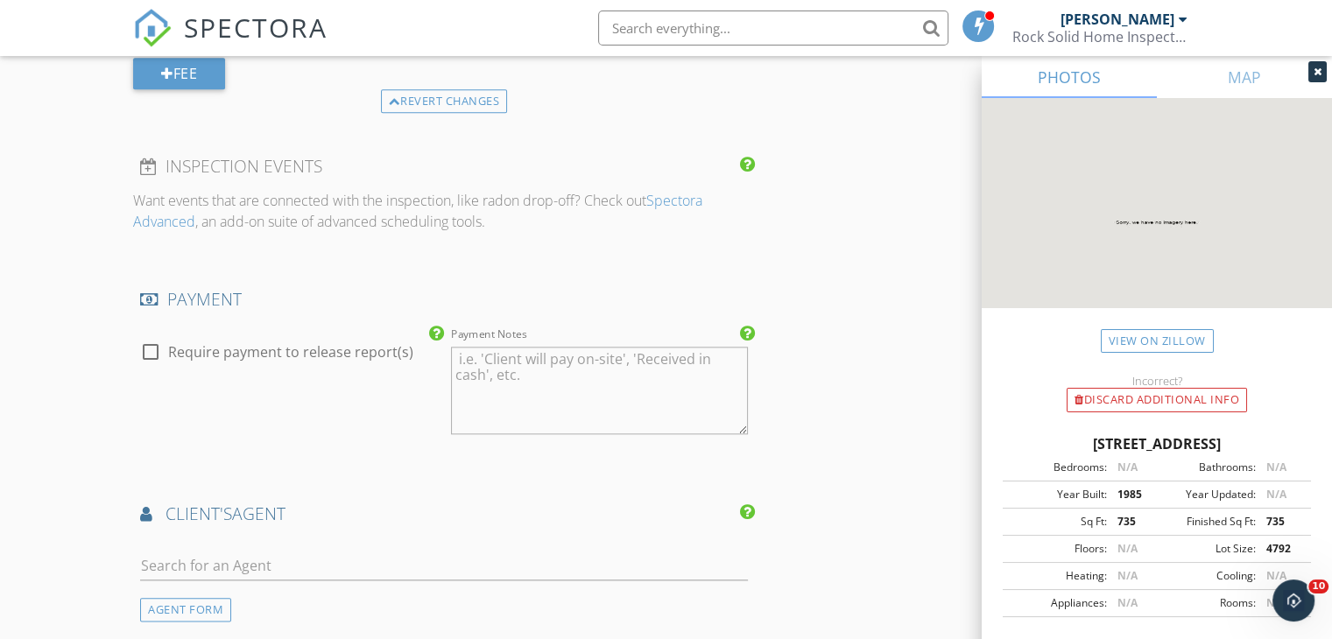
scroll to position [2102, 0]
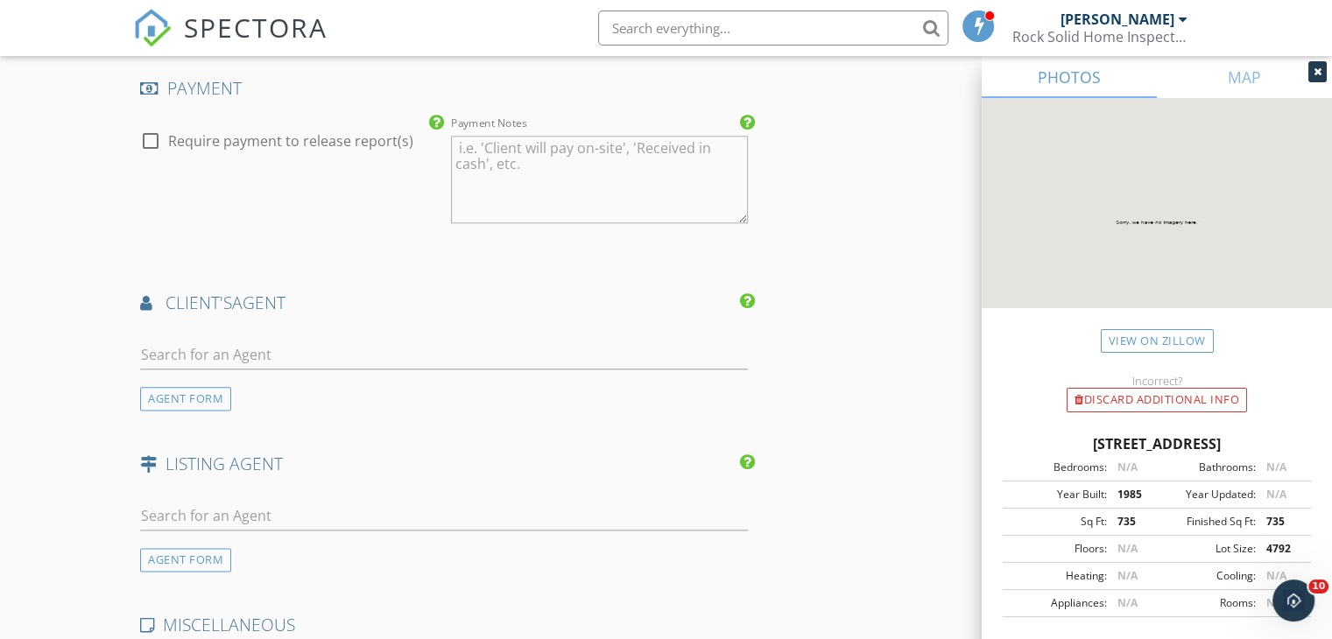
type input "395.00"
click at [271, 347] on input "text" at bounding box center [444, 355] width 608 height 29
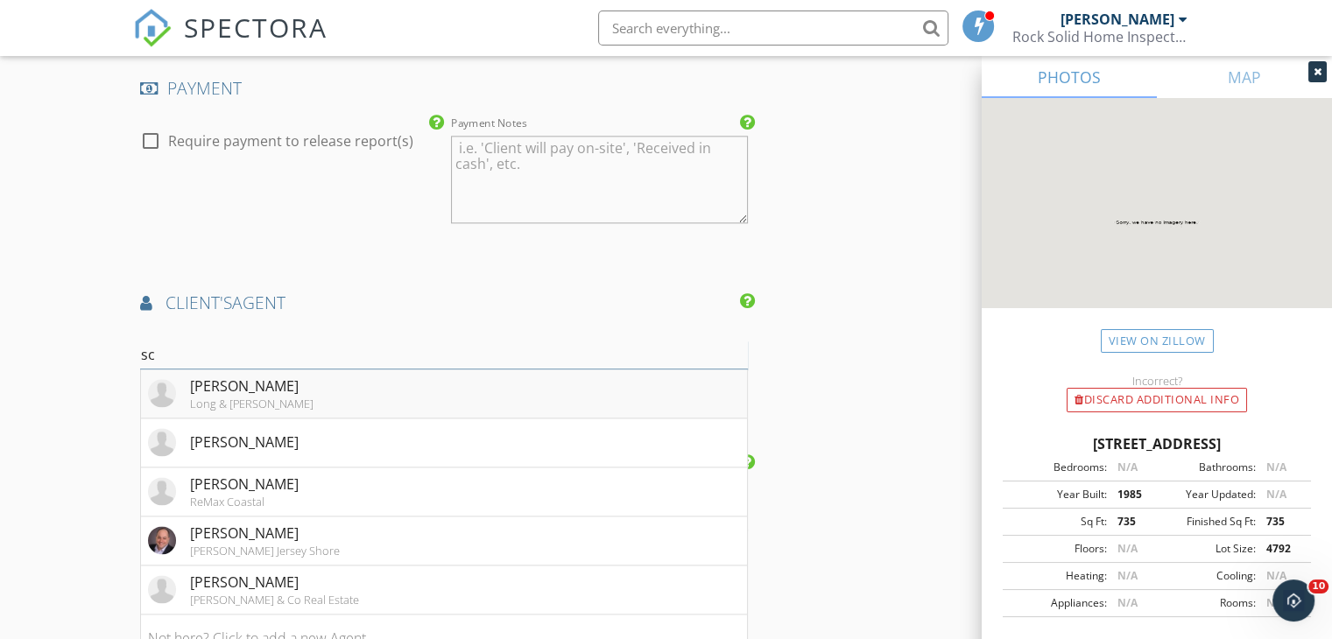
type input "s"
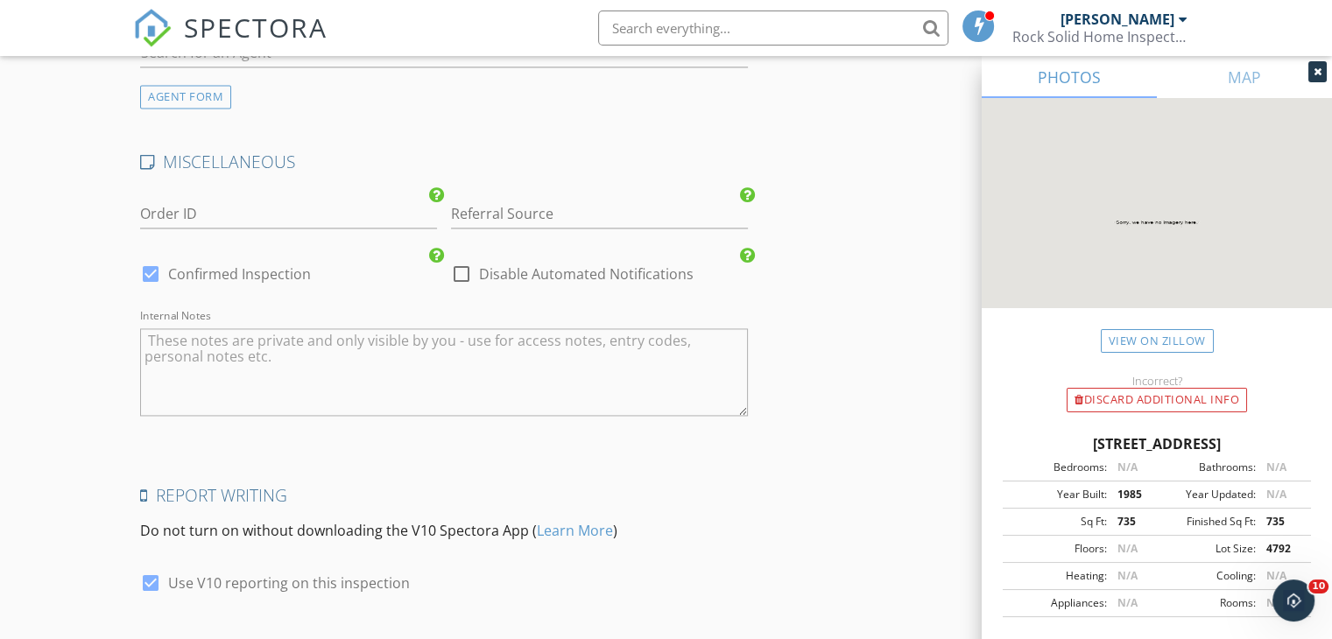
scroll to position [2679, 0]
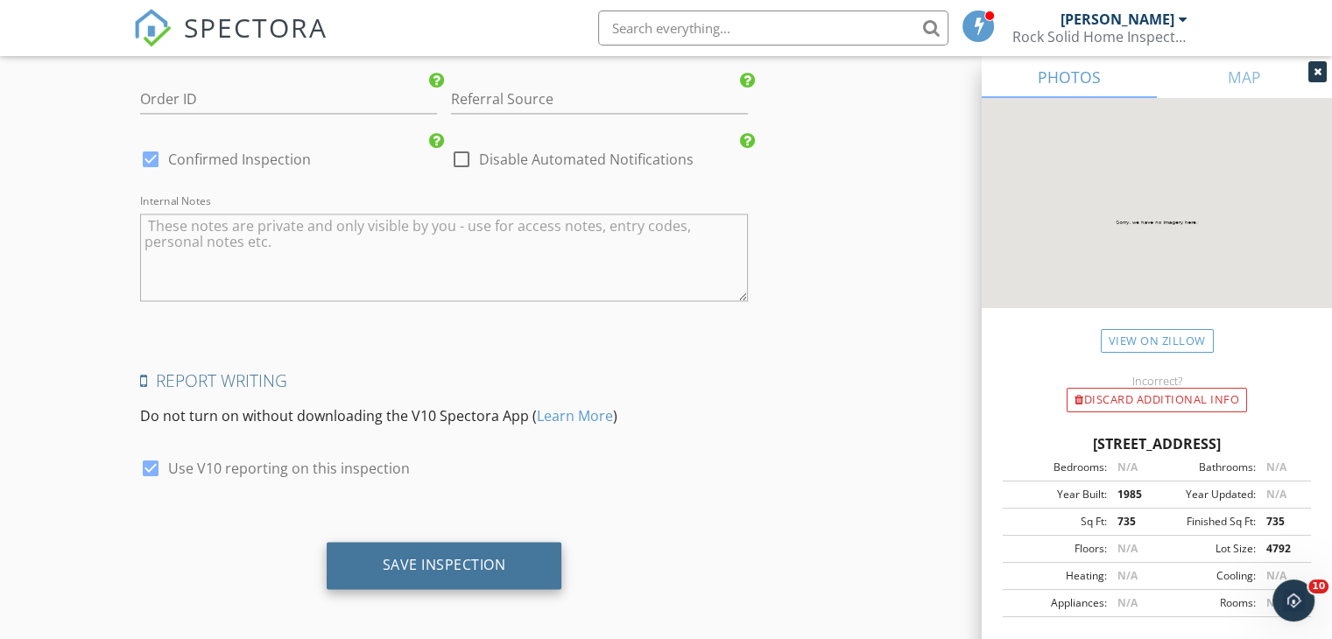
click at [483, 558] on div "Save Inspection" at bounding box center [444, 565] width 123 height 18
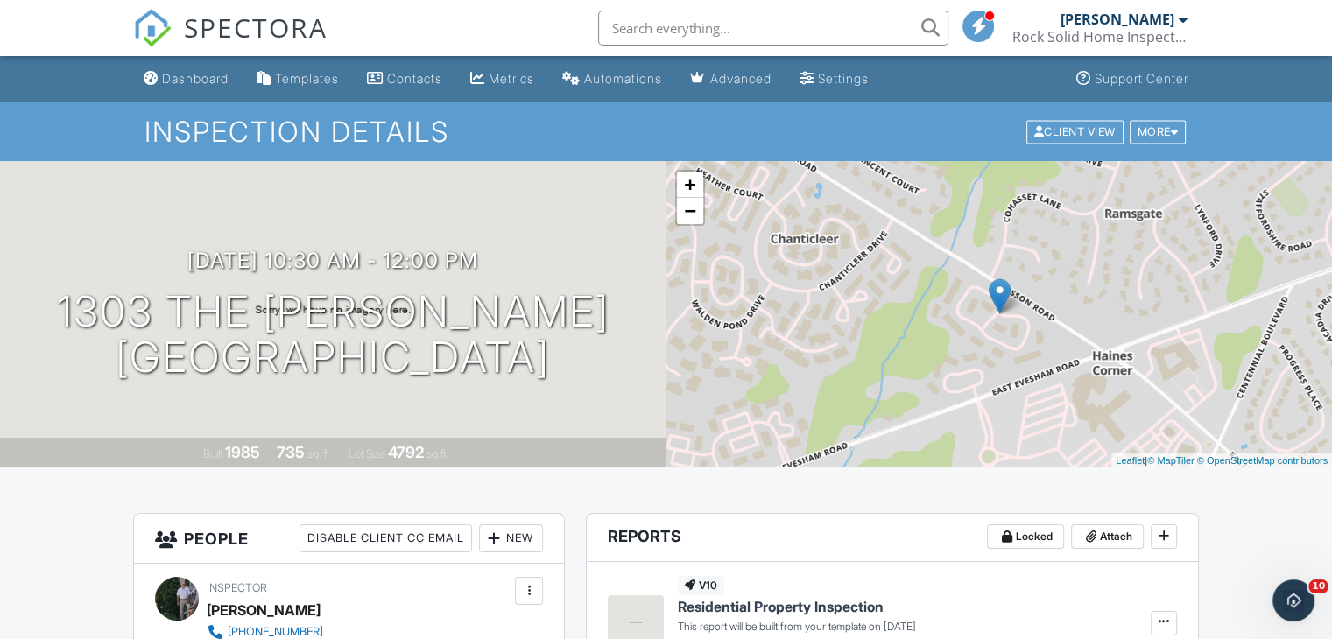
click at [215, 83] on div "Dashboard" at bounding box center [195, 78] width 67 height 15
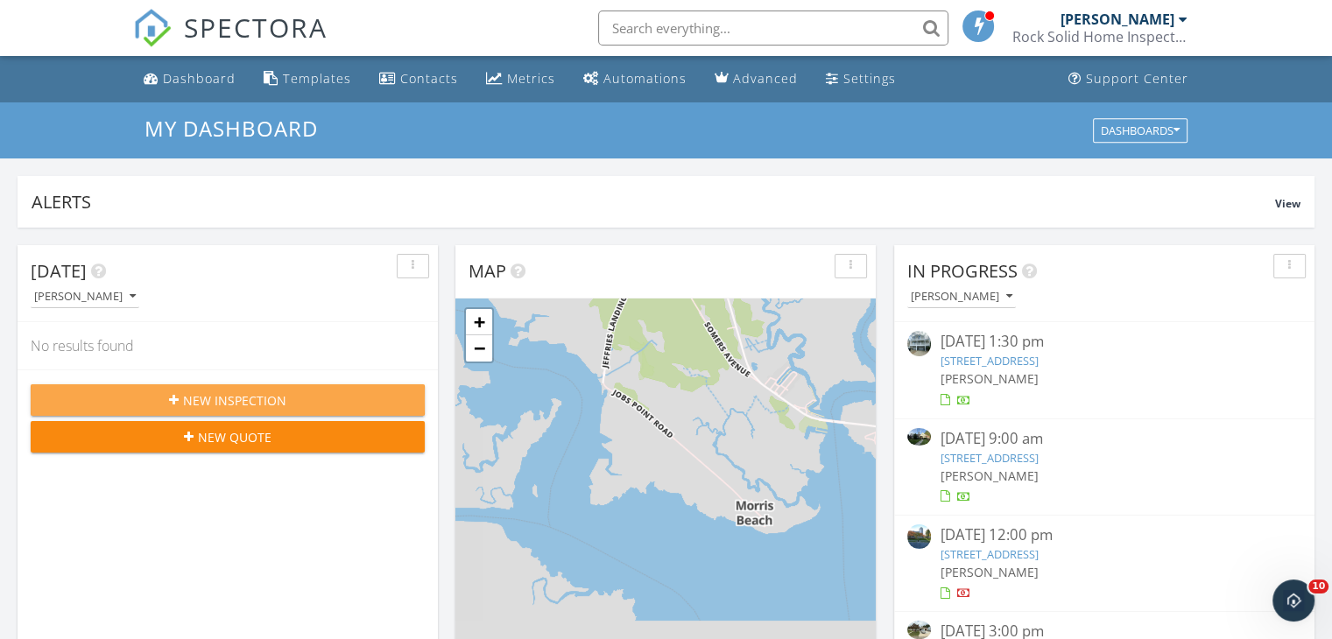
click at [224, 405] on span "New Inspection" at bounding box center [234, 400] width 103 height 18
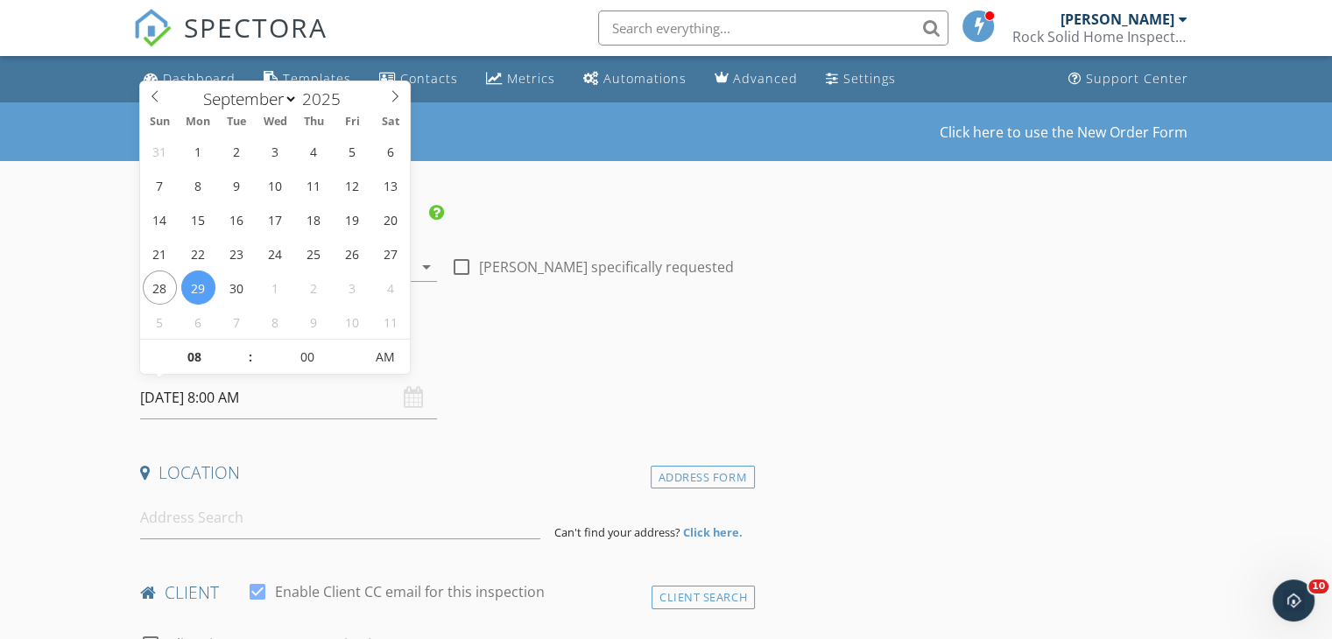
click at [300, 399] on input "[DATE] 8:00 AM" at bounding box center [288, 398] width 297 height 43
select select "9"
click at [390, 101] on icon at bounding box center [395, 96] width 12 height 12
type input "10/01/2025 8:00 AM"
type input "09"
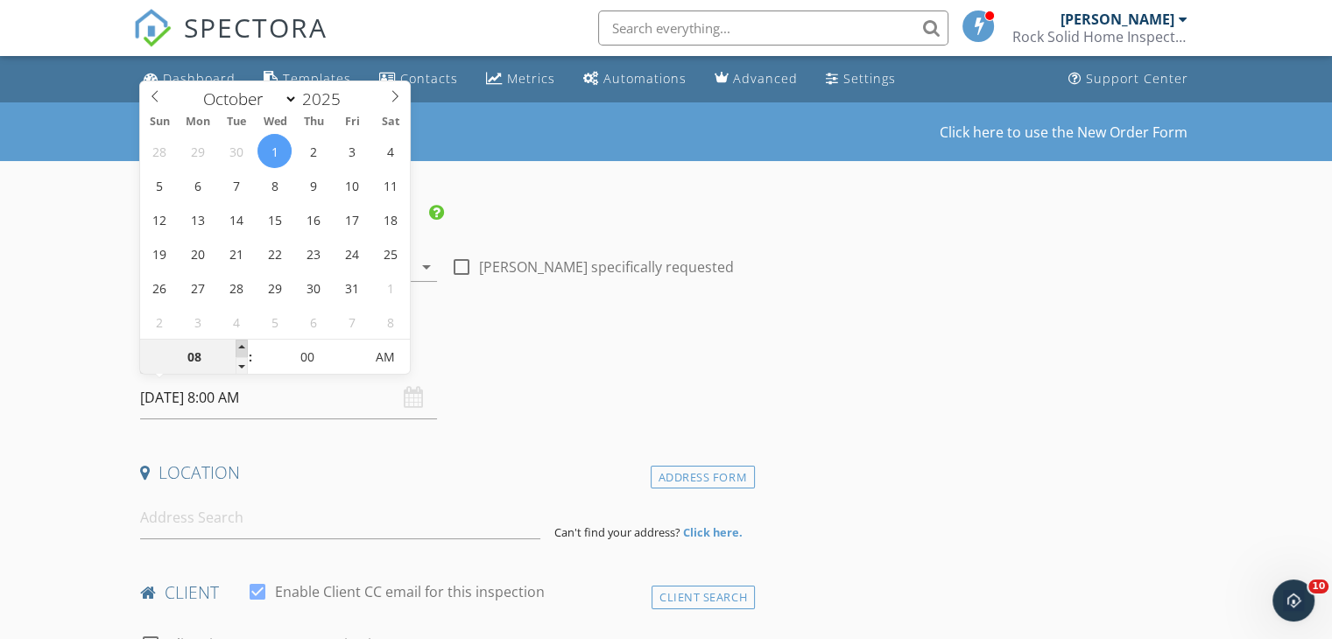
type input "10/01/2025 9:00 AM"
click at [238, 346] on span at bounding box center [242, 349] width 12 height 18
type input "10"
type input "10/01/2025 10:00 AM"
click at [238, 346] on span at bounding box center [242, 349] width 12 height 18
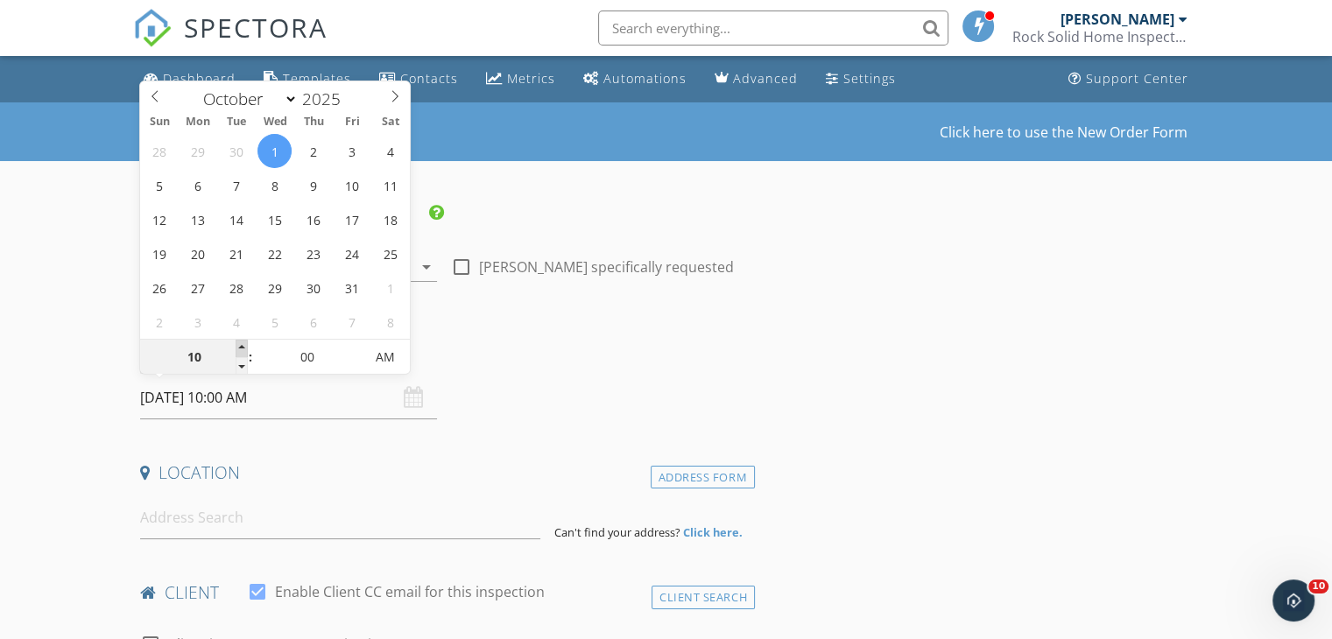
type input "11"
type input "10/01/2025 11:00 AM"
click at [238, 346] on span at bounding box center [242, 349] width 12 height 18
type input "12"
type input "10/01/2025 12:00 PM"
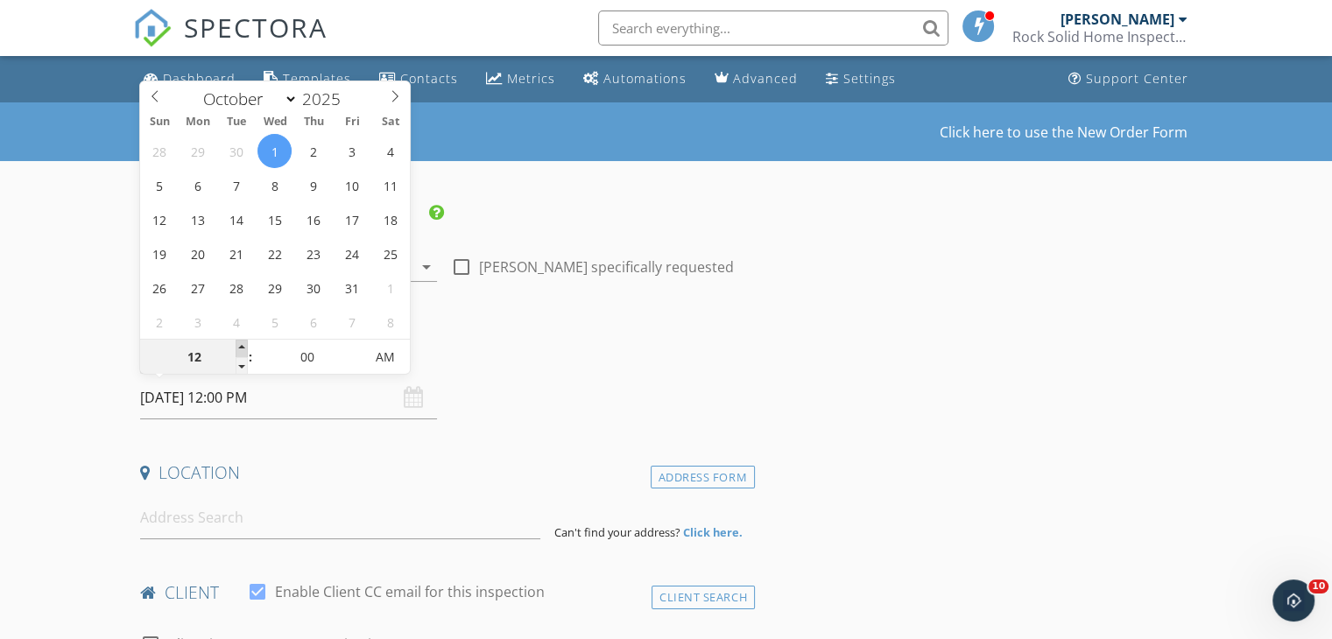
click at [238, 346] on span at bounding box center [242, 349] width 12 height 18
type input "01"
type input "10/01/2025 1:00 PM"
click at [238, 346] on span at bounding box center [242, 349] width 12 height 18
type input "02"
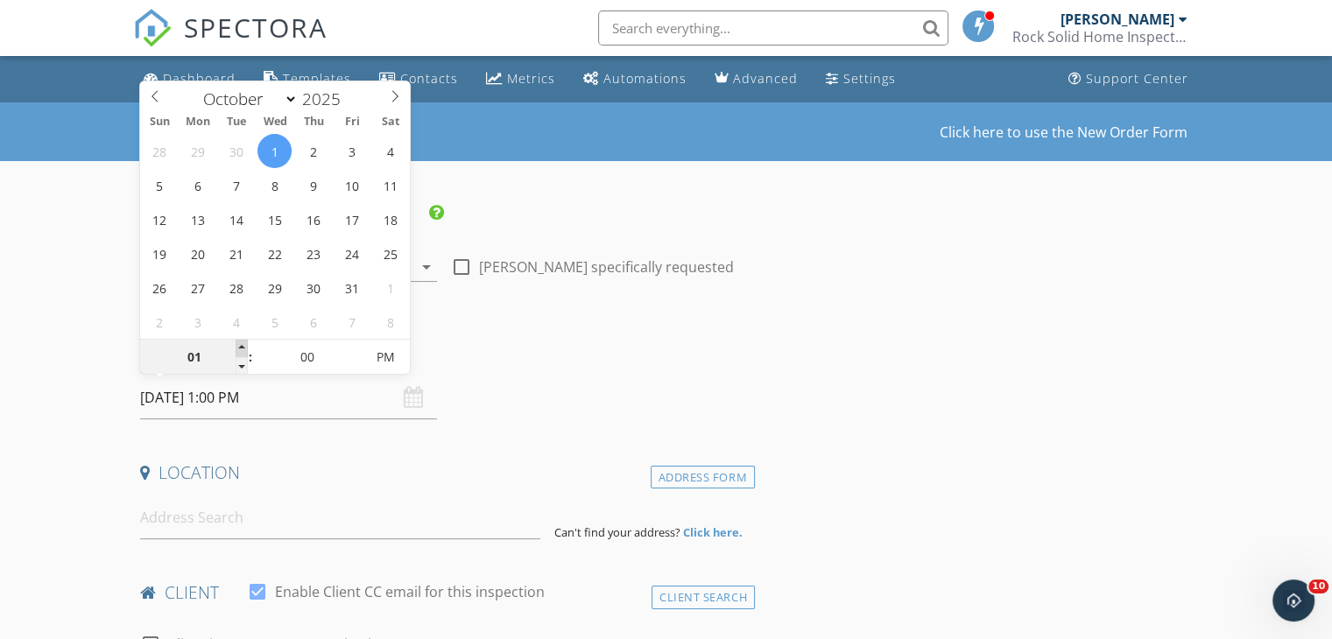
type input "10/01/2025 2:00 PM"
click at [238, 346] on span at bounding box center [242, 349] width 12 height 18
type input "03"
type input "[DATE] 3:00 PM"
click at [238, 346] on span at bounding box center [242, 349] width 12 height 18
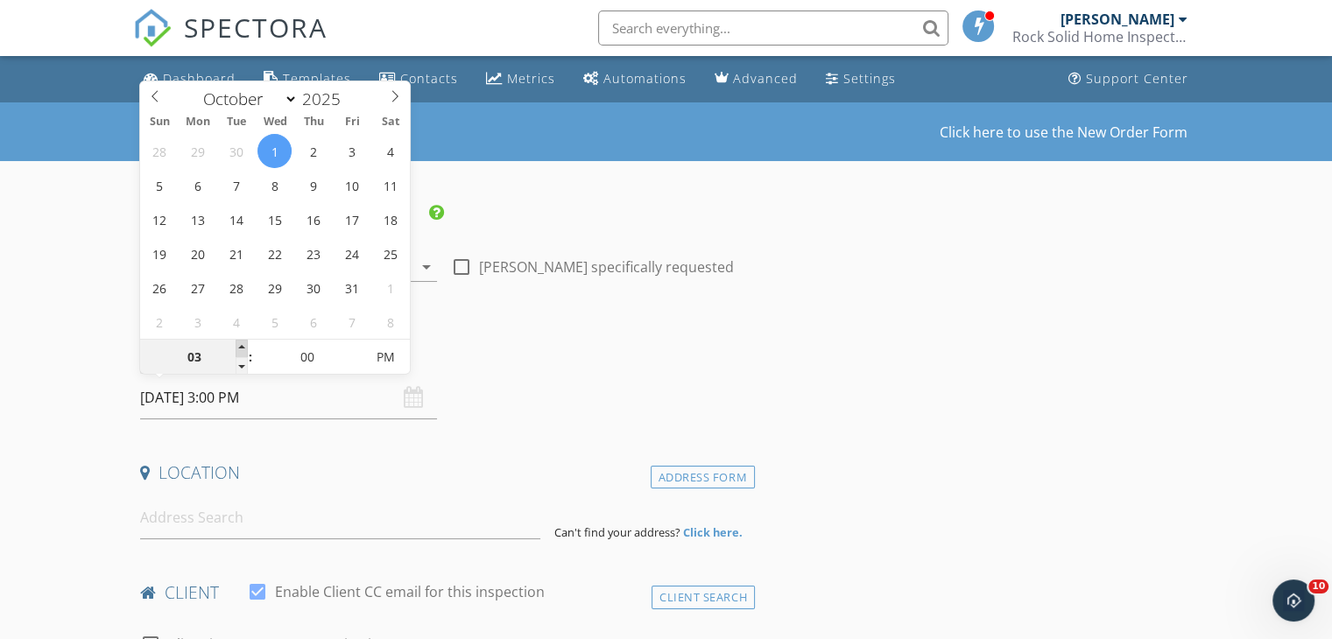
type input "04"
type input "10/01/2025 4:00 PM"
click at [238, 346] on span at bounding box center [242, 349] width 12 height 18
type input "05"
type input "10/01/2025 5:00 PM"
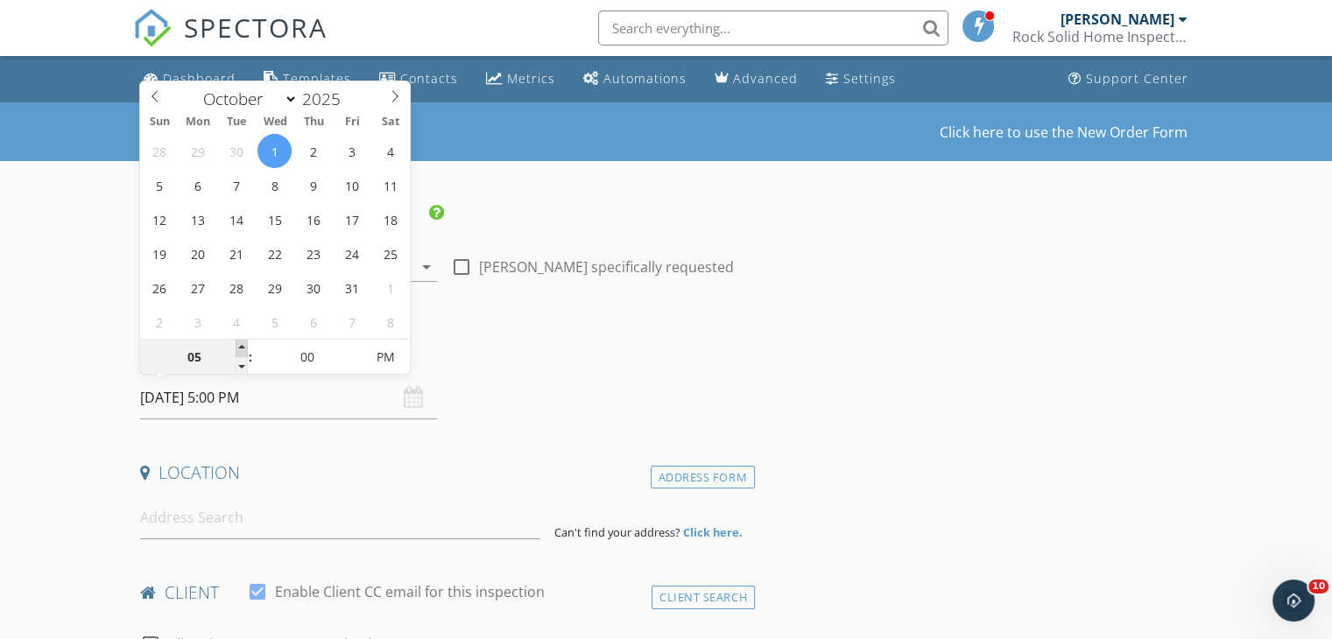
click at [238, 346] on span at bounding box center [242, 349] width 12 height 18
type input "05"
type input "10/01/2025 5:05 PM"
click at [349, 348] on span at bounding box center [355, 349] width 12 height 18
type input "10"
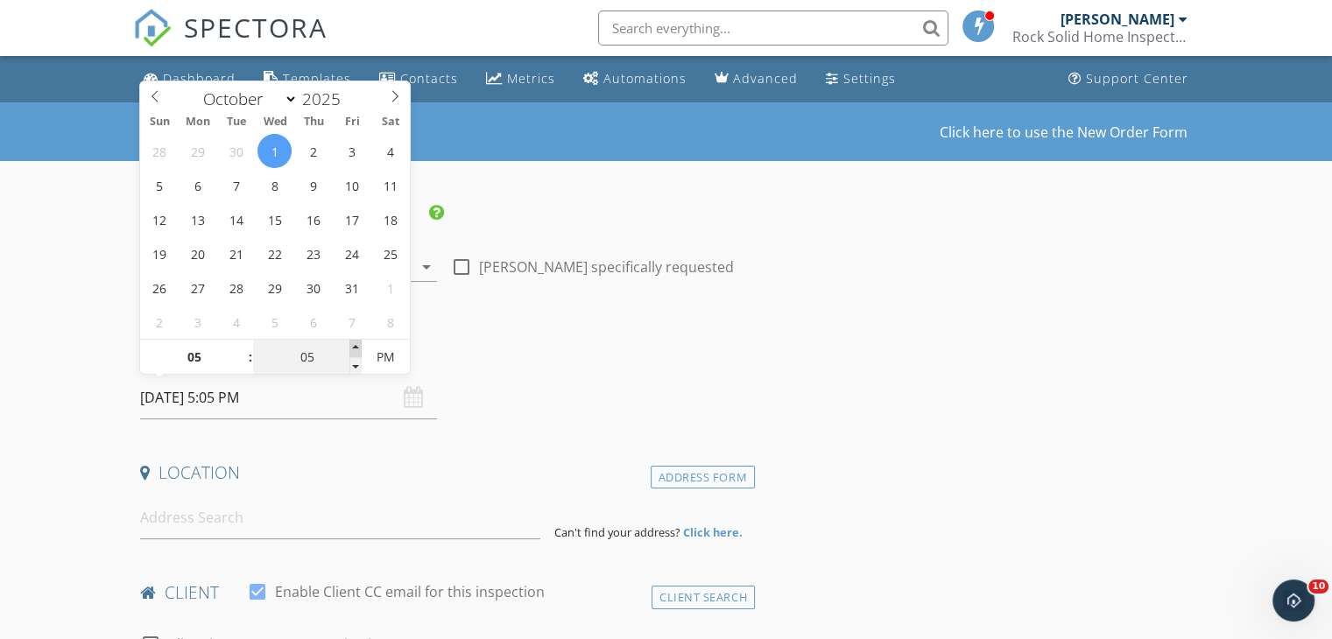
type input "10/01/2025 5:10 PM"
click at [349, 348] on span at bounding box center [355, 349] width 12 height 18
type input "15"
type input "10/01/2025 5:15 PM"
click at [349, 345] on span at bounding box center [355, 349] width 12 height 18
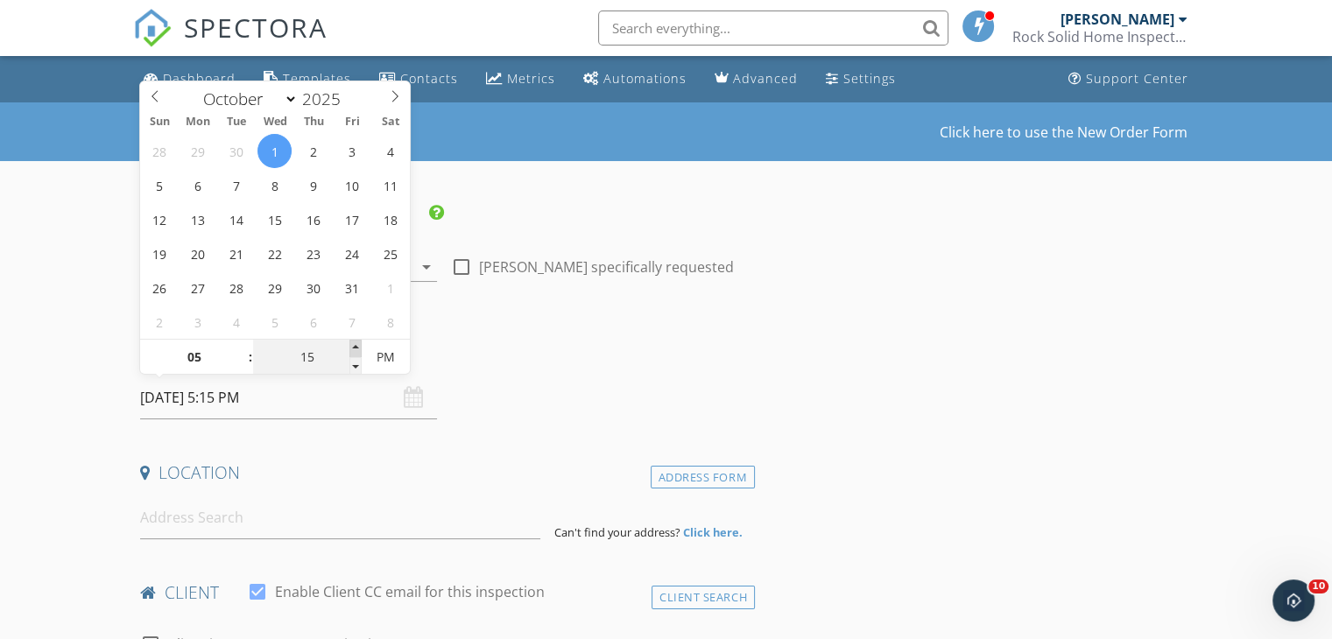
type input "20"
type input "10/01/2025 5:20 PM"
click at [349, 344] on span at bounding box center [355, 349] width 12 height 18
type input "25"
type input "10/01/2025 5:25 PM"
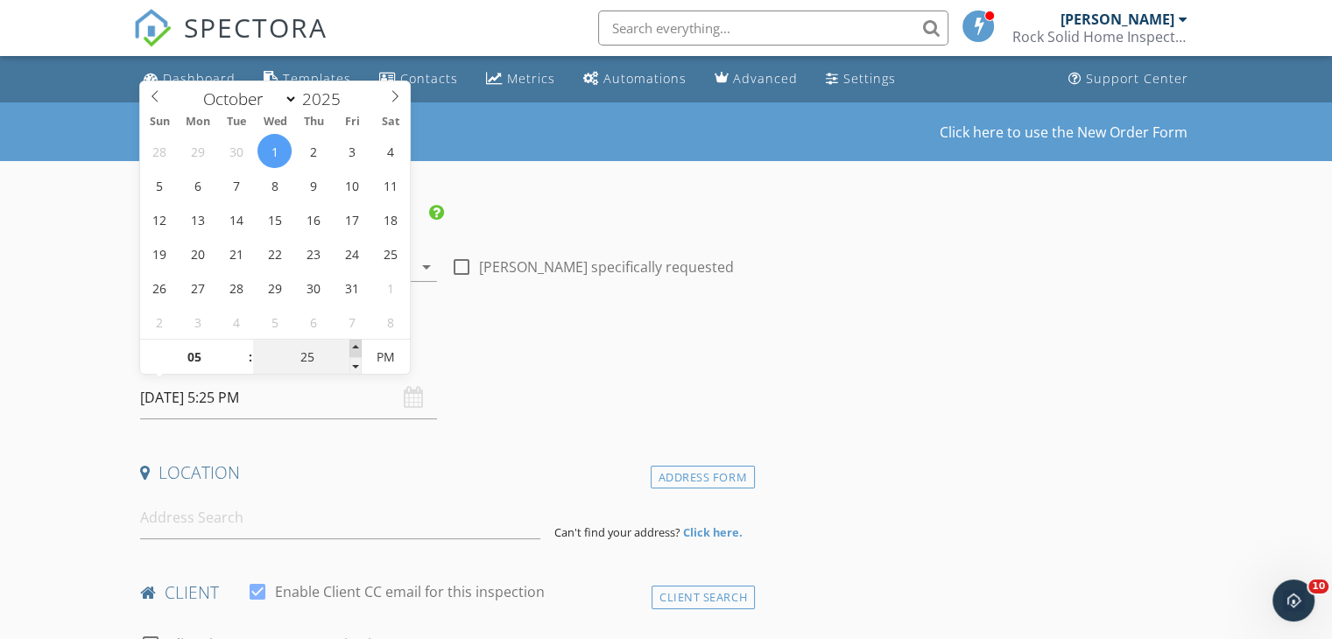
click at [349, 344] on span at bounding box center [355, 349] width 12 height 18
type input "30"
type input "10/01/2025 5:30 PM"
click at [349, 344] on span at bounding box center [355, 349] width 12 height 18
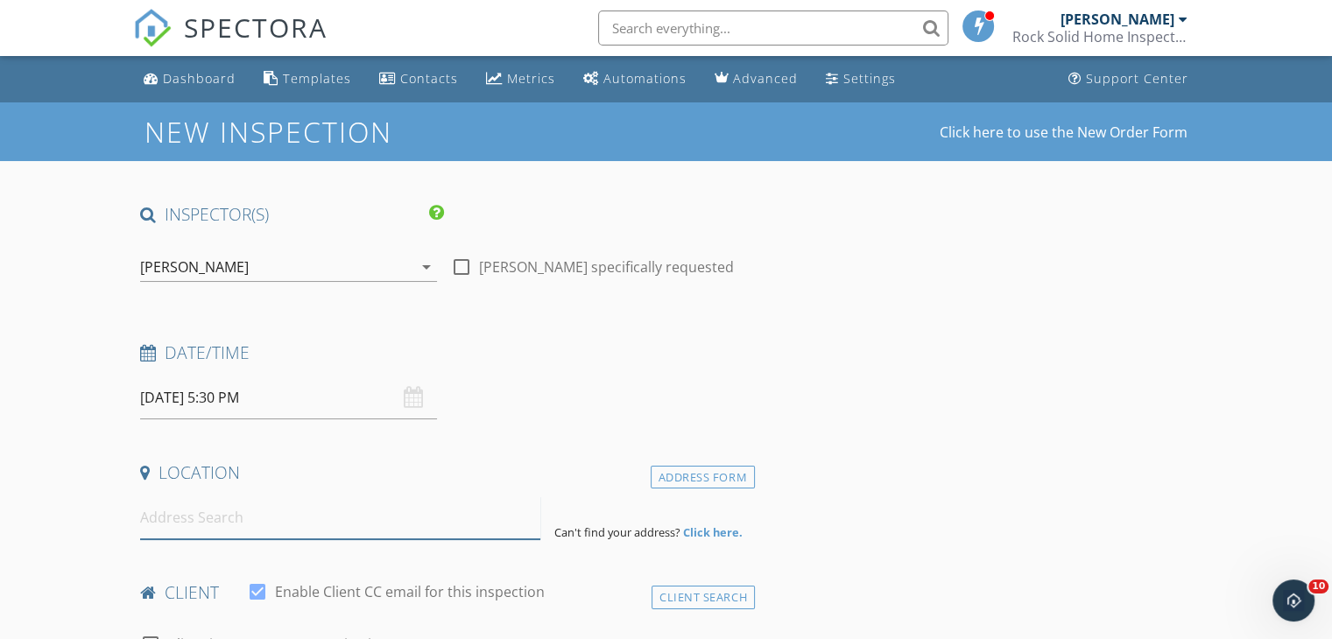
click at [167, 519] on input at bounding box center [340, 517] width 400 height 43
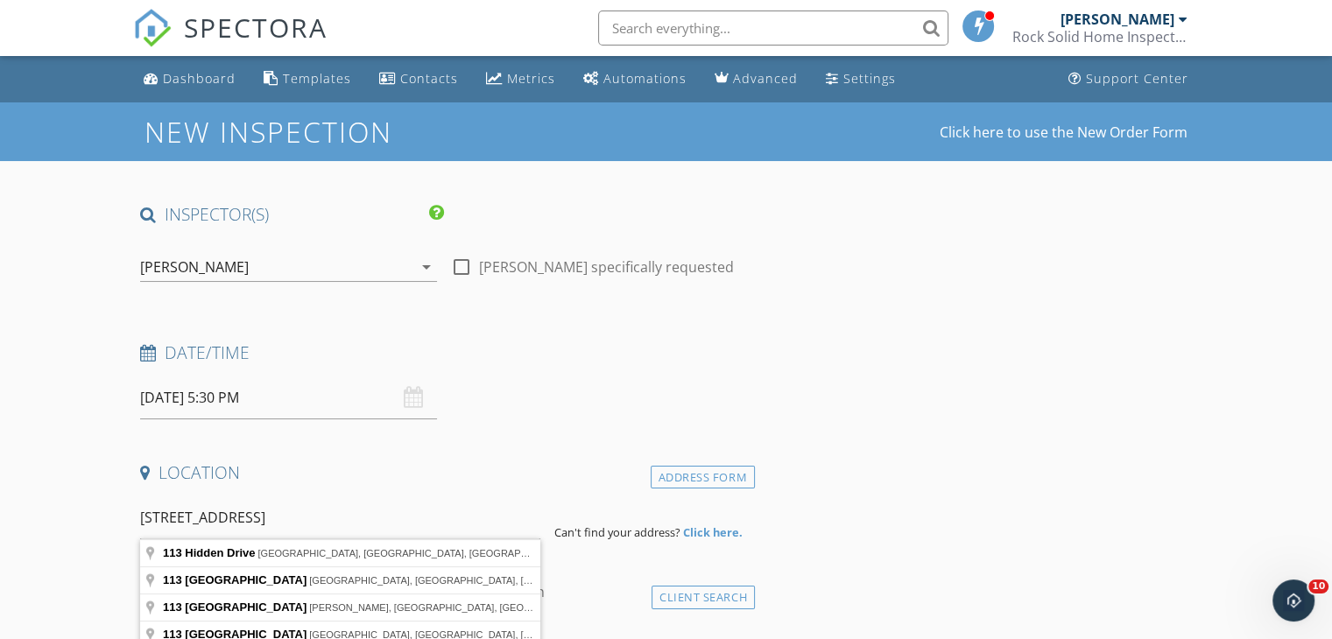
type input "113 Hidden Drive, Blackwood, NJ, USA"
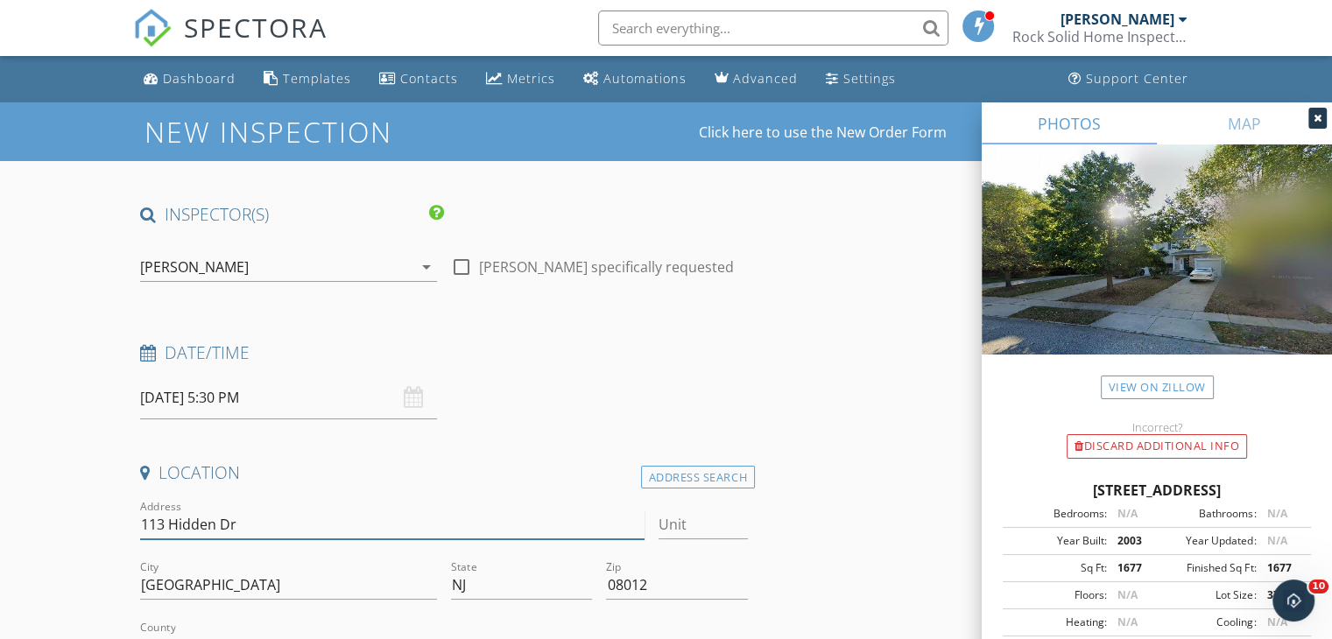
click at [267, 524] on input "113 Hidden Dr" at bounding box center [391, 525] width 503 height 29
type input "113 Hidden Drive"
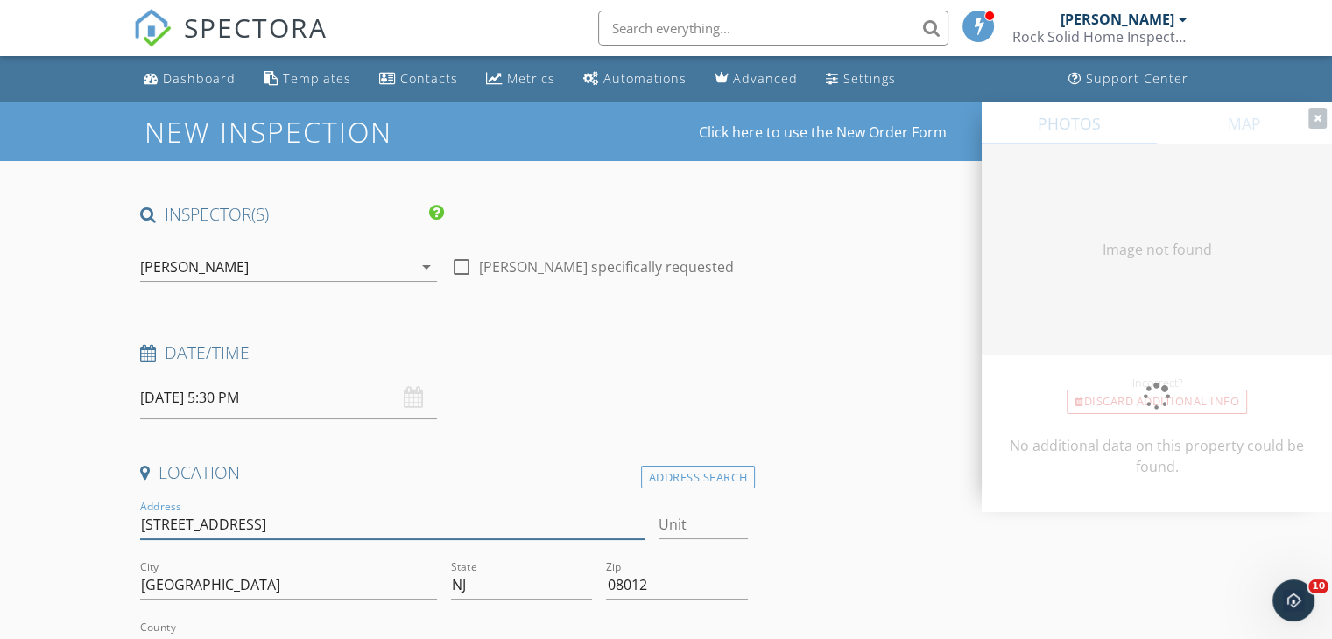
type input "1677"
type input "2003"
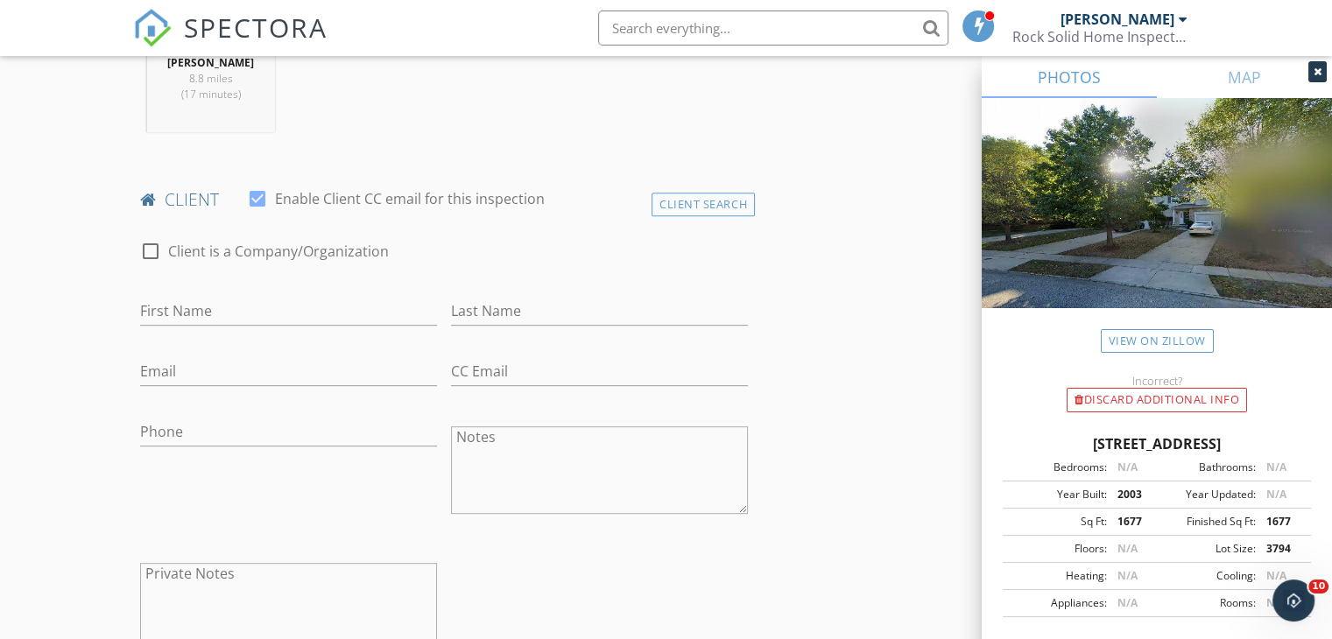
scroll to position [788, 0]
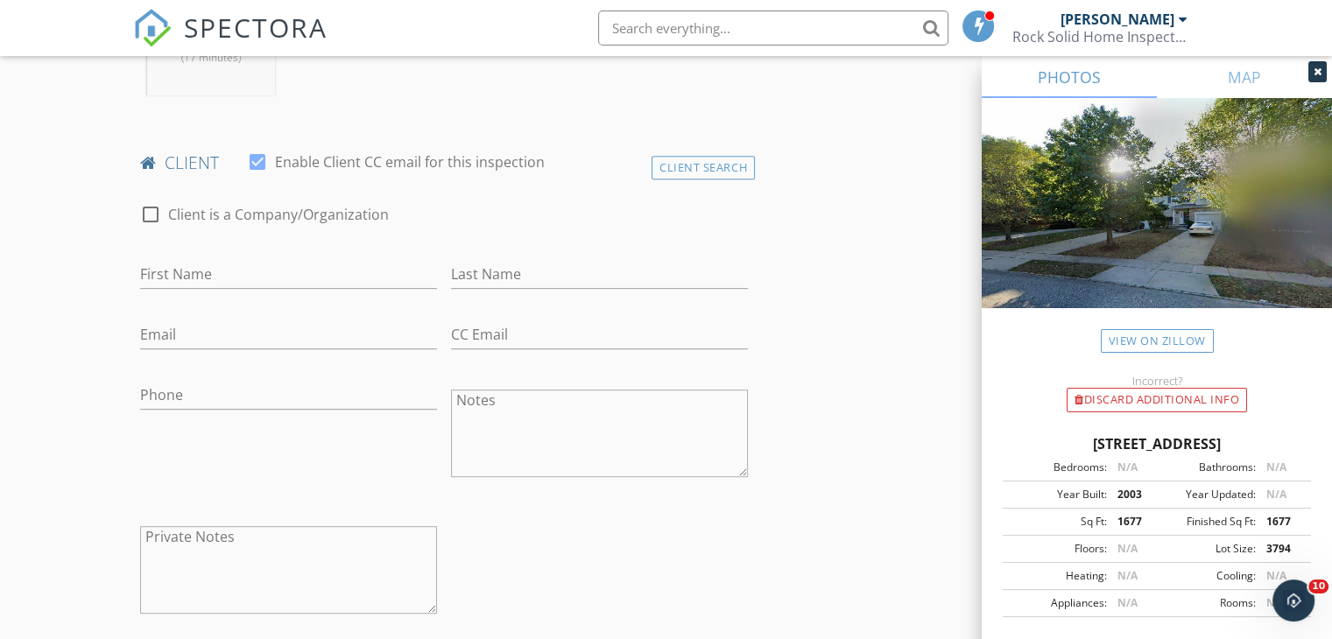
type input "113 Hidden Drive"
click at [245, 276] on input "First Name" at bounding box center [288, 274] width 297 height 29
click at [732, 173] on div "Client Search" at bounding box center [702, 168] width 103 height 24
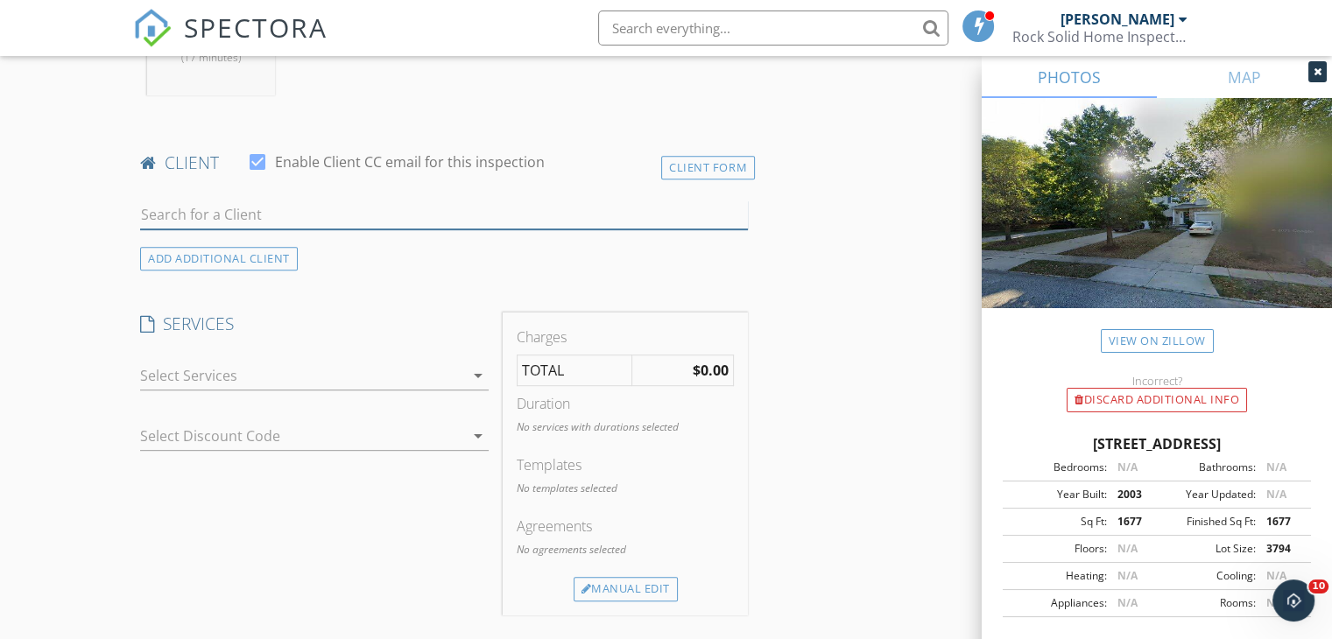
drag, startPoint x: 226, startPoint y: 222, endPoint x: 202, endPoint y: 235, distance: 27.0
click at [226, 222] on input "text" at bounding box center [444, 215] width 608 height 29
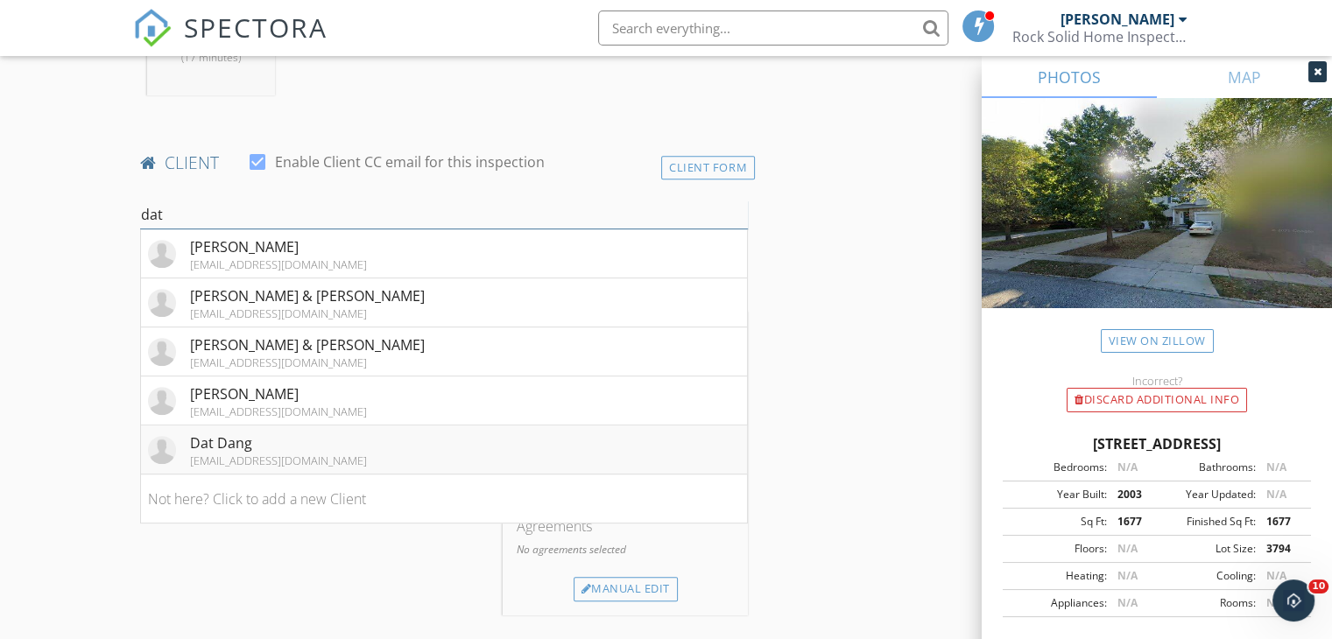
type input "dat"
click at [250, 439] on div "Dat Dang" at bounding box center [278, 443] width 177 height 21
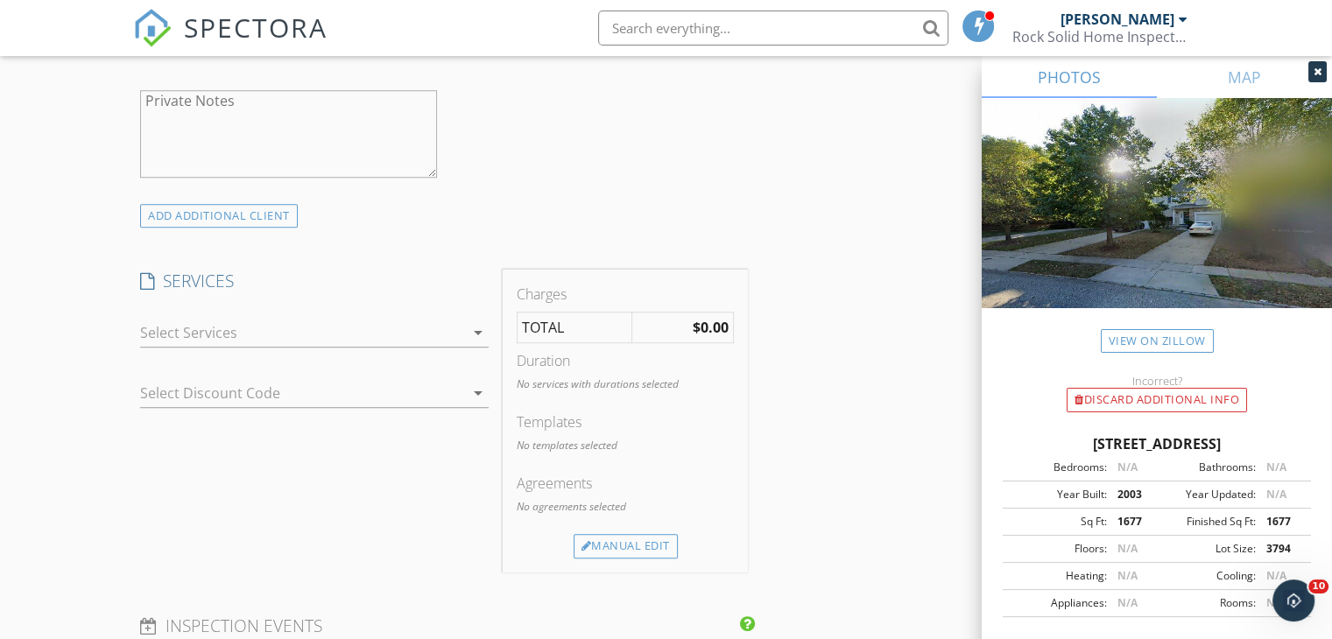
scroll to position [1313, 0]
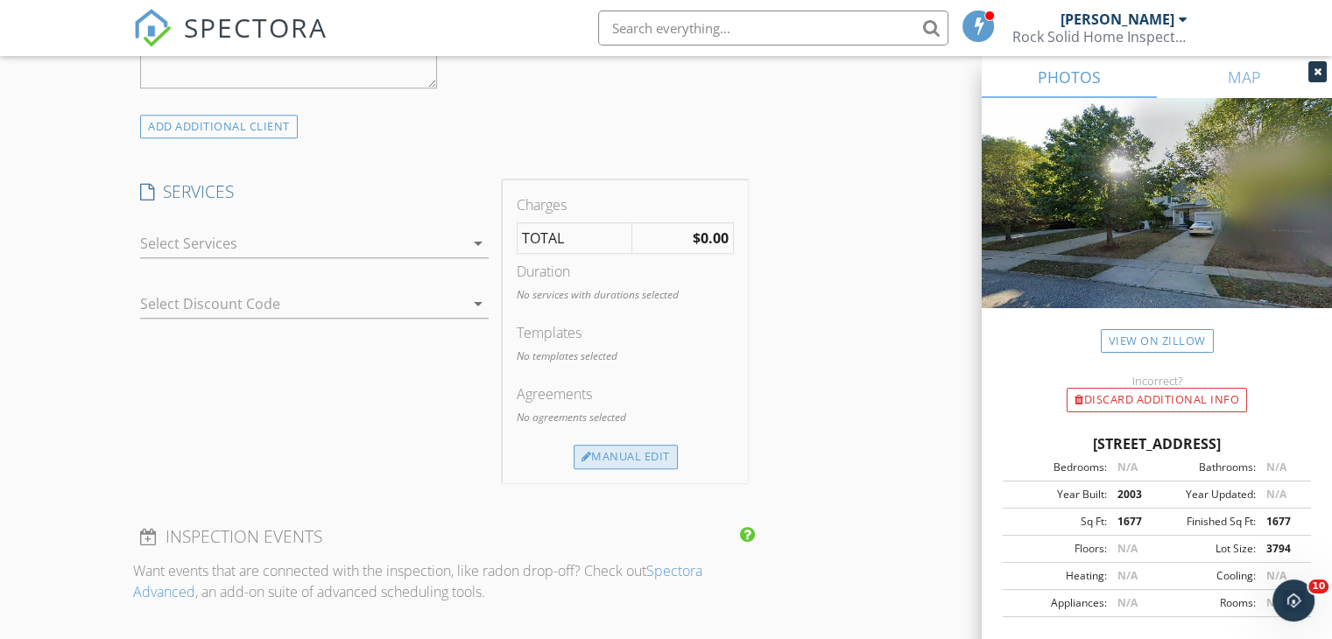
click at [609, 463] on div "Manual Edit" at bounding box center [626, 457] width 104 height 25
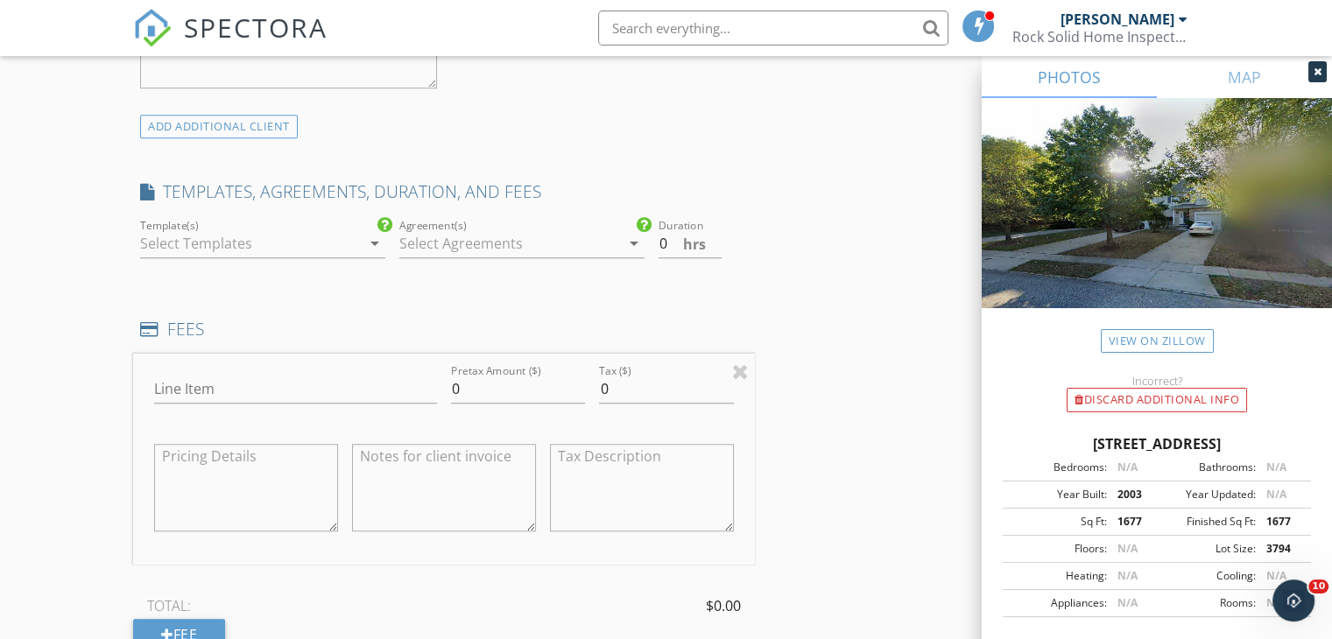
click at [370, 243] on icon "arrow_drop_down" at bounding box center [374, 243] width 21 height 21
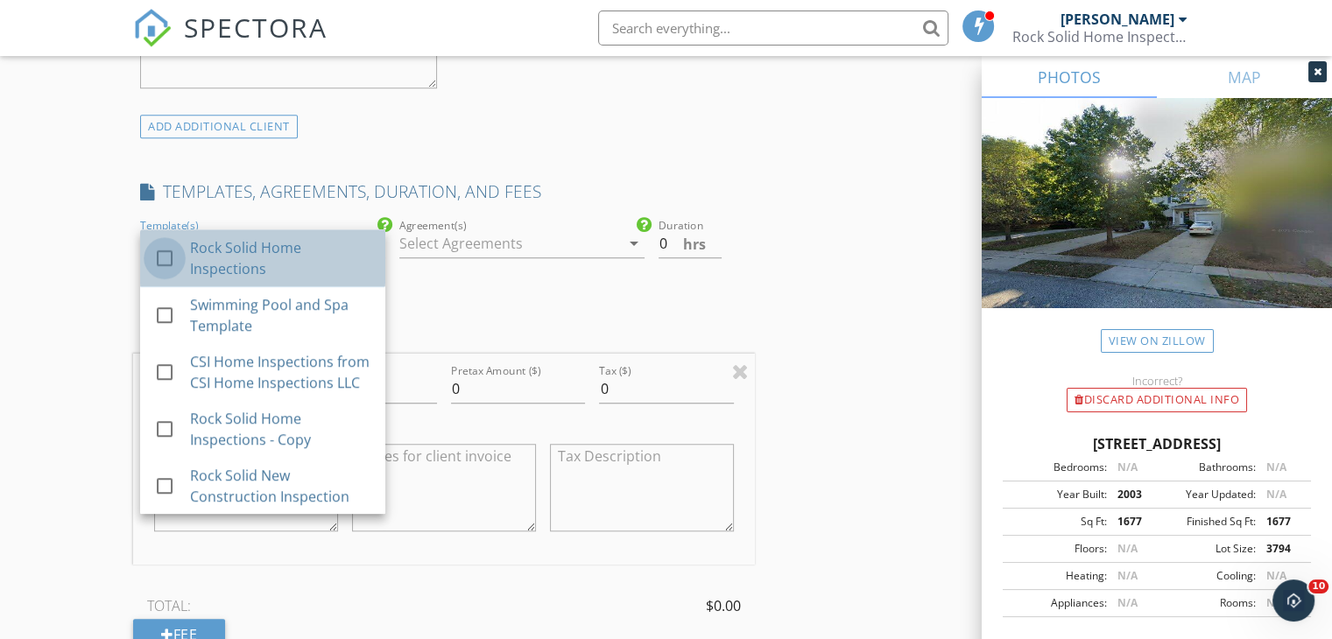
click at [164, 260] on div at bounding box center [165, 258] width 30 height 30
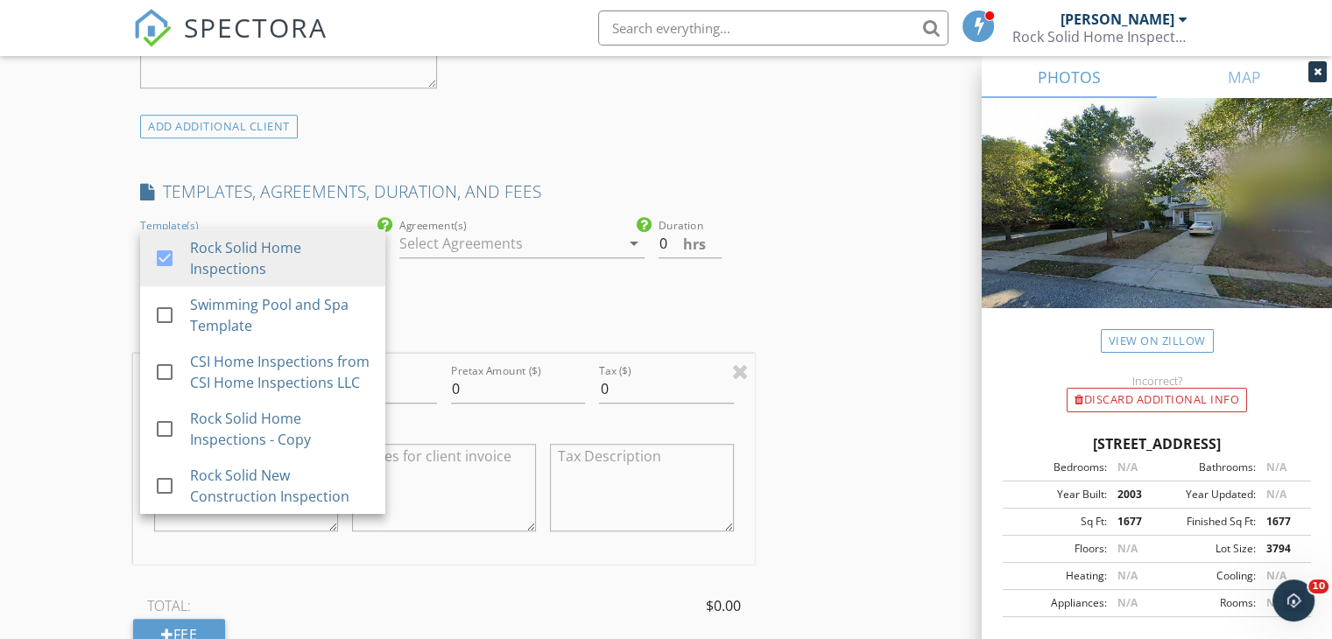
click at [630, 245] on icon "arrow_drop_down" at bounding box center [633, 243] width 21 height 21
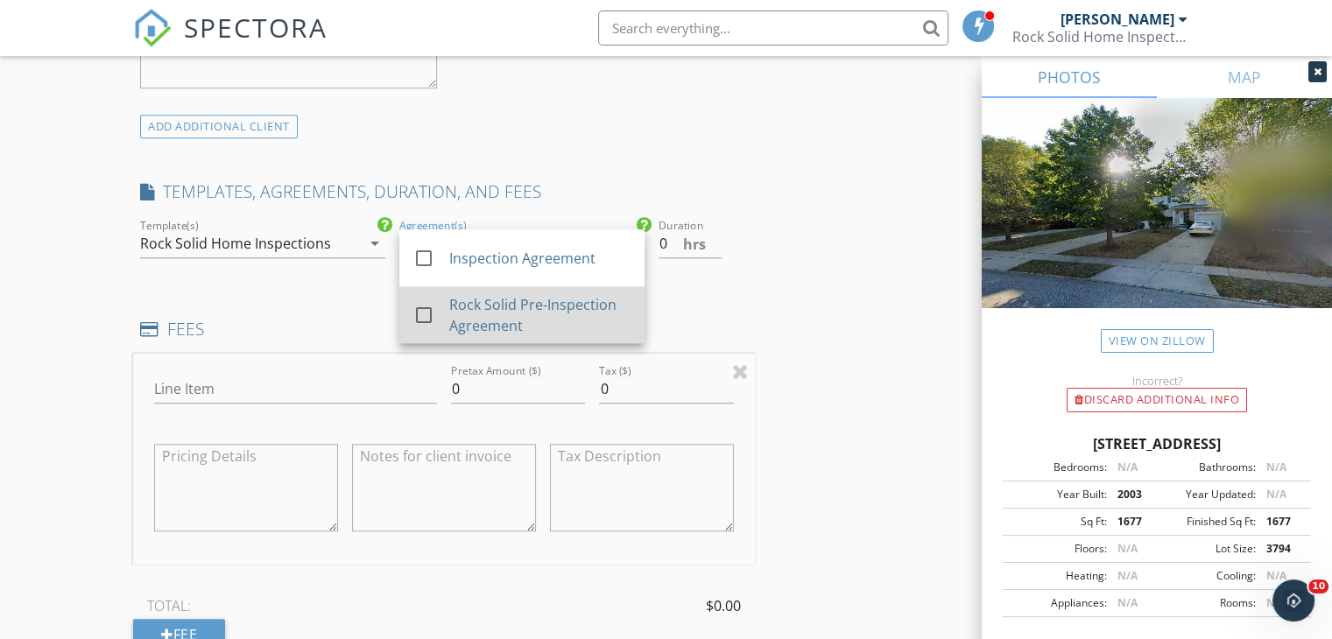
click at [429, 313] on div at bounding box center [424, 315] width 30 height 30
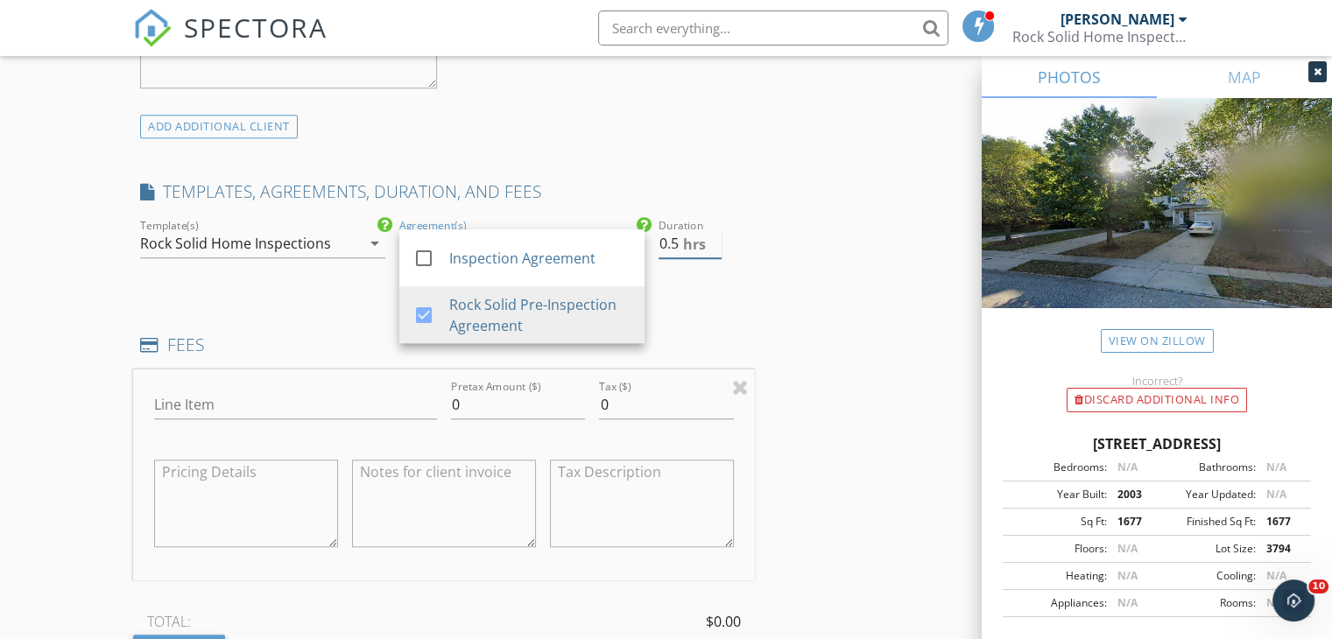
click at [717, 238] on input "0.5" at bounding box center [689, 243] width 63 height 29
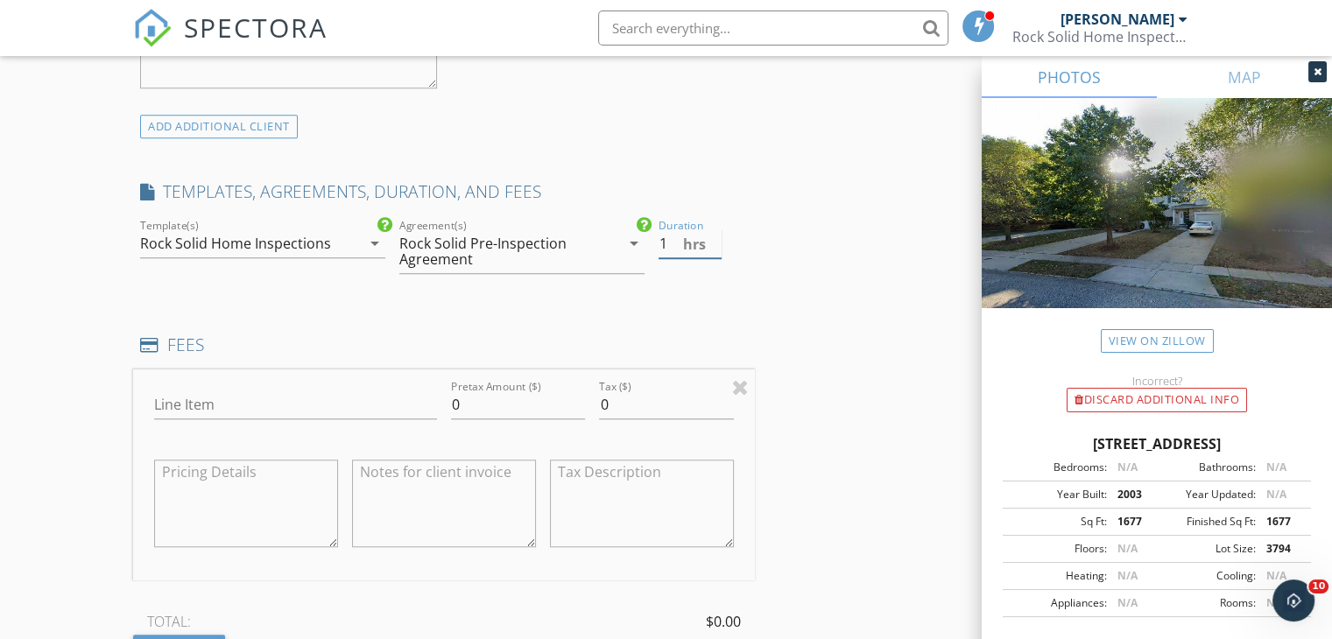
click at [717, 238] on input "1" at bounding box center [689, 243] width 63 height 29
type input "1.5"
click at [717, 238] on input "1.5" at bounding box center [689, 243] width 63 height 29
click at [271, 401] on input "Line Item" at bounding box center [295, 405] width 283 height 29
type input "Home Inspection"
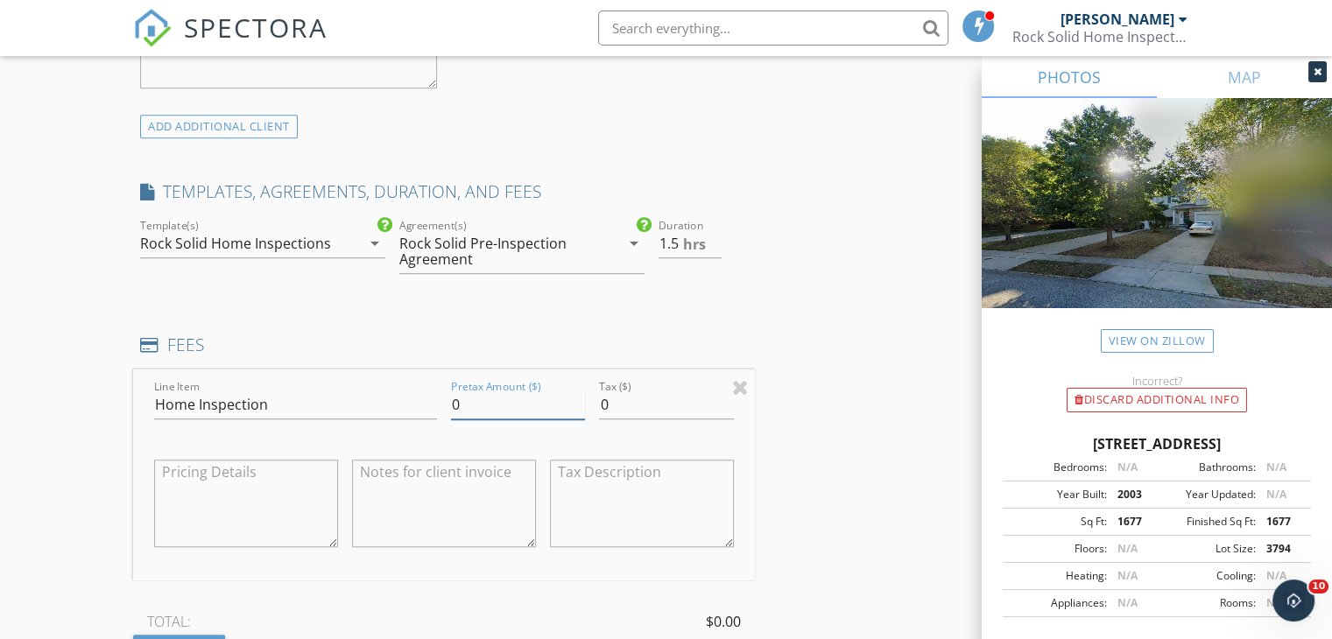
click at [459, 407] on input "0" at bounding box center [518, 405] width 134 height 29
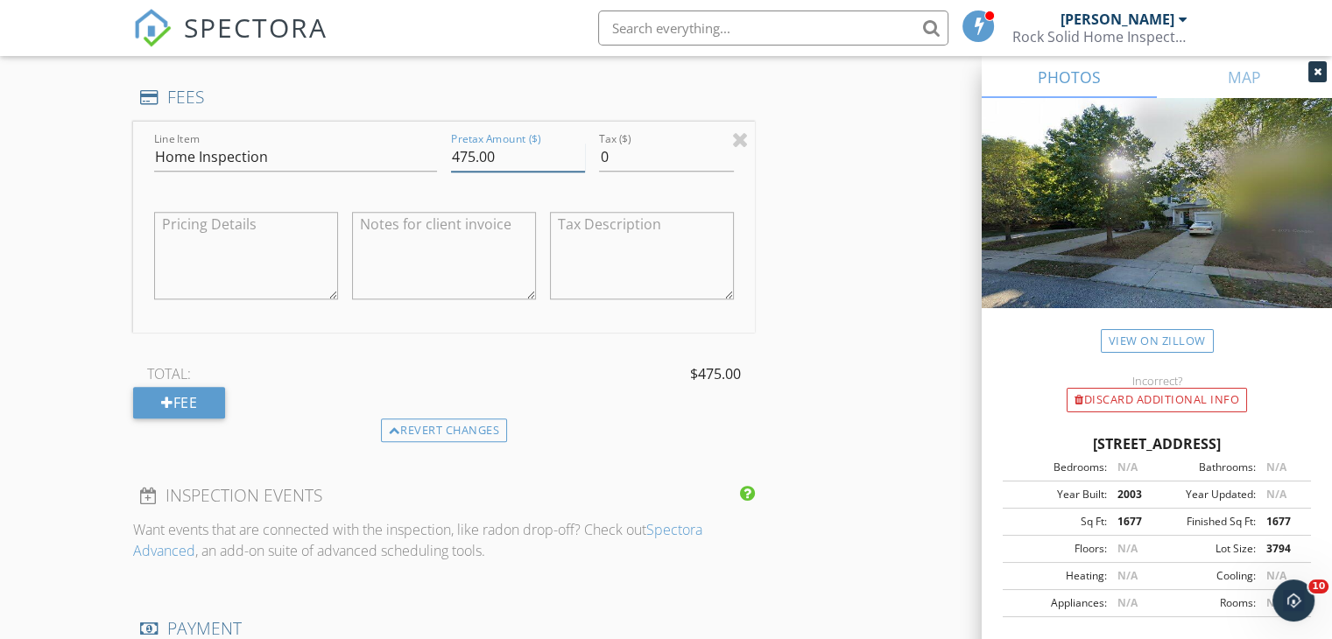
scroll to position [1576, 0]
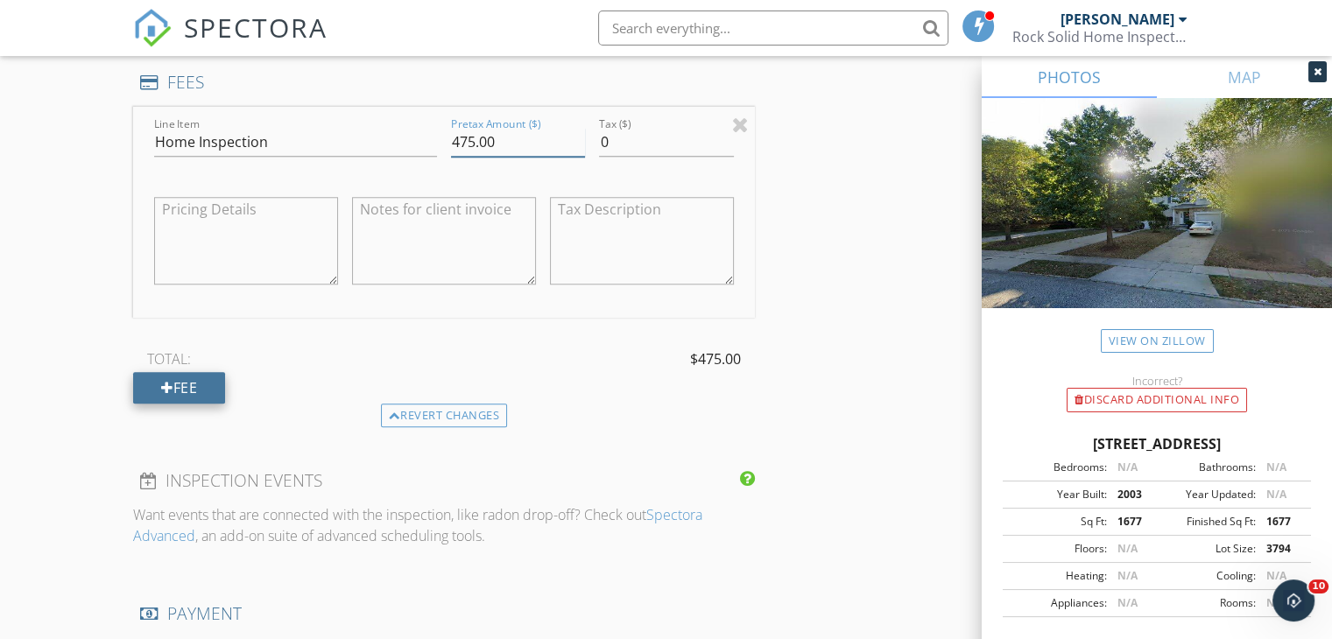
type input "475.00"
click at [193, 383] on div "Fee" at bounding box center [179, 388] width 92 height 32
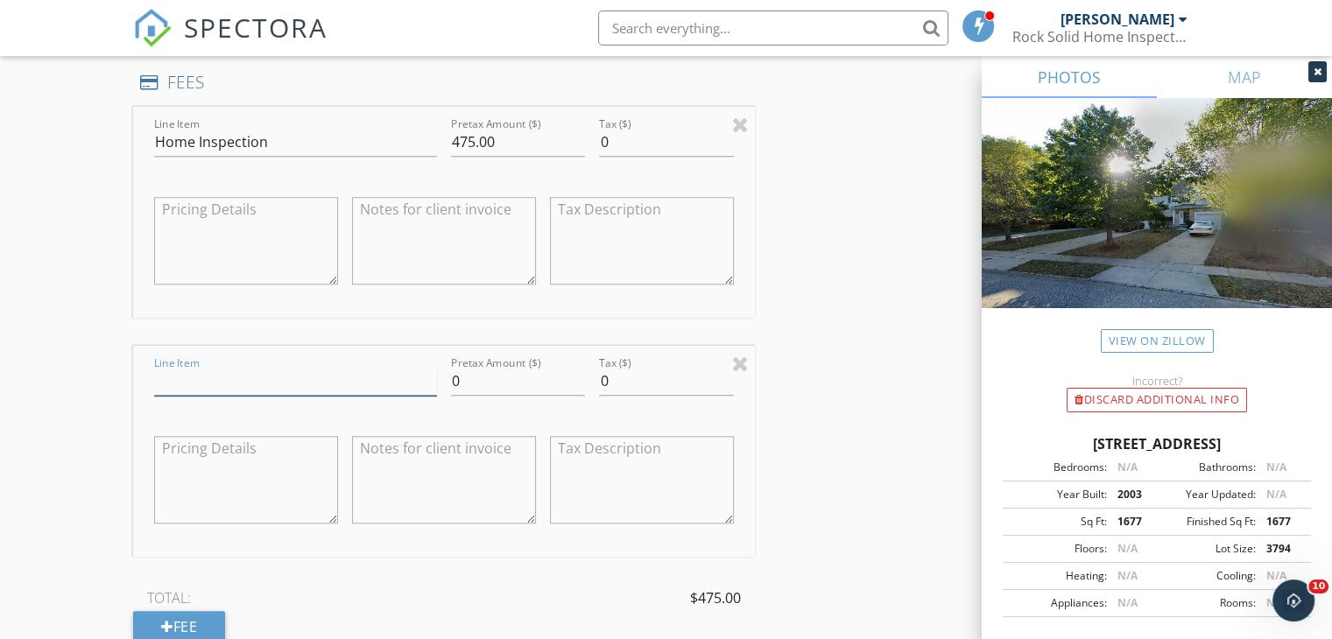
click at [193, 383] on input "Line Item" at bounding box center [295, 381] width 283 height 29
type input "Termite"
click at [480, 380] on input "0" at bounding box center [518, 381] width 134 height 29
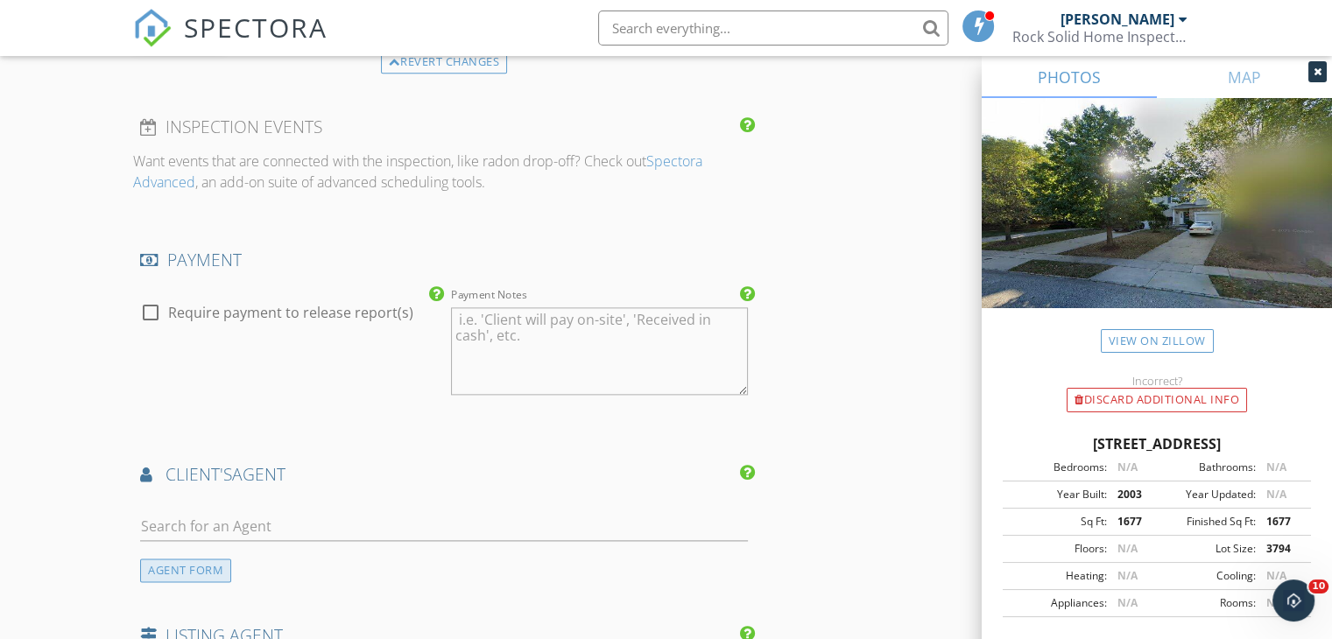
scroll to position [2189, 0]
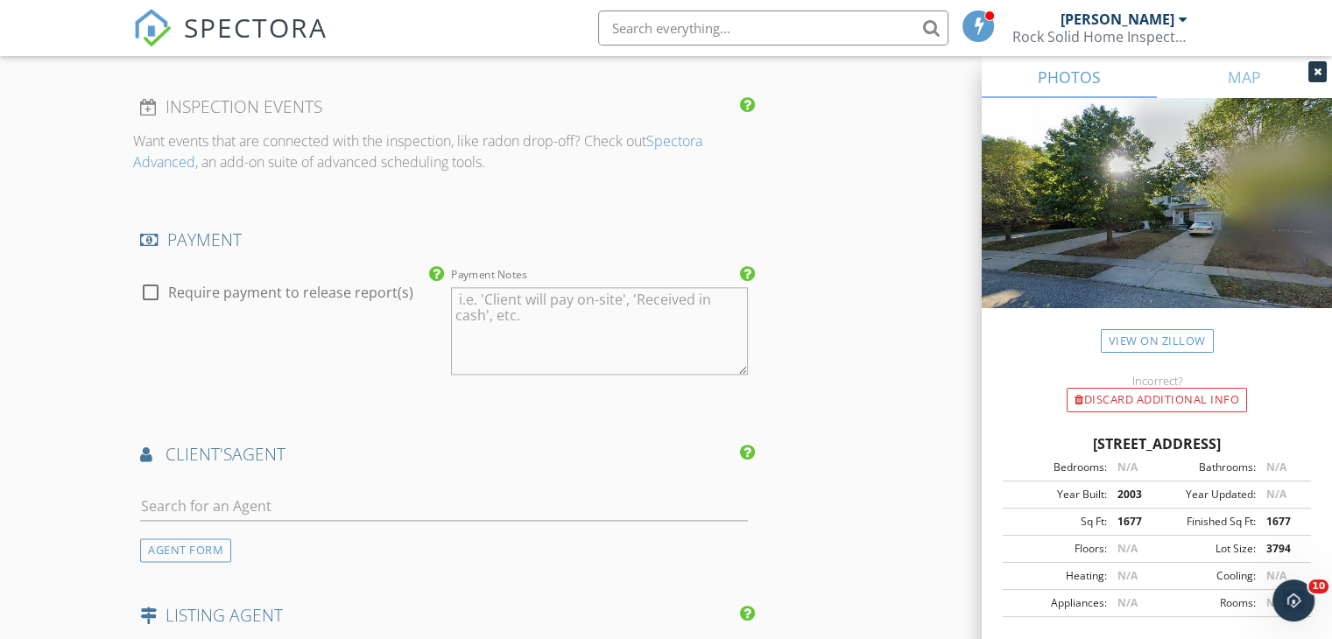
type input "75.00"
click at [217, 514] on input "text" at bounding box center [444, 506] width 608 height 29
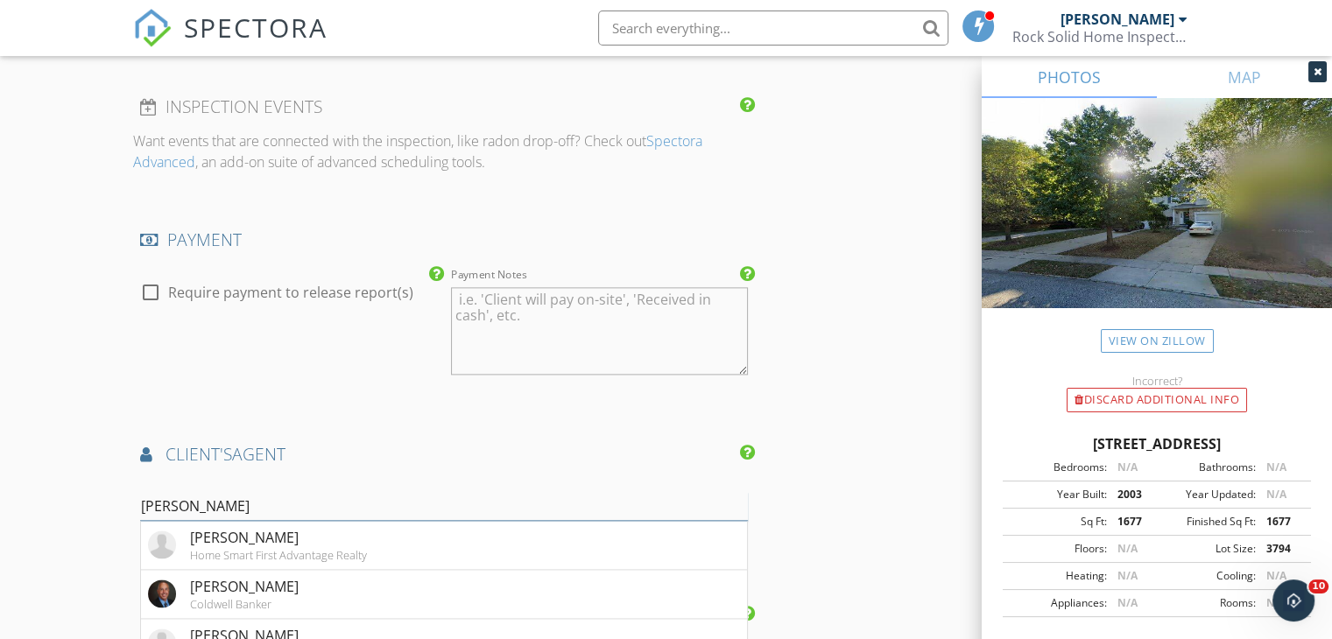
drag, startPoint x: 1344, startPoint y: 615, endPoint x: 1344, endPoint y: 337, distance: 277.6
type input "[PERSON_NAME]"
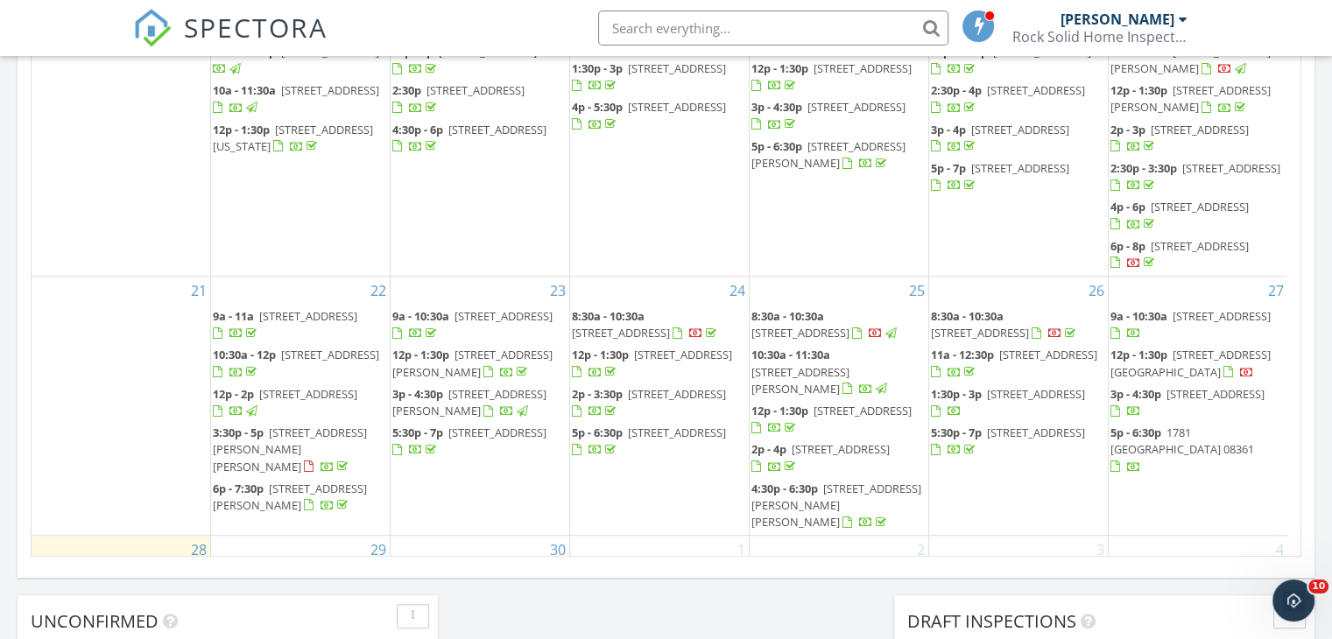
scroll to position [263, 0]
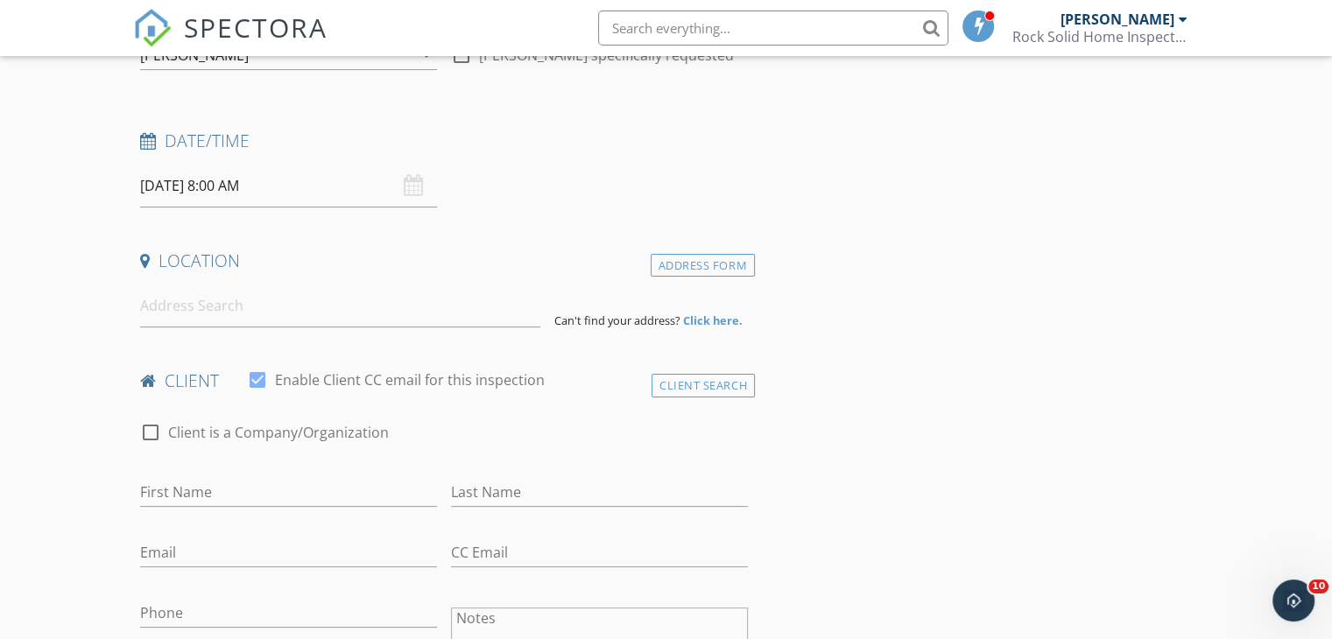
scroll to position [188, 0]
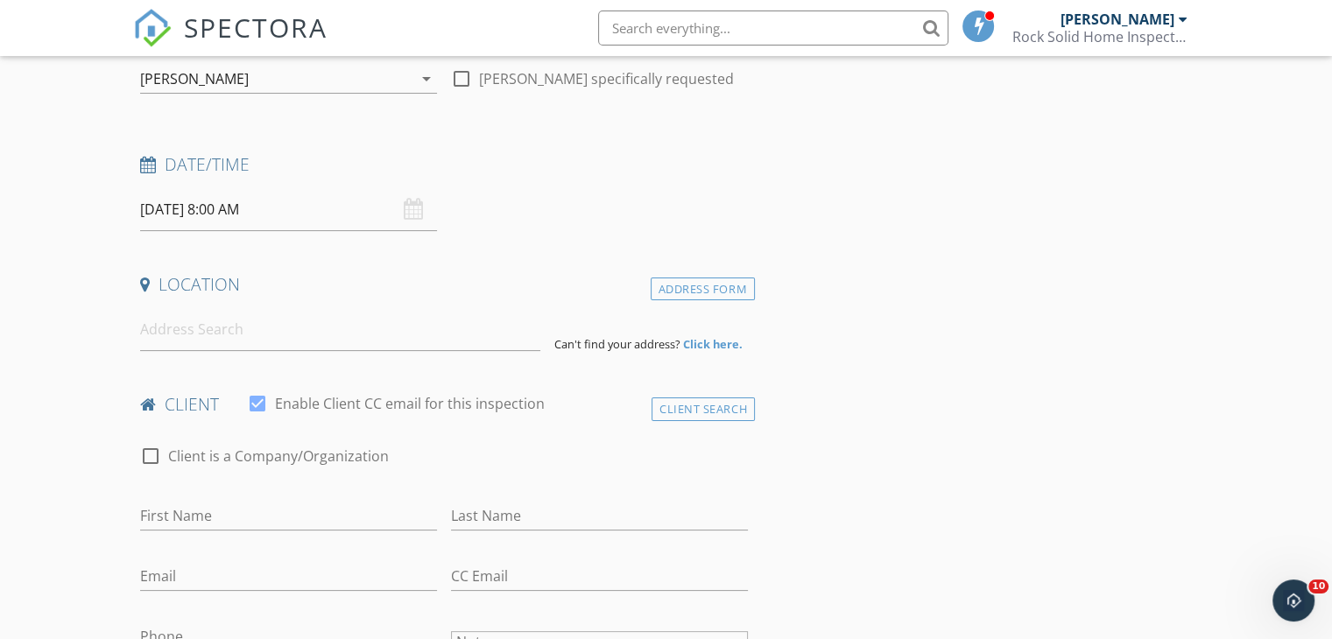
click at [291, 222] on input "09/29/2025 8:00 AM" at bounding box center [288, 209] width 297 height 43
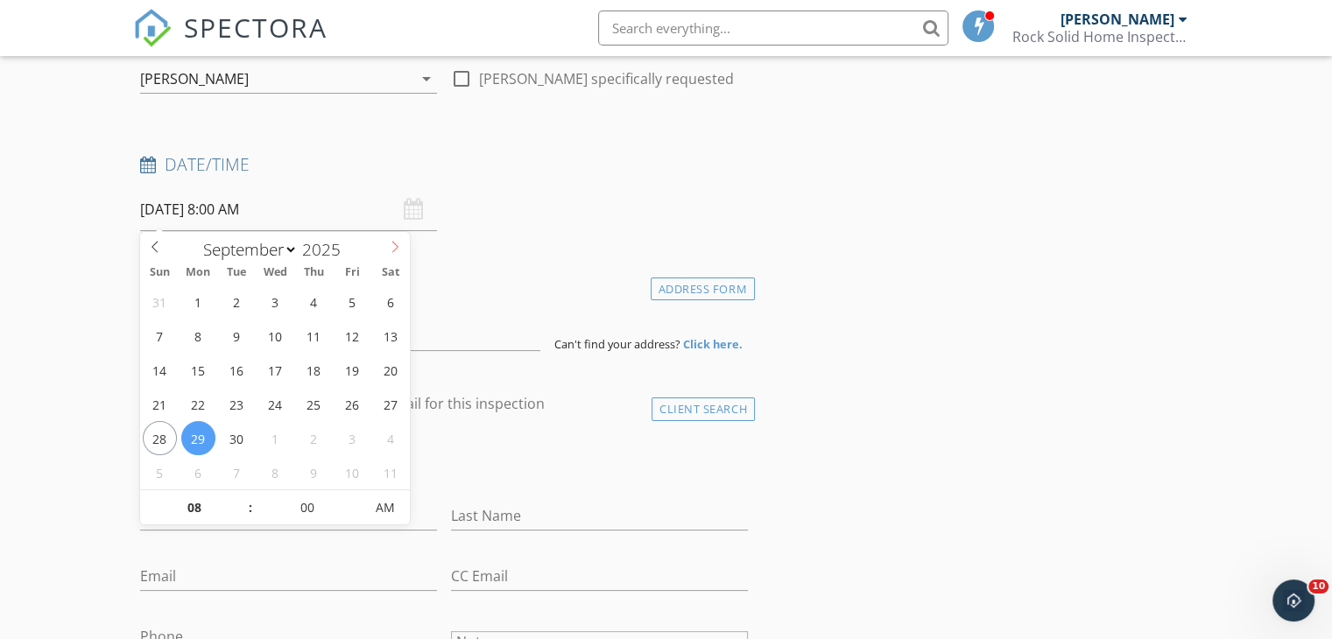
select select "9"
click at [400, 244] on icon at bounding box center [395, 247] width 12 height 12
type input "10/01/2025 9:00 AM"
type input "09"
click at [242, 492] on span at bounding box center [242, 499] width 12 height 18
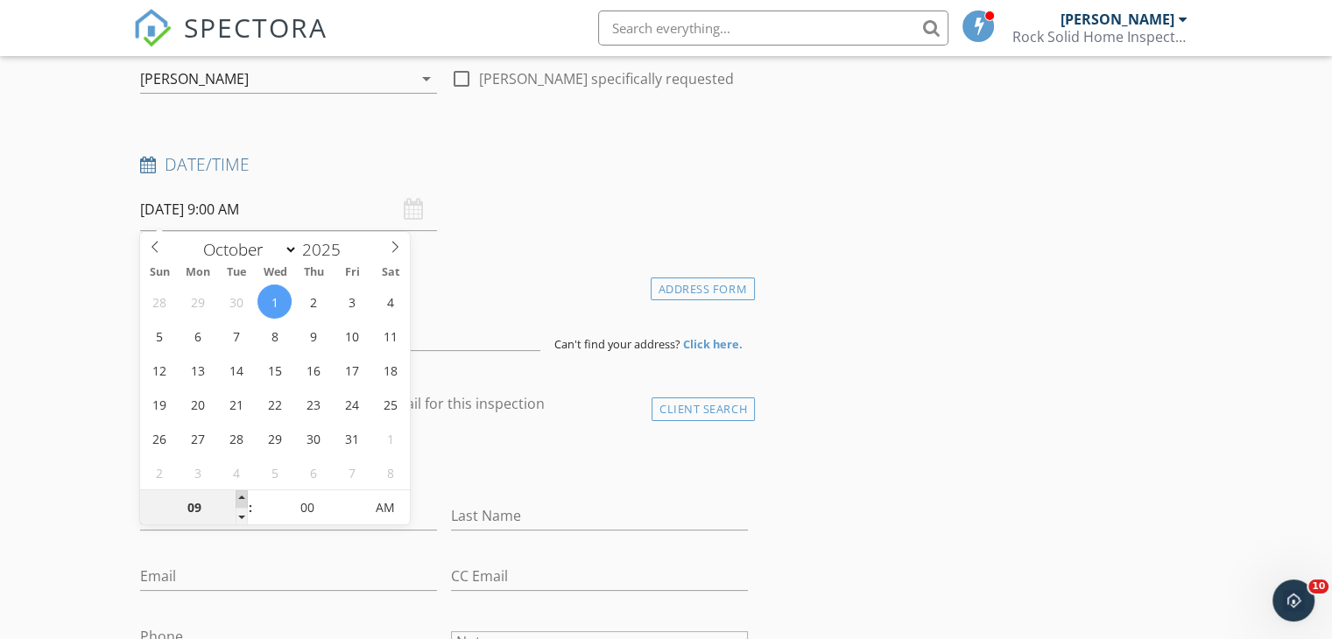
type input "10/01/2025 10:00 AM"
type input "10"
click at [242, 493] on span at bounding box center [242, 499] width 12 height 18
type input "10/01/2025 11:00 AM"
type input "11"
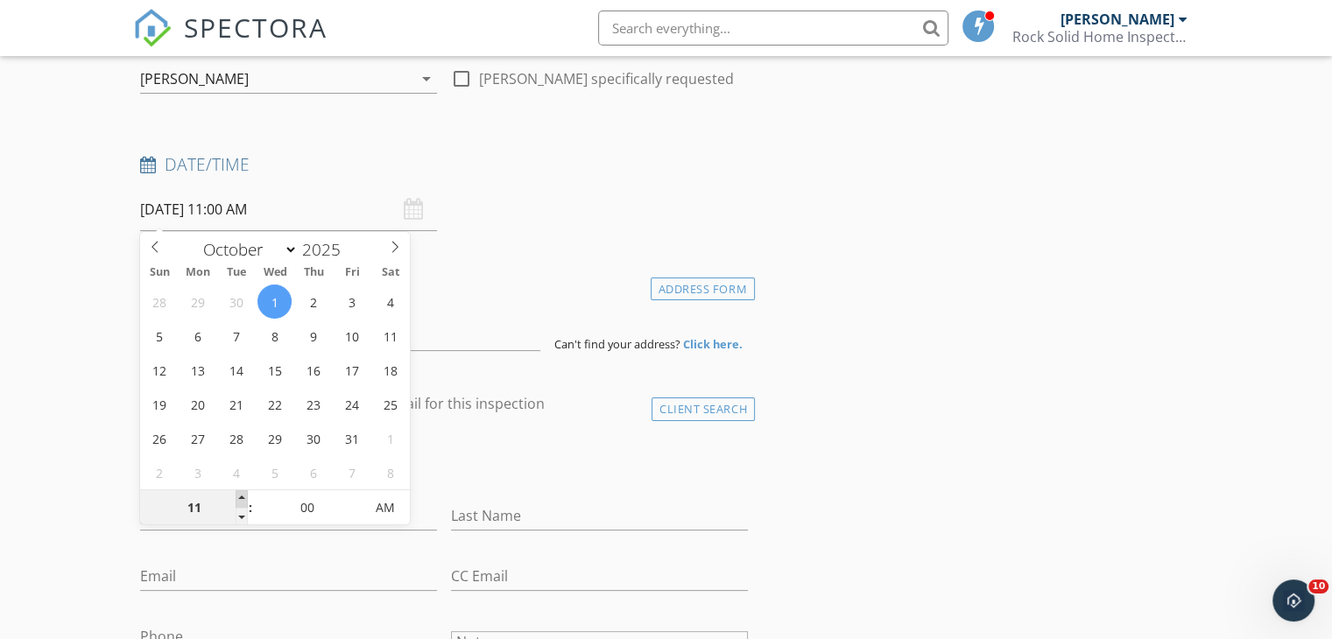
click at [239, 502] on span at bounding box center [242, 499] width 12 height 18
type input "10/01/2025 12:00 PM"
type input "12"
click at [239, 499] on span at bounding box center [242, 499] width 12 height 18
type input "10/01/2025 1:00 PM"
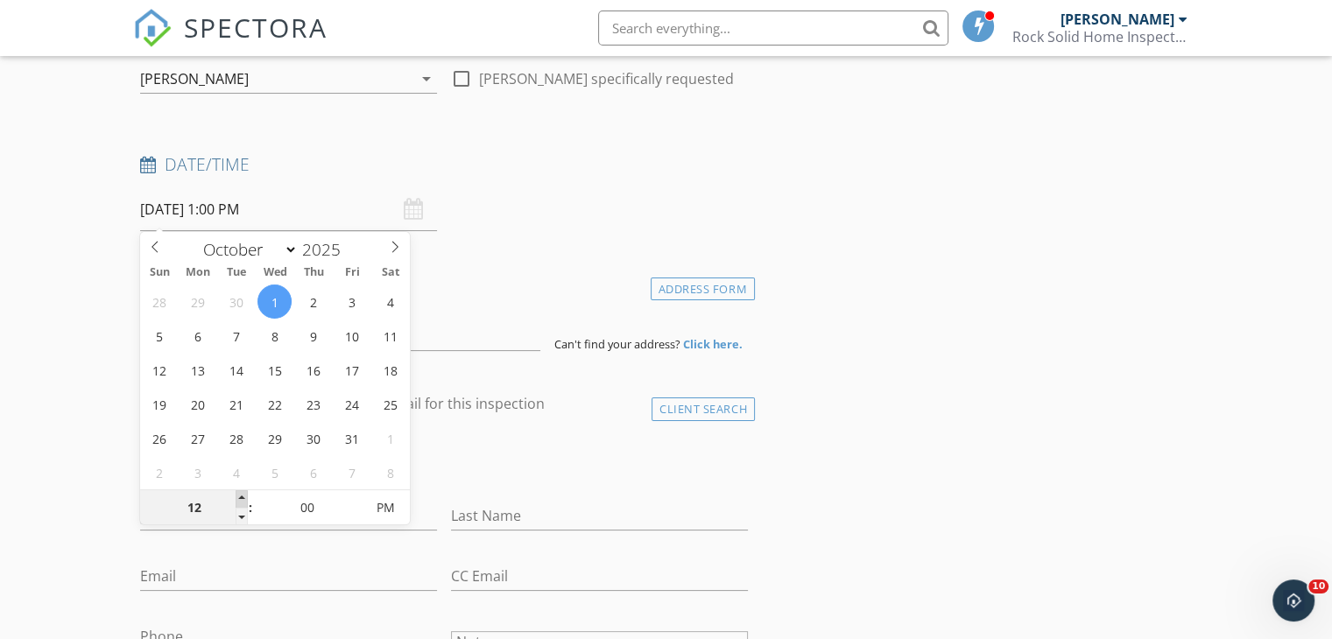
type input "01"
click at [239, 499] on span at bounding box center [242, 499] width 12 height 18
type input "10/01/2025 2:00 PM"
type input "02"
click at [239, 499] on span at bounding box center [242, 499] width 12 height 18
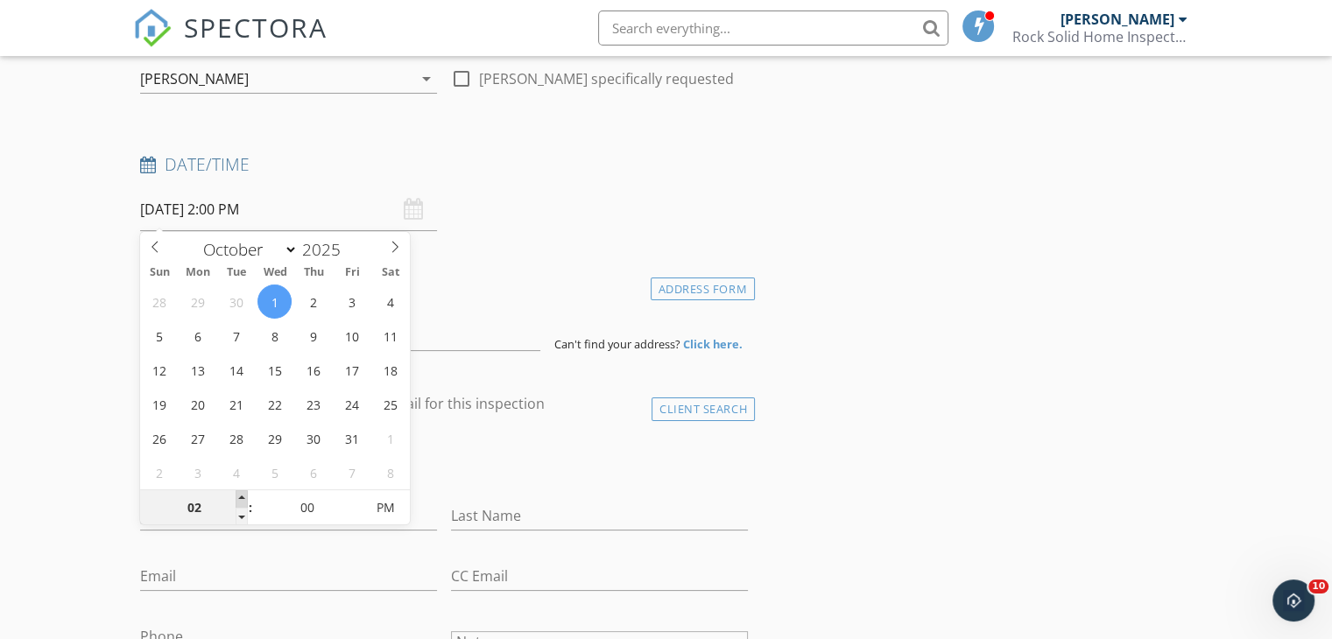
type input "[DATE] 3:00 PM"
type input "03"
click at [239, 499] on span at bounding box center [242, 499] width 12 height 18
type input "[DATE] 4:00 PM"
type input "04"
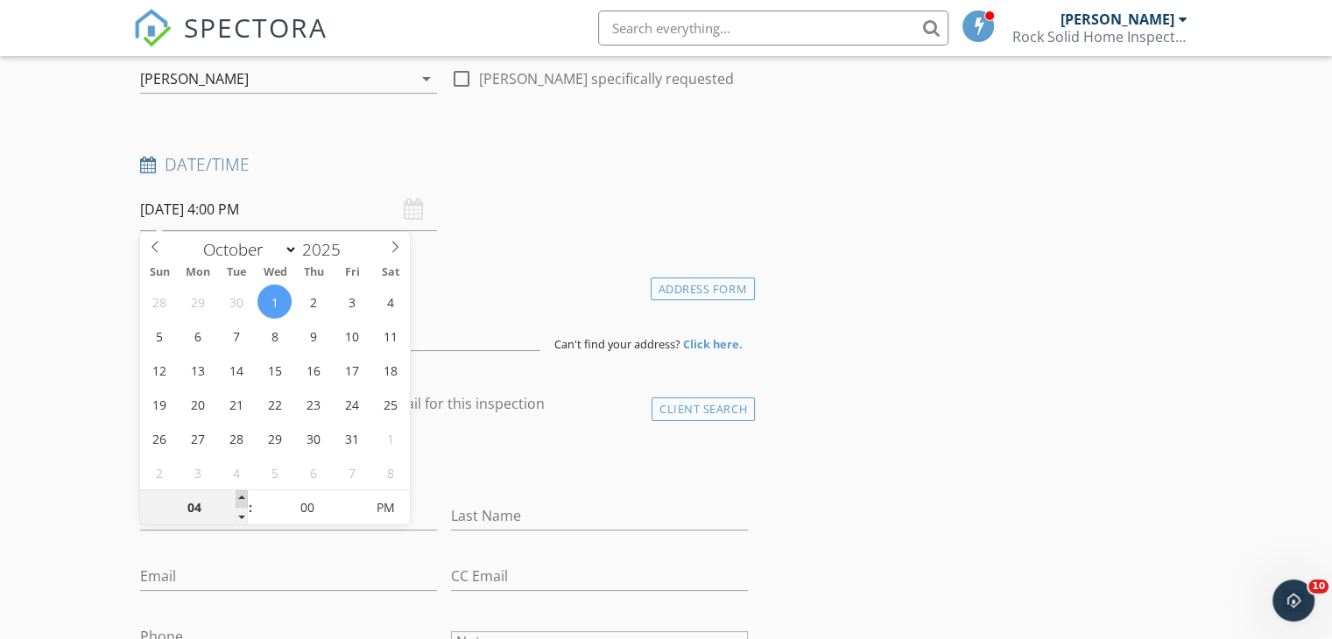
click at [239, 499] on span at bounding box center [242, 499] width 12 height 18
type input "[DATE] 5:00 PM"
type input "05"
click at [239, 499] on span at bounding box center [242, 499] width 12 height 18
type input "[DATE] 5:05 PM"
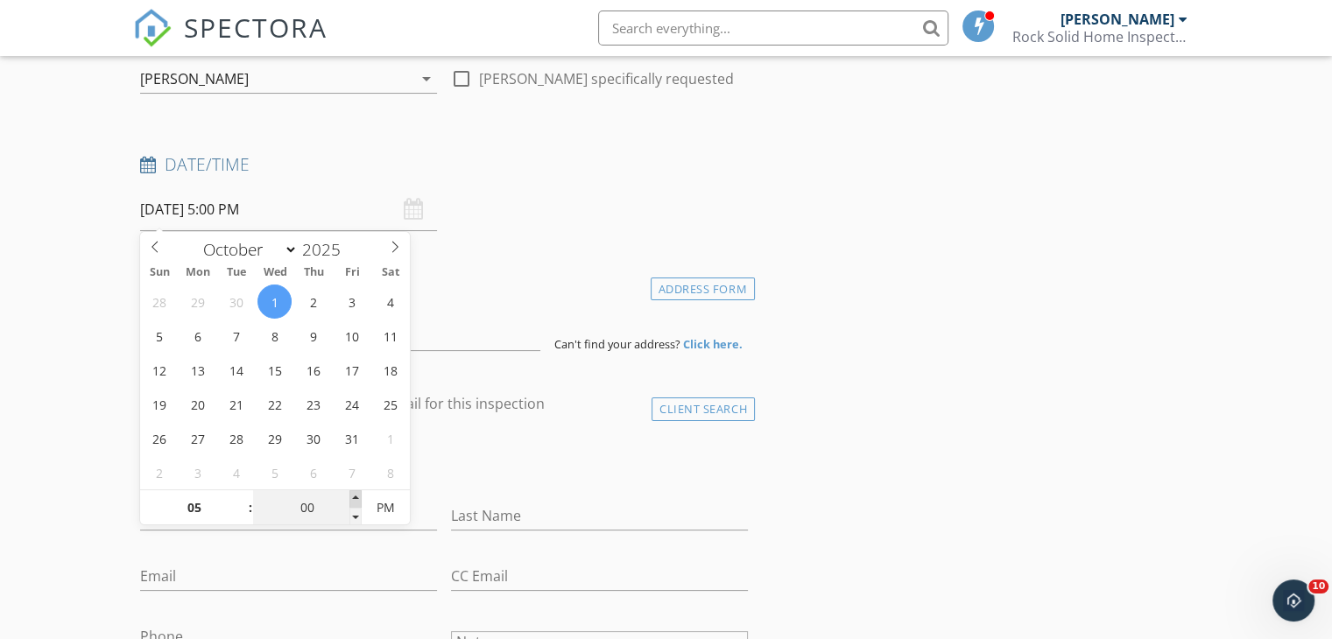
type input "05"
click at [358, 500] on span at bounding box center [355, 499] width 12 height 18
type input "10/01/2025 5:10 PM"
type input "10"
click at [358, 500] on span at bounding box center [355, 499] width 12 height 18
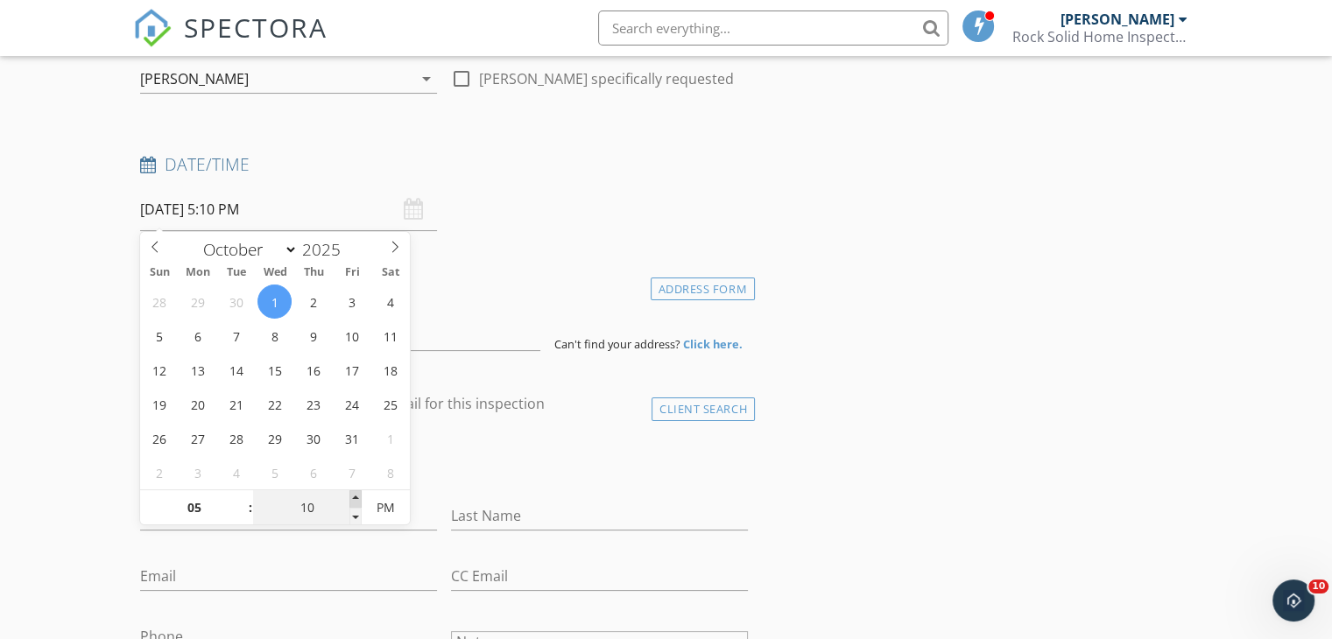
type input "10/01/2025 5:15 PM"
type input "15"
click at [358, 500] on span at bounding box center [355, 499] width 12 height 18
type input "10/01/2025 5:20 PM"
type input "20"
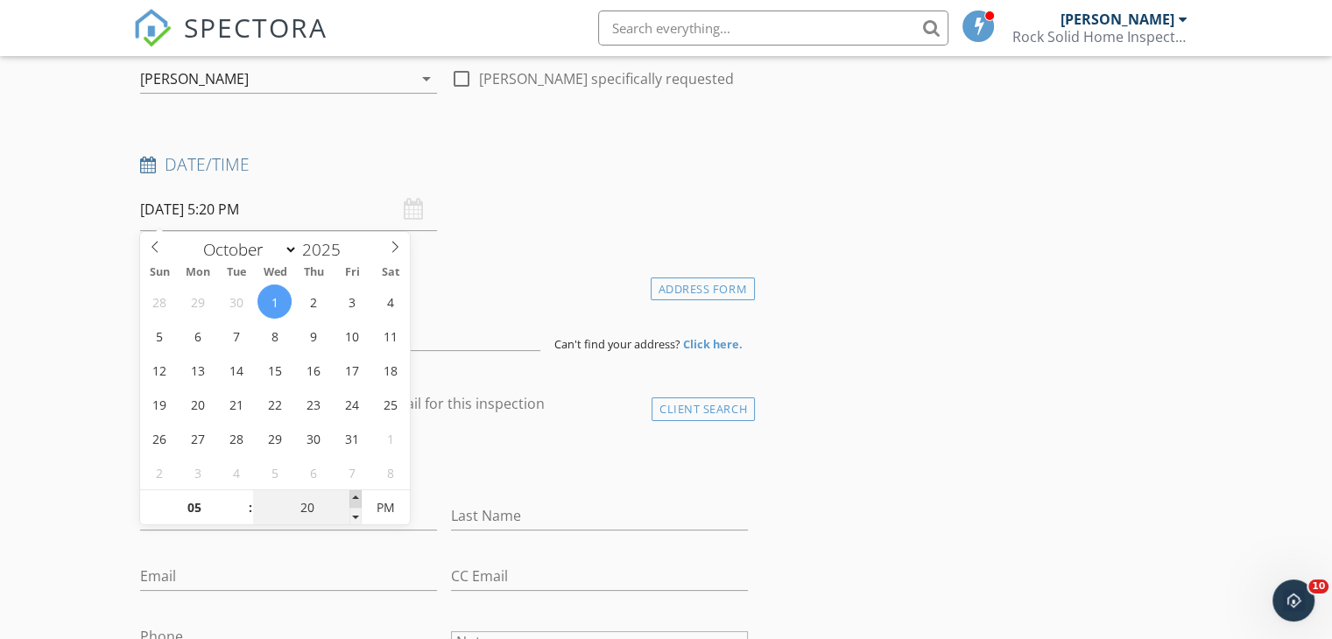
click at [358, 500] on span at bounding box center [355, 499] width 12 height 18
type input "10/01/2025 5:25 PM"
type input "25"
click at [358, 500] on span at bounding box center [355, 499] width 12 height 18
type input "10/01/2025 5:30 PM"
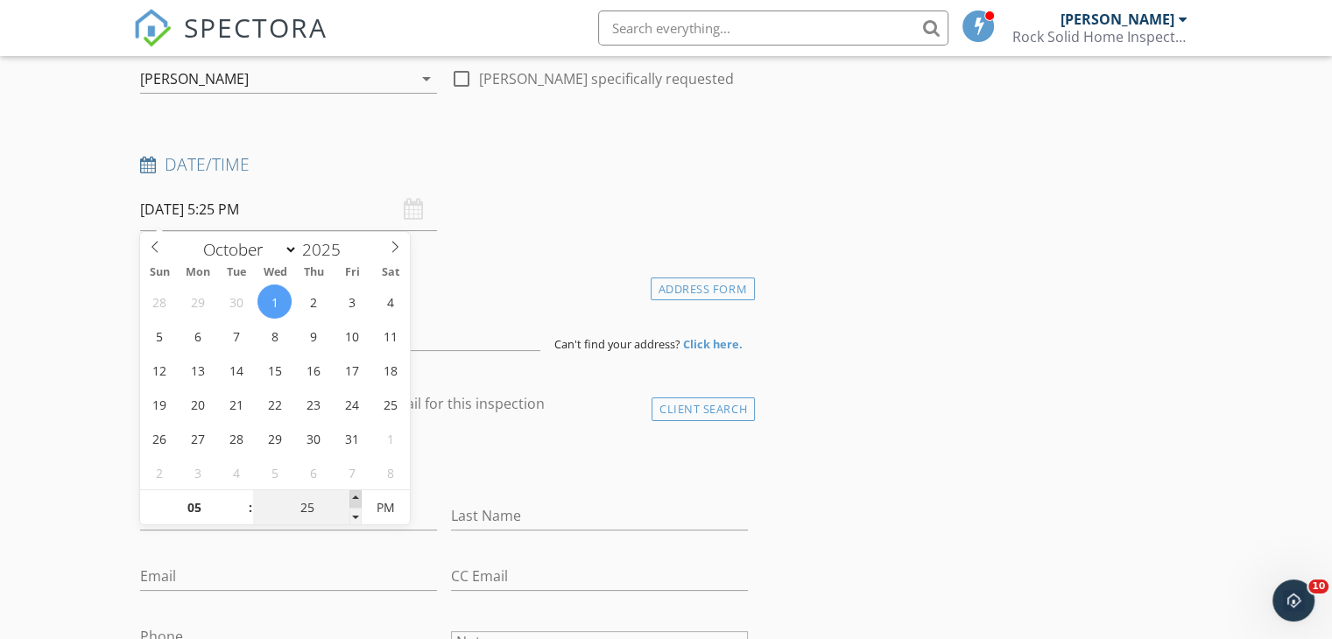
type input "30"
click at [358, 500] on span at bounding box center [355, 499] width 12 height 18
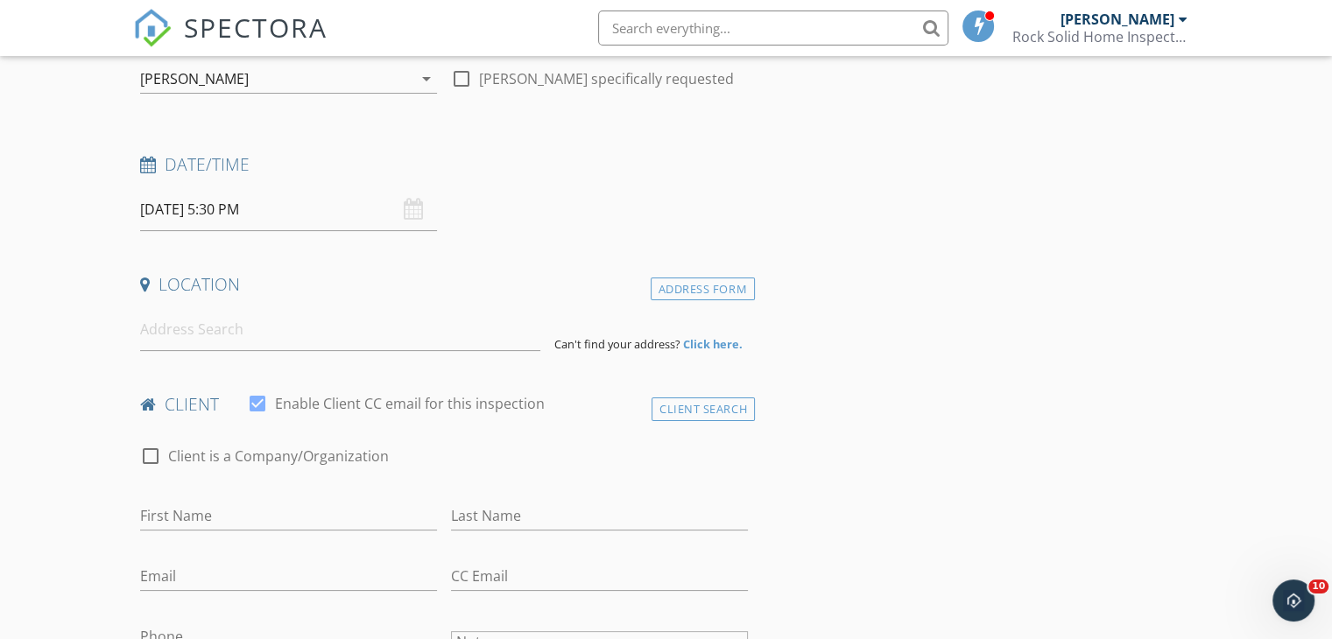
click at [242, 337] on input at bounding box center [340, 329] width 400 height 43
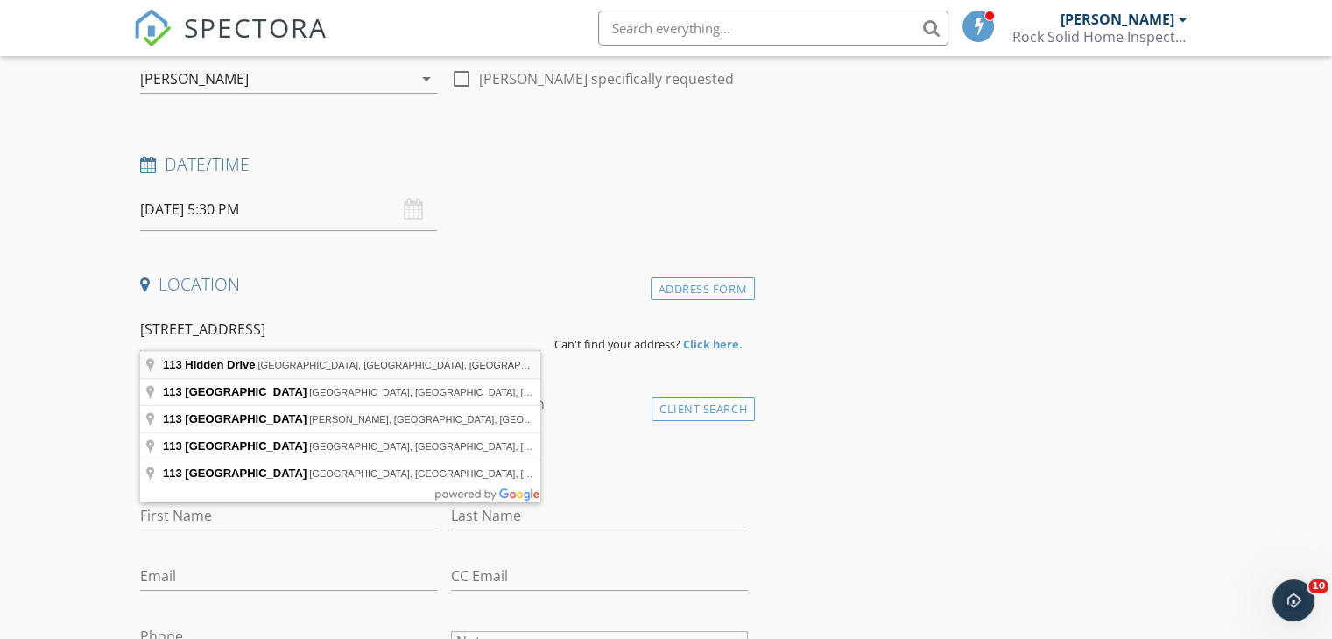
type input "113 Hidden Drive, Blackwood, NJ, USA"
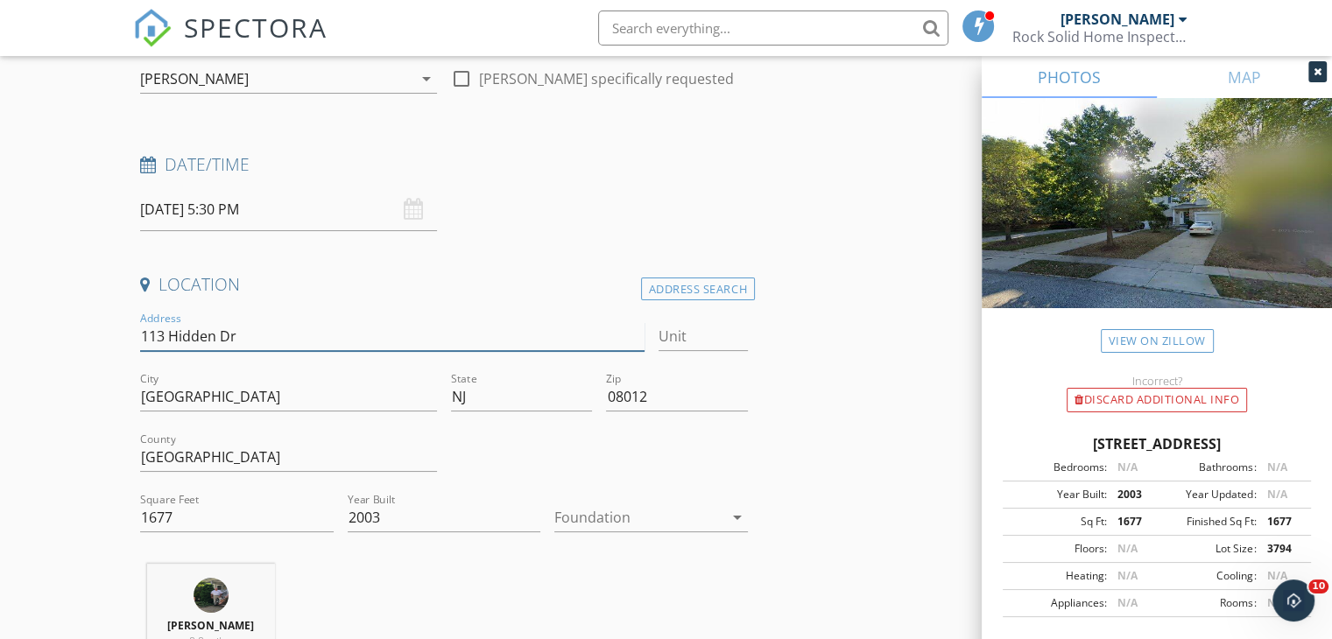
click at [261, 345] on input "113 Hidden Dr" at bounding box center [391, 336] width 503 height 29
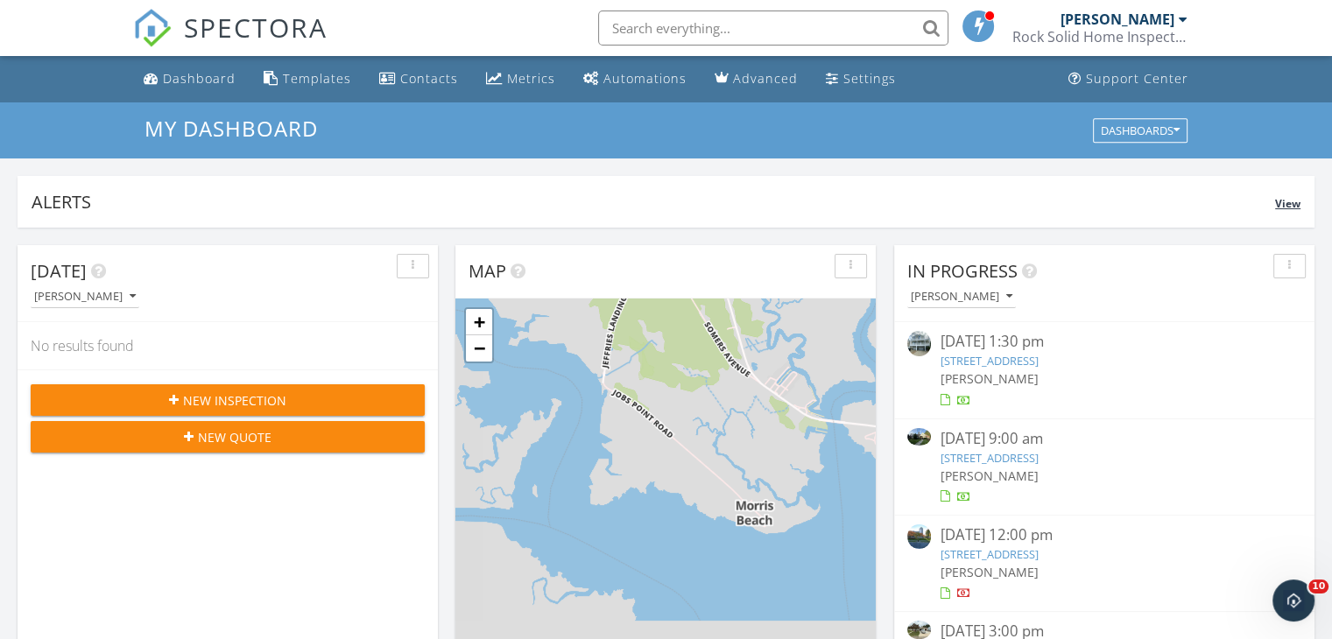
drag, startPoint x: 472, startPoint y: 109, endPoint x: 340, endPoint y: 177, distance: 148.4
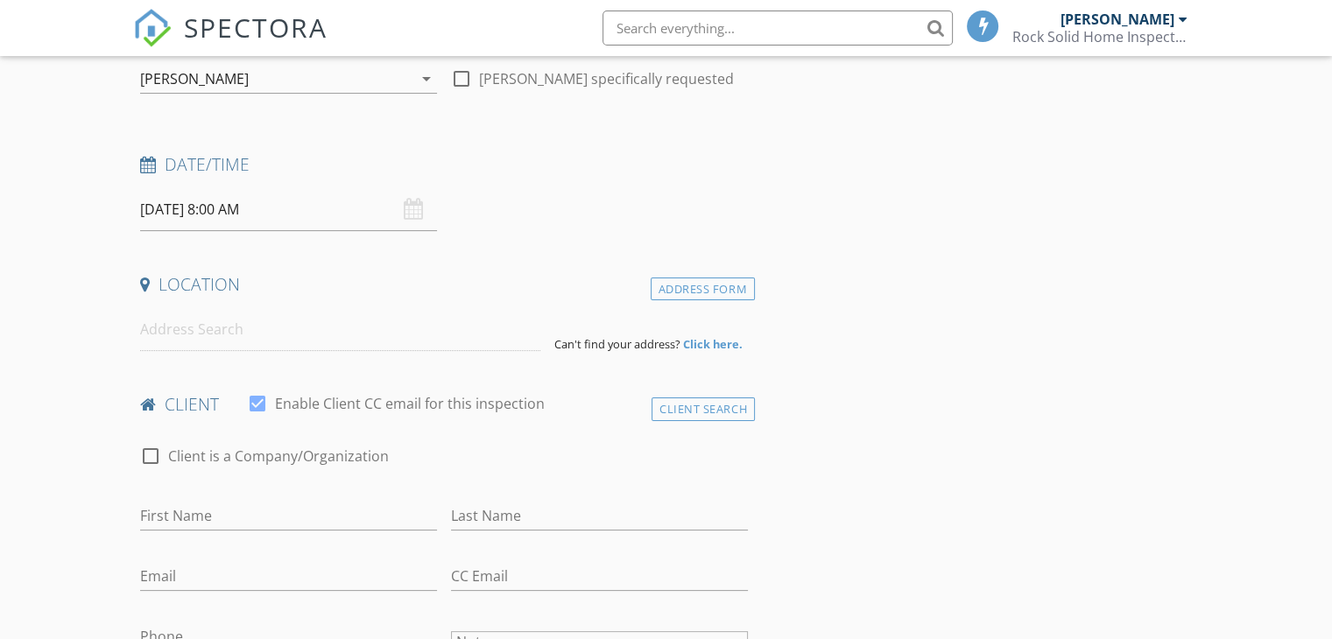
drag, startPoint x: 0, startPoint y: 0, endPoint x: 293, endPoint y: 240, distance: 379.0
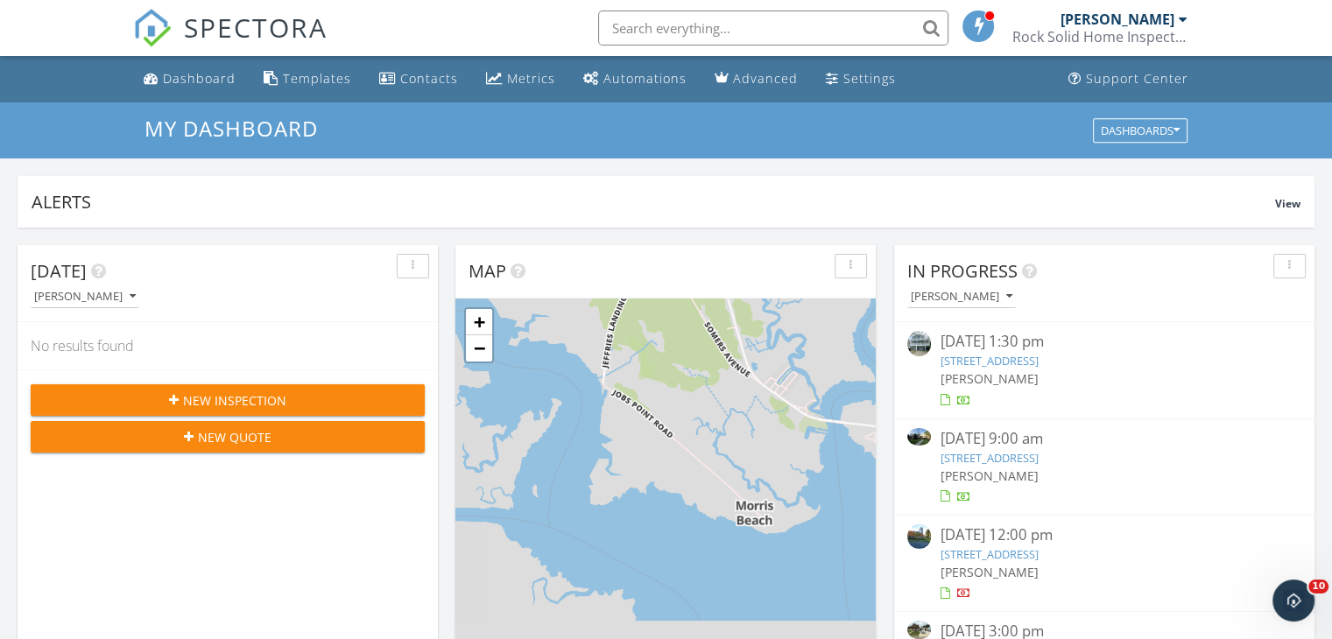
drag, startPoint x: 0, startPoint y: 0, endPoint x: 236, endPoint y: 272, distance: 360.1
drag, startPoint x: 275, startPoint y: 267, endPoint x: 309, endPoint y: 284, distance: 38.0
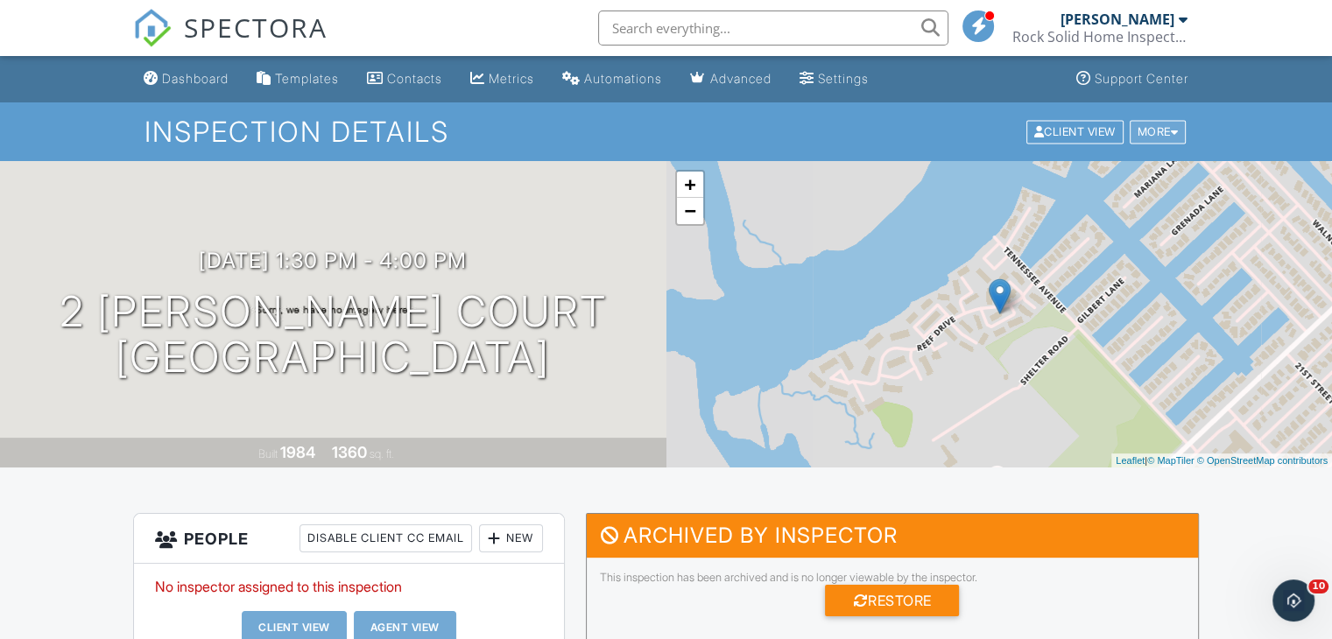
click at [1145, 130] on div "More" at bounding box center [1158, 132] width 57 height 24
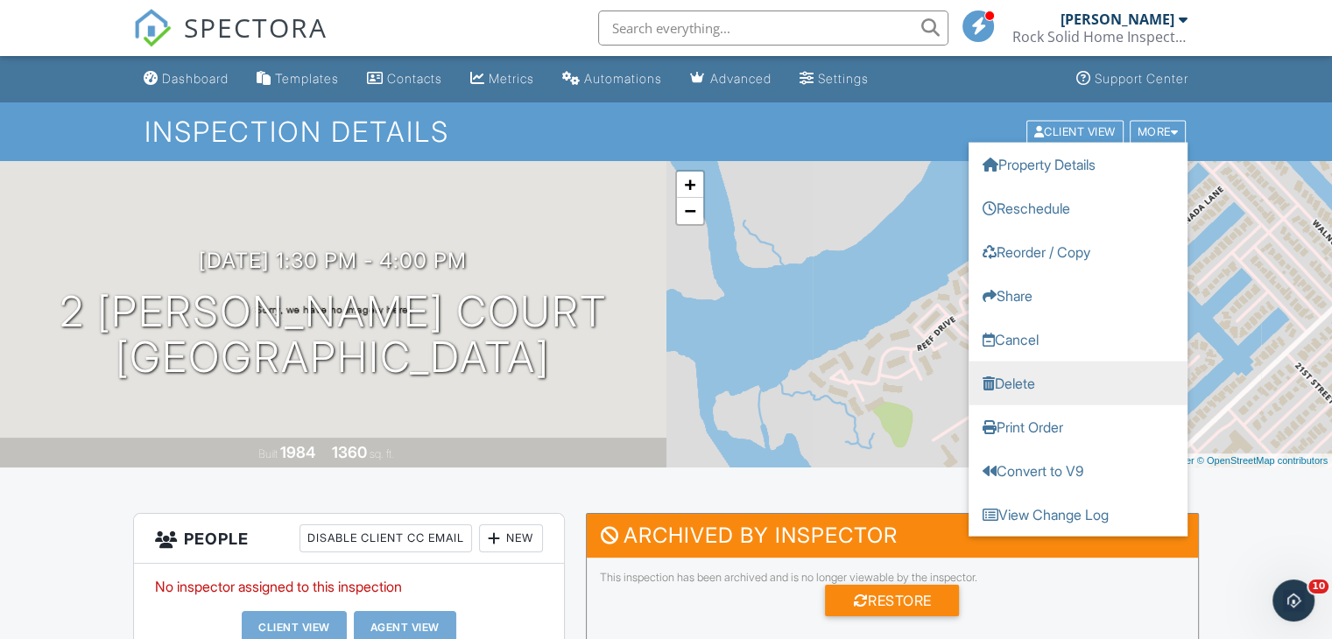
click at [1019, 381] on link "Delete" at bounding box center [1077, 383] width 219 height 44
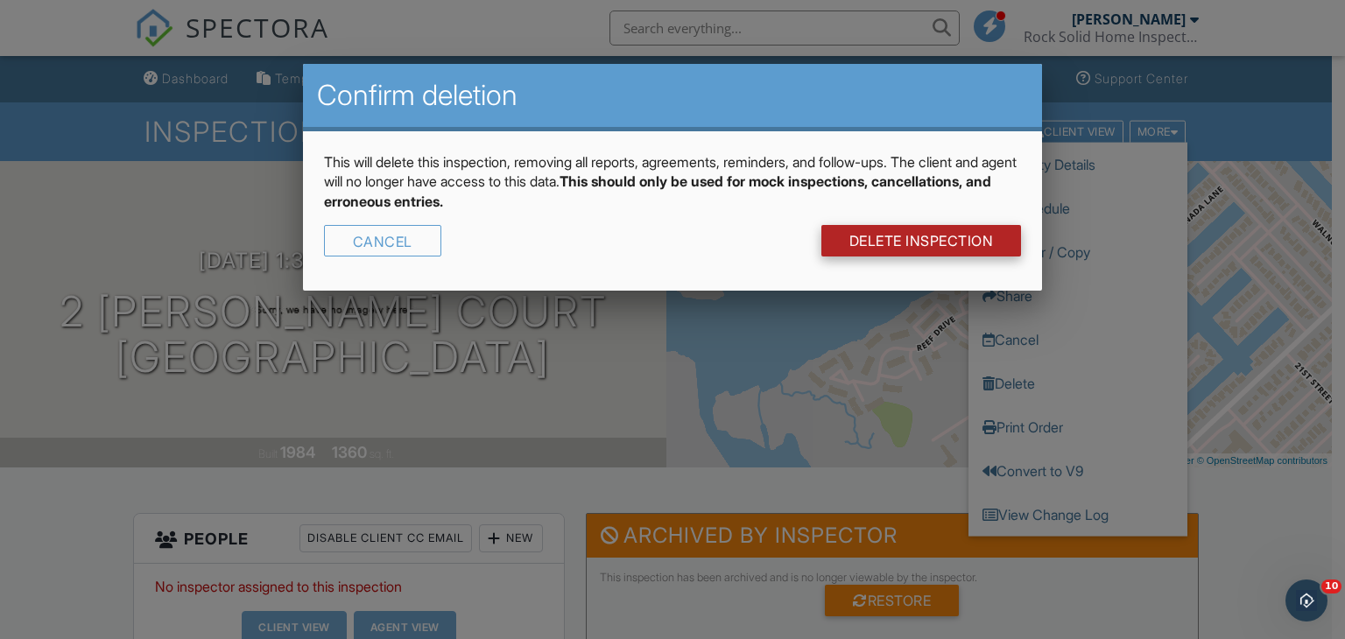
click at [892, 236] on link "DELETE Inspection" at bounding box center [921, 241] width 201 height 32
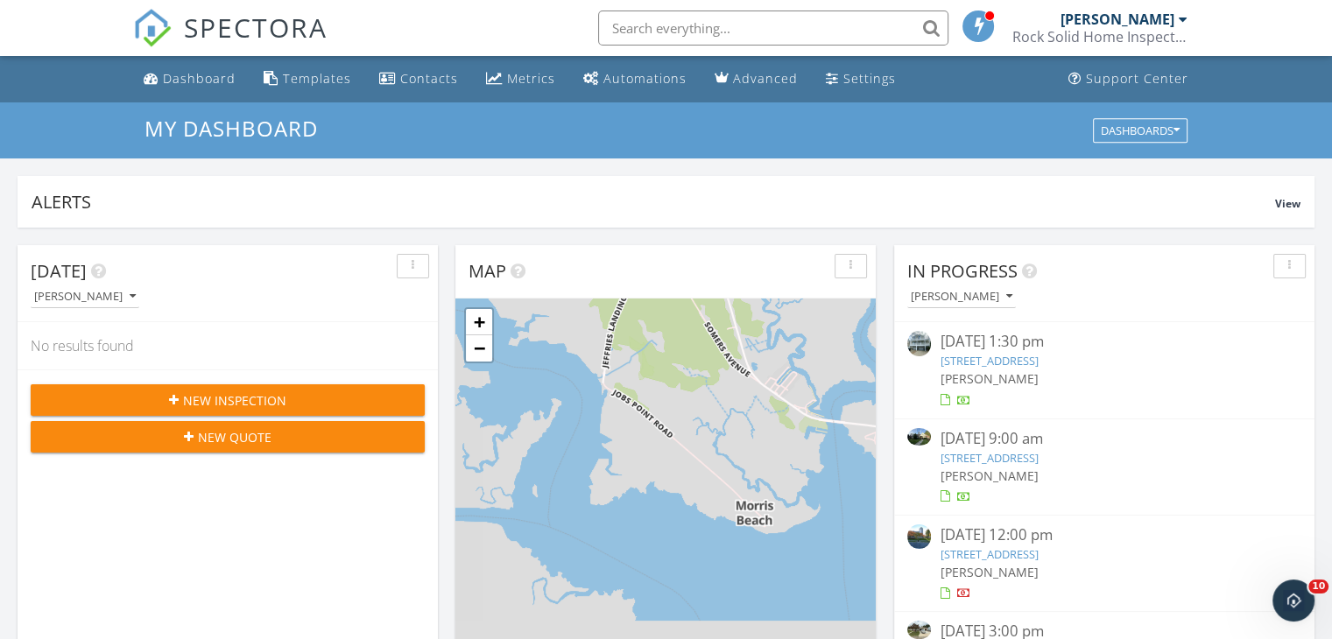
drag, startPoint x: 491, startPoint y: 228, endPoint x: 489, endPoint y: 236, distance: 9.1
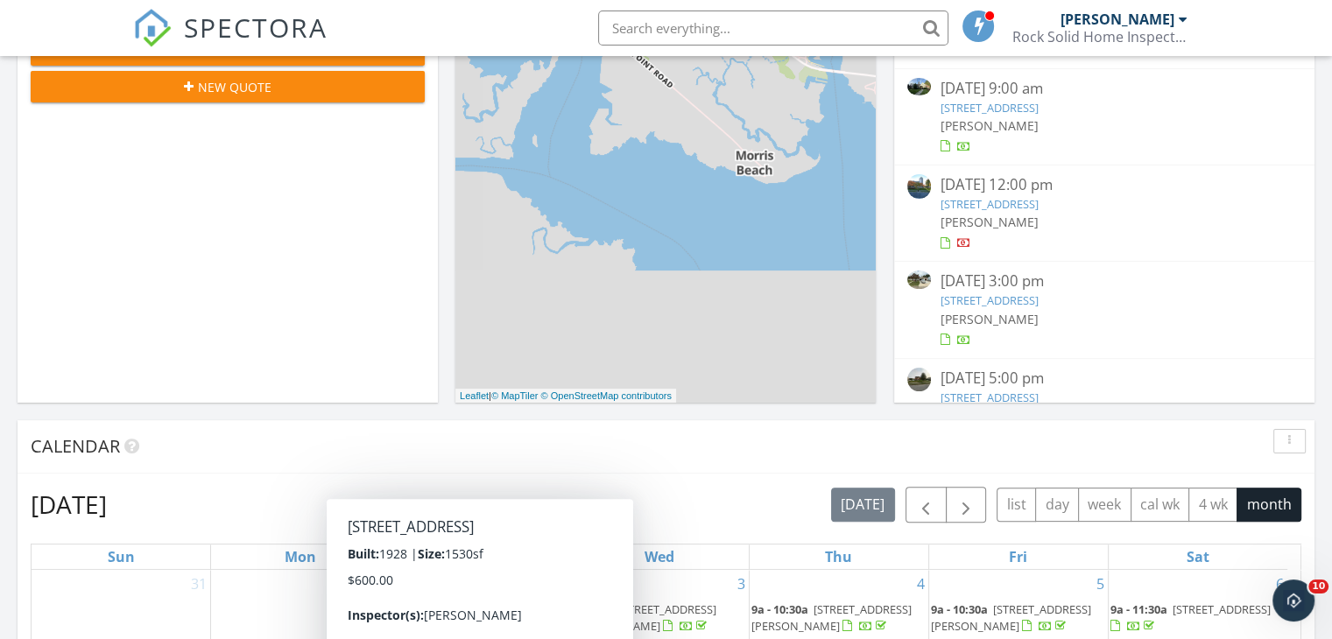
scroll to position [88, 0]
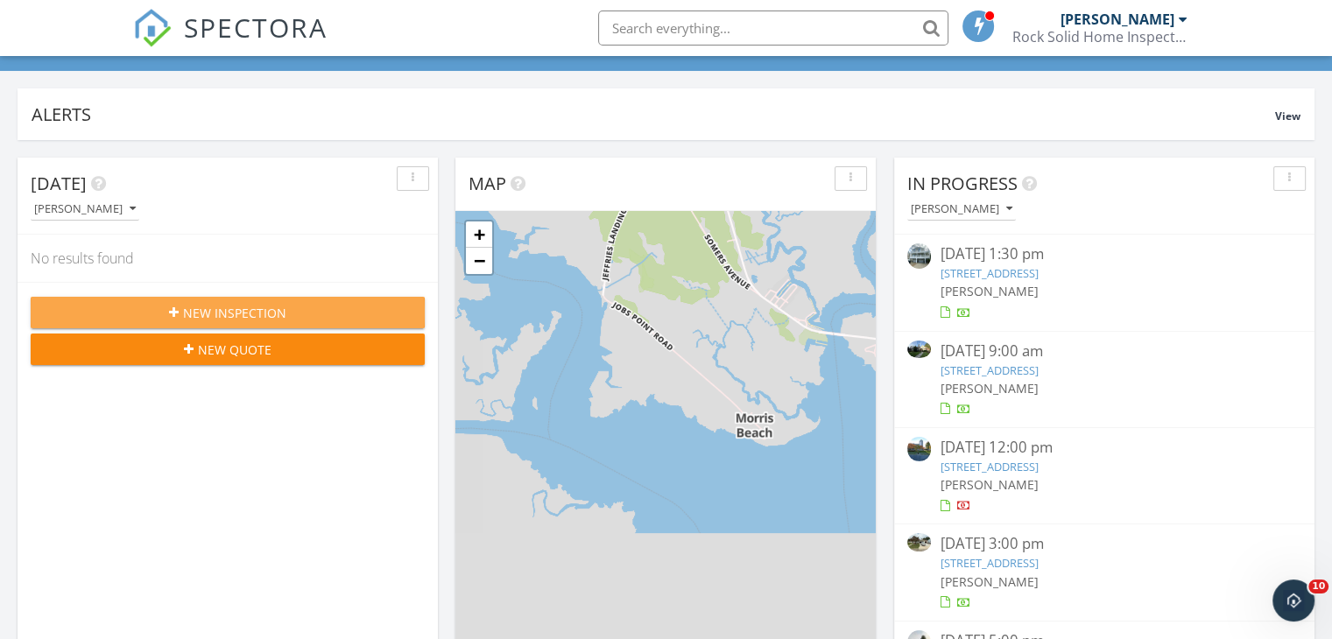
click at [188, 313] on span "New Inspection" at bounding box center [234, 313] width 103 height 18
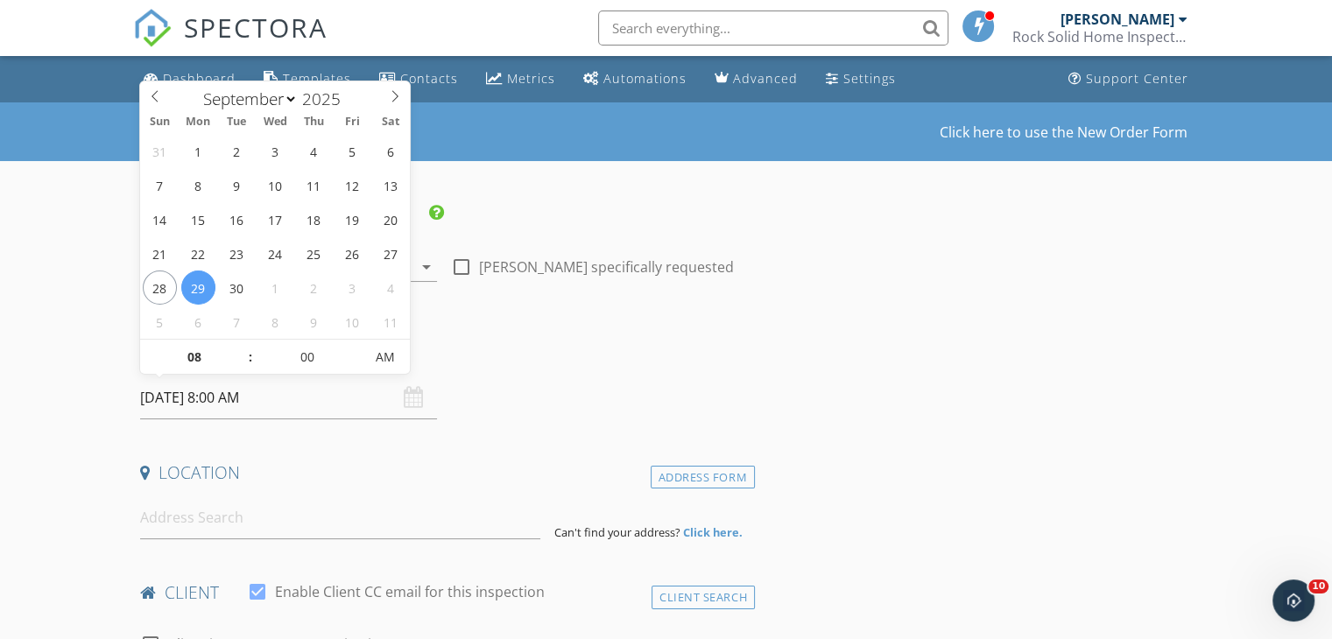
click at [299, 400] on input "[DATE] 8:00 AM" at bounding box center [288, 398] width 297 height 43
select select "9"
click at [399, 99] on icon at bounding box center [395, 96] width 12 height 12
type input "[DATE] 8:00 AM"
type input "09"
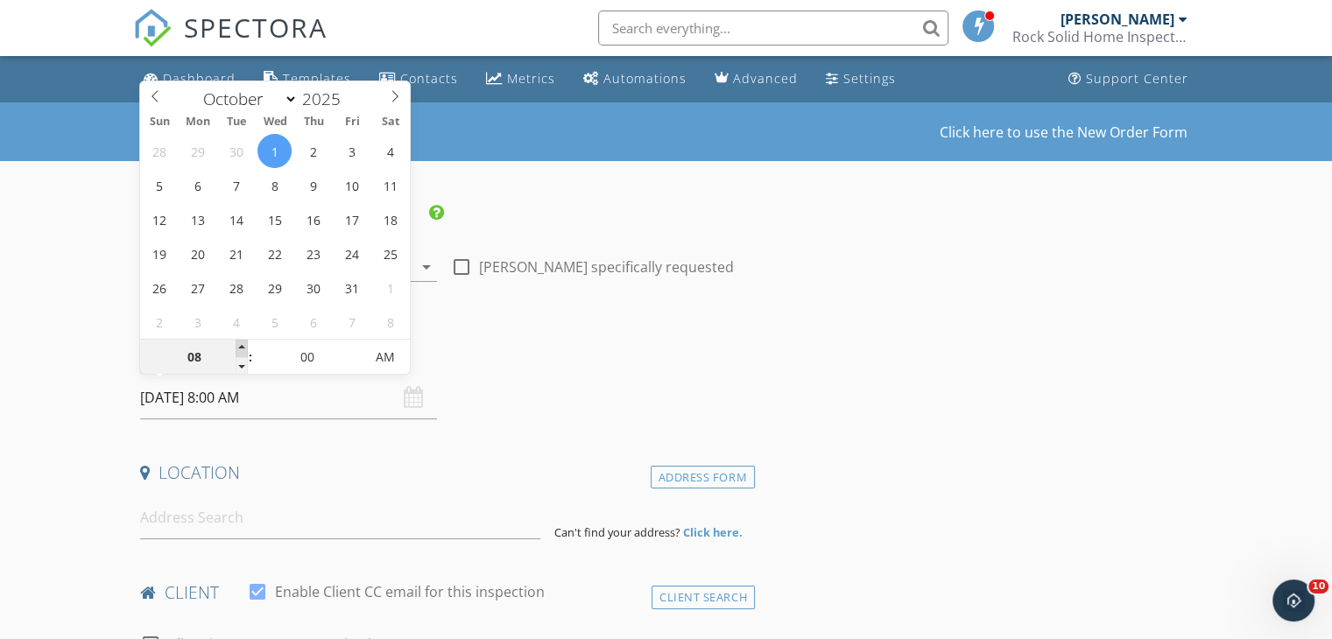
type input "10/01/2025 9:00 AM"
click at [242, 347] on span at bounding box center [242, 349] width 12 height 18
type input "10"
type input "10/01/2025 10:00 AM"
click at [242, 347] on span at bounding box center [242, 349] width 12 height 18
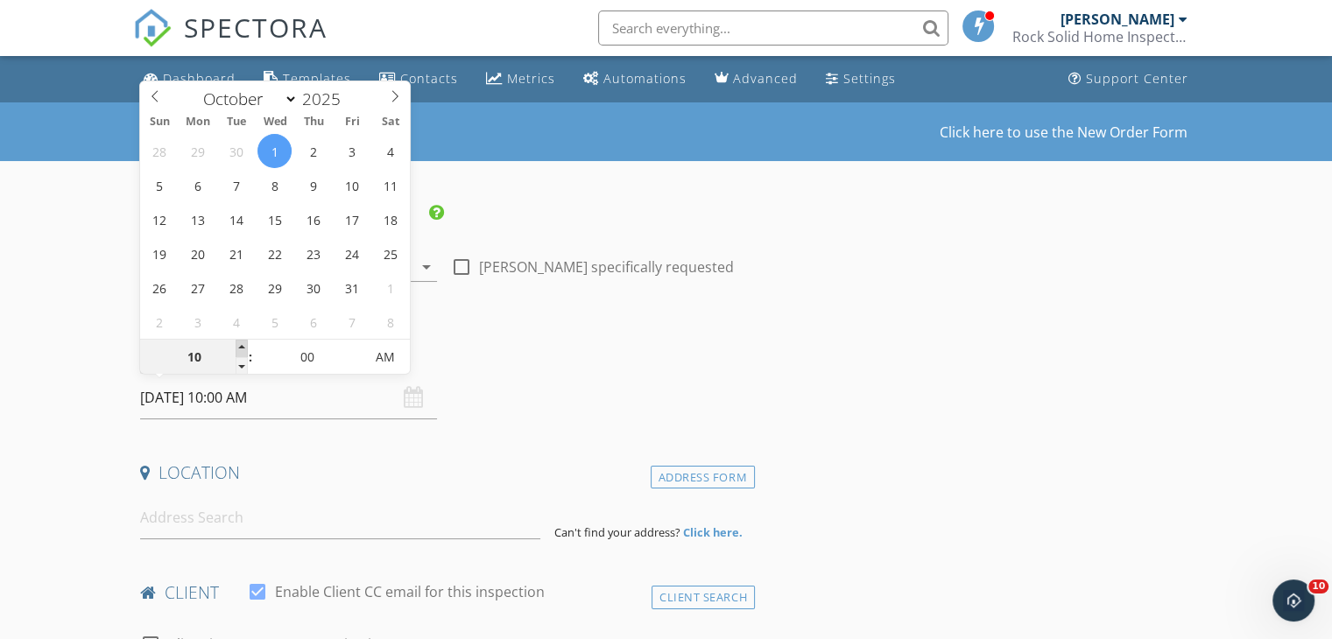
type input "11"
type input "10/01/2025 11:00 AM"
click at [242, 347] on span at bounding box center [242, 349] width 12 height 18
type input "12"
type input "10/01/2025 12:00 PM"
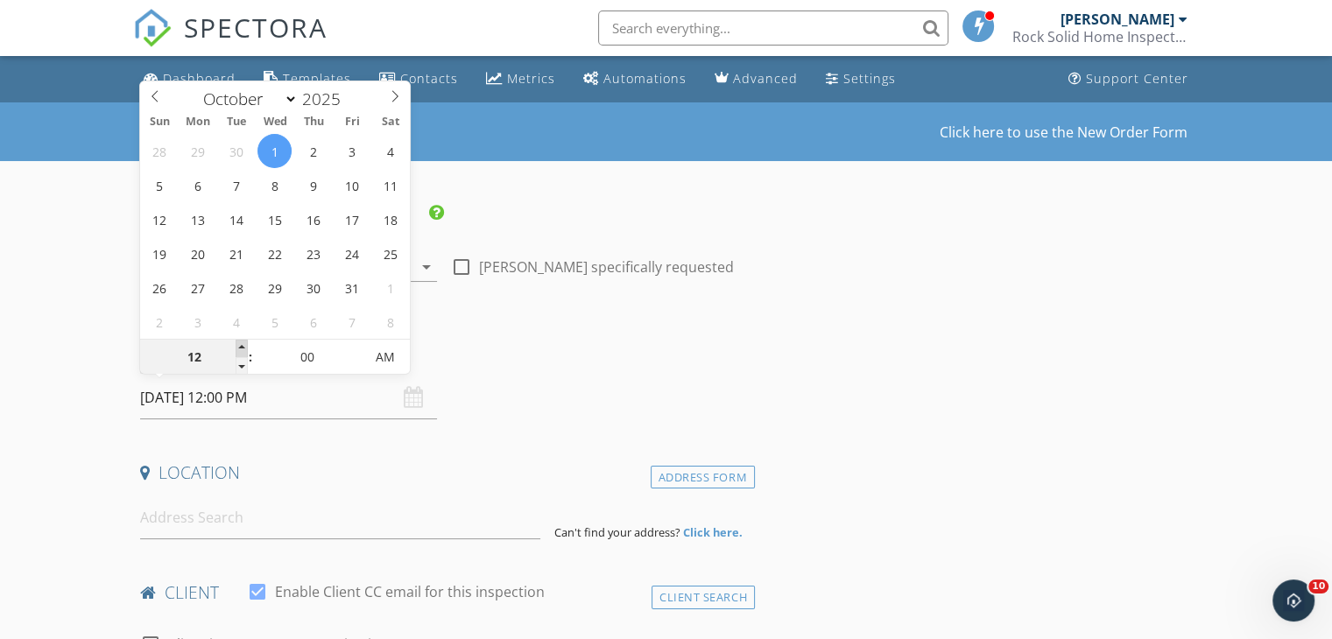
click at [242, 347] on span at bounding box center [242, 349] width 12 height 18
type input "01"
type input "10/01/2025 1:00 PM"
click at [242, 347] on span at bounding box center [242, 349] width 12 height 18
type input "02"
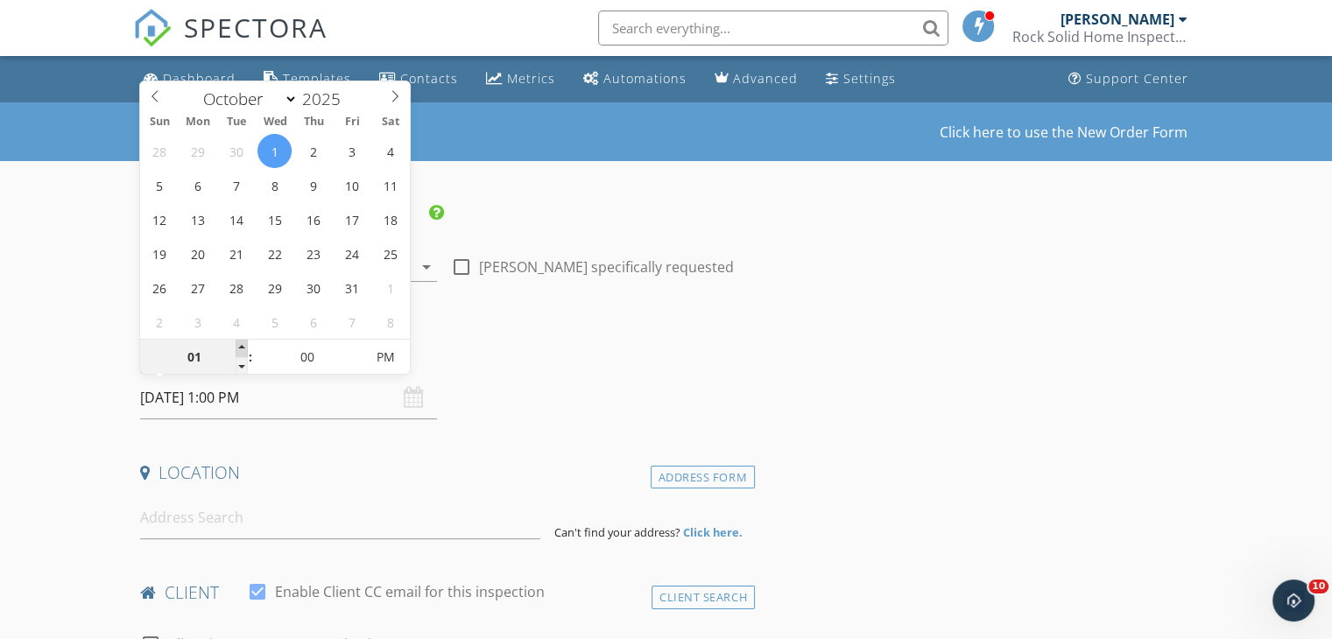
type input "10/01/2025 2:00 PM"
click at [242, 347] on span at bounding box center [242, 349] width 12 height 18
type input "03"
type input "10/01/2025 3:00 PM"
click at [242, 347] on span at bounding box center [242, 349] width 12 height 18
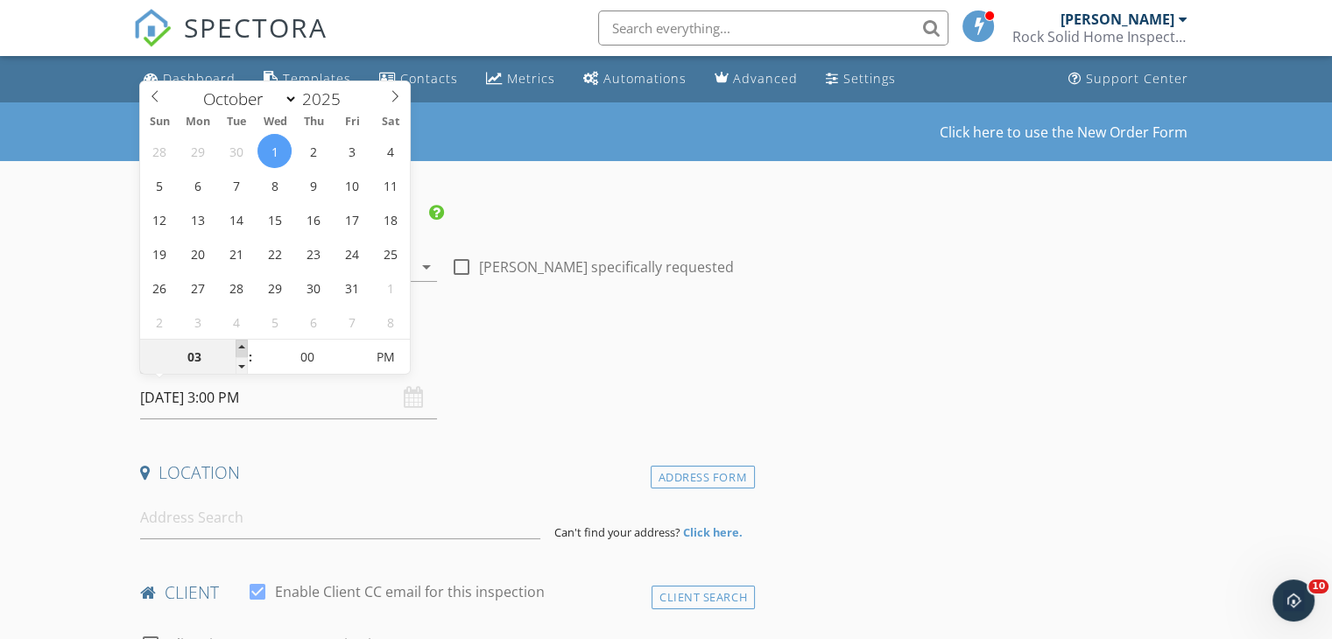
type input "04"
type input "10/01/2025 4:00 PM"
click at [242, 347] on span at bounding box center [242, 349] width 12 height 18
type input "05"
type input "10/01/2025 5:00 PM"
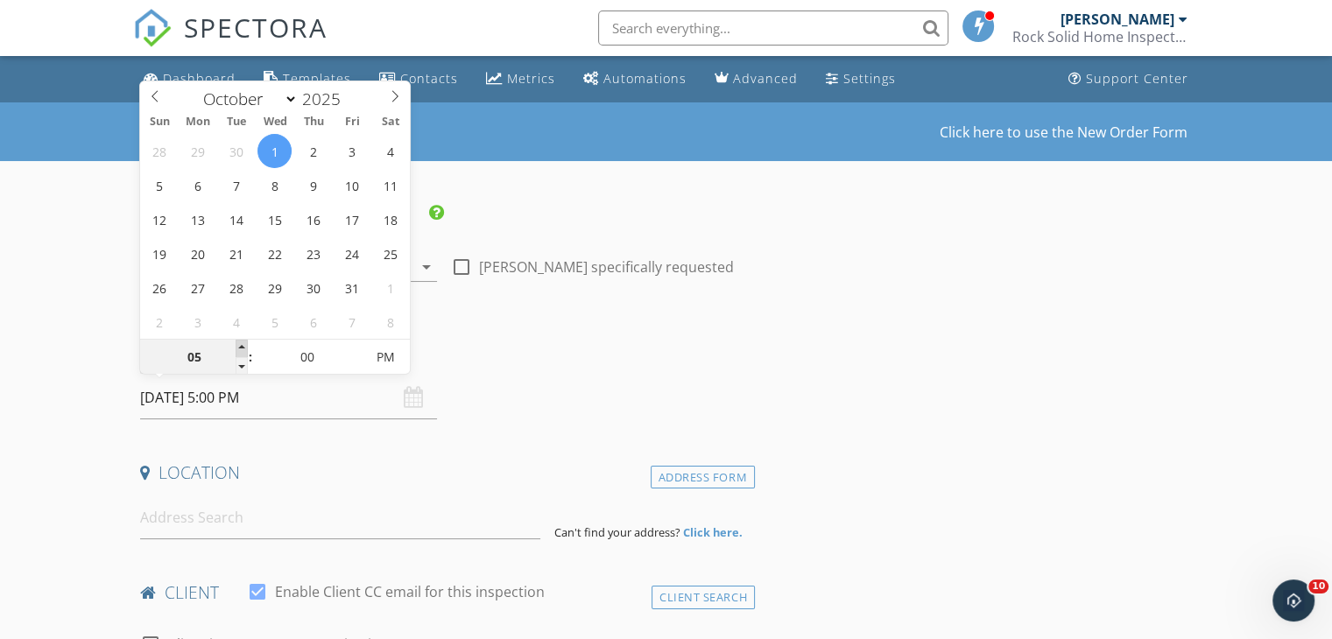
click at [237, 344] on span at bounding box center [242, 349] width 12 height 18
type input "05"
type input "10/01/2025 5:05 PM"
click at [357, 351] on span at bounding box center [355, 349] width 12 height 18
type input "10"
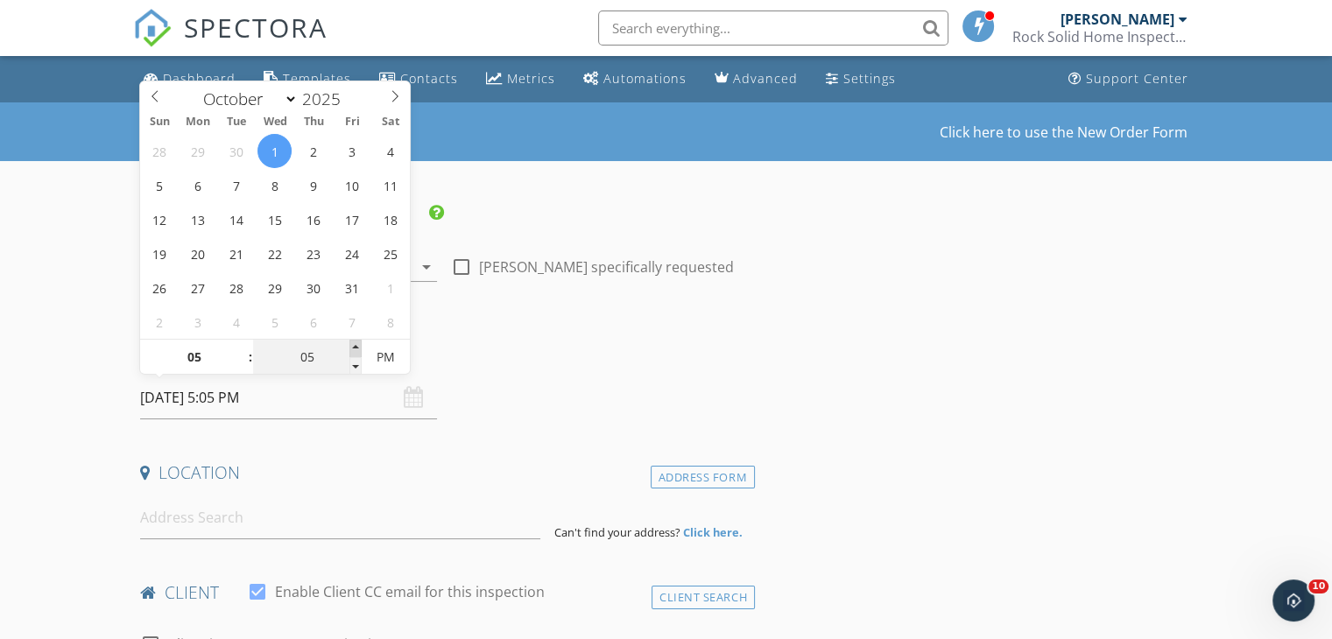
type input "10/01/2025 5:10 PM"
click at [357, 351] on span at bounding box center [355, 349] width 12 height 18
type input "15"
type input "10/01/2025 5:15 PM"
click at [357, 351] on span at bounding box center [355, 349] width 12 height 18
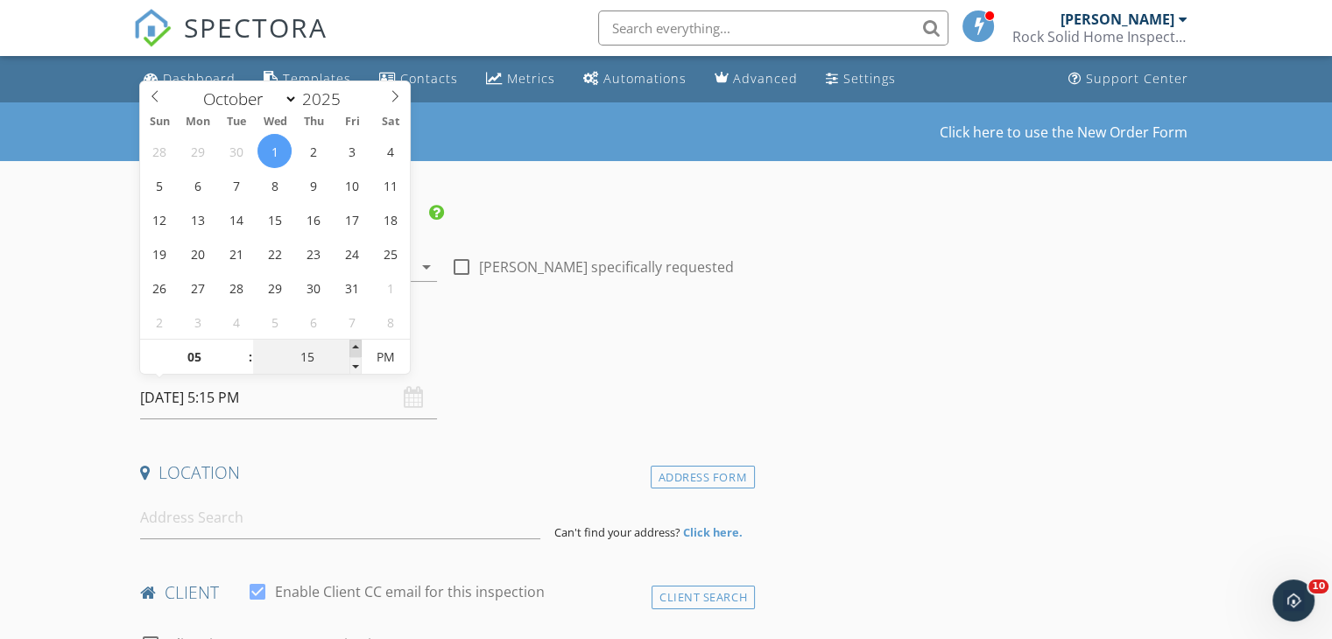
type input "20"
type input "10/01/2025 5:20 PM"
click at [357, 351] on span at bounding box center [355, 349] width 12 height 18
type input "25"
type input "10/01/2025 5:25 PM"
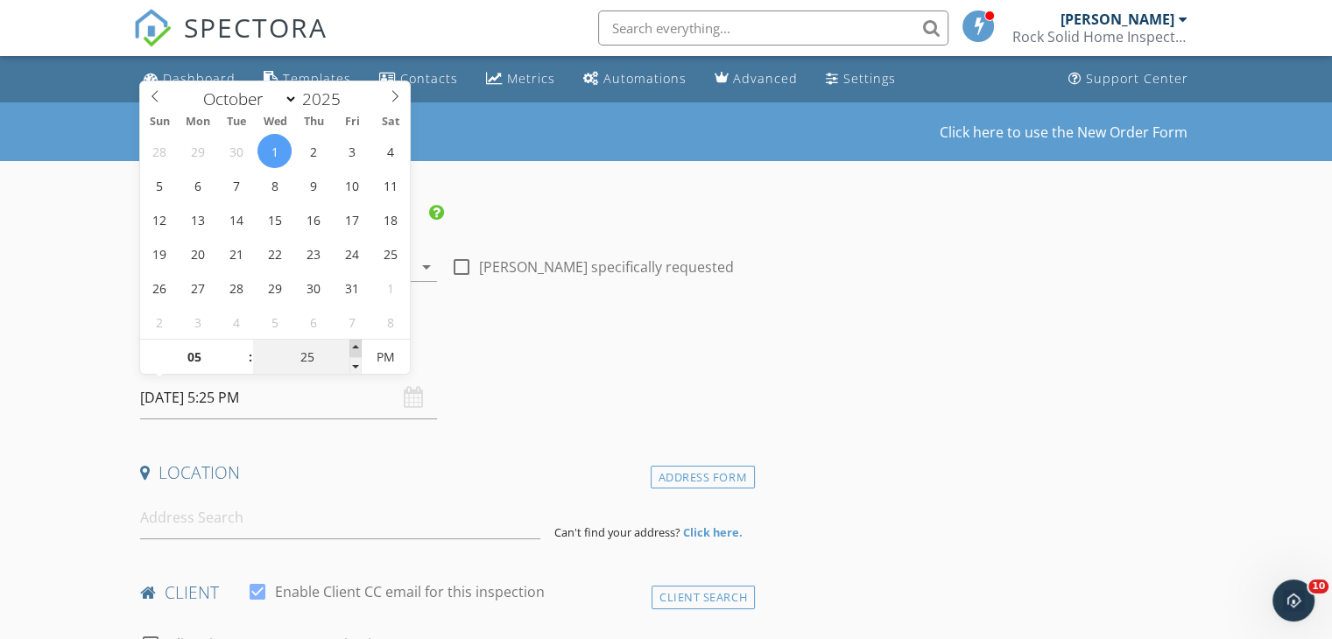
click at [357, 351] on span at bounding box center [355, 349] width 12 height 18
type input "30"
type input "10/01/2025 5:30 PM"
click at [357, 351] on span at bounding box center [355, 349] width 12 height 18
click at [252, 525] on input at bounding box center [340, 517] width 400 height 43
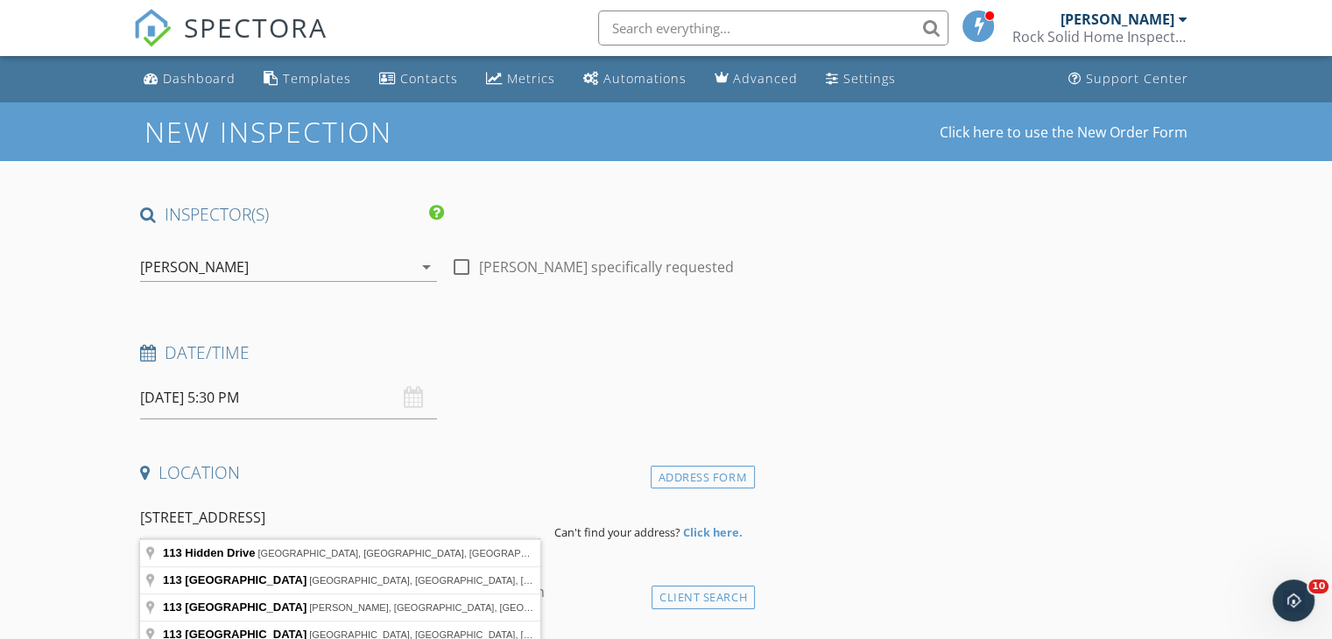
type input "113 Hidden Drive, Blackwood, NJ, USA"
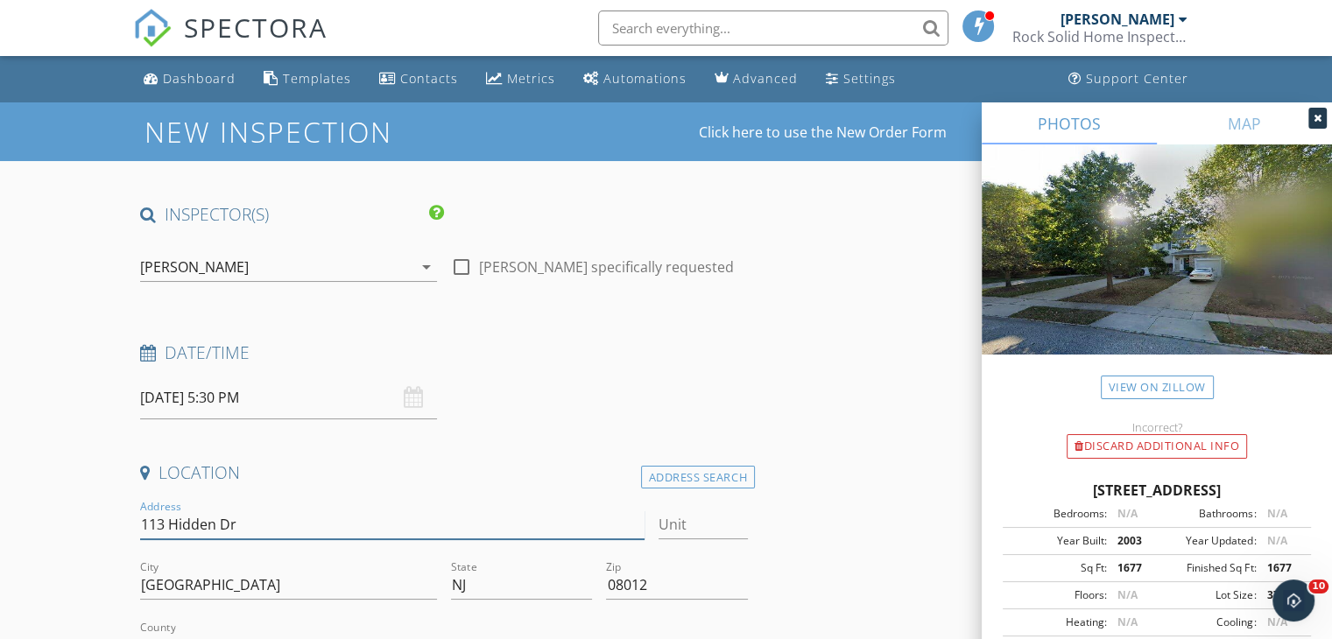
click at [263, 521] on input "113 Hidden Dr" at bounding box center [391, 525] width 503 height 29
type input "113 Hidden Drive"
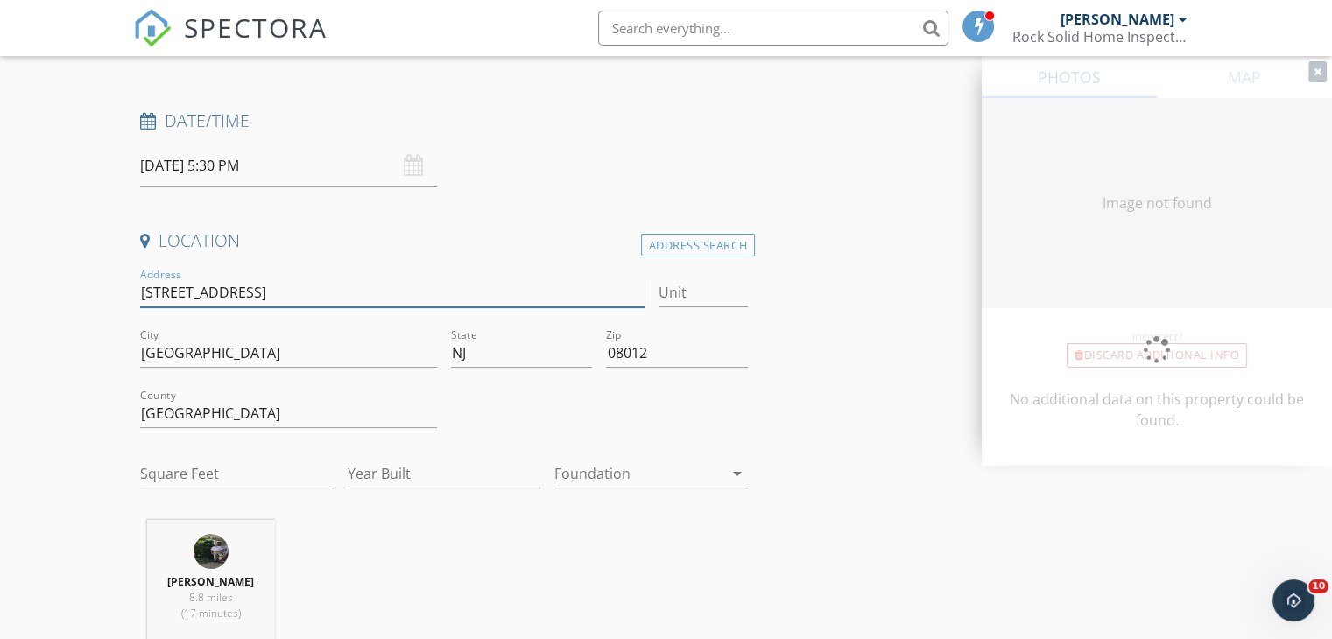
type input "1677"
type input "2003"
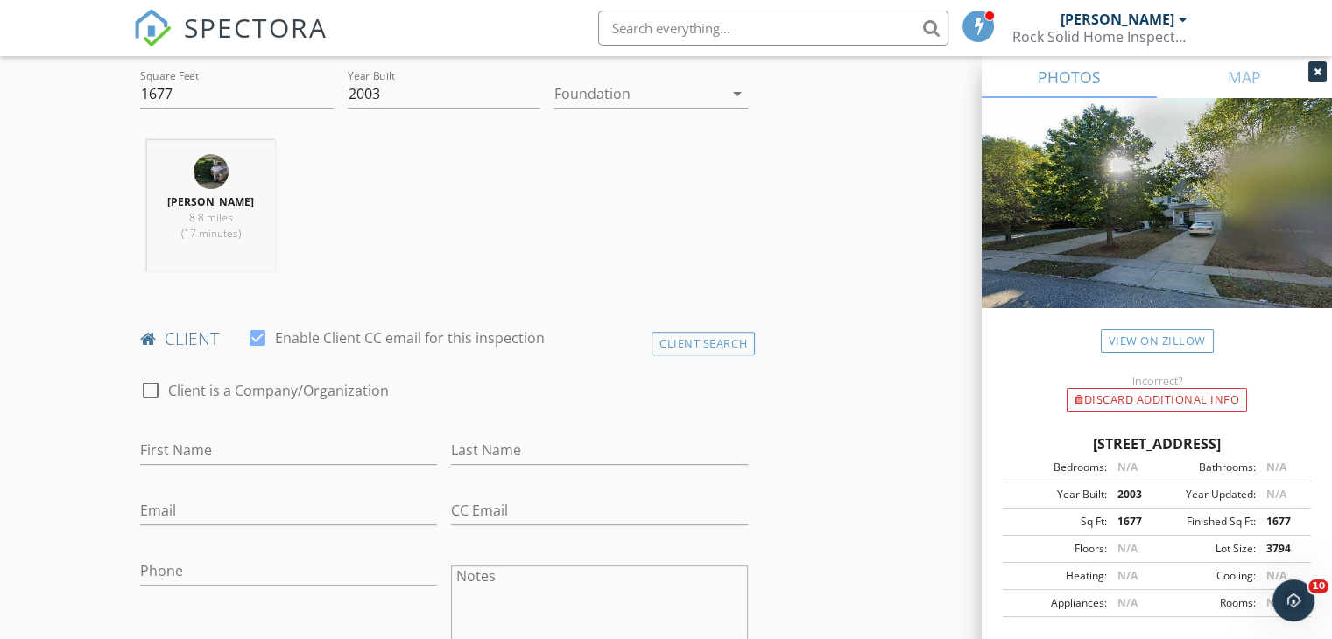
scroll to position [613, 0]
click at [679, 340] on div "Client Search" at bounding box center [702, 343] width 103 height 24
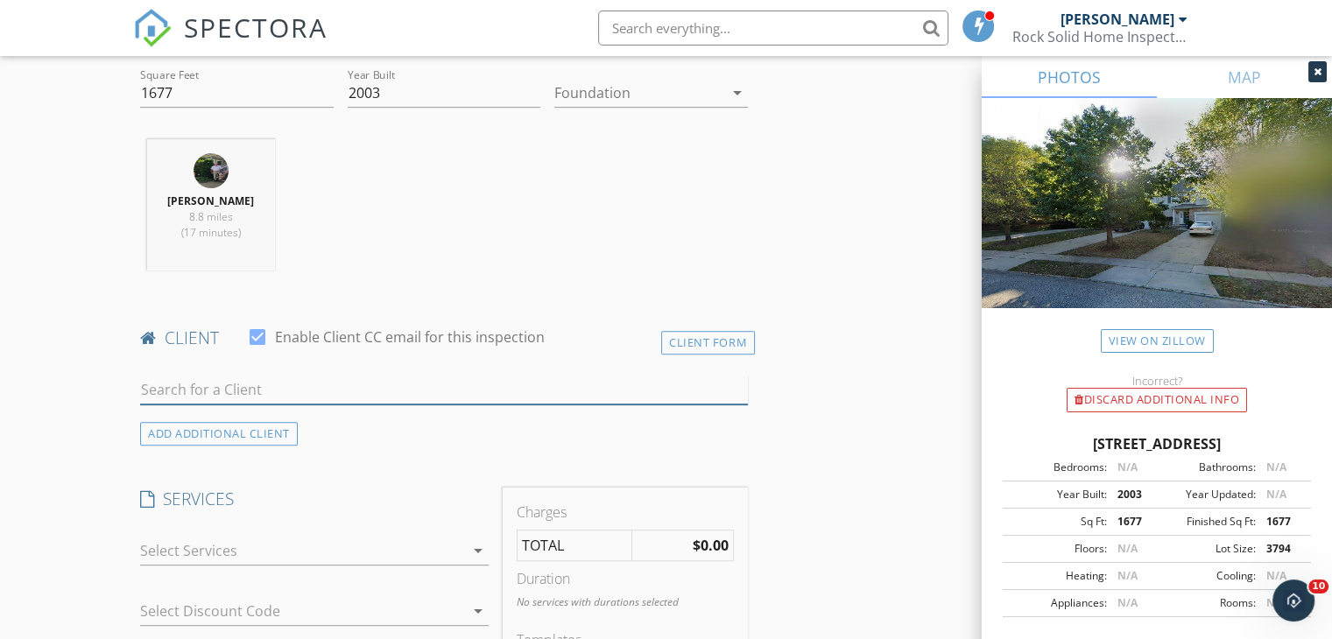
click at [235, 391] on input "text" at bounding box center [444, 390] width 608 height 29
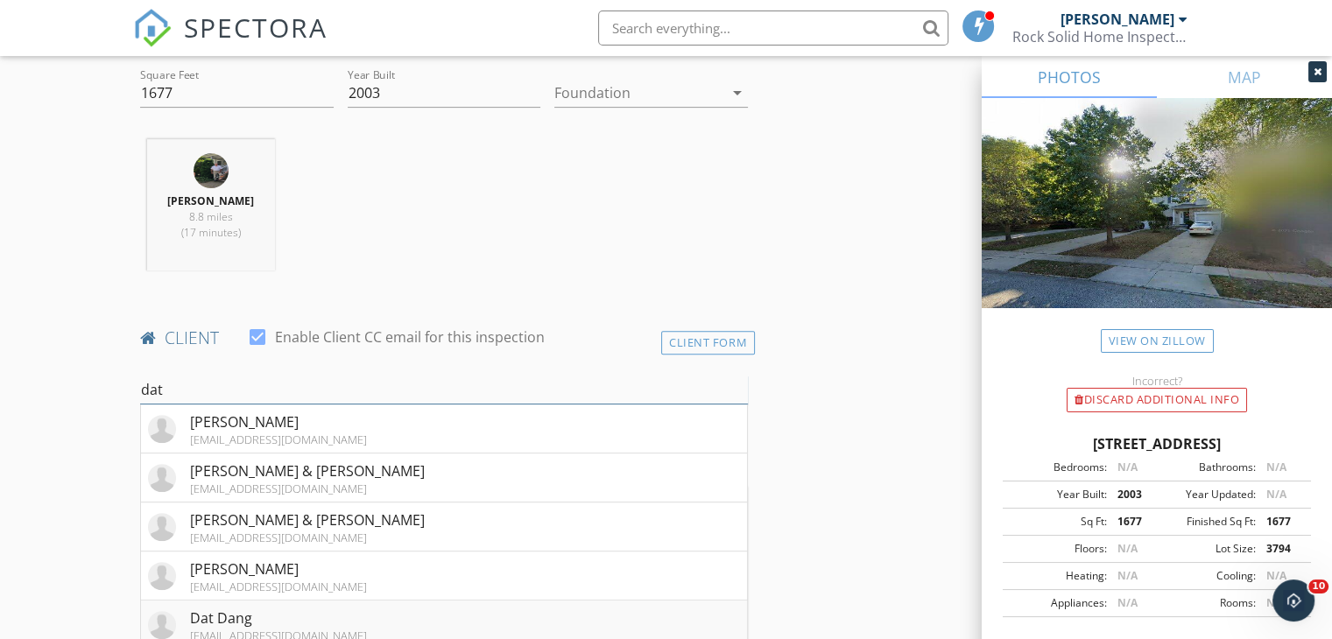
type input "dat"
click at [294, 616] on div "Dat Dang" at bounding box center [278, 618] width 177 height 21
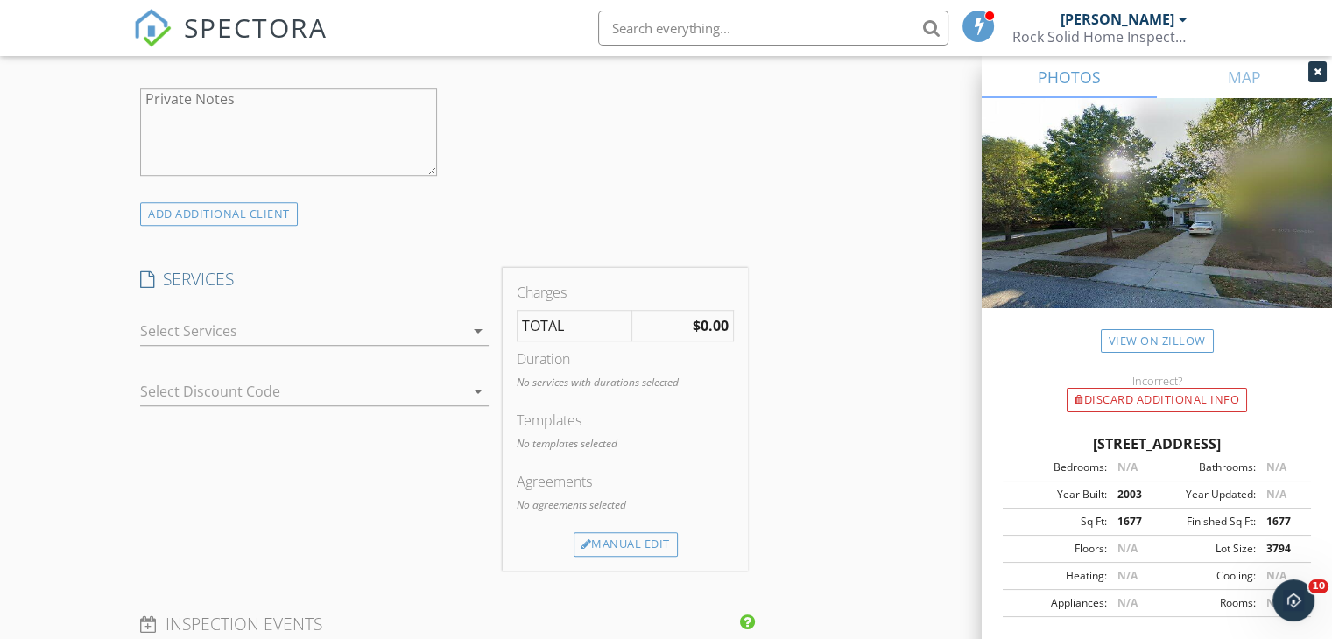
scroll to position [1401, 0]
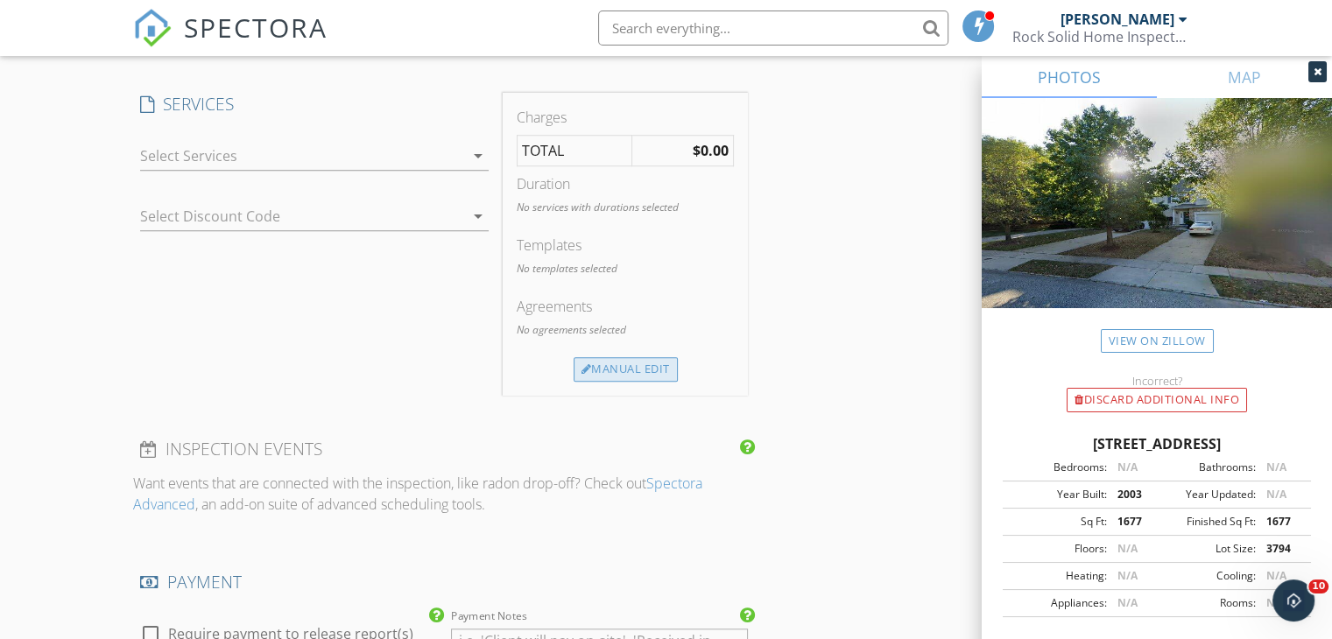
click at [588, 368] on div at bounding box center [586, 369] width 11 height 11
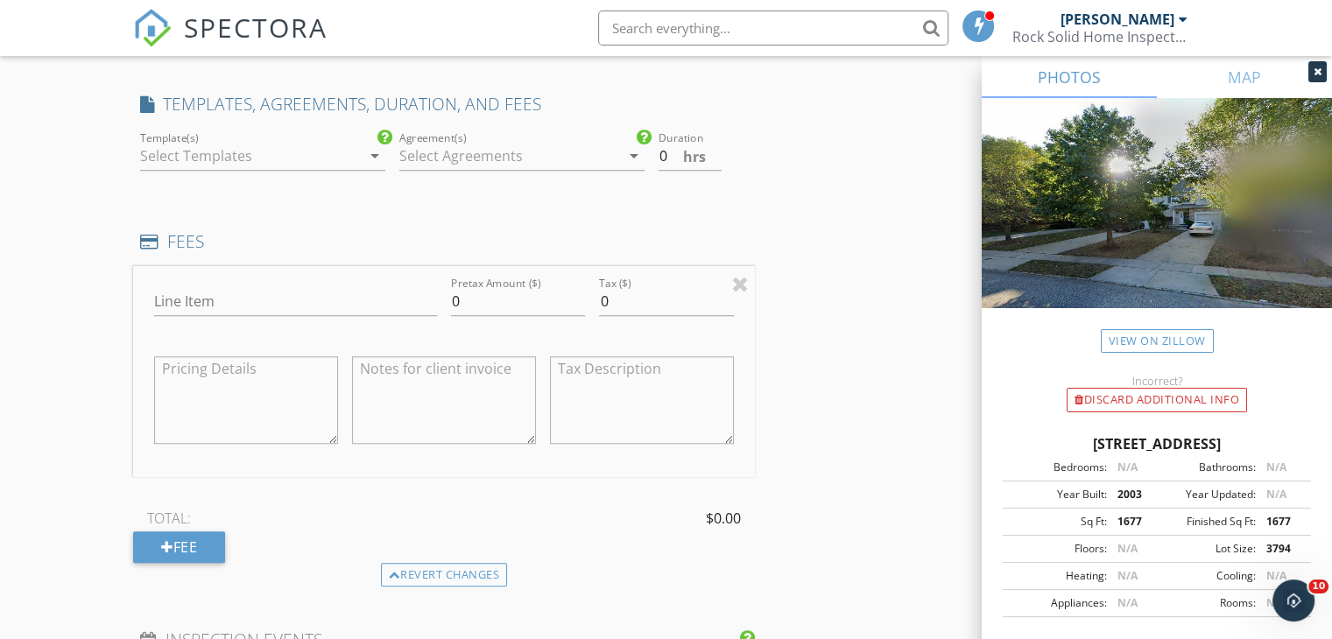
click at [371, 157] on icon "arrow_drop_down" at bounding box center [374, 155] width 21 height 21
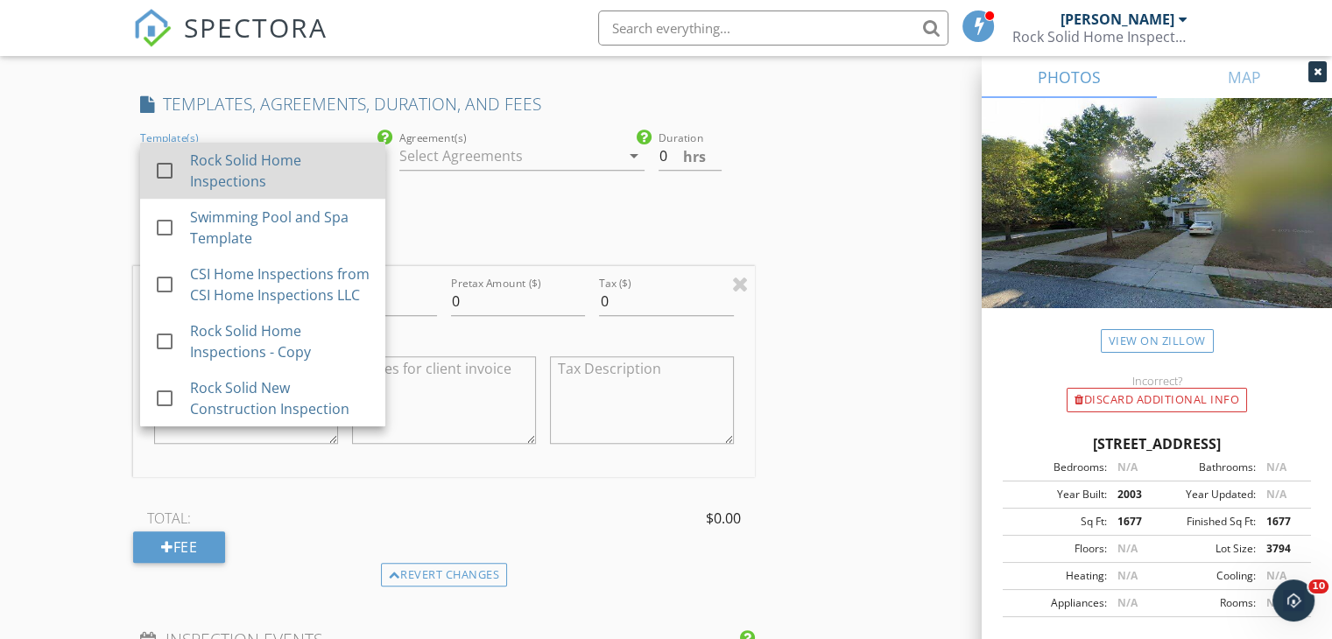
click at [158, 167] on div at bounding box center [165, 171] width 30 height 30
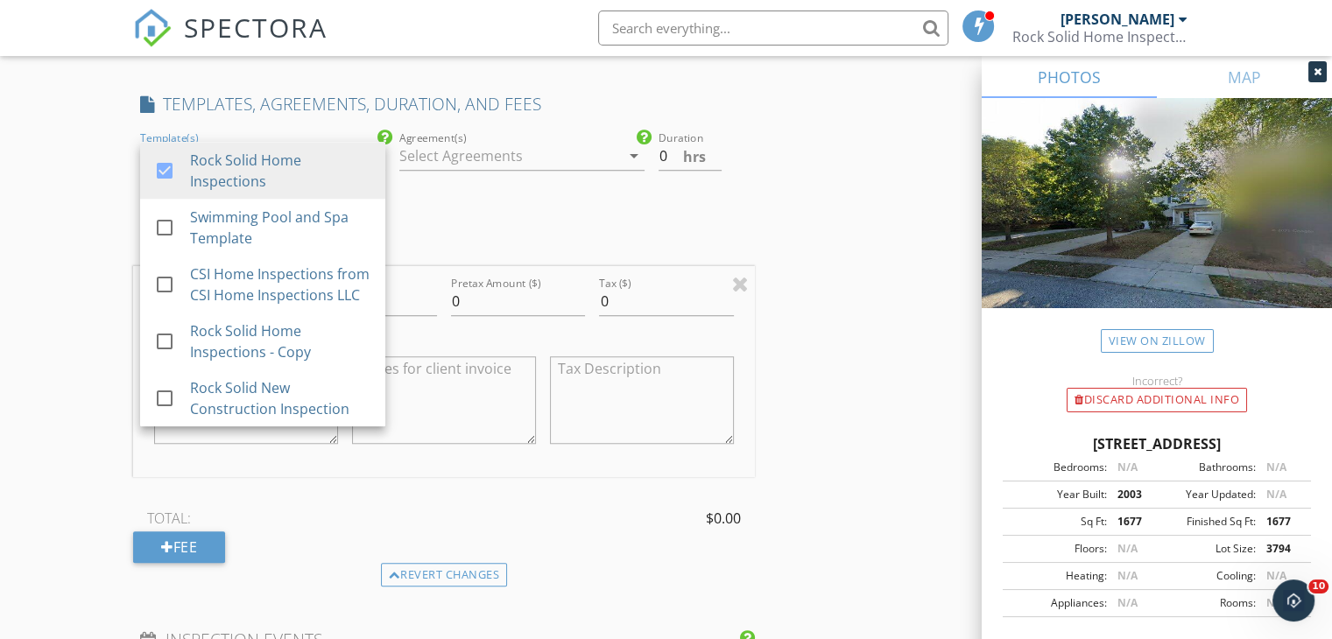
click at [634, 154] on icon "arrow_drop_down" at bounding box center [633, 155] width 21 height 21
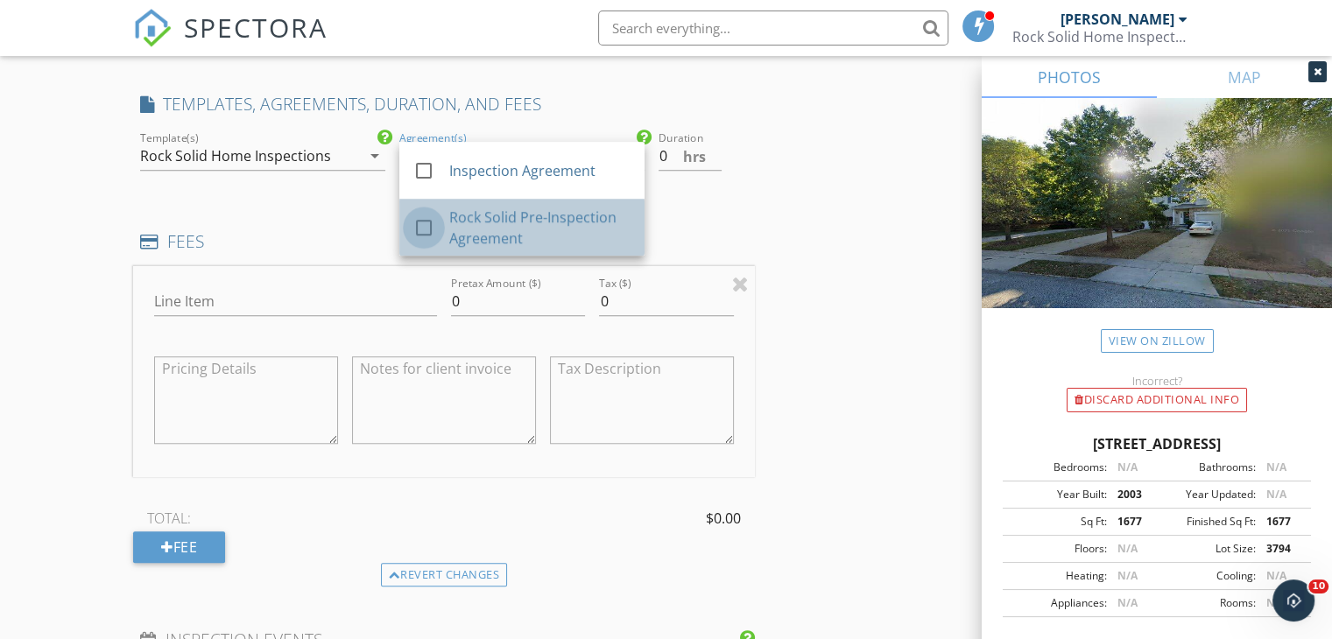
click at [425, 221] on div at bounding box center [424, 228] width 30 height 30
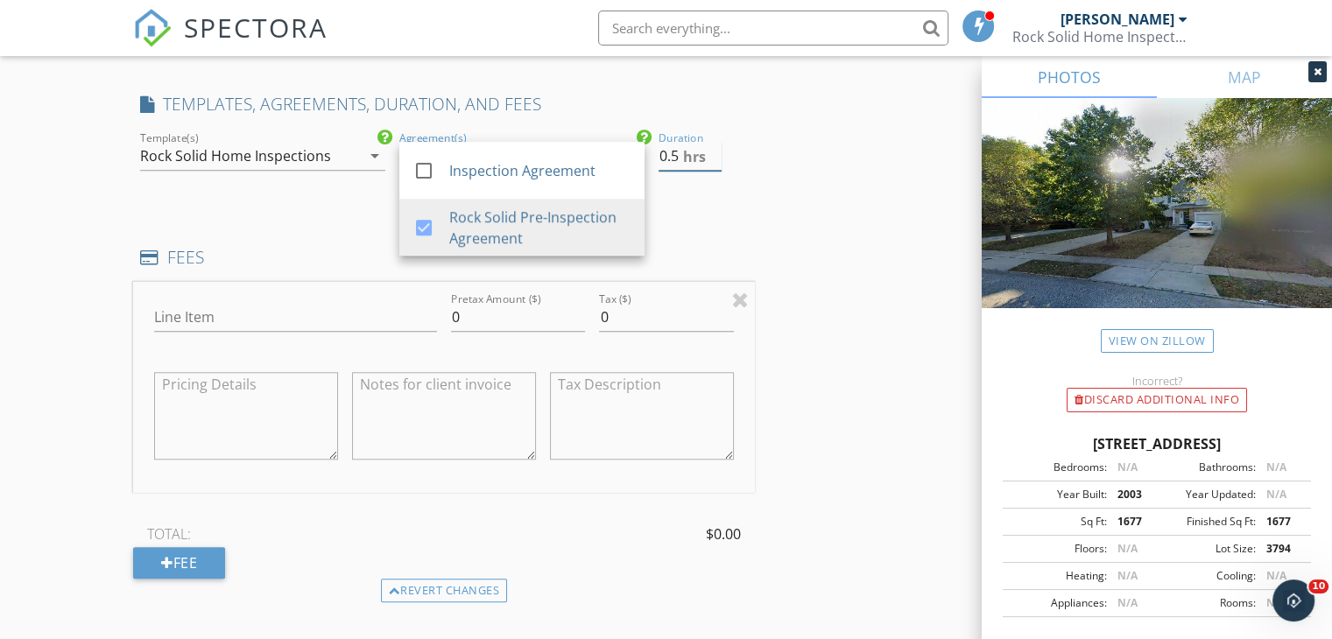
click at [717, 148] on input "0.5" at bounding box center [689, 156] width 63 height 29
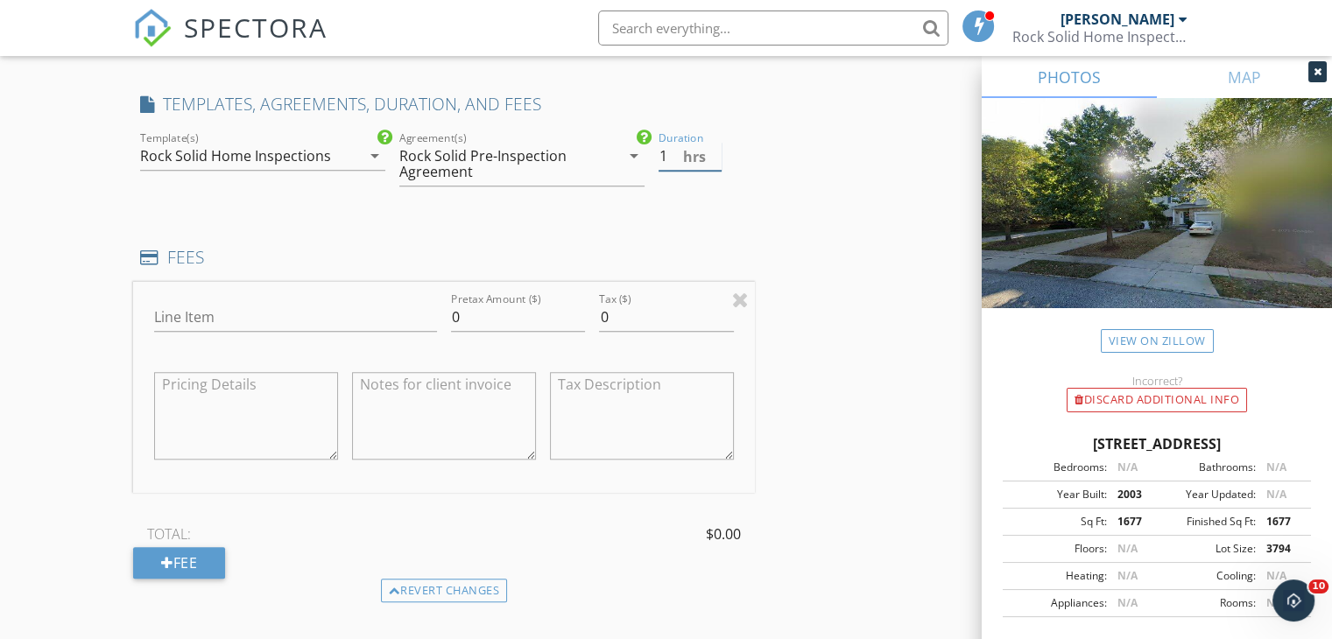
click at [717, 148] on input "1" at bounding box center [689, 156] width 63 height 29
type input "1.5"
click at [717, 148] on input "1.5" at bounding box center [689, 156] width 63 height 29
click at [283, 317] on input "Line Item" at bounding box center [295, 317] width 283 height 29
type input "Home Inspection"
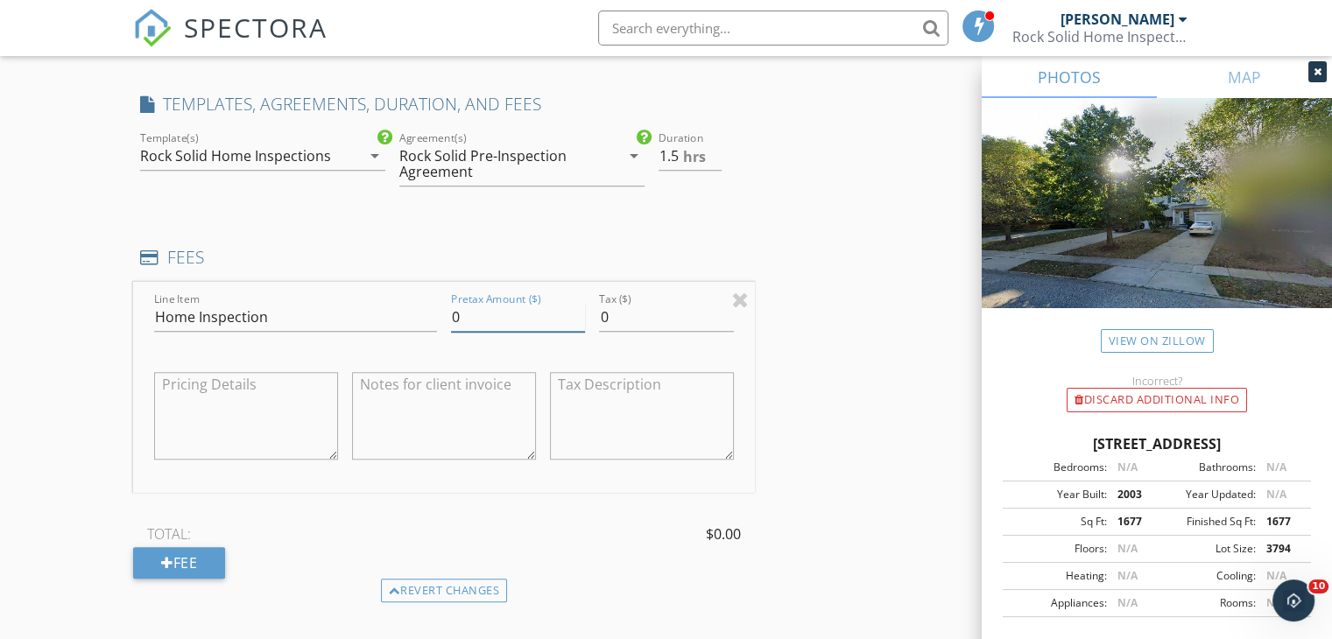
click at [469, 314] on input "0" at bounding box center [518, 317] width 134 height 29
type input "475.00"
click at [188, 549] on div "Fee" at bounding box center [179, 563] width 92 height 32
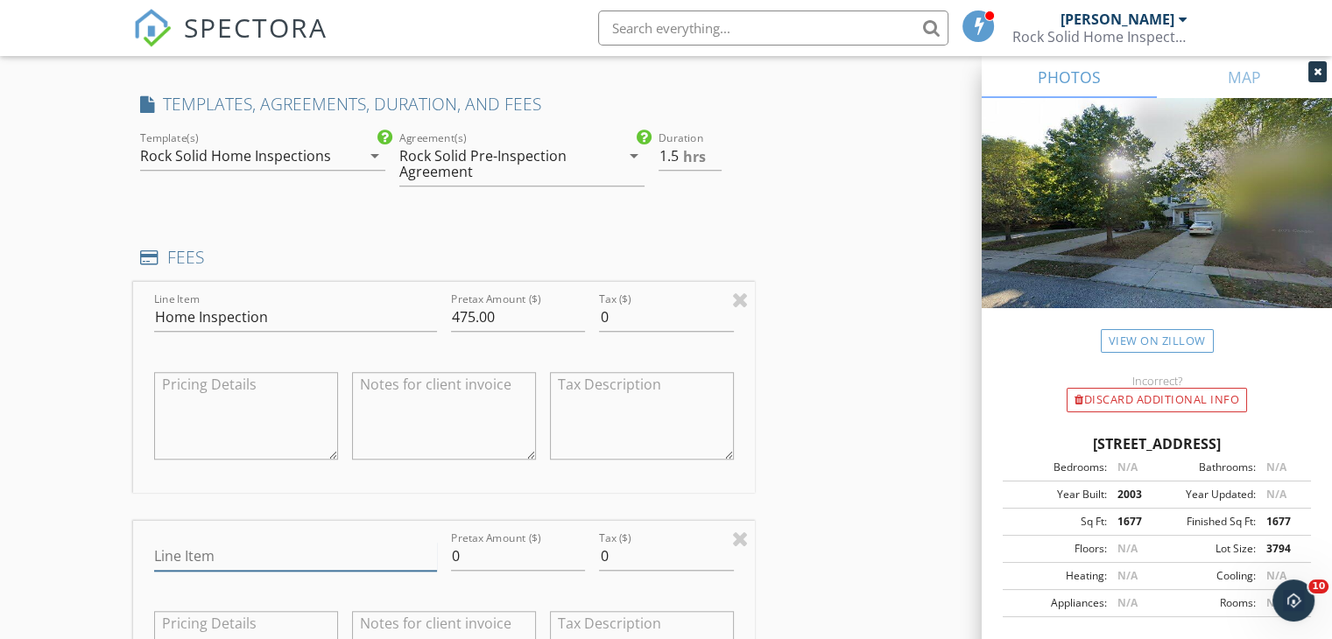
click at [208, 552] on input "Line Item" at bounding box center [295, 556] width 283 height 29
type input "Termite"
click at [465, 542] on input "0" at bounding box center [518, 556] width 134 height 29
type input "75.00"
click at [857, 416] on div "INSPECTOR(S) check_box Joseph Craddock PRIMARY Joseph Craddock arrow_drop_down …" at bounding box center [666, 460] width 1066 height 3317
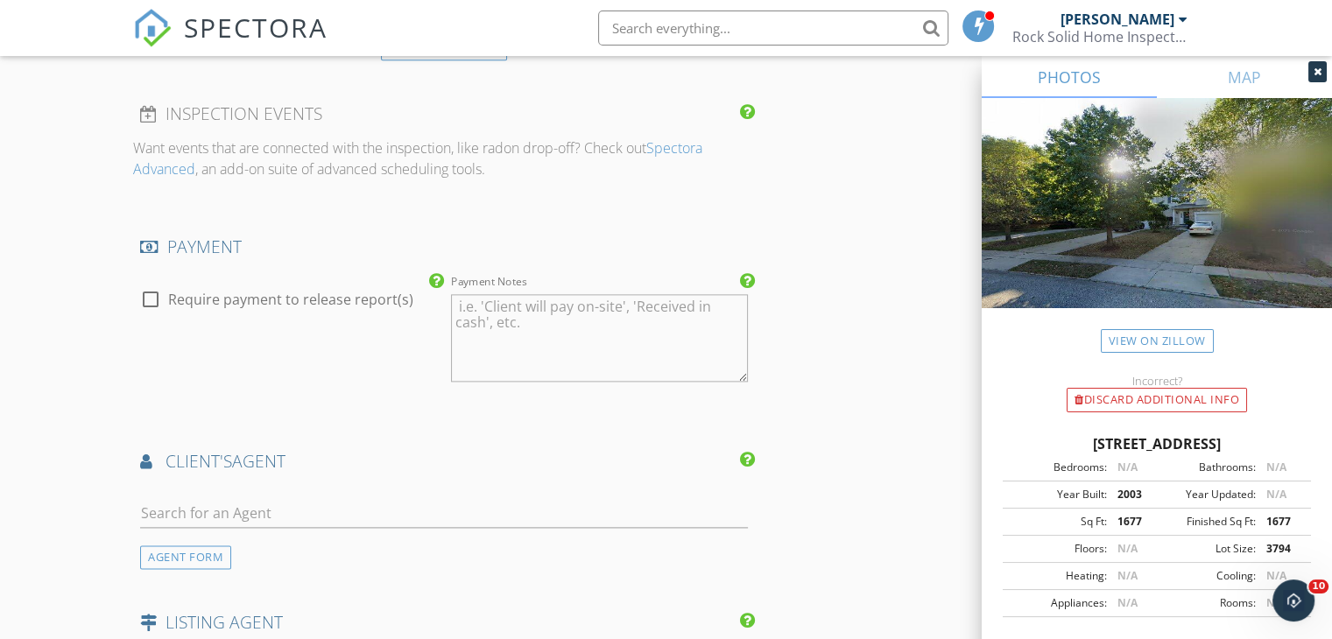
scroll to position [2189, 0]
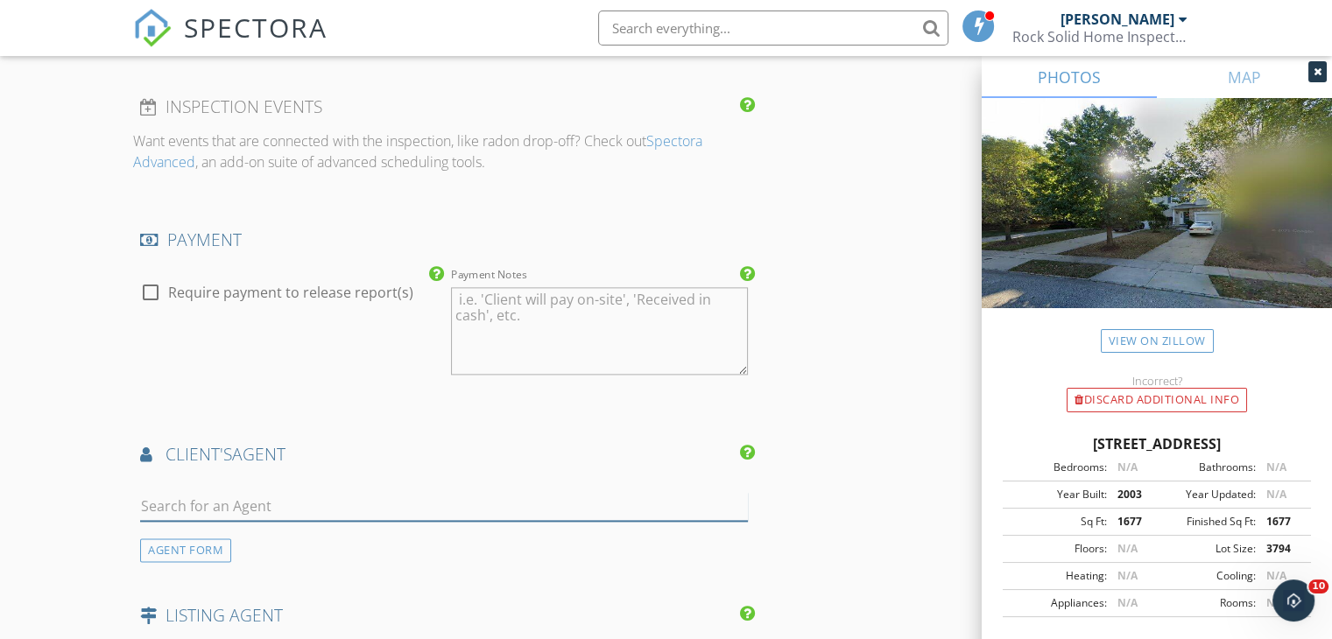
click at [201, 509] on input "text" at bounding box center [444, 506] width 608 height 29
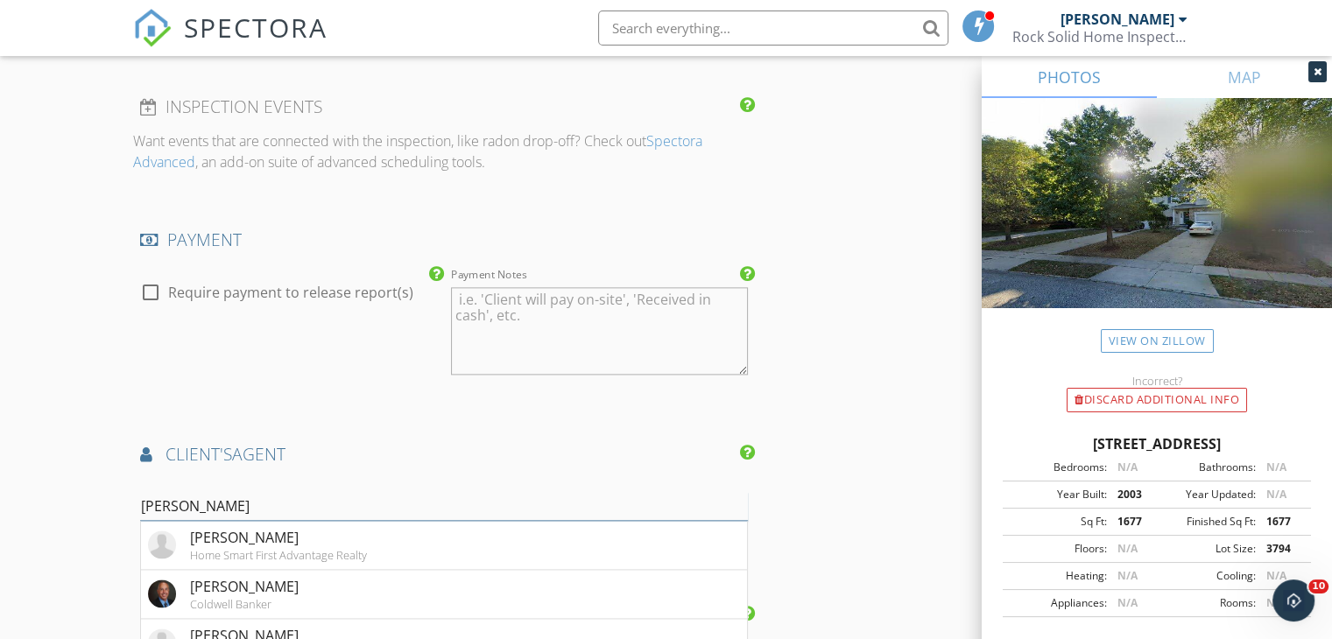
type input "rick"
click at [222, 539] on div "Rick Brody" at bounding box center [278, 537] width 177 height 21
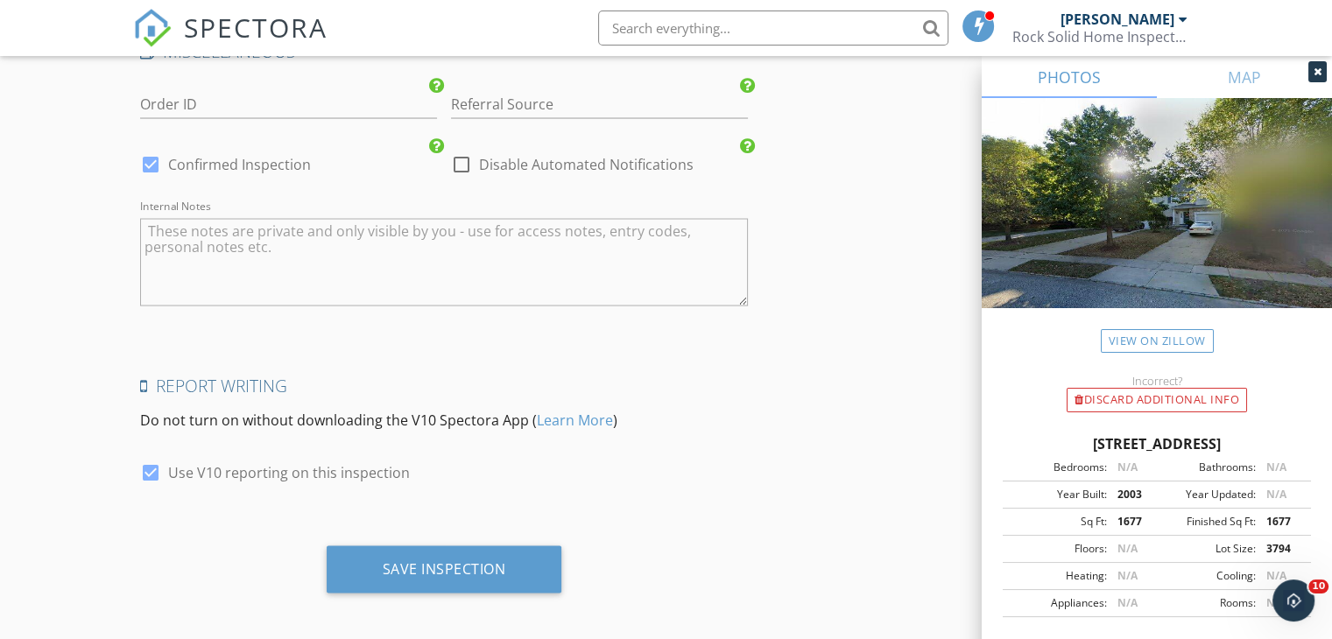
scroll to position [3316, 0]
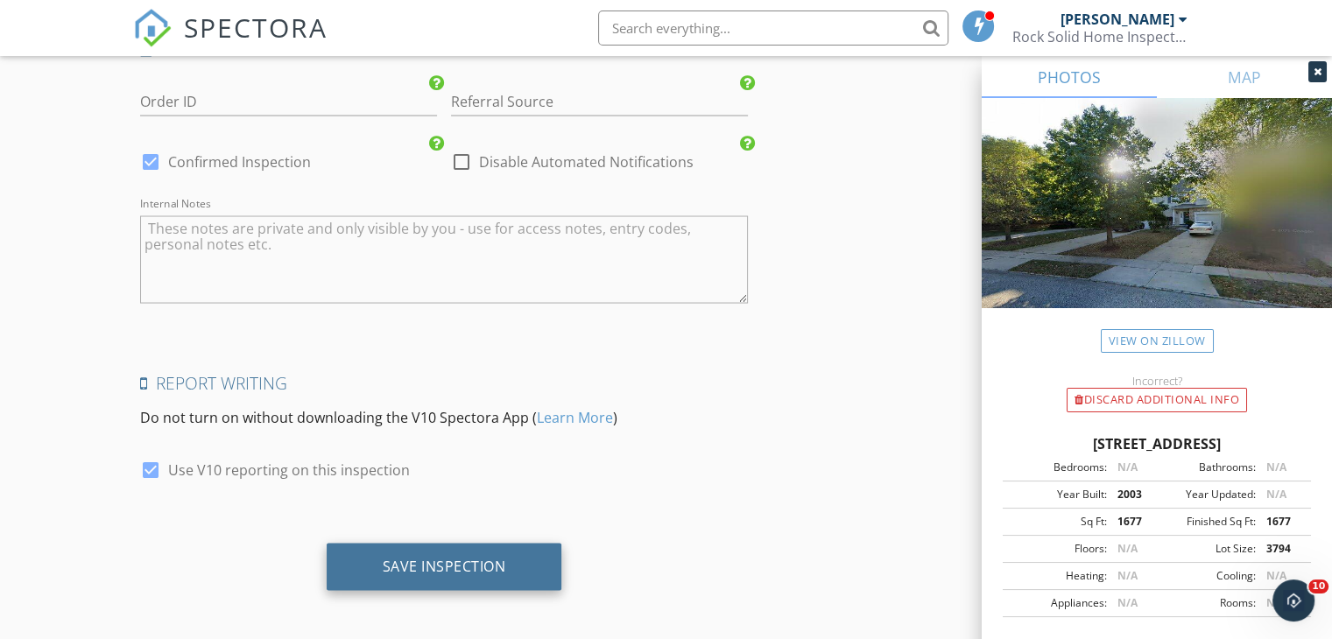
click at [409, 569] on div "Save Inspection" at bounding box center [445, 566] width 236 height 47
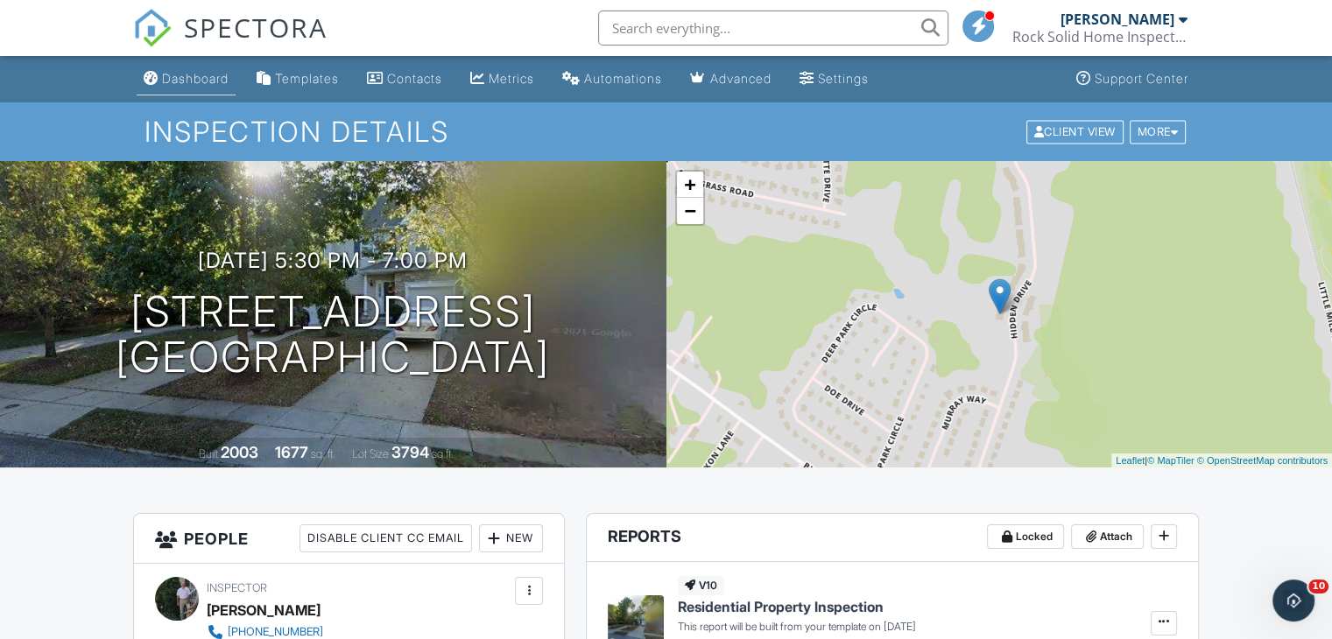
click at [207, 88] on link "Dashboard" at bounding box center [186, 79] width 99 height 32
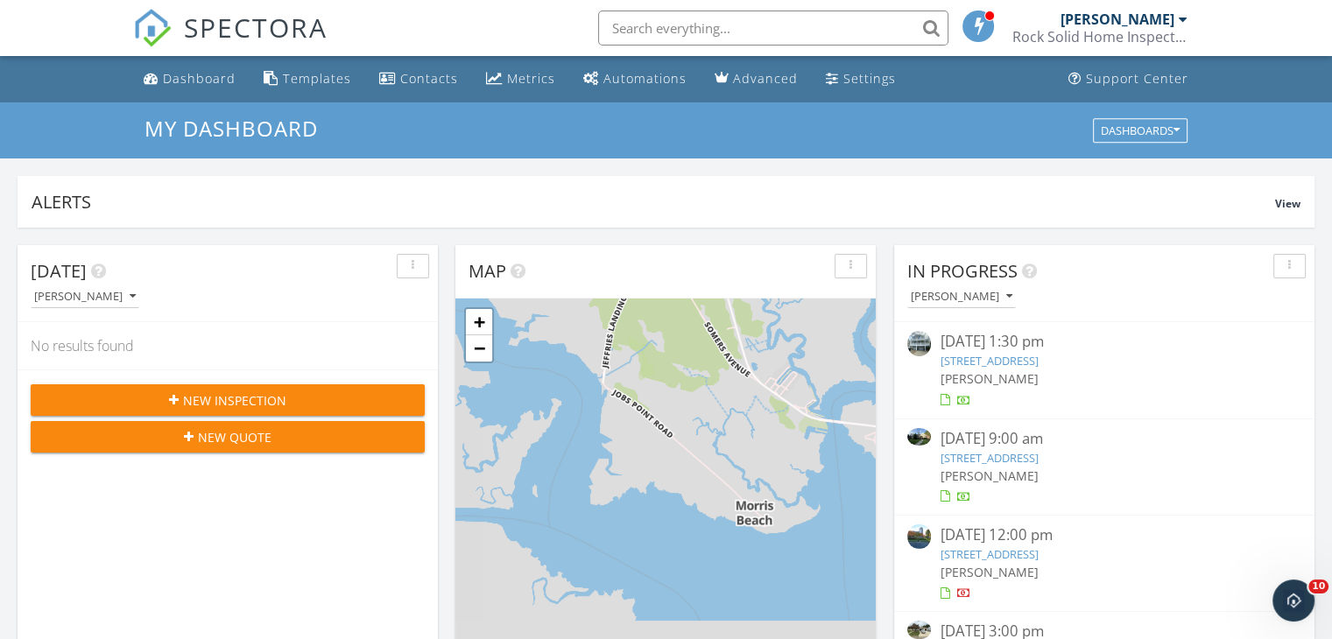
click at [291, 385] on button "New Inspection" at bounding box center [228, 400] width 394 height 32
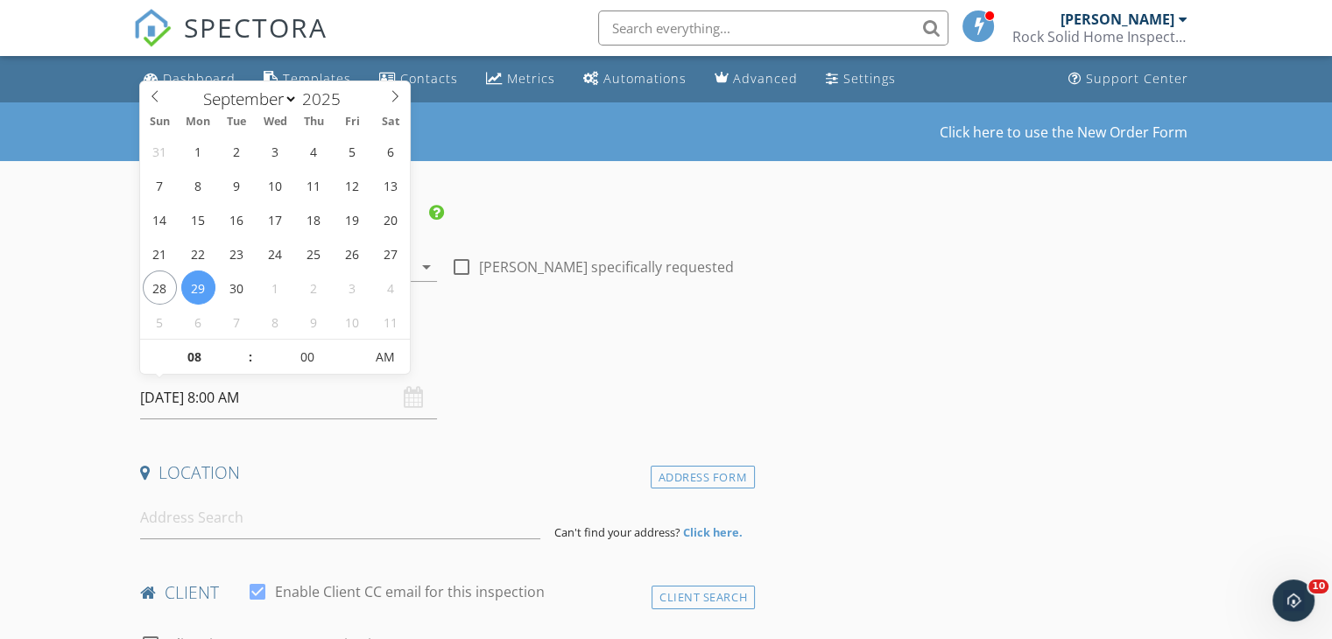
click at [298, 397] on input "[DATE] 8:00 AM" at bounding box center [288, 398] width 297 height 43
select select "9"
click at [393, 97] on icon at bounding box center [395, 96] width 12 height 12
type input "[DATE] 8:00 AM"
type input "09"
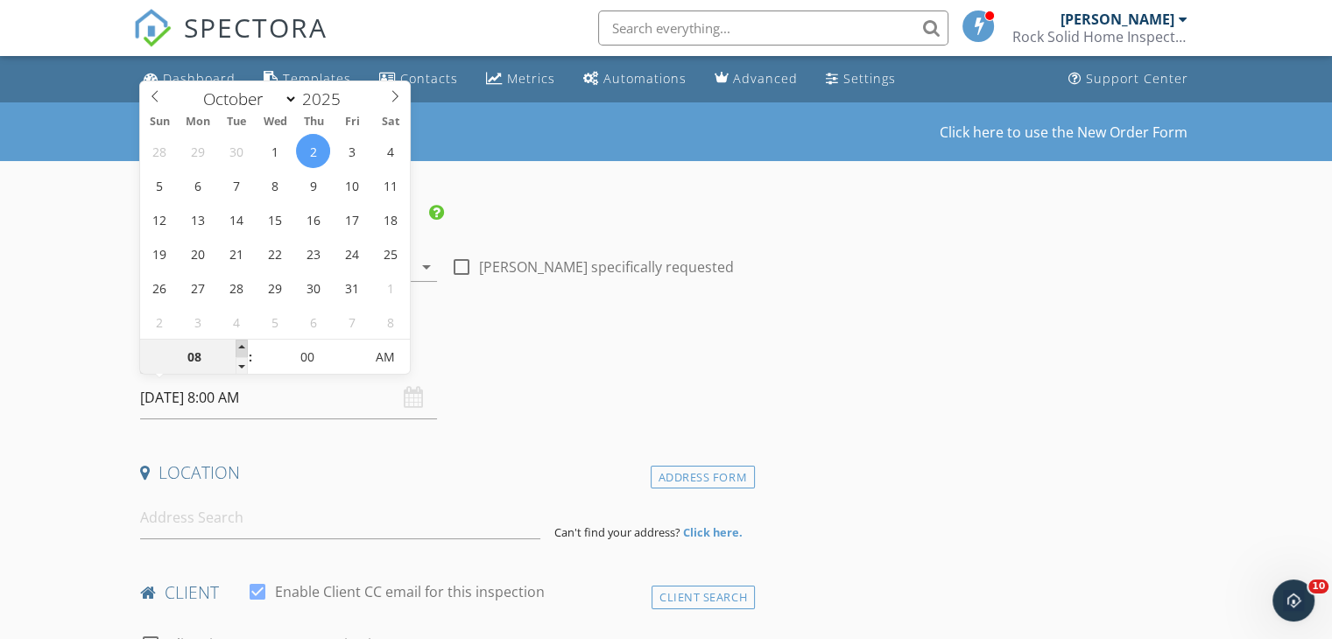
type input "[DATE] 9:00 AM"
click at [238, 348] on span at bounding box center [242, 349] width 12 height 18
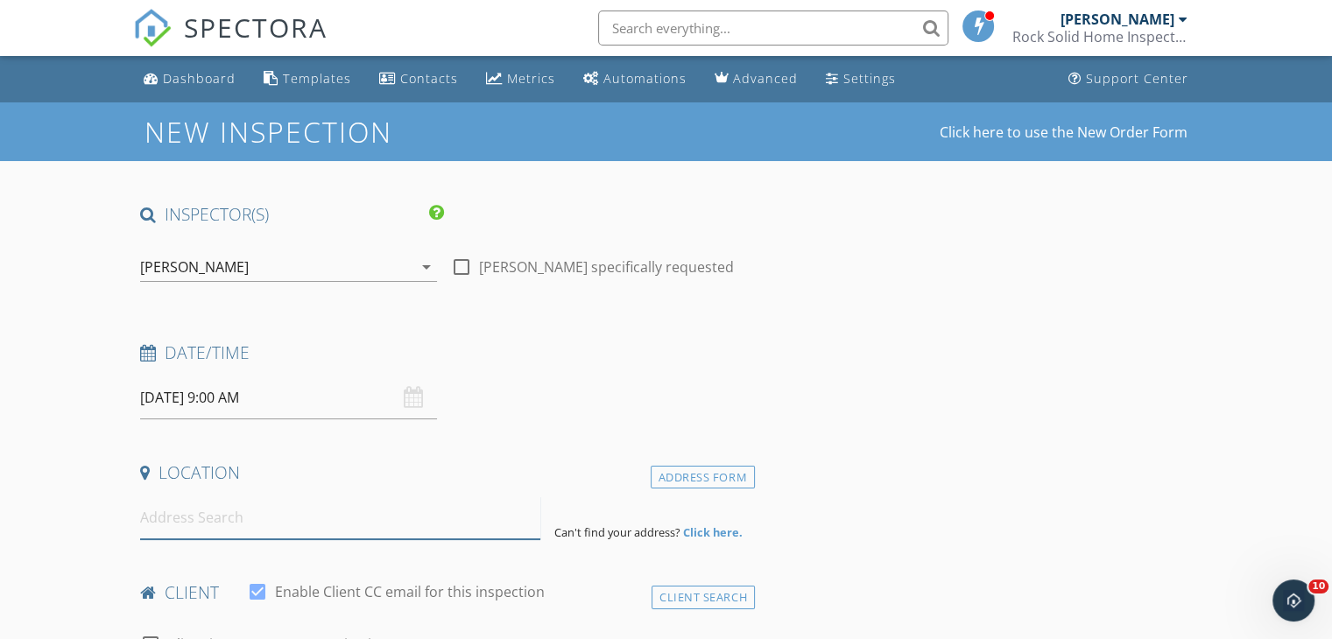
click at [214, 525] on input at bounding box center [340, 517] width 400 height 43
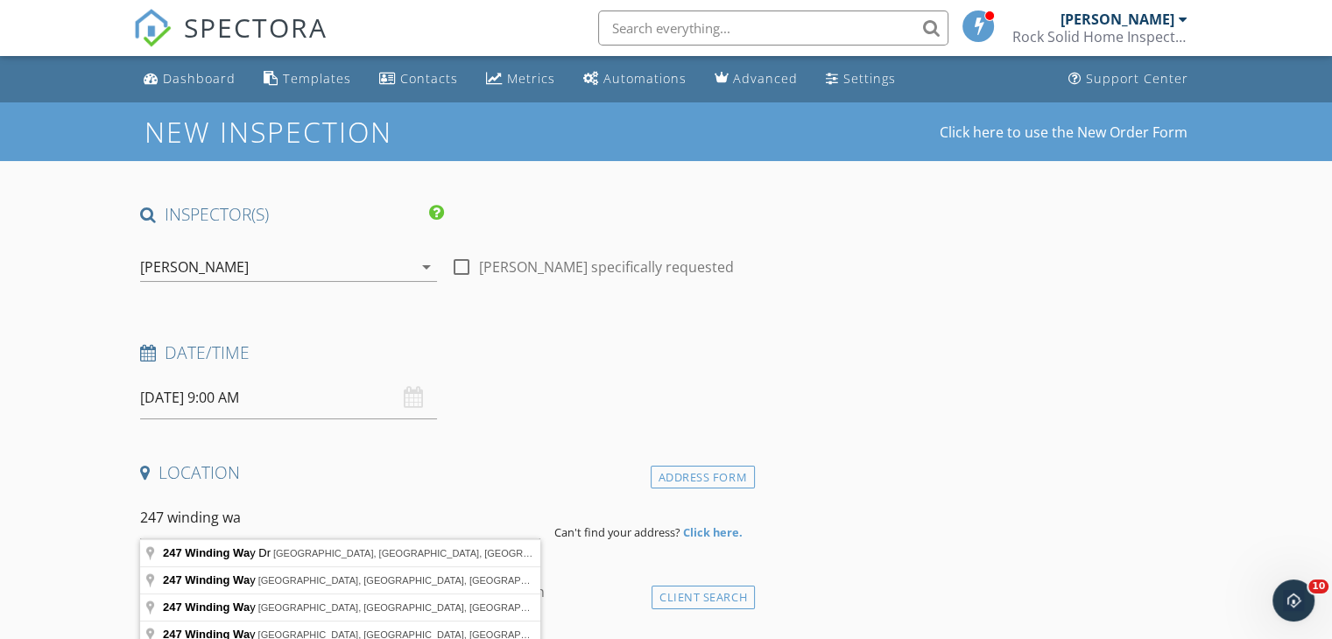
type input "247 Winding Way, Merion Station, PA, USA"
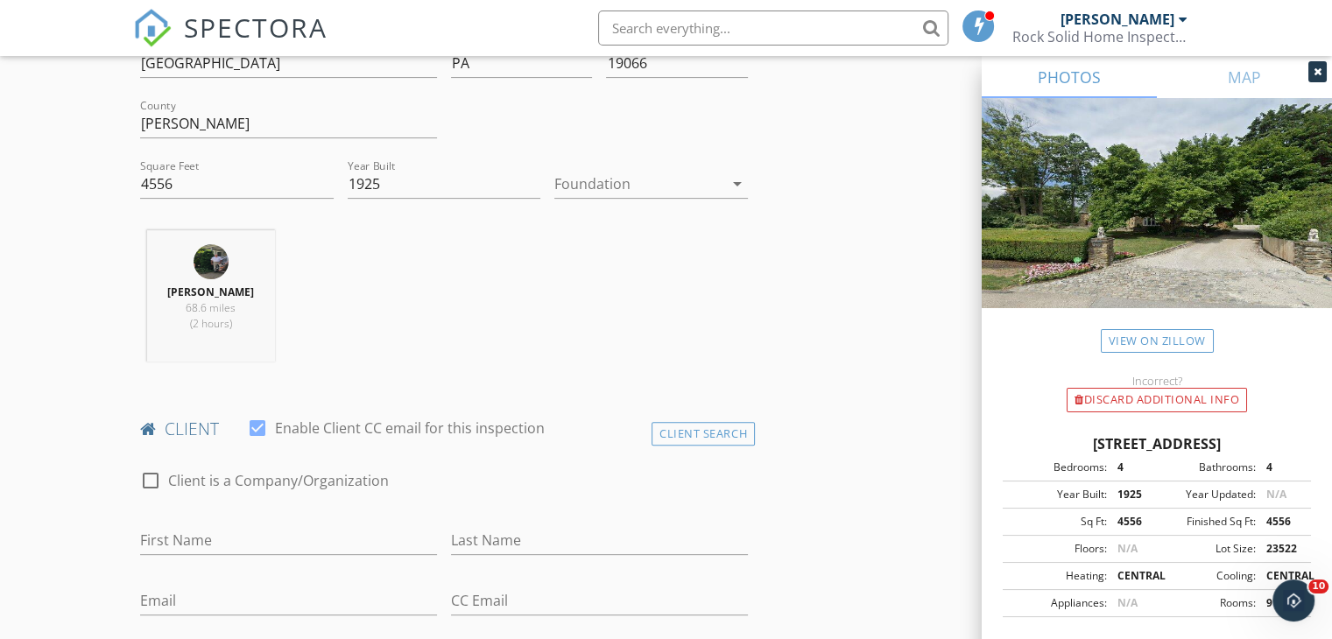
scroll to position [525, 0]
click at [705, 425] on div "Client Search" at bounding box center [702, 431] width 103 height 24
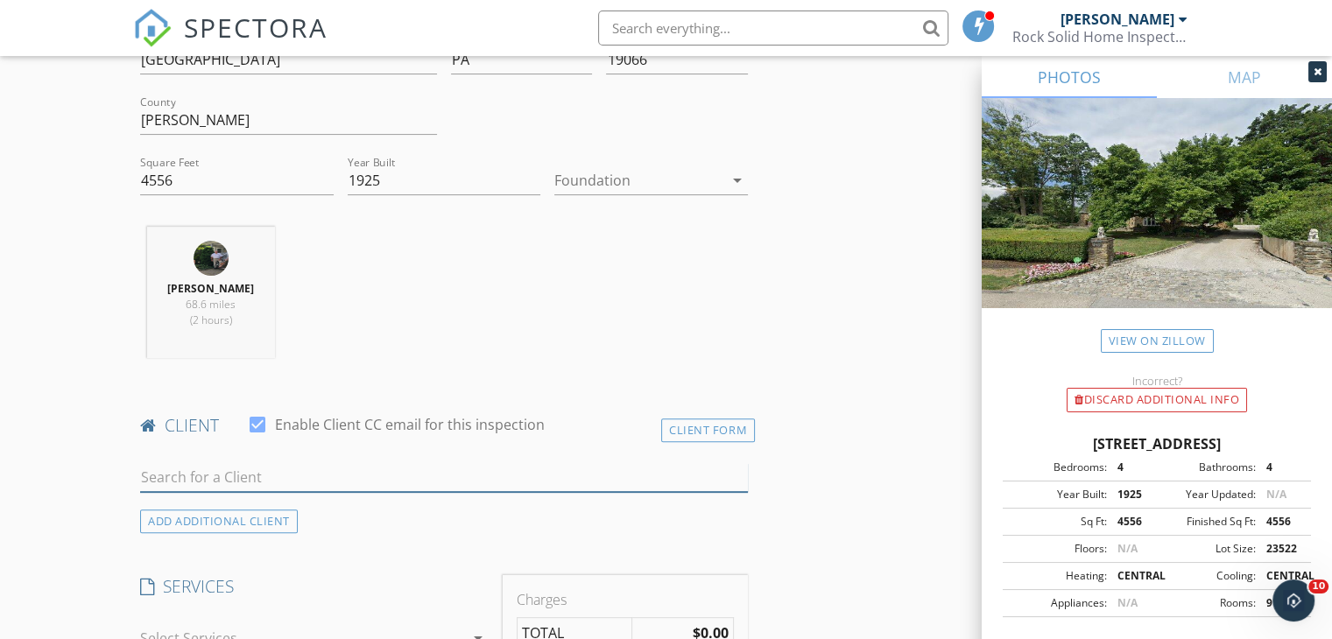
click at [256, 481] on input "text" at bounding box center [444, 477] width 608 height 29
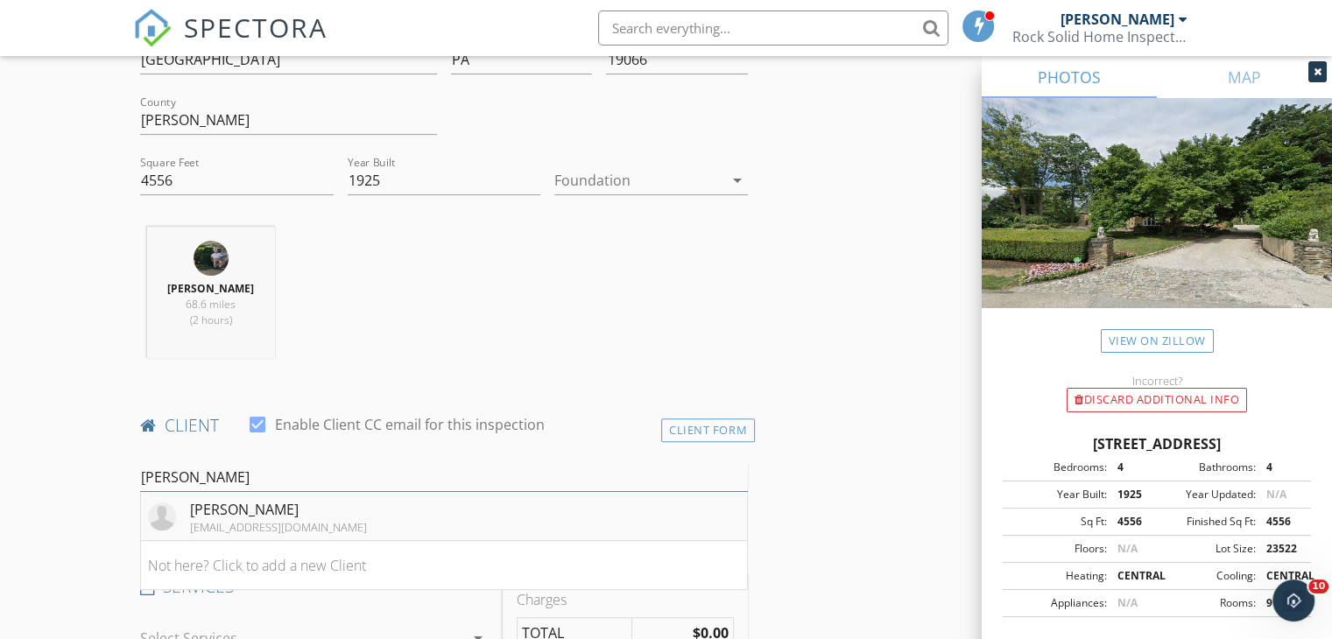
type input "beth pesk"
click at [348, 528] on li "Beth Peskin bethpeskin@gmail.com" at bounding box center [444, 516] width 606 height 49
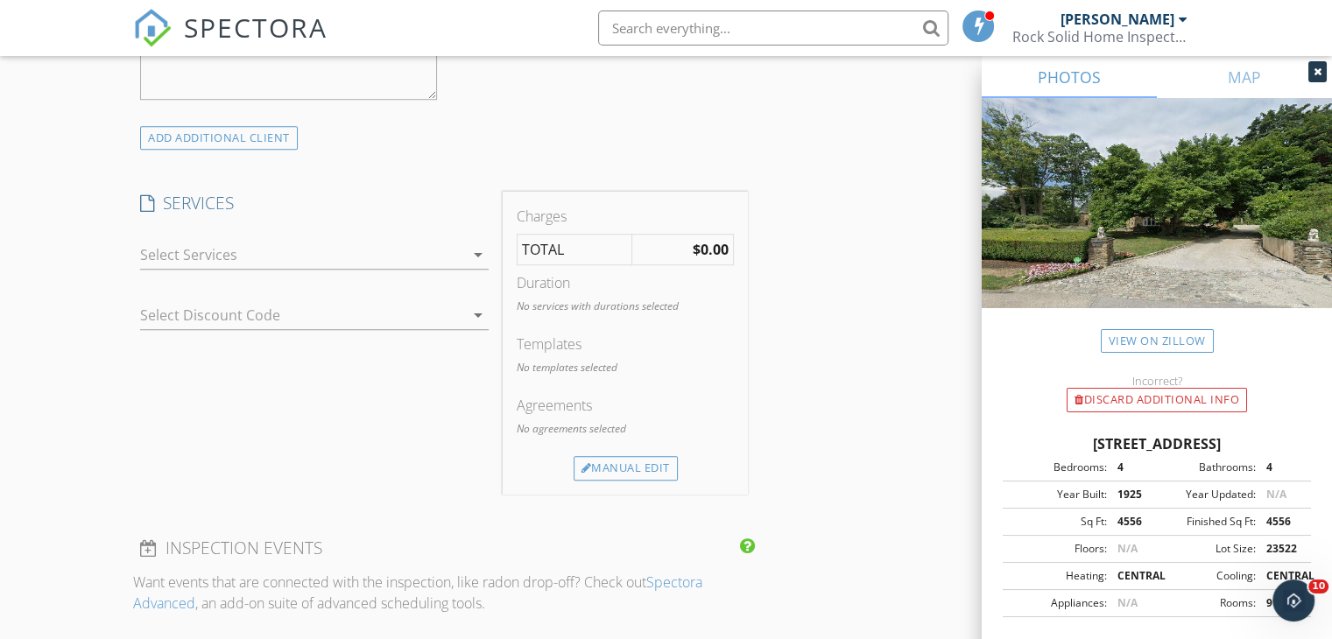
scroll to position [1313, 0]
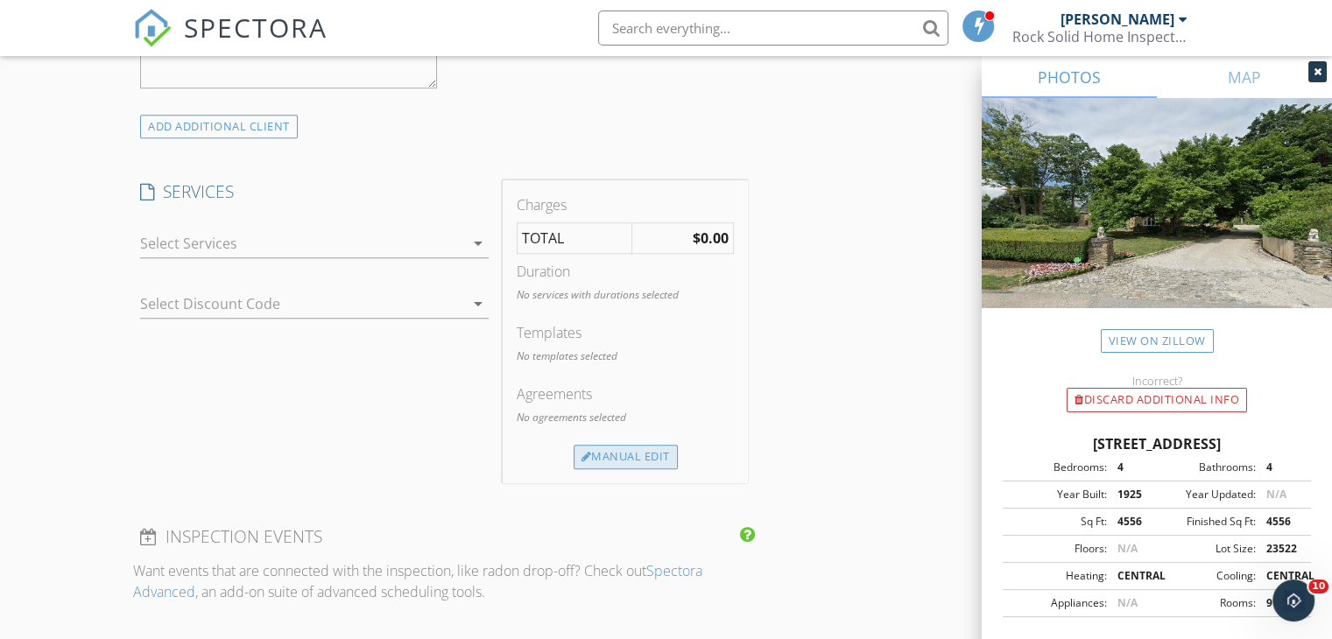
click at [629, 460] on div "Manual Edit" at bounding box center [626, 457] width 104 height 25
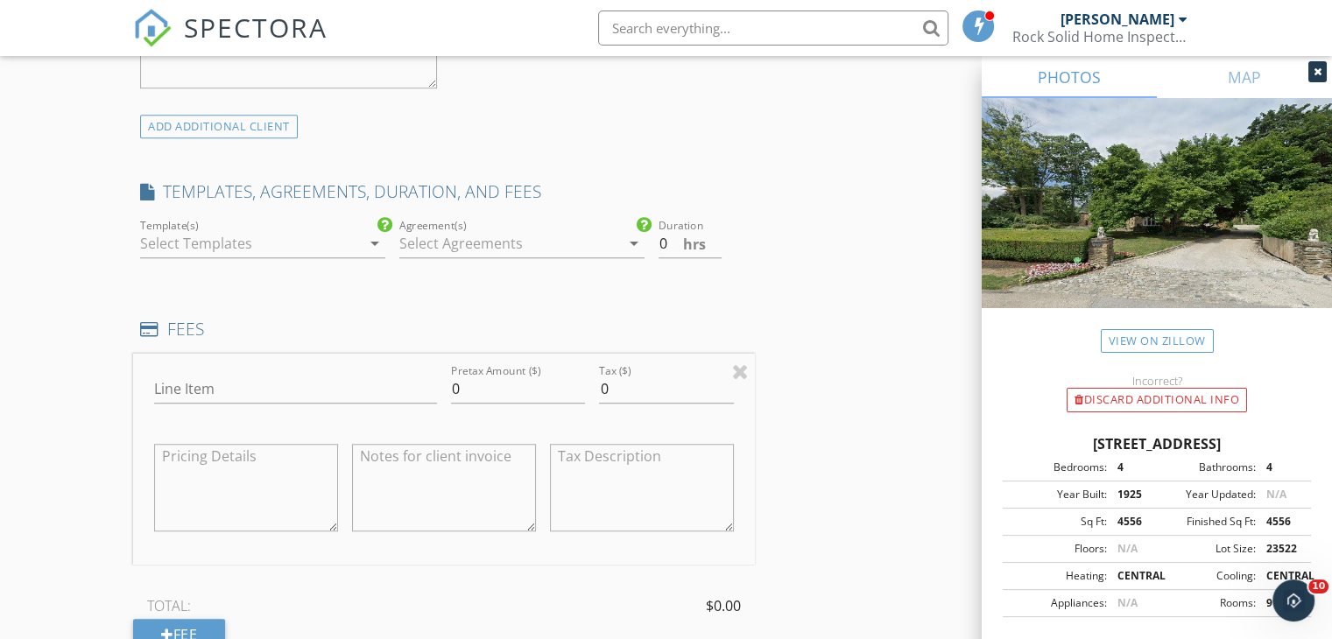
click at [371, 243] on icon "arrow_drop_down" at bounding box center [374, 243] width 21 height 21
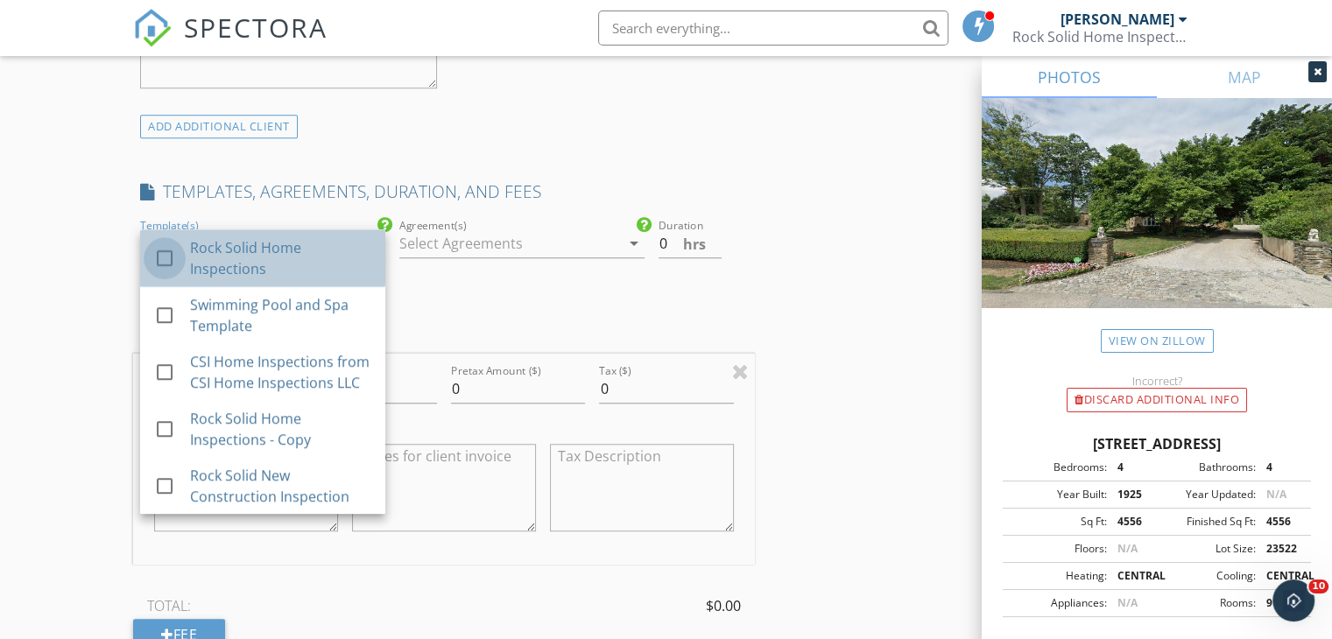
click at [170, 260] on div at bounding box center [165, 258] width 30 height 30
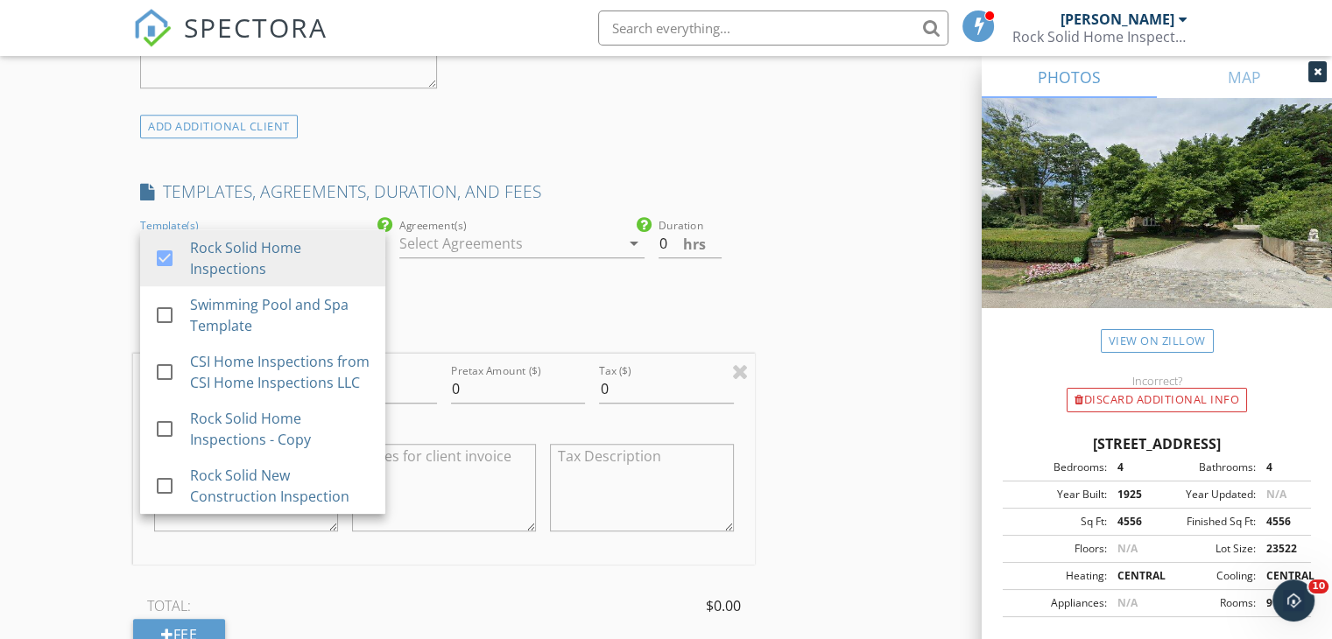
click at [629, 245] on icon "arrow_drop_down" at bounding box center [633, 243] width 21 height 21
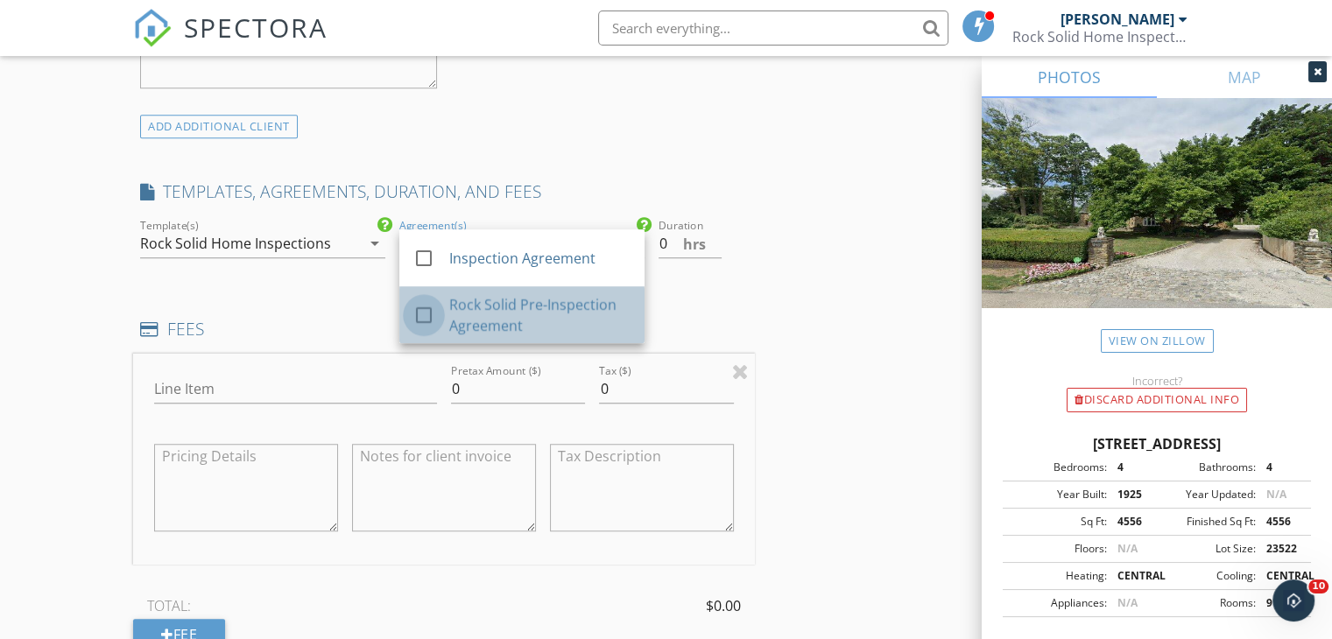
click at [420, 313] on div at bounding box center [424, 315] width 30 height 30
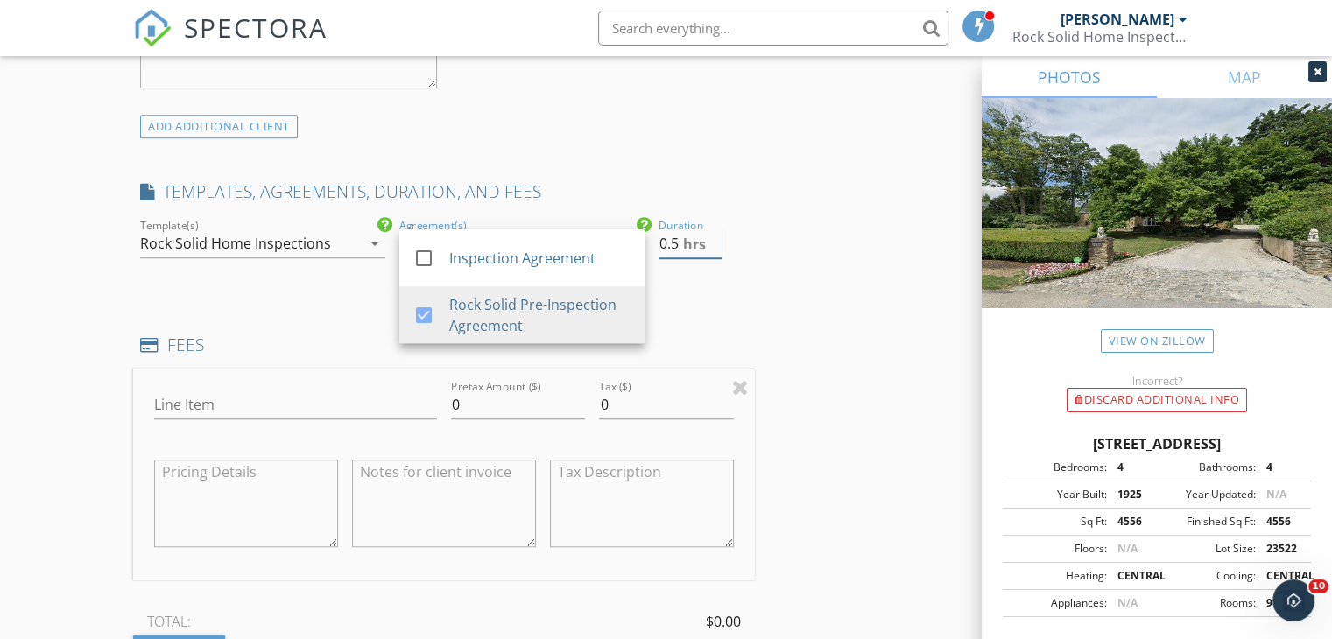
click at [713, 236] on input "0.5" at bounding box center [689, 243] width 63 height 29
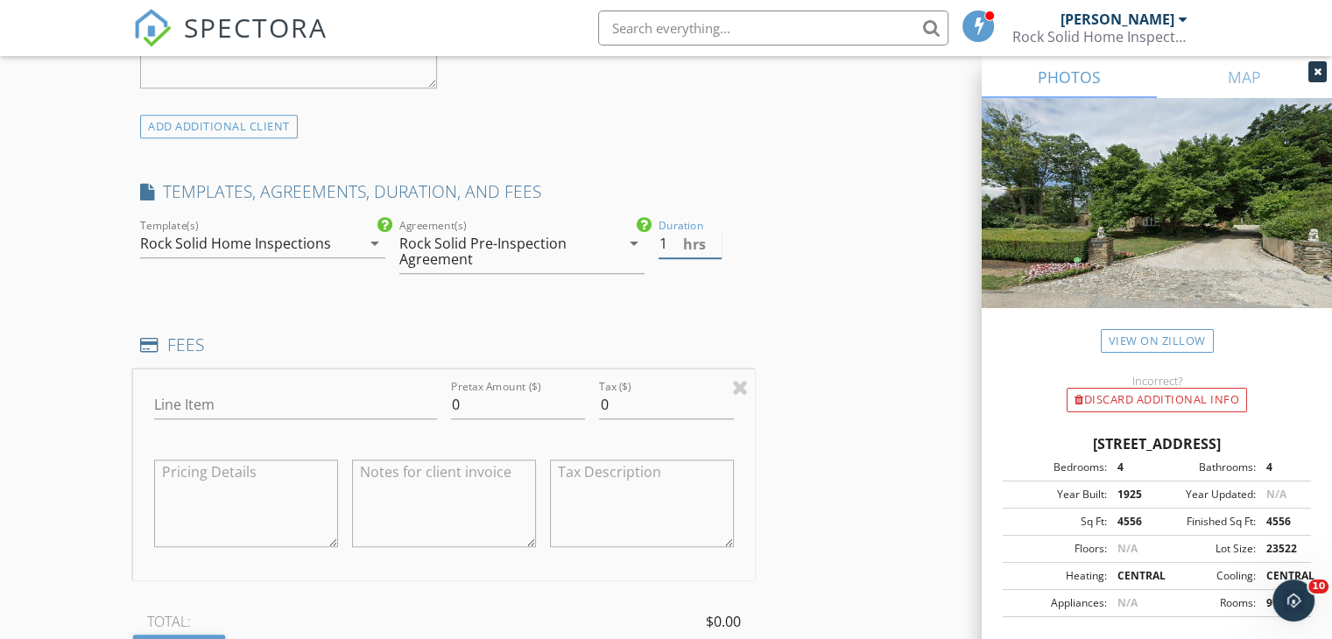
click at [713, 236] on input "1" at bounding box center [689, 243] width 63 height 29
click at [713, 236] on input "1.5" at bounding box center [689, 243] width 63 height 29
type input "2"
click at [713, 236] on input "2" at bounding box center [689, 243] width 63 height 29
click at [231, 407] on input "Line Item" at bounding box center [295, 405] width 283 height 29
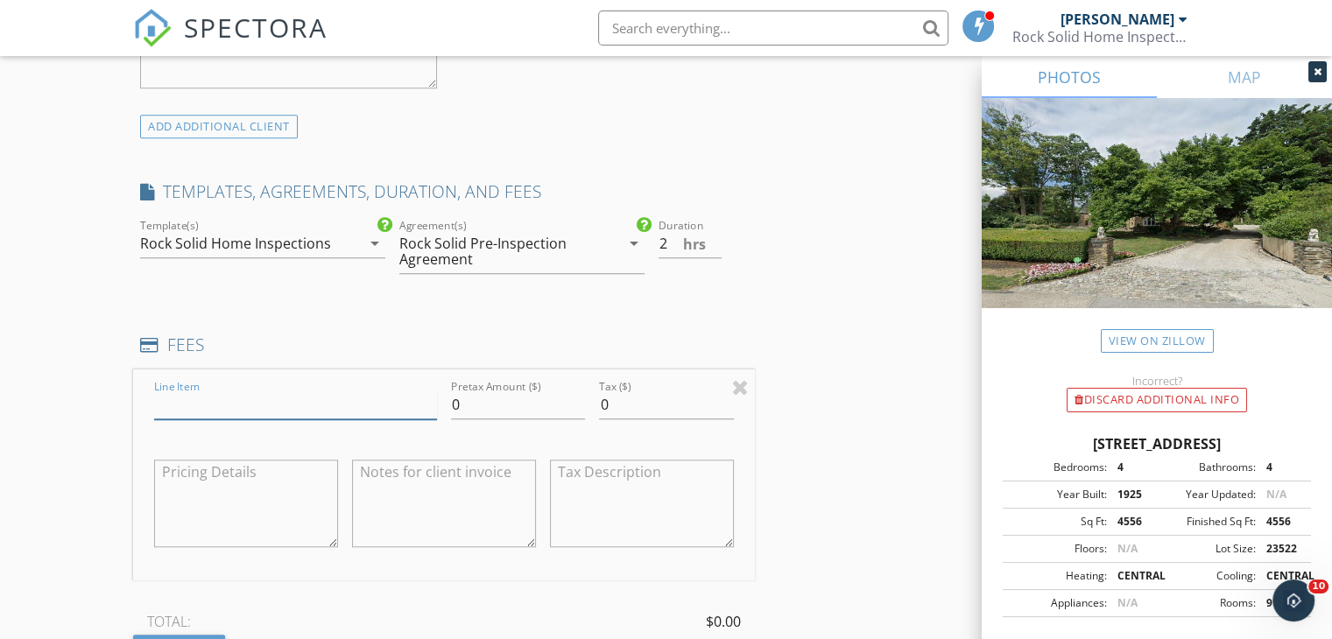
type input "Home Inspection"
click at [460, 401] on input "0" at bounding box center [518, 405] width 134 height 29
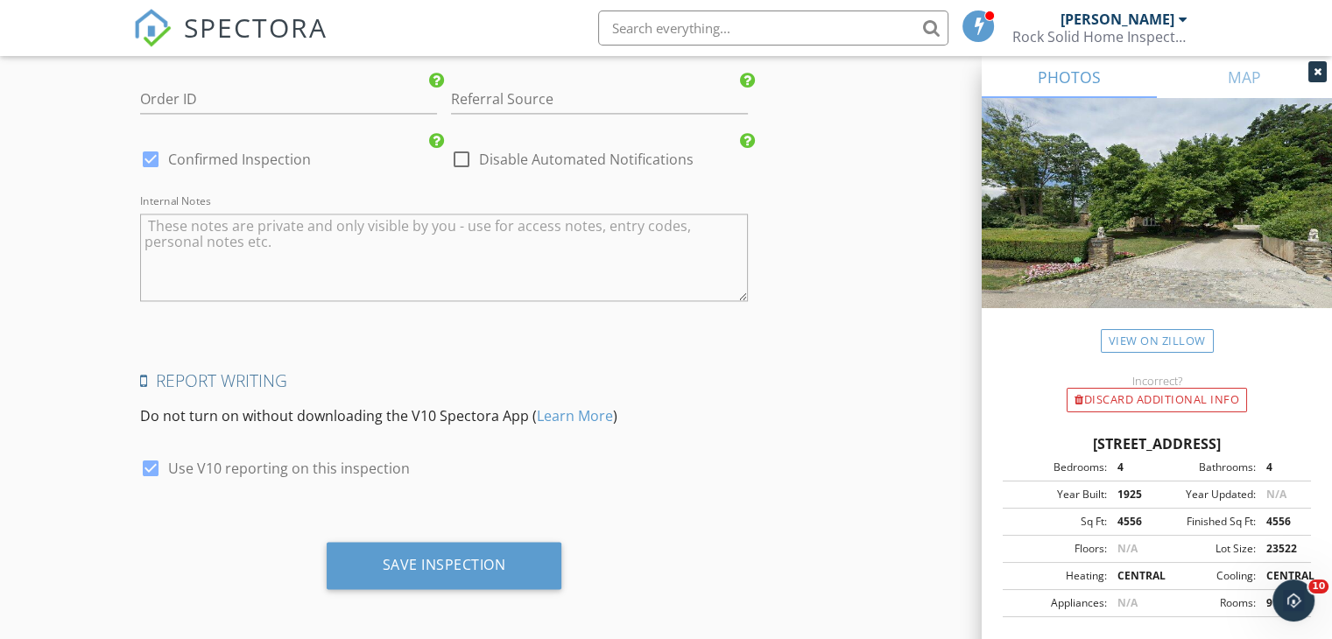
scroll to position [2679, 0]
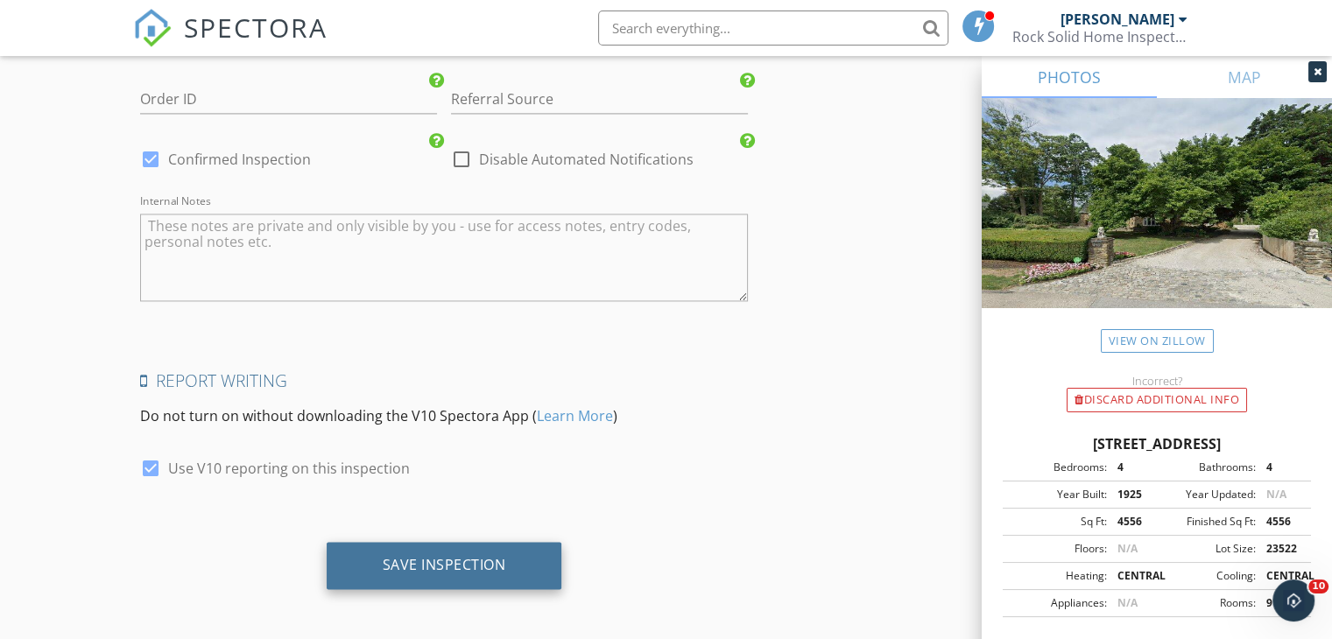
type input "1050.00"
click at [434, 556] on div "Save Inspection" at bounding box center [444, 565] width 123 height 18
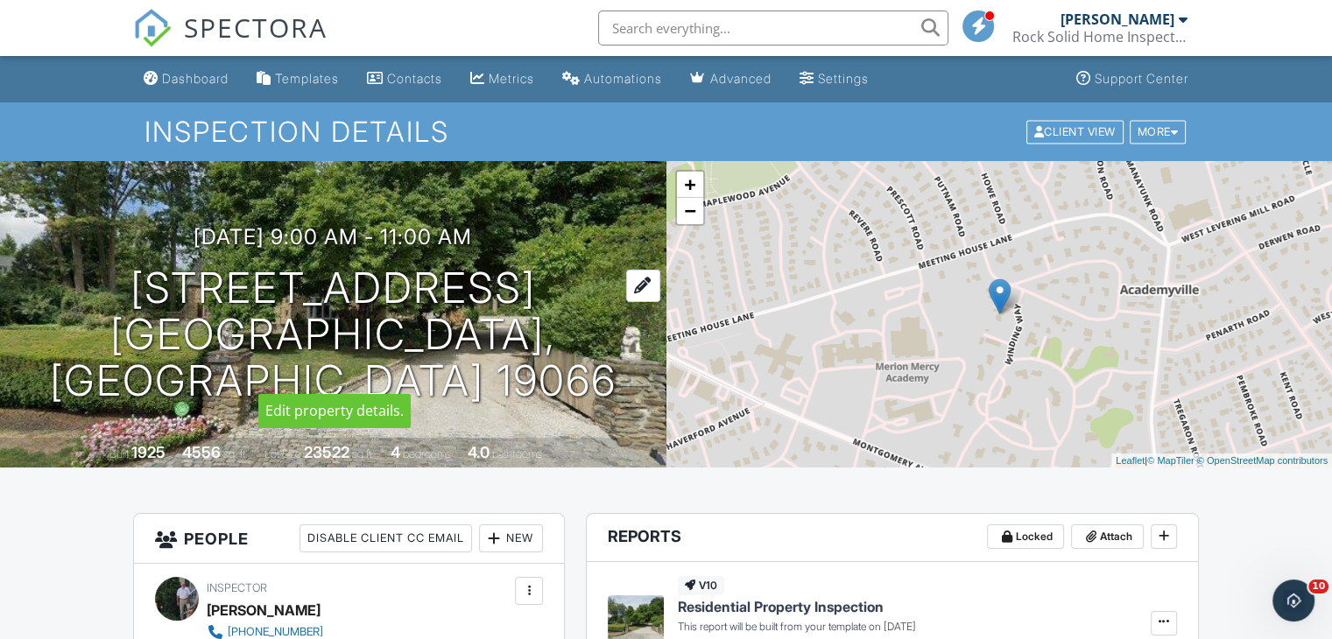
click at [278, 298] on h1 "[STREET_ADDRESS] [GEOGRAPHIC_DATA], [GEOGRAPHIC_DATA] 19066" at bounding box center [333, 334] width 610 height 138
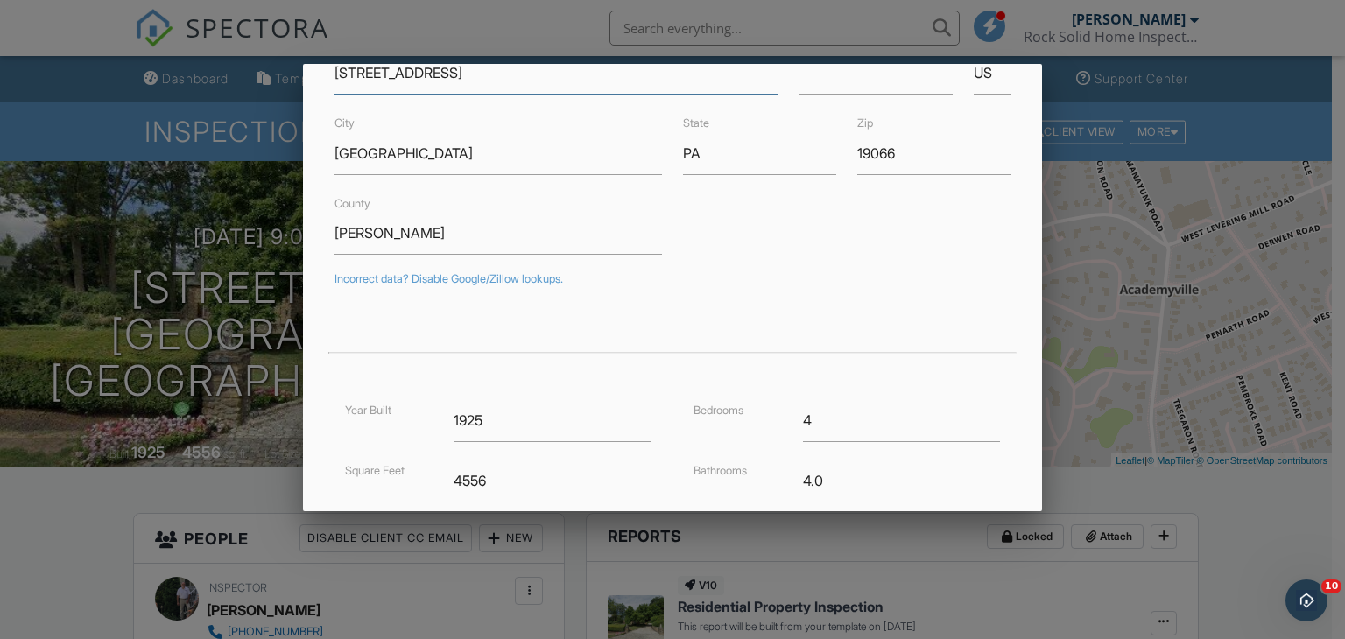
scroll to position [426, 0]
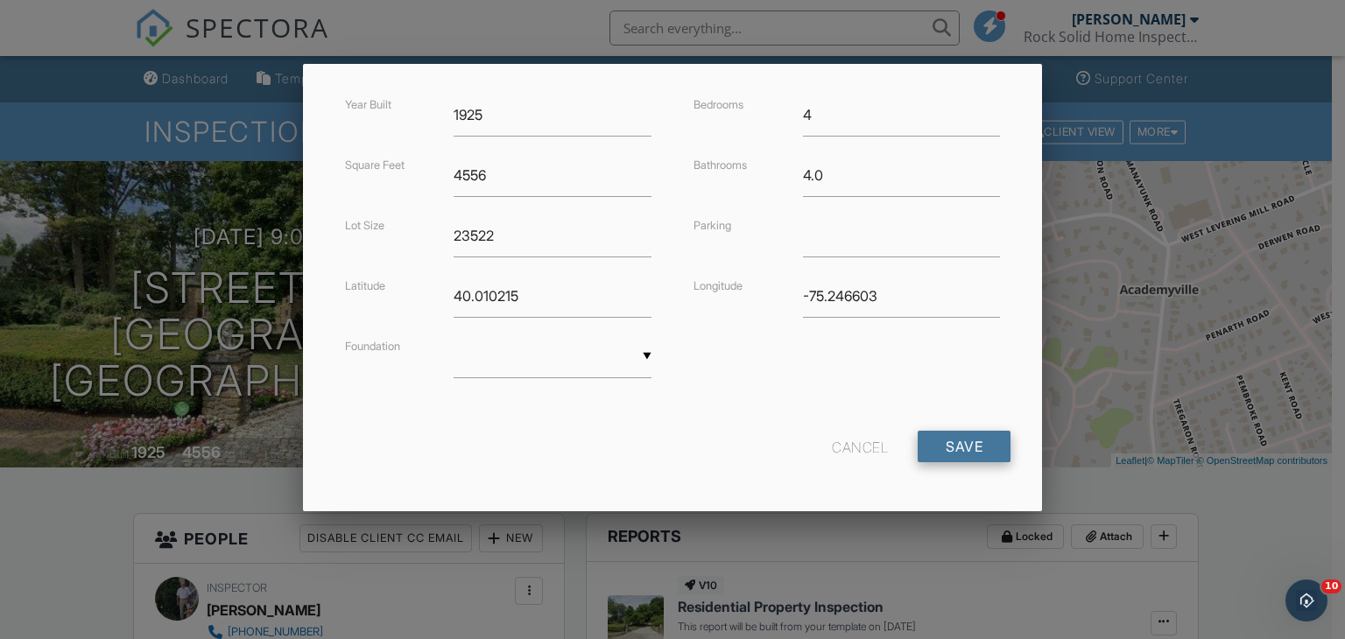
click at [963, 443] on input "Save" at bounding box center [964, 447] width 93 height 32
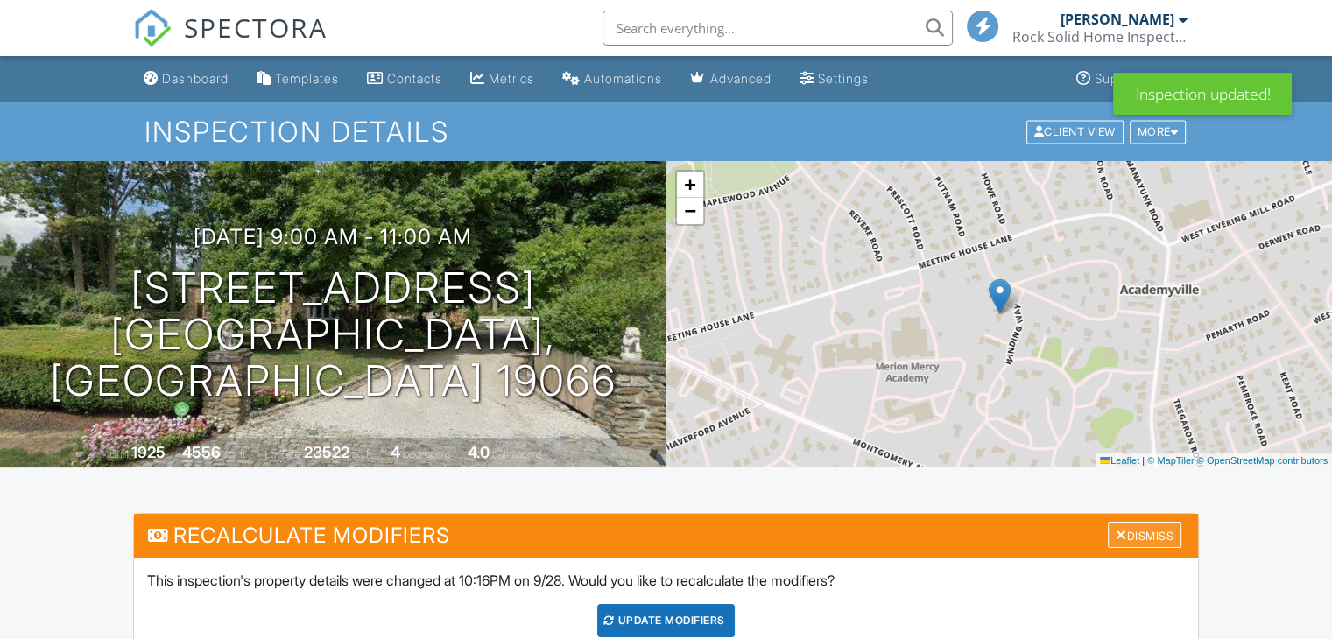
drag, startPoint x: 1138, startPoint y: 533, endPoint x: 1131, endPoint y: 526, distance: 9.9
click at [1140, 533] on div "Dismiss" at bounding box center [1145, 535] width 74 height 27
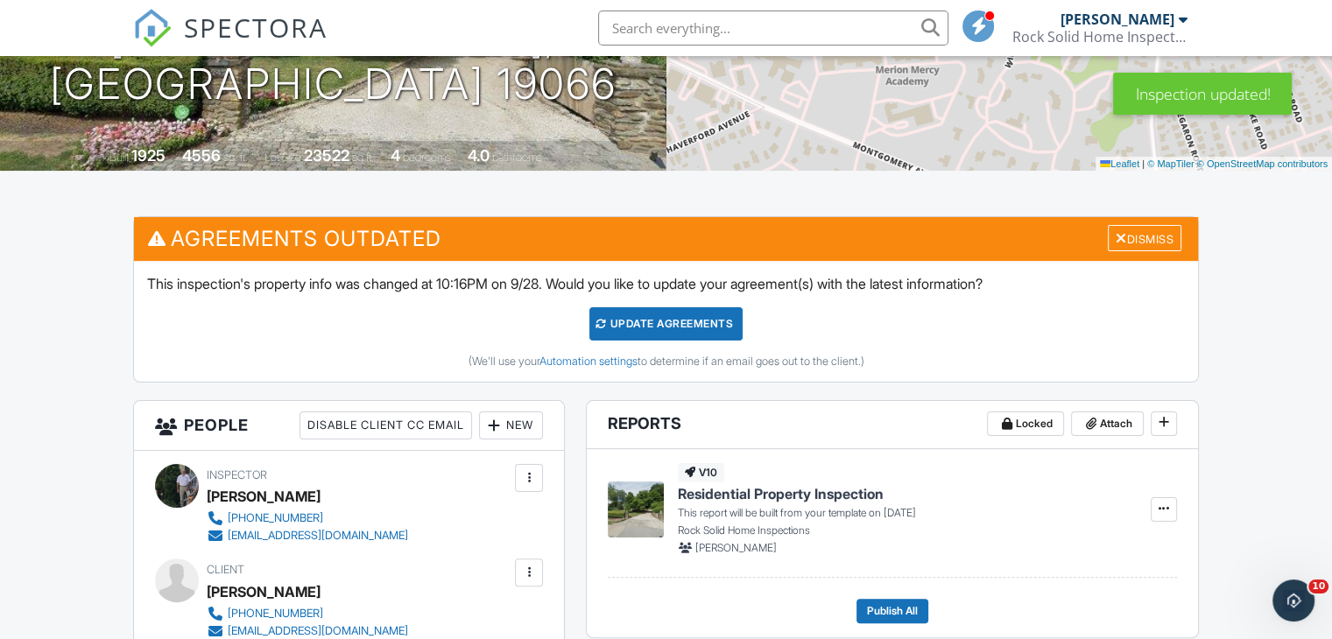
scroll to position [175, 0]
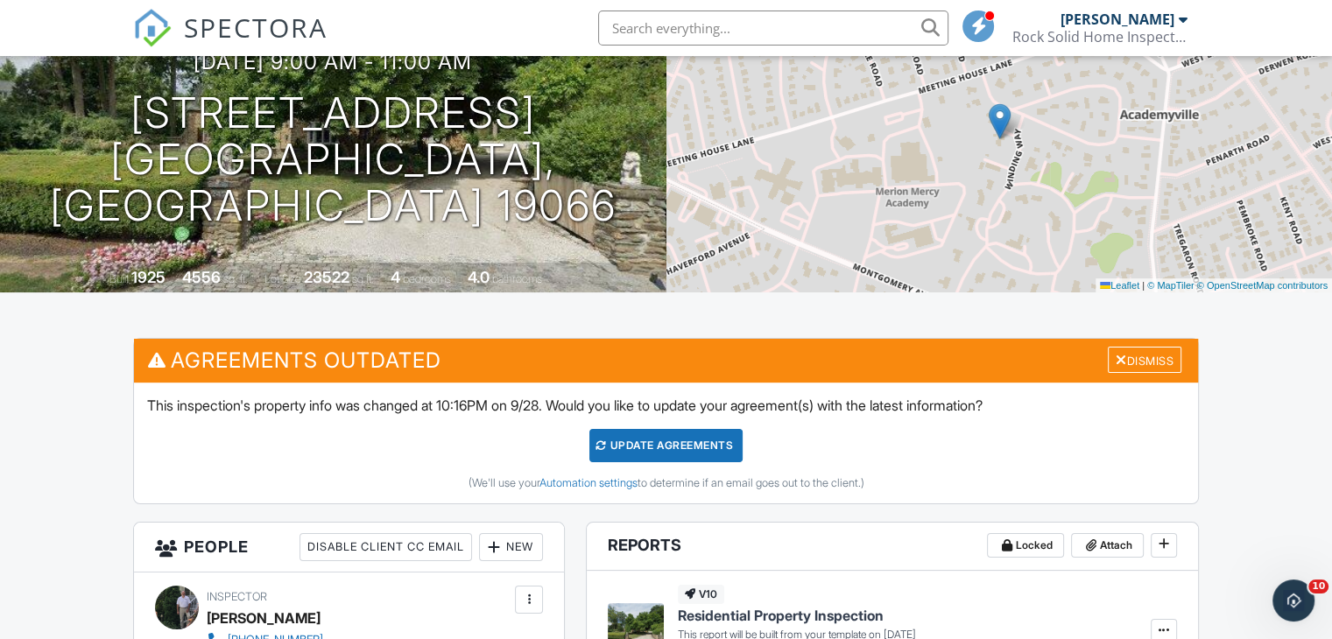
click at [680, 445] on div "Update Agreements" at bounding box center [665, 445] width 153 height 33
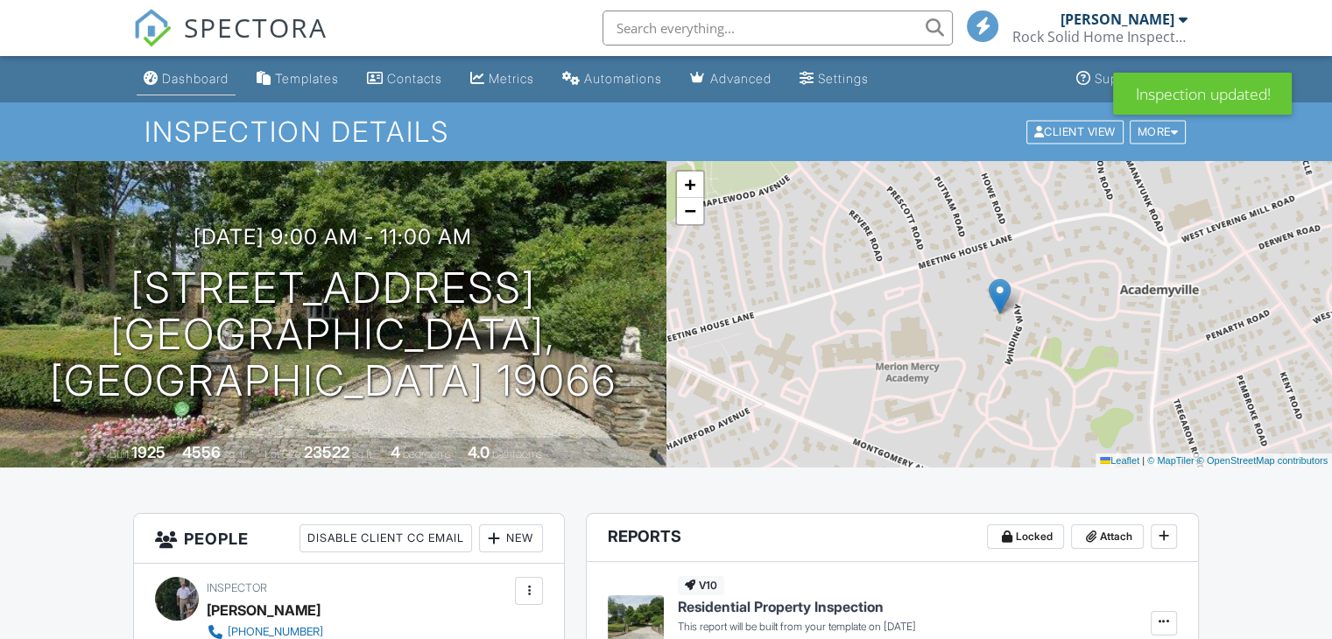
click at [218, 74] on div "Dashboard" at bounding box center [195, 78] width 67 height 15
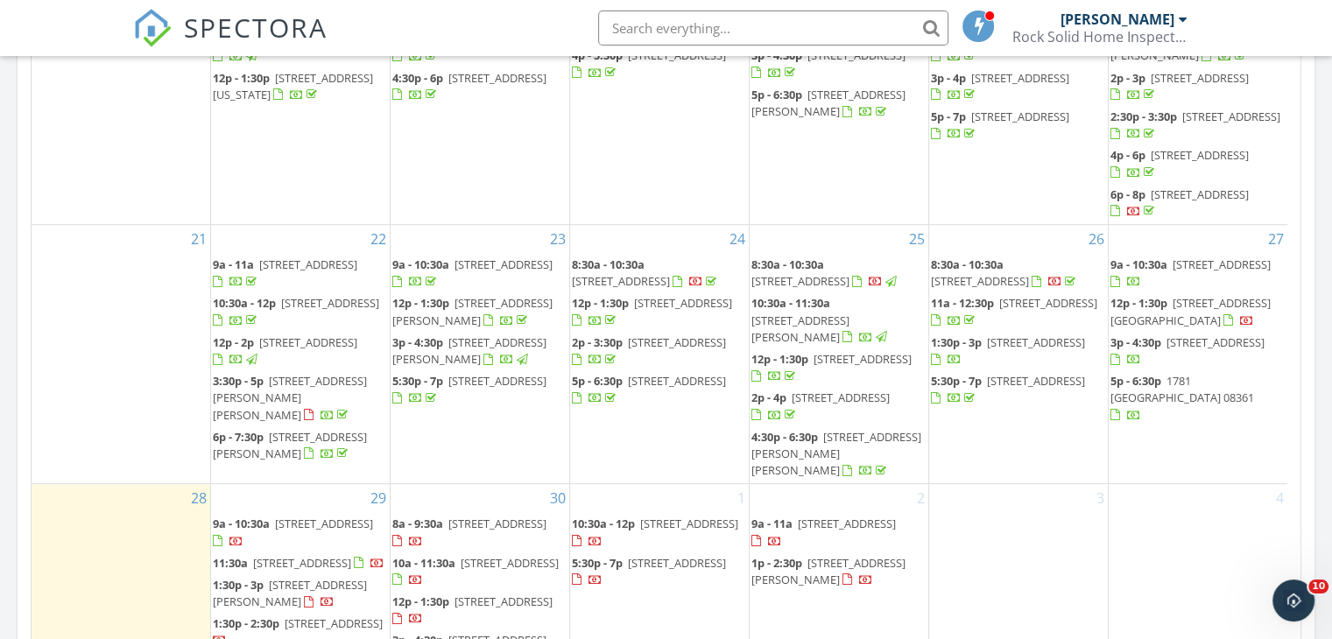
scroll to position [963, 0]
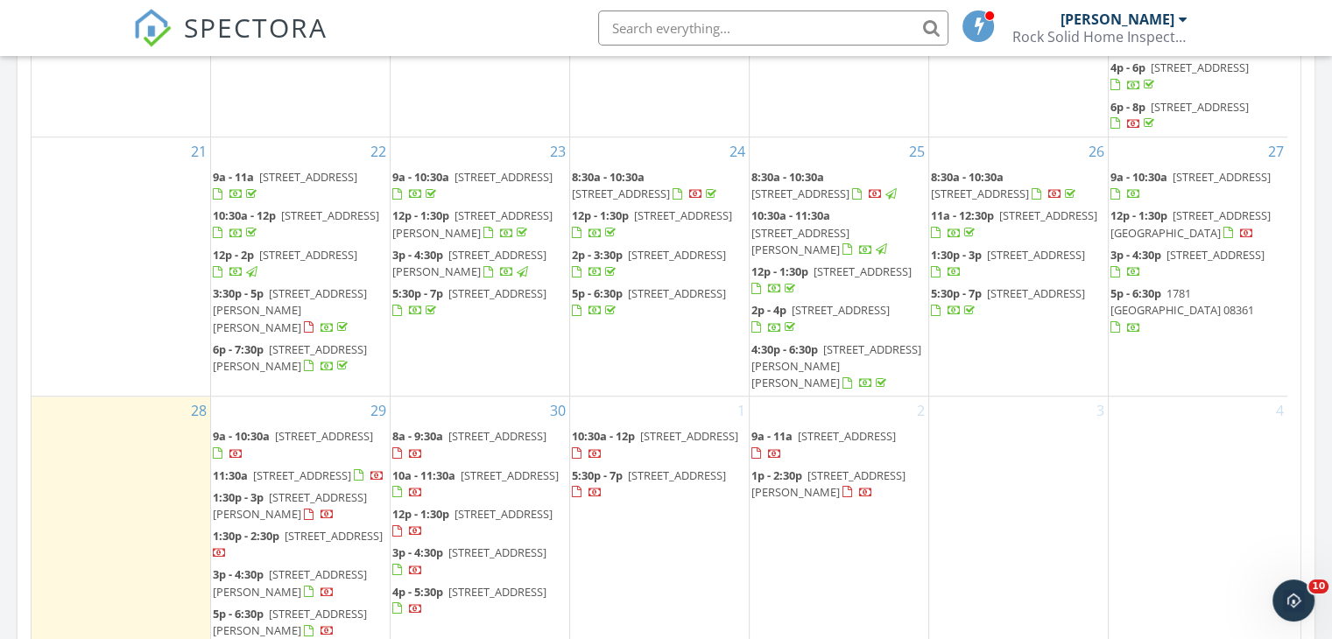
click at [1209, 208] on span "4800 Harbor Beach Boulevard # 6103, Brigantine 08203" at bounding box center [1190, 224] width 160 height 32
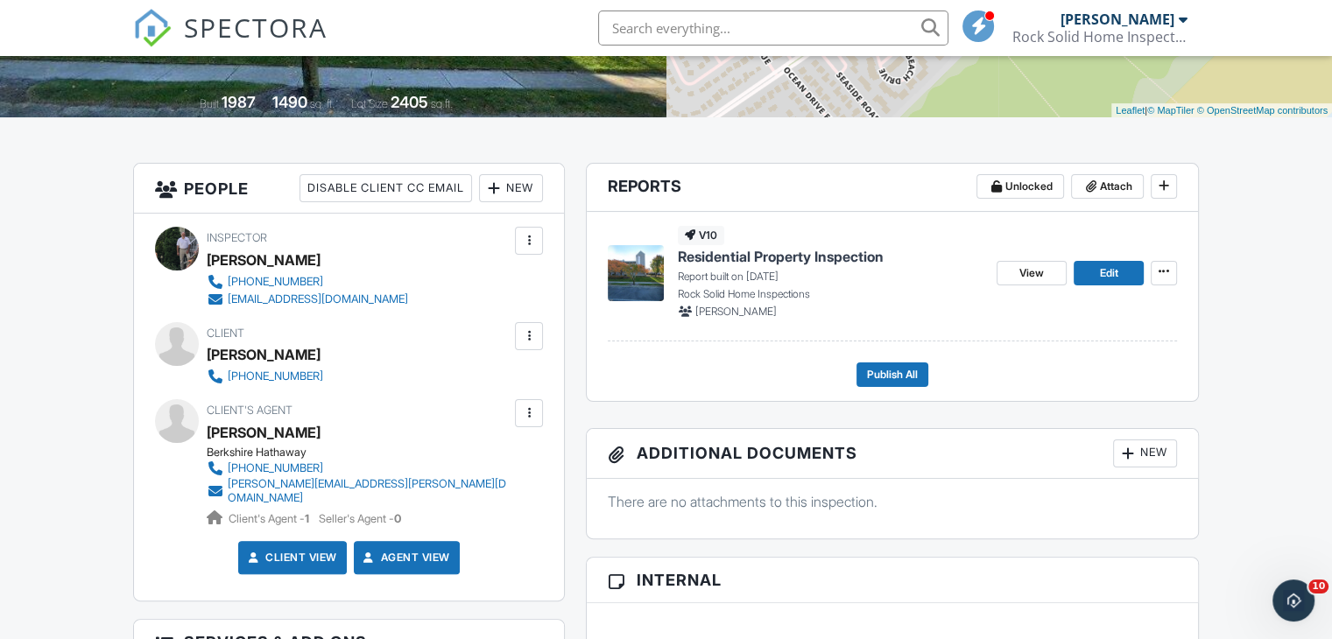
click at [535, 334] on div at bounding box center [529, 336] width 18 height 18
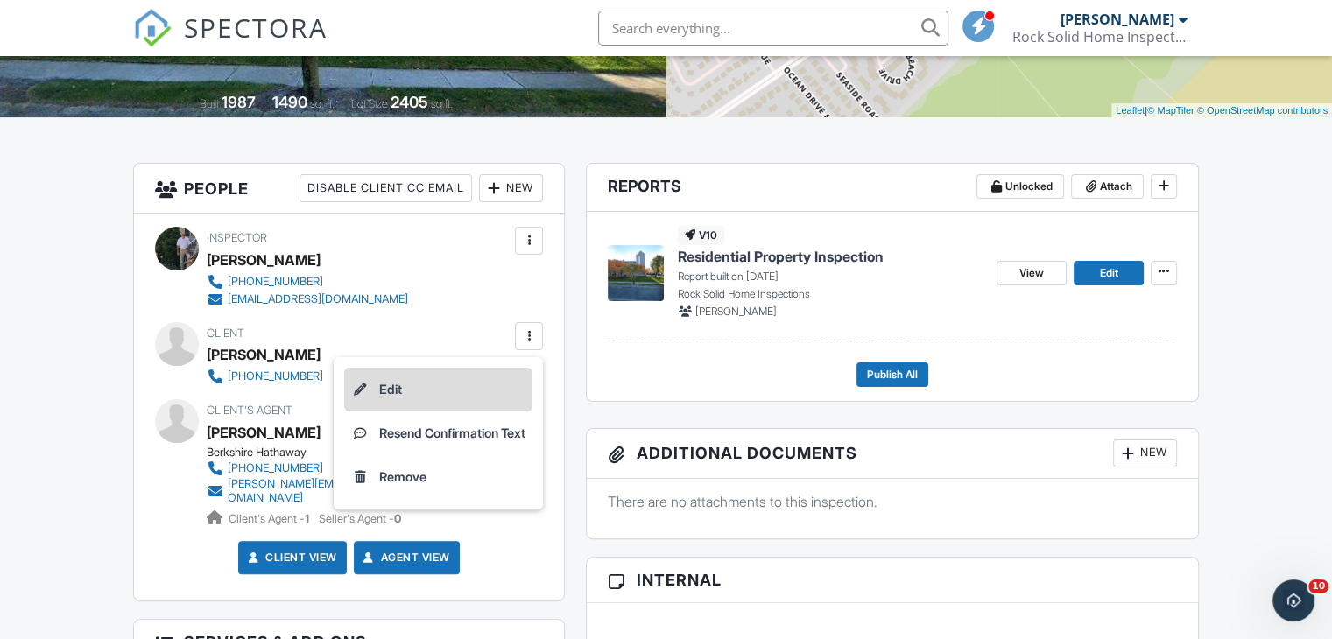
click at [385, 386] on li "Edit" at bounding box center [438, 390] width 188 height 44
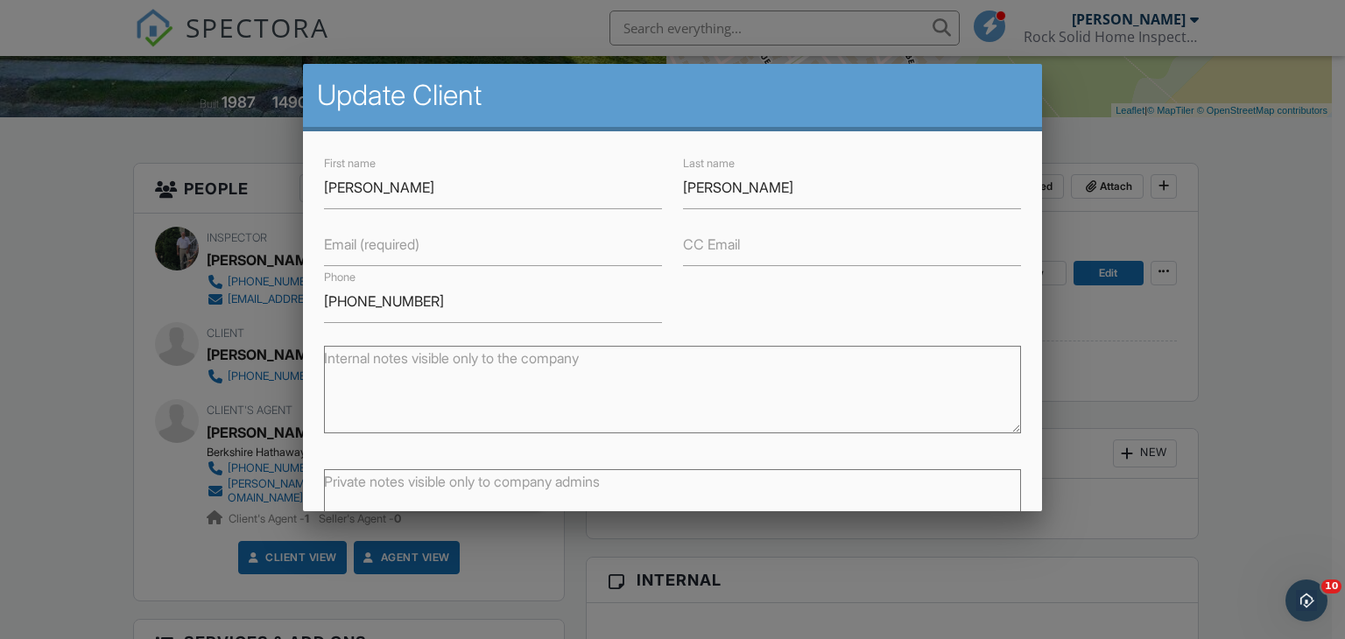
click at [405, 245] on label "Email (required)" at bounding box center [371, 244] width 95 height 19
click at [405, 245] on input "Email (required)" at bounding box center [493, 244] width 338 height 43
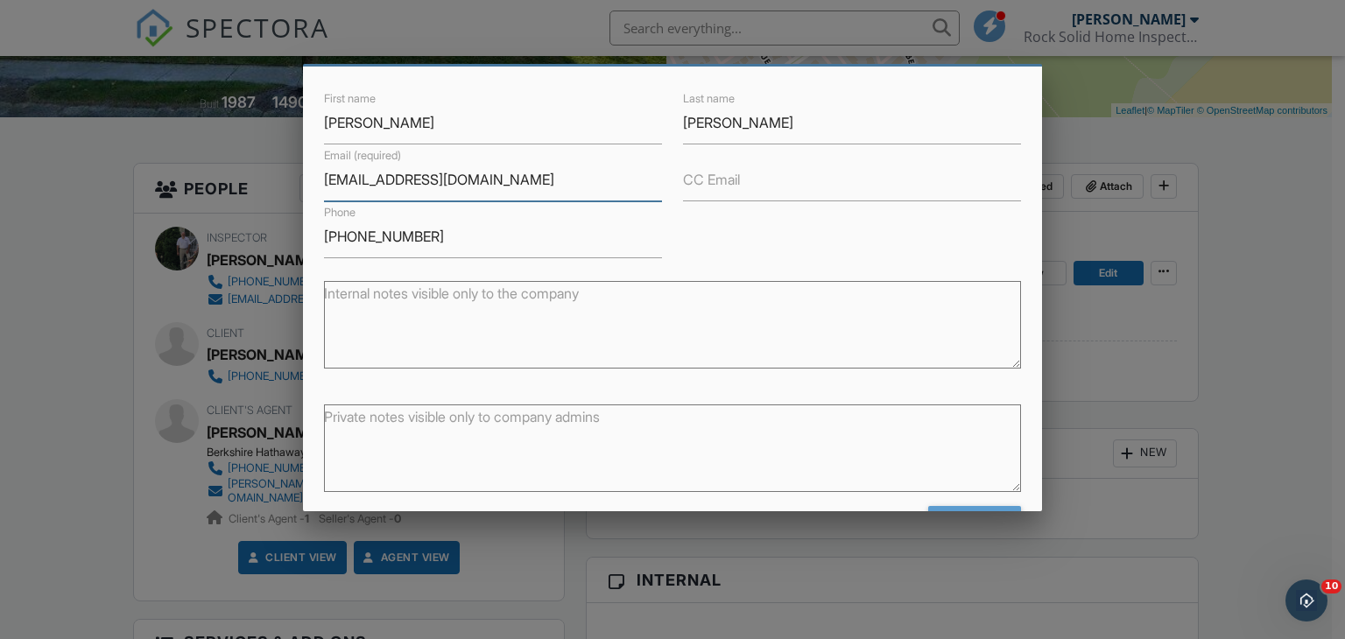
scroll to position [124, 0]
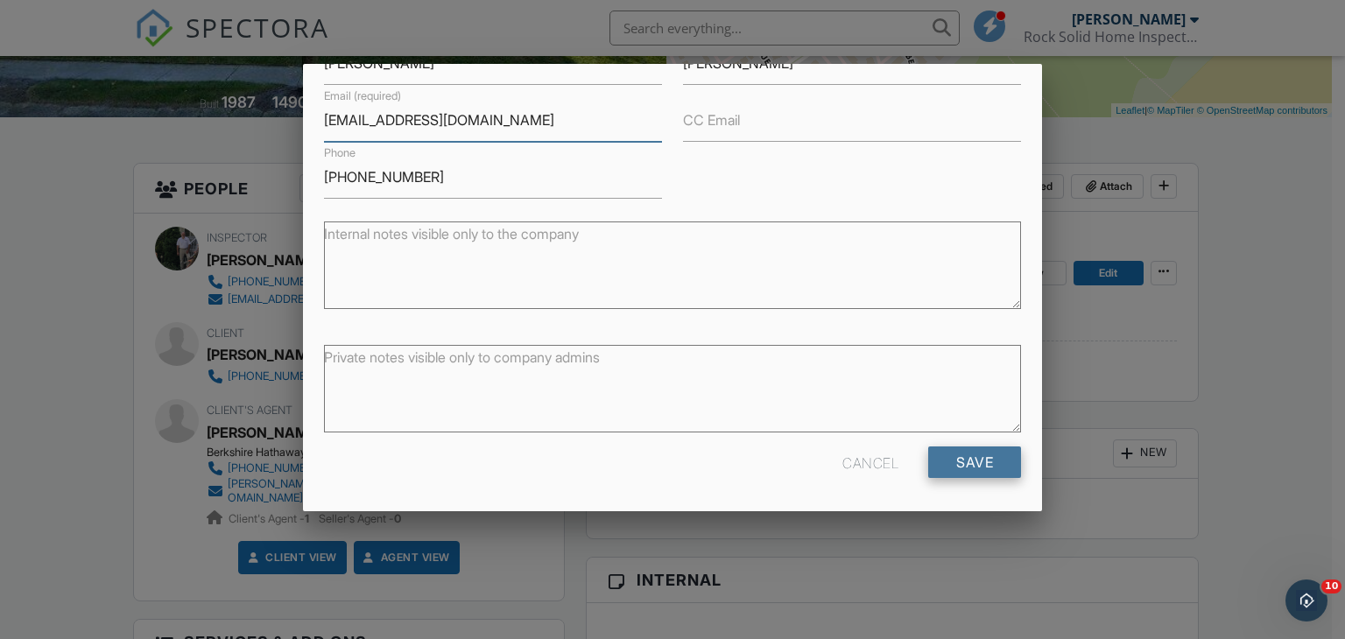
type input "[EMAIL_ADDRESS][DOMAIN_NAME]"
click at [988, 454] on input "Save" at bounding box center [974, 463] width 93 height 32
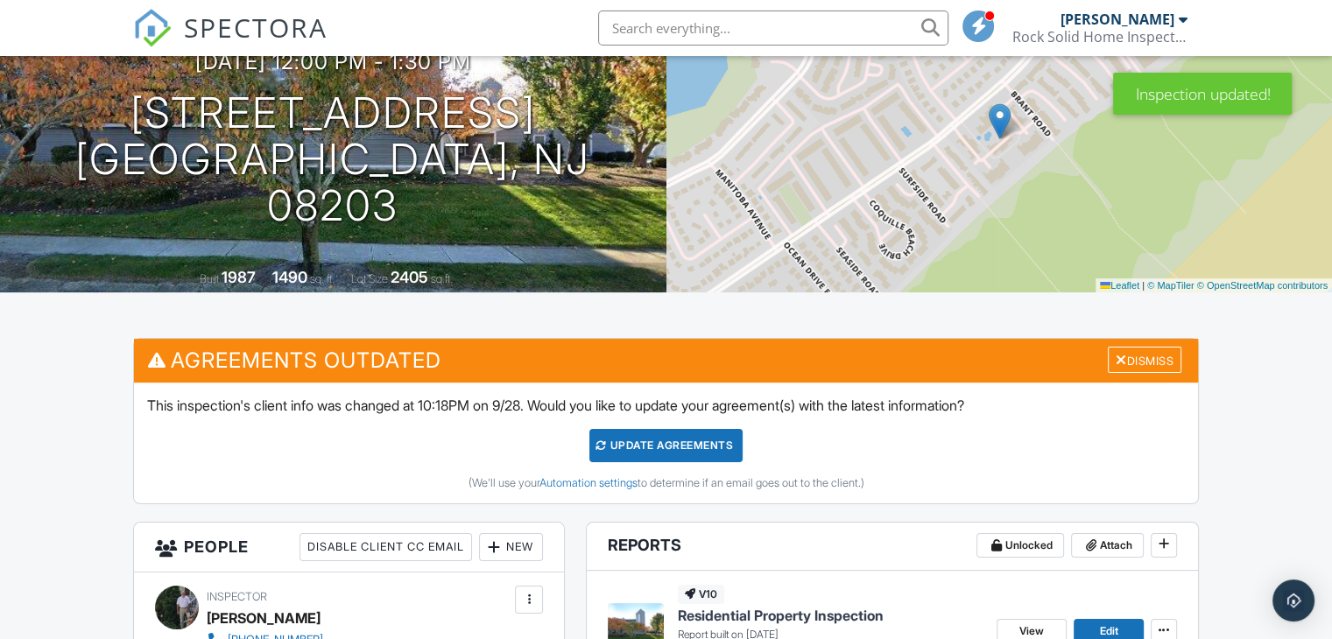
click at [636, 434] on div "Update Agreements" at bounding box center [665, 445] width 153 height 33
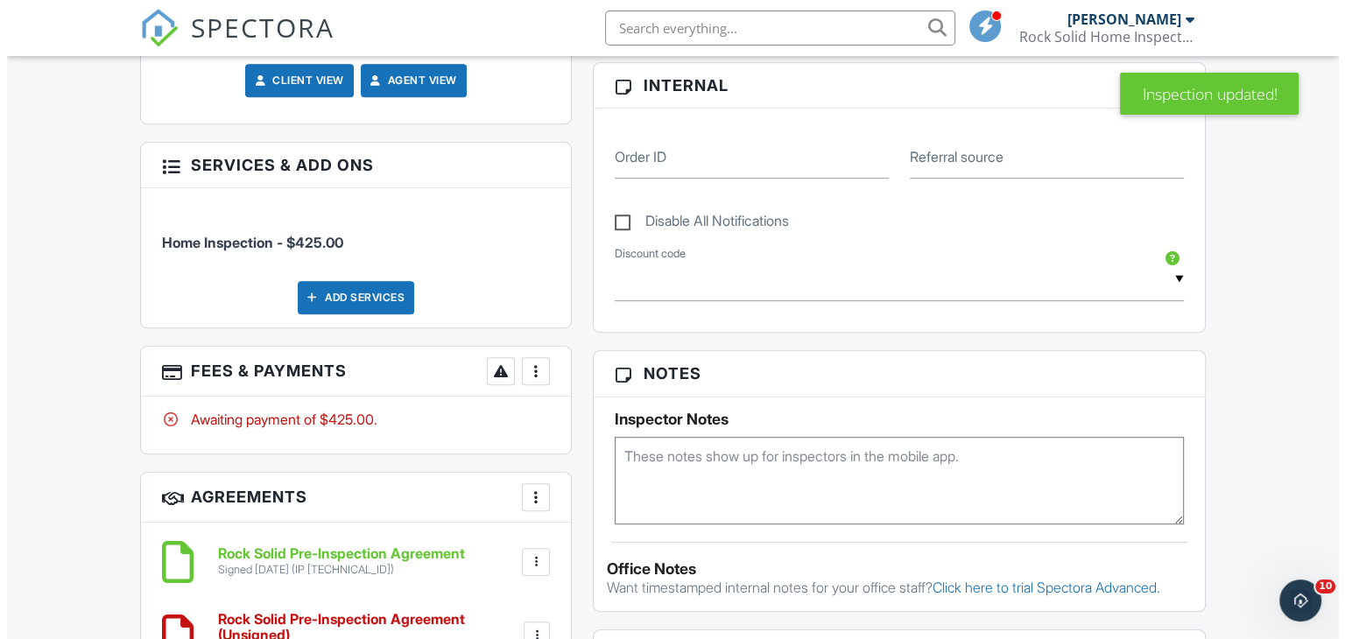
scroll to position [438, 0]
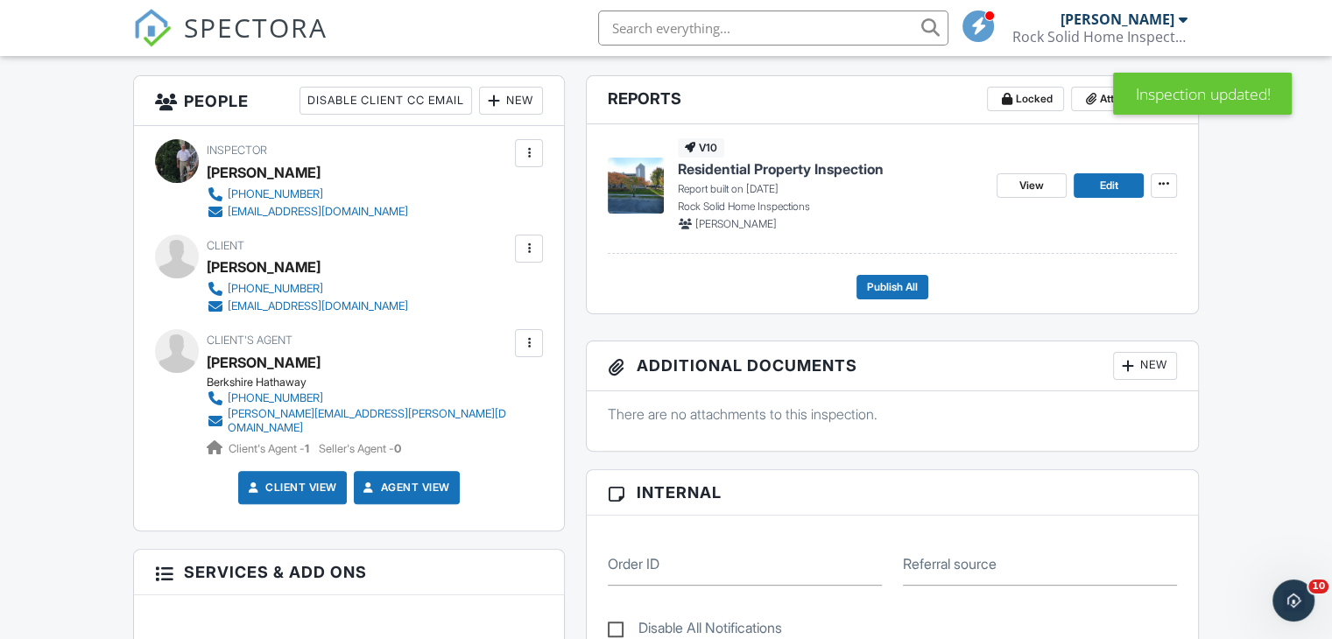
click at [528, 246] on div at bounding box center [529, 249] width 18 height 18
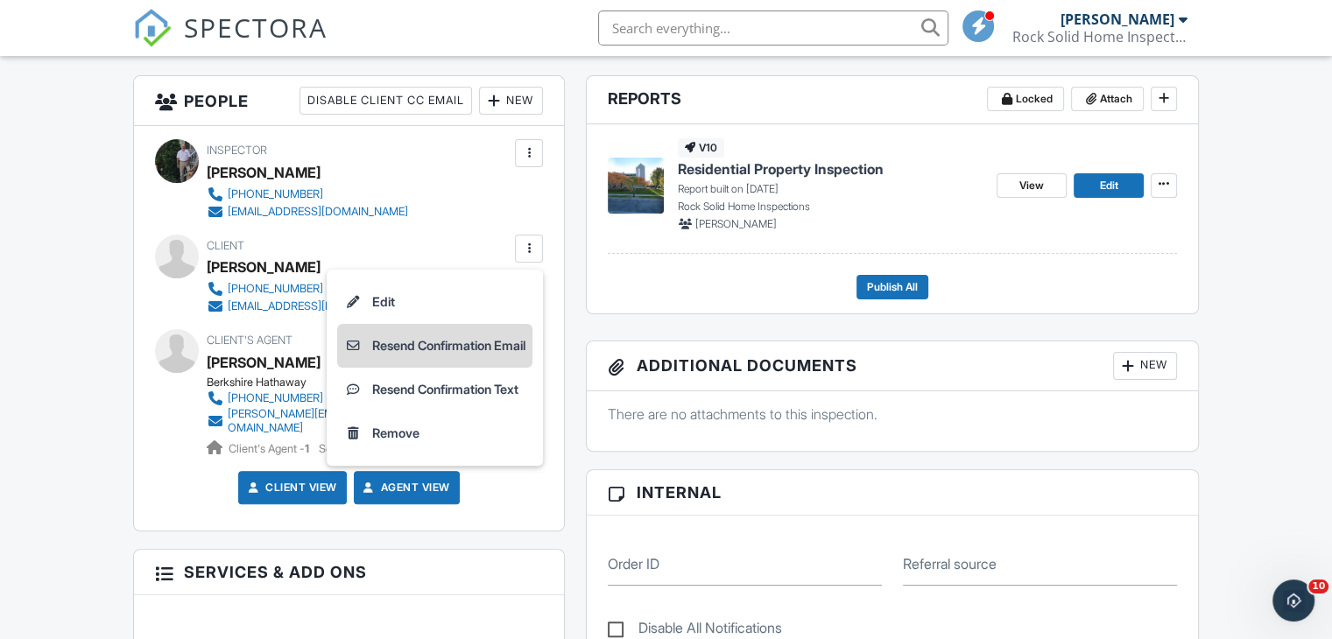
click at [467, 351] on li "Resend Confirmation Email" at bounding box center [434, 346] width 195 height 44
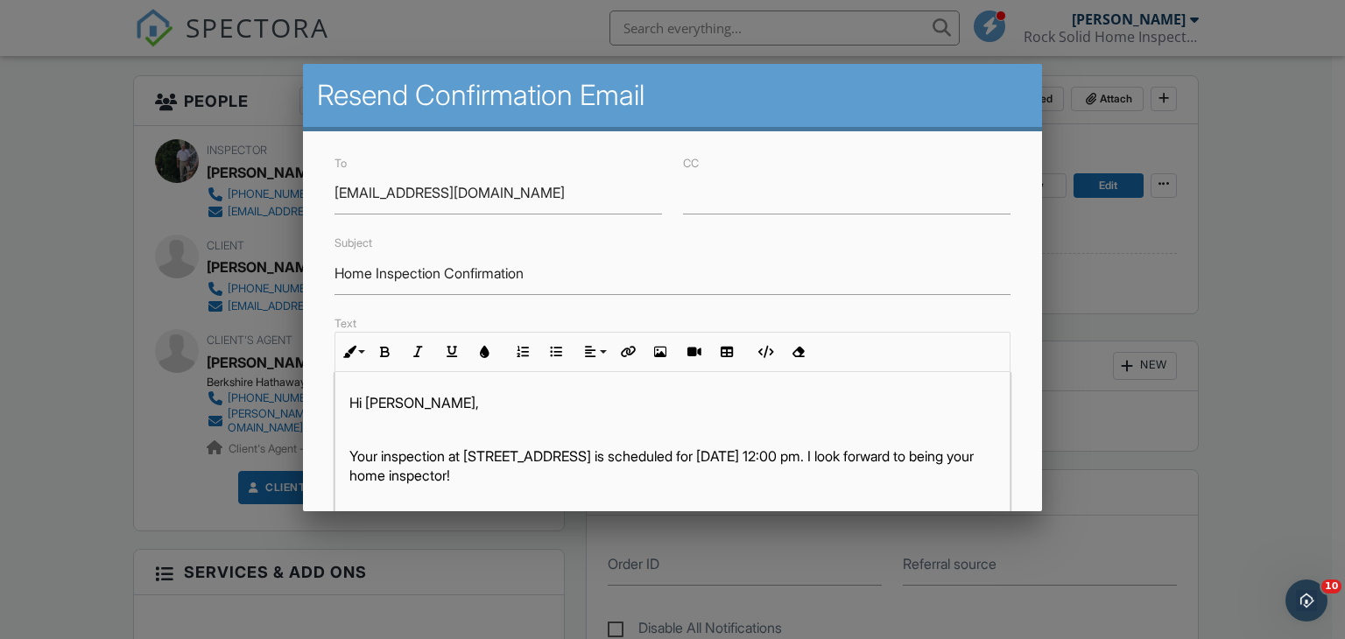
click at [349, 432] on p at bounding box center [672, 429] width 647 height 19
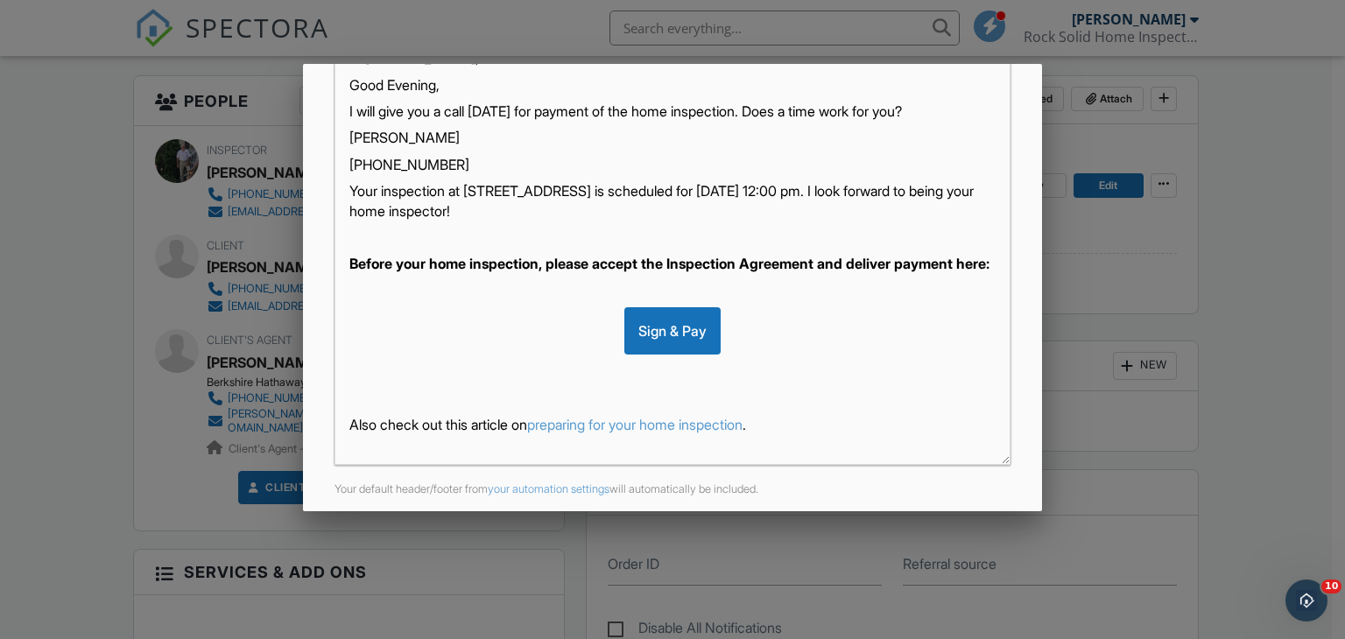
scroll to position [412, 0]
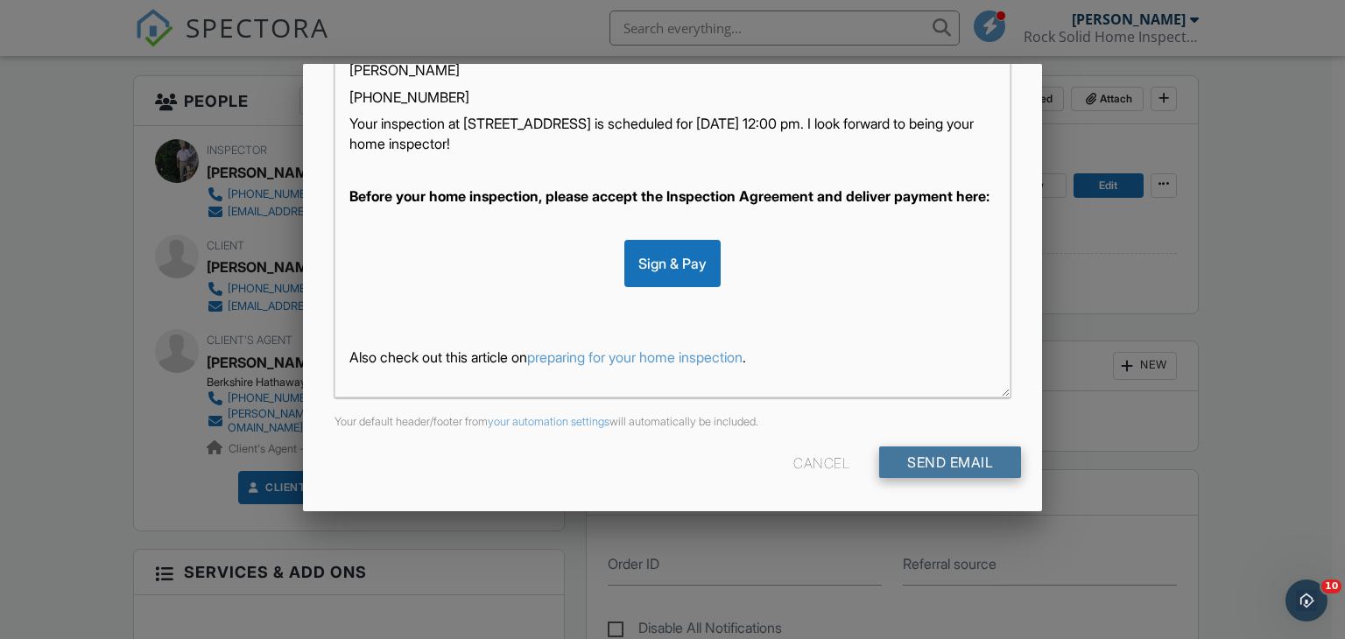
click at [970, 452] on input "Send Email" at bounding box center [950, 463] width 142 height 32
